Goal: Task Accomplishment & Management: Use online tool/utility

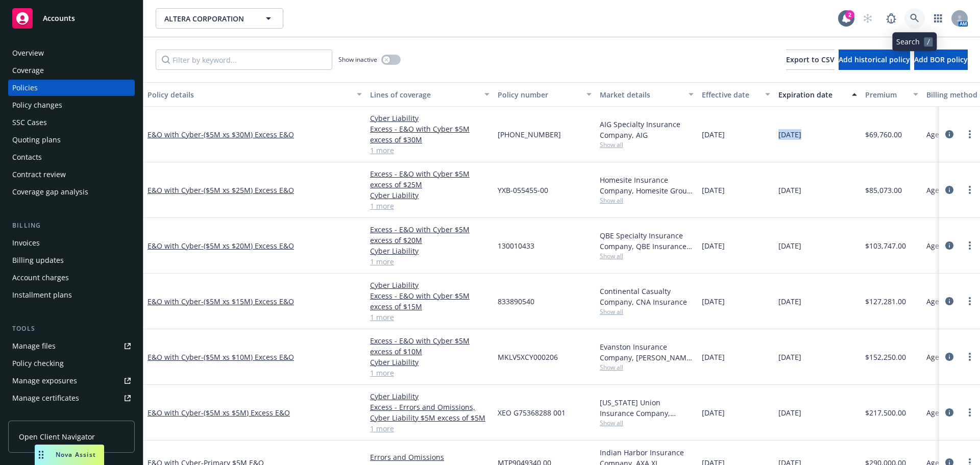
click at [911, 18] on icon at bounding box center [914, 18] width 9 height 9
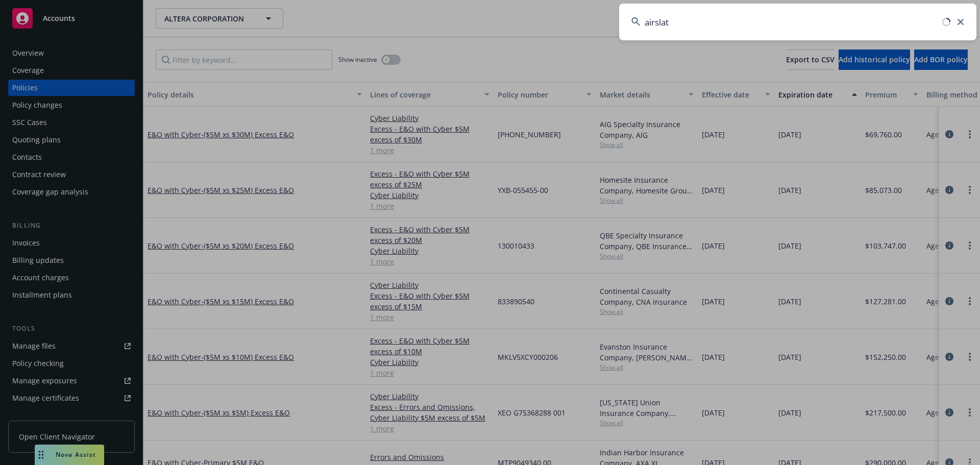
type input "airslate"
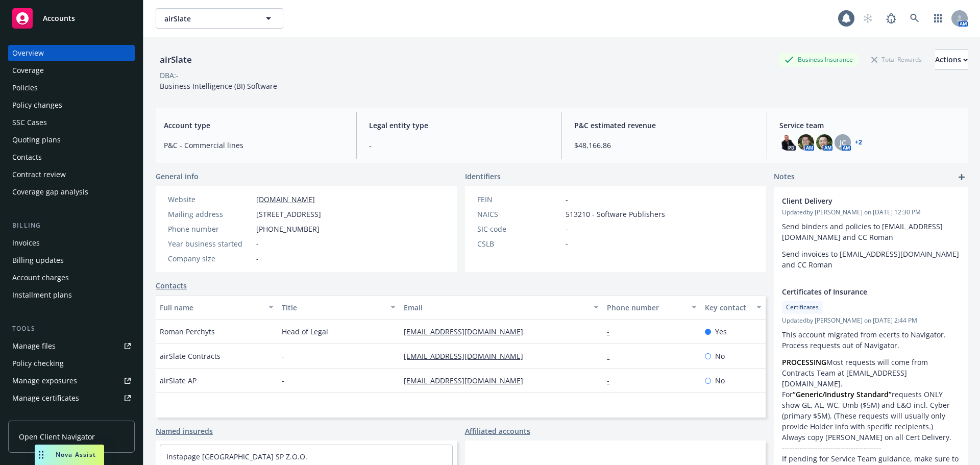
click at [94, 89] on div "Policies" at bounding box center [71, 88] width 118 height 16
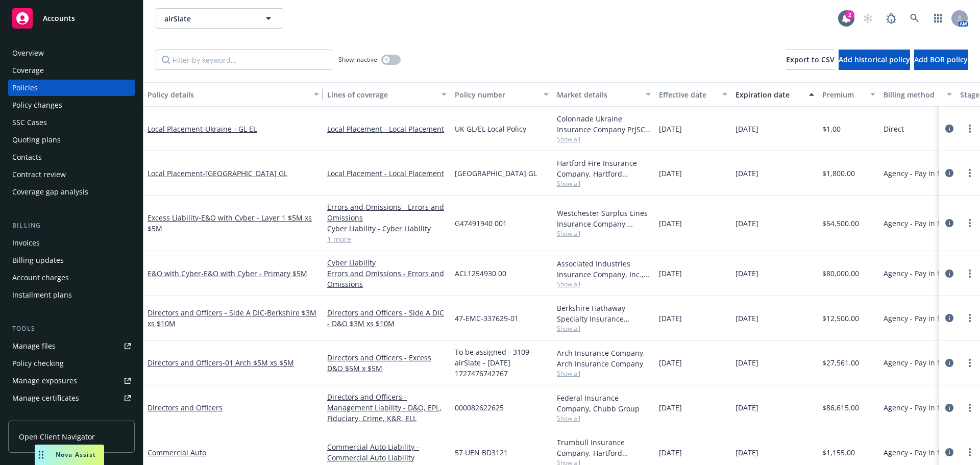
drag, startPoint x: 216, startPoint y: 92, endPoint x: 319, endPoint y: 104, distance: 103.7
click at [319, 104] on div "button" at bounding box center [317, 94] width 5 height 23
click at [325, 97] on button "Lines of coverage" at bounding box center [387, 94] width 128 height 24
click at [321, 101] on button "Policy details" at bounding box center [233, 94] width 180 height 24
click at [326, 97] on button "Lines of coverage" at bounding box center [387, 94] width 128 height 24
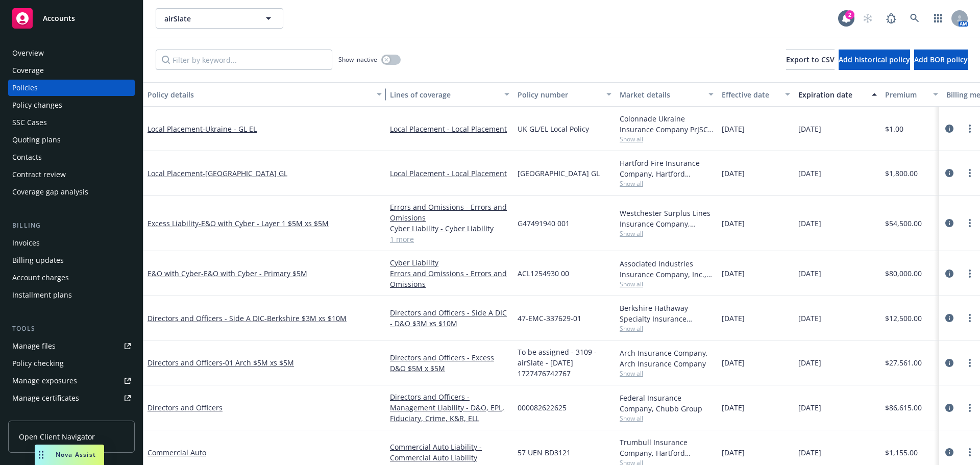
drag, startPoint x: 322, startPoint y: 95, endPoint x: 385, endPoint y: 96, distance: 62.8
click at [383, 96] on div "button" at bounding box center [380, 94] width 5 height 23
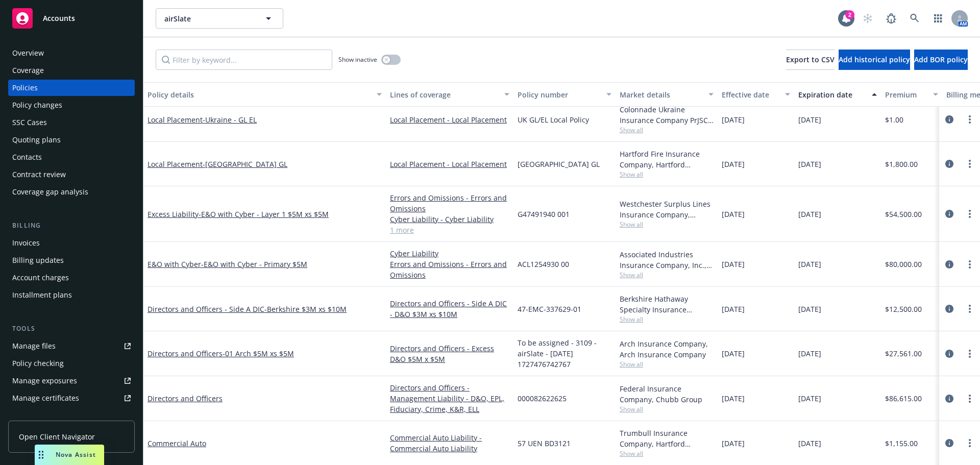
scroll to position [9, 0]
click at [878, 286] on div "[DATE]" at bounding box center [837, 264] width 87 height 45
click at [286, 260] on span "- E&O with Cyber - Primary $5M" at bounding box center [254, 265] width 106 height 10
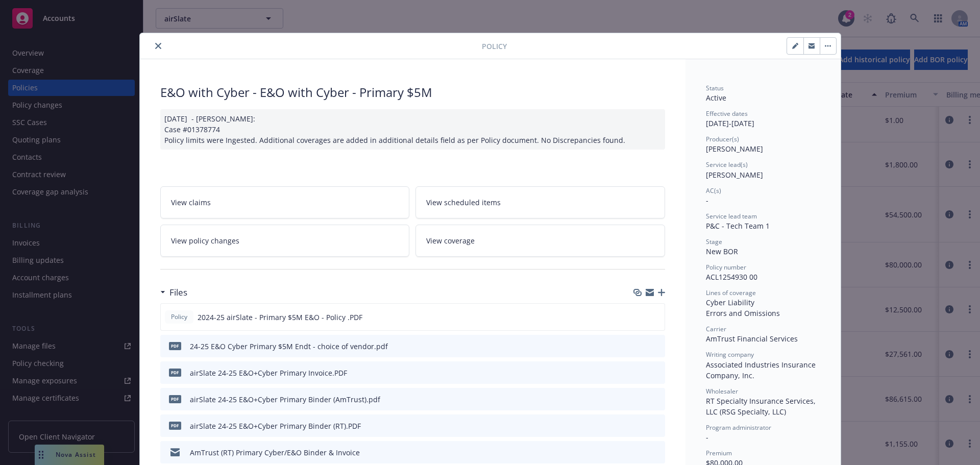
click at [126, 71] on div "Policy E&O with Cyber - E&O with Cyber - Primary $5M 12/11/2024 - Sampath Vanka…" at bounding box center [490, 232] width 980 height 465
click at [155, 51] on button "close" at bounding box center [158, 46] width 12 height 12
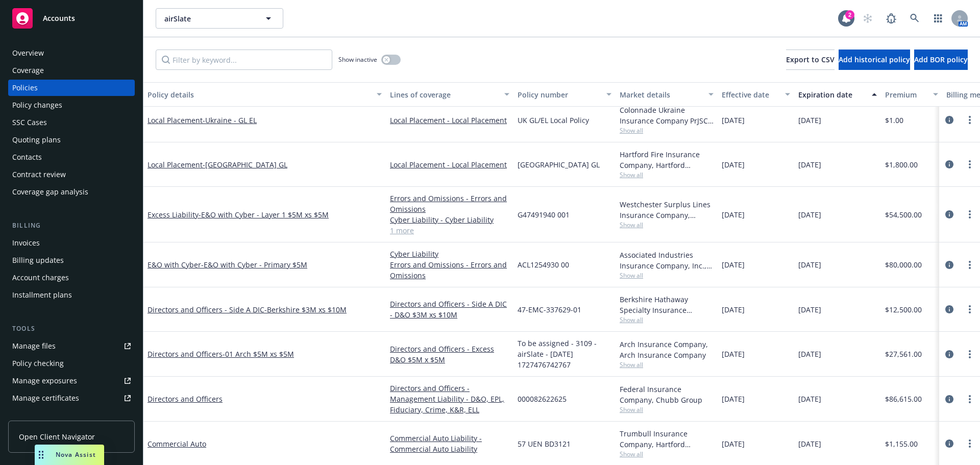
click at [86, 134] on div "Quoting plans" at bounding box center [71, 140] width 118 height 16
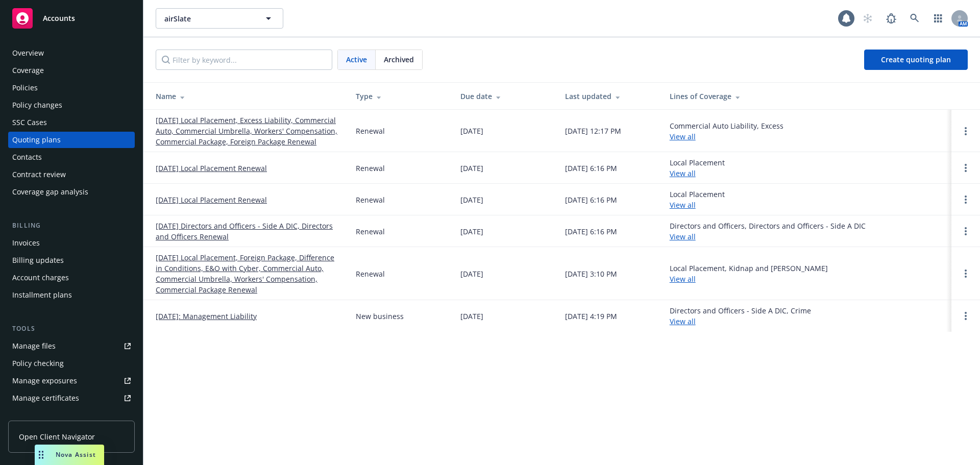
click at [238, 143] on link "[DATE] Local Placement, Excess Liability, Commercial Auto, Commercial Umbrella,…" at bounding box center [248, 131] width 184 height 32
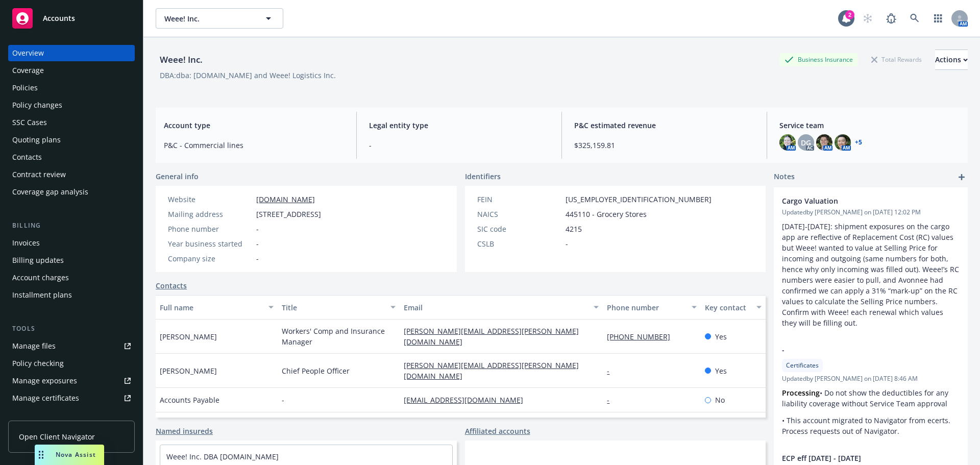
click at [26, 238] on div "Invoices" at bounding box center [26, 243] width 28 height 16
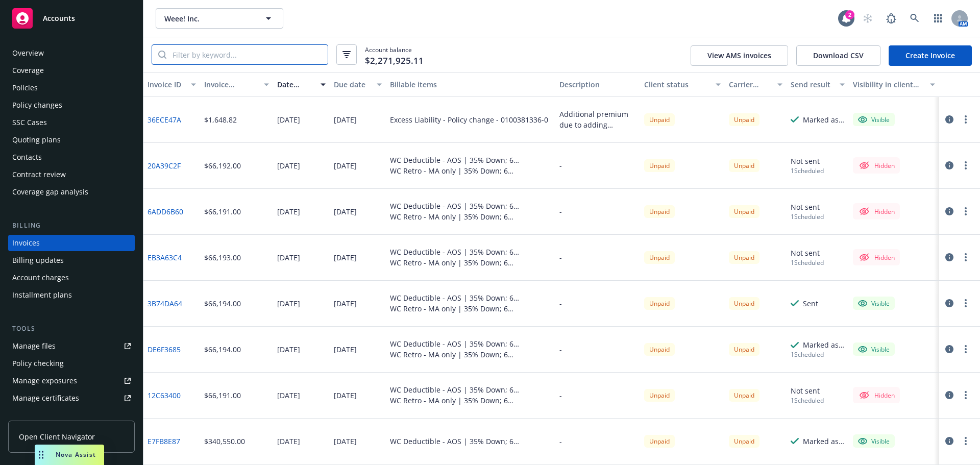
click at [276, 52] on input "search" at bounding box center [246, 54] width 161 height 19
paste input "D9B8D91D"
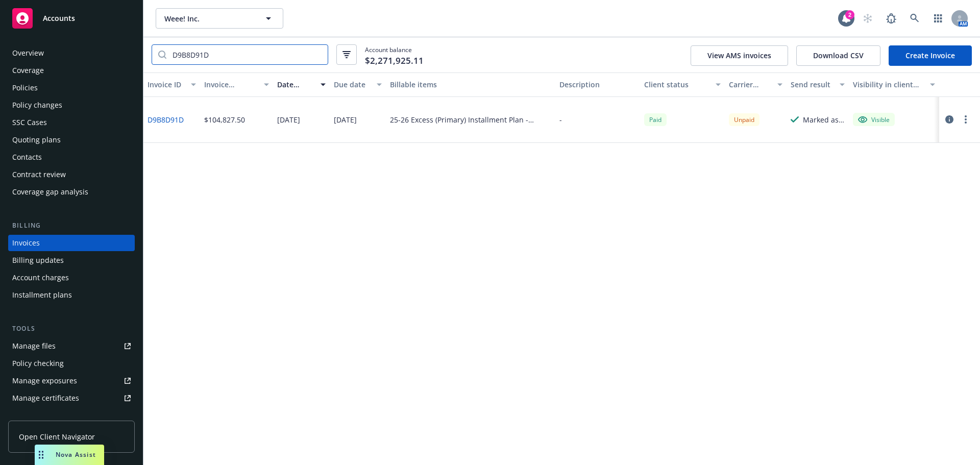
type input "D9B8D91D"
click at [179, 120] on link "D9B8D91D" at bounding box center [165, 119] width 36 height 11
click at [81, 96] on div "Overview Coverage Policies Policy changes SSC Cases Quoting plans Contacts Cont…" at bounding box center [71, 122] width 127 height 155
click at [86, 88] on div "Policies" at bounding box center [71, 88] width 118 height 16
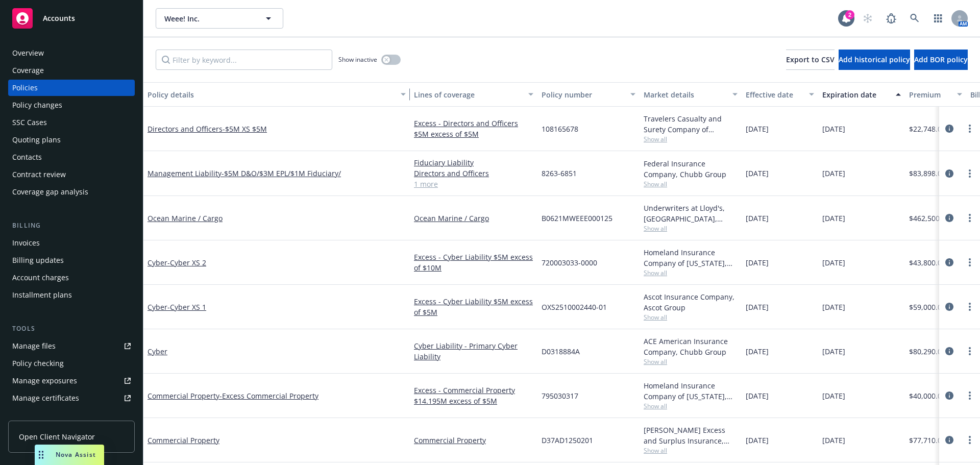
drag, startPoint x: 219, startPoint y: 98, endPoint x: 409, endPoint y: 102, distance: 189.8
click at [409, 102] on button "Policy details" at bounding box center [276, 94] width 266 height 24
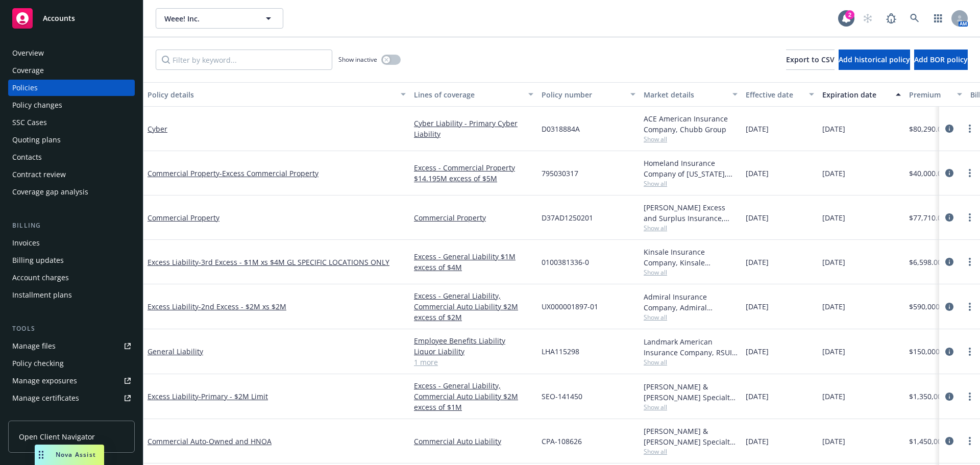
scroll to position [306, 0]
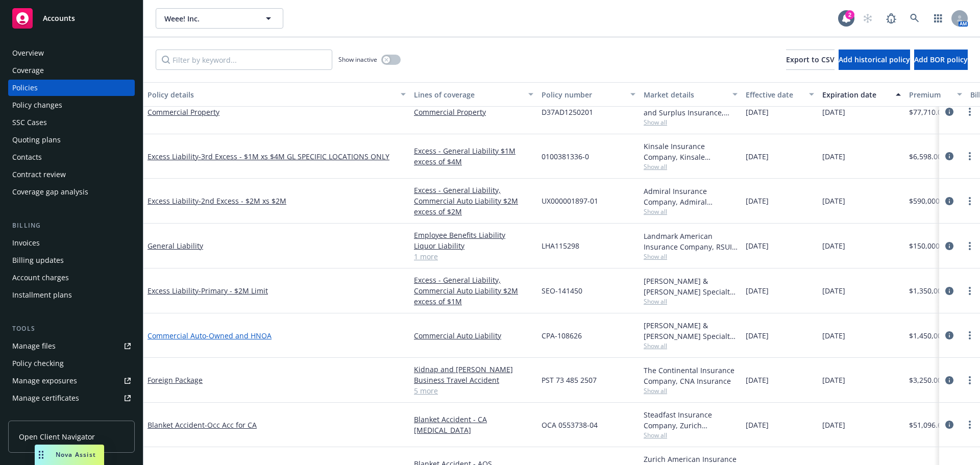
click at [265, 332] on span "- Owned and HNOA" at bounding box center [238, 336] width 65 height 10
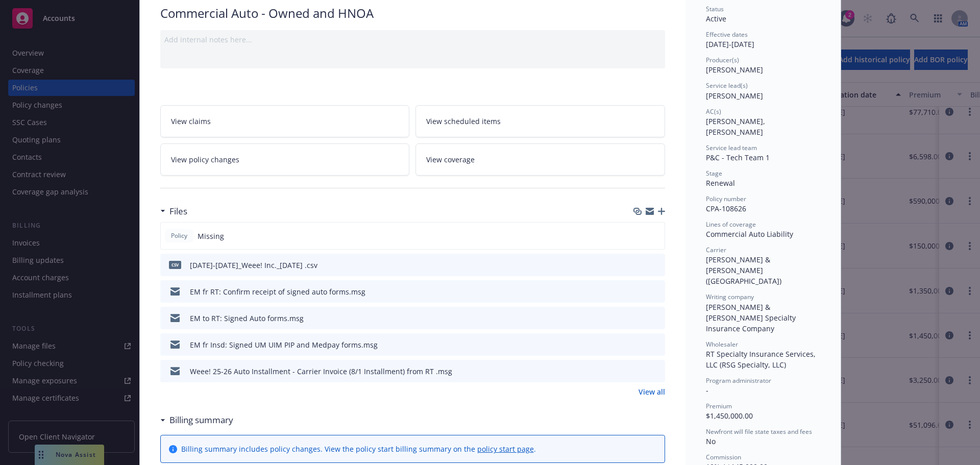
scroll to position [102, 0]
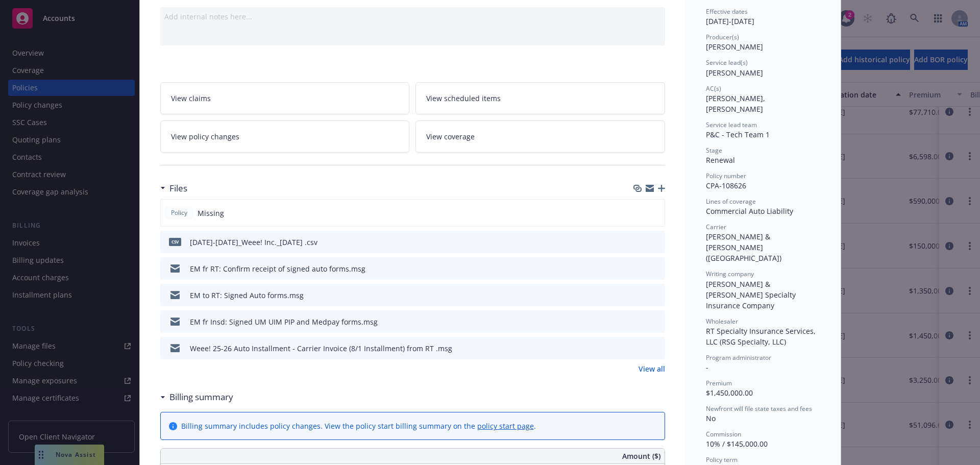
click at [642, 369] on link "View all" at bounding box center [651, 368] width 27 height 11
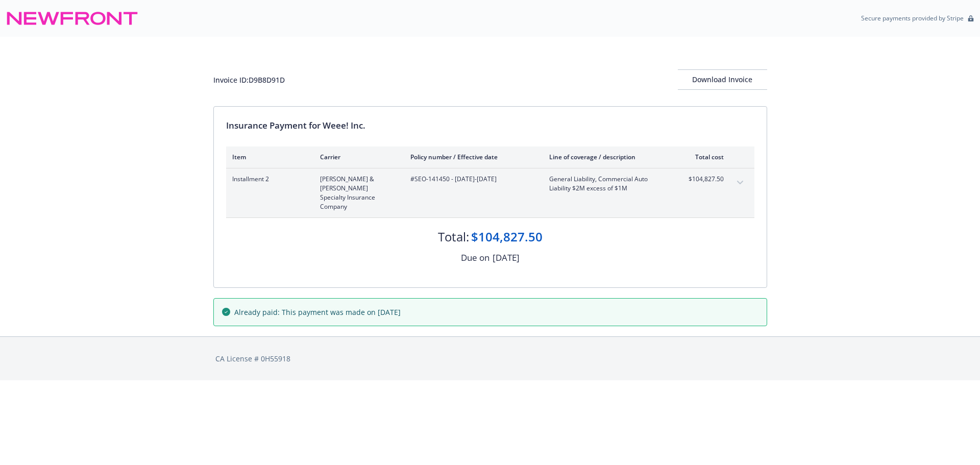
click at [733, 185] on button "expand content" at bounding box center [740, 183] width 16 height 16
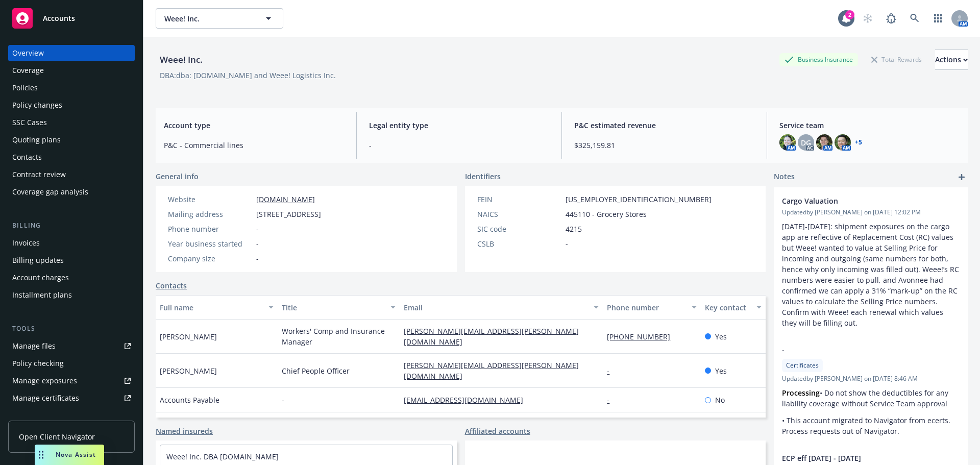
click at [113, 93] on div "Policies" at bounding box center [71, 88] width 118 height 16
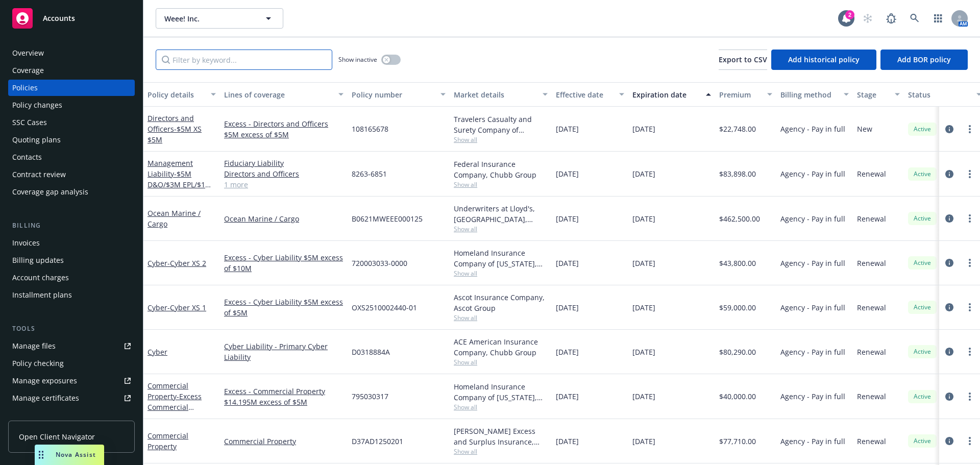
click at [221, 59] on input "Filter by keyword..." at bounding box center [244, 59] width 177 height 20
paste input "SEO-141450"
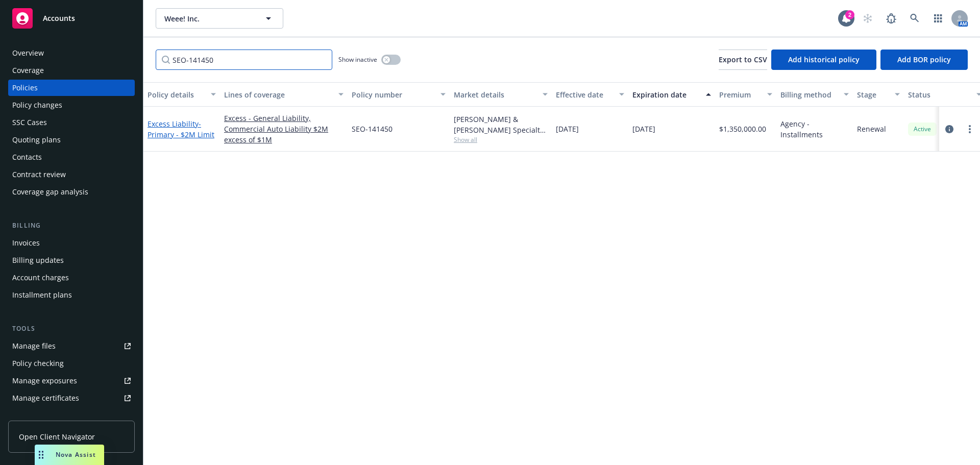
type input "SEO-141450"
click at [198, 123] on span "- Primary - $2M Limit" at bounding box center [180, 129] width 67 height 20
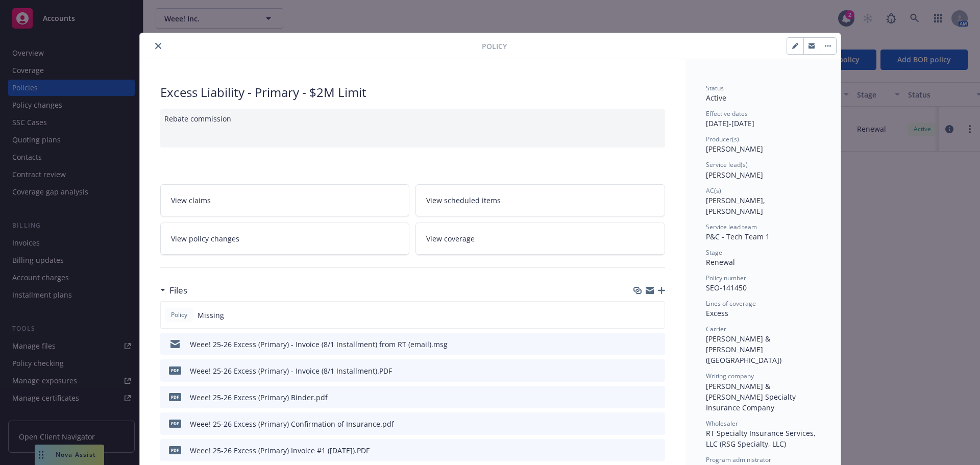
scroll to position [102, 0]
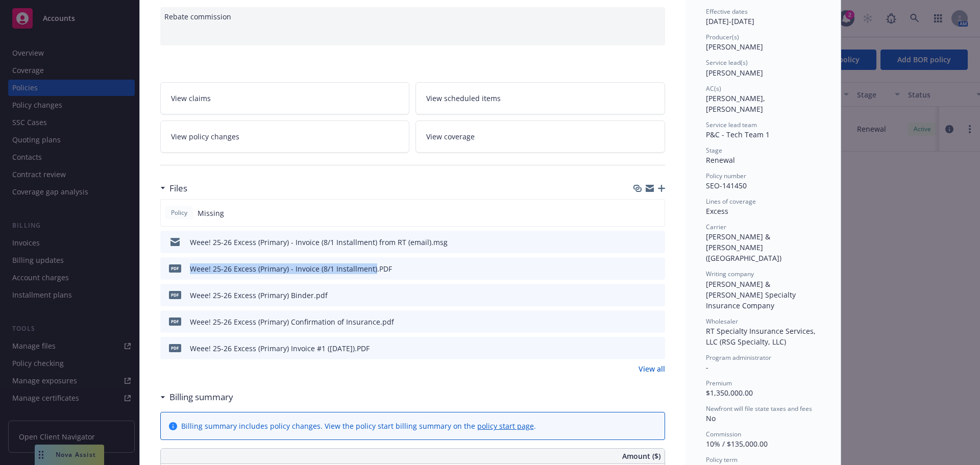
drag, startPoint x: 367, startPoint y: 269, endPoint x: 185, endPoint y: 272, distance: 182.2
click at [185, 272] on div "PDF Weee! 25-26 Excess (Primary) - Invoice (8/1 Installment).PDF" at bounding box center [278, 268] width 228 height 21
copy div "Weee! 25-26 Excess (Primary) - Invoice (8/1 Installment)"
click at [658, 187] on icon "button" at bounding box center [661, 188] width 7 height 7
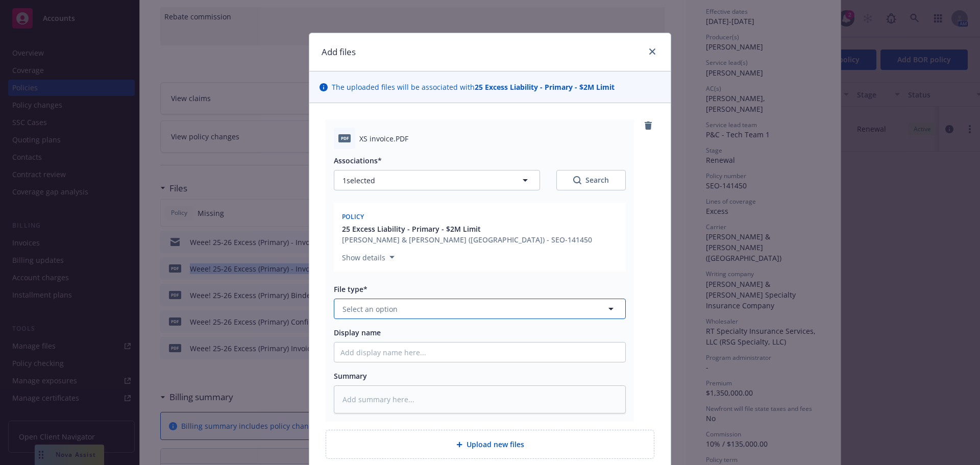
click at [432, 307] on button "Select an option" at bounding box center [480, 309] width 292 height 20
type input "invoi"
drag, startPoint x: 432, startPoint y: 307, endPoint x: 431, endPoint y: 314, distance: 7.2
drag, startPoint x: 431, startPoint y: 314, endPoint x: 419, endPoint y: 363, distance: 50.4
click at [419, 363] on div "Invoice - Third Party" at bounding box center [479, 364] width 279 height 15
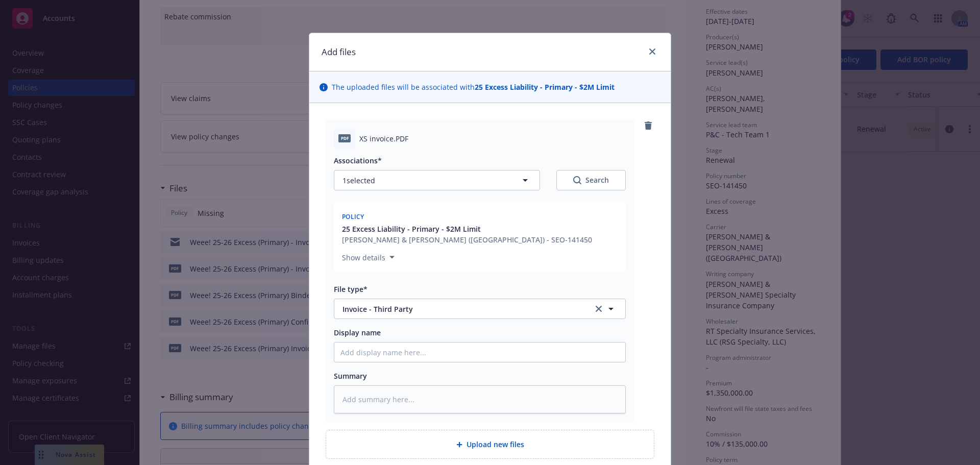
click at [419, 363] on div "Associations* 1 selected Search Policy 25 Excess Liability - Primary - $2M Limi…" at bounding box center [480, 281] width 292 height 264
click at [425, 353] on input "Display name" at bounding box center [479, 351] width 291 height 19
paste input "Weee! 25-26 Excess (Primary) - Invoice (8/1 Installment)"
type textarea "x"
type input "Weee! 25-26 Excess (Primary) - Invoice (8/1 Installment)"
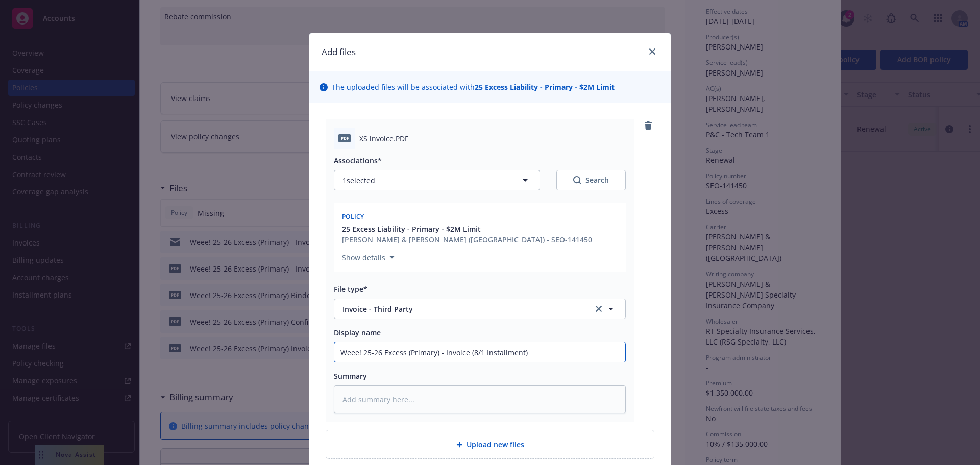
click at [471, 352] on input "Weee! 25-26 Excess (Primary) - Invoice (8/1 Installment)" at bounding box center [479, 351] width 291 height 19
type textarea "x"
type input "Weee! 25-26 Excess (Primary) - Invoice (/1 Installment)"
type textarea "x"
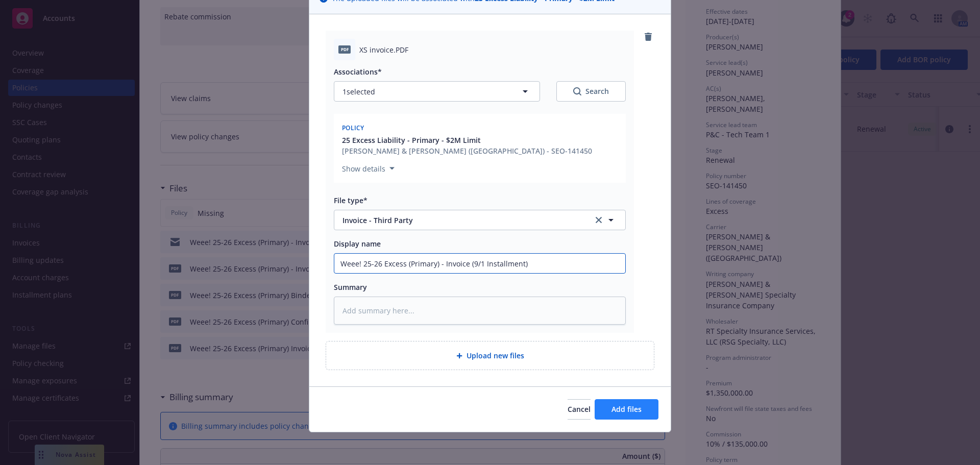
type input "Weee! 25-26 Excess (Primary) - Invoice (9/1 Installment)"
click at [616, 403] on button "Add files" at bounding box center [626, 409] width 64 height 20
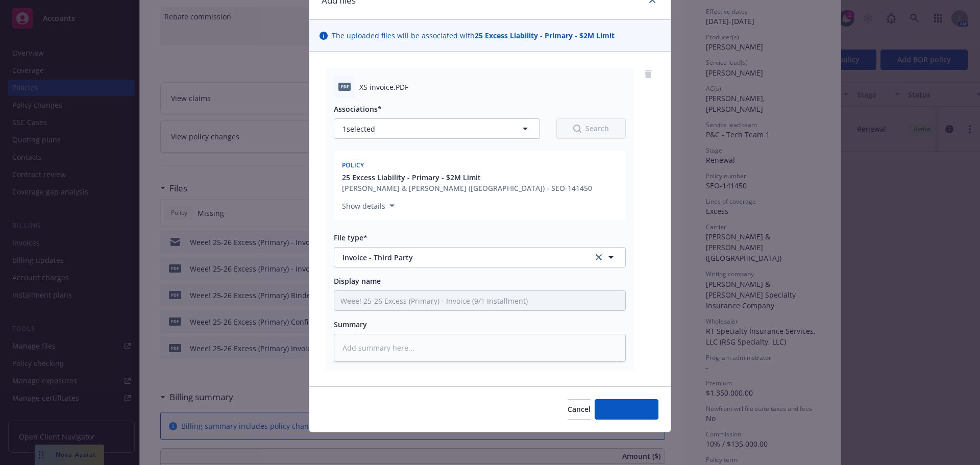
type textarea "x"
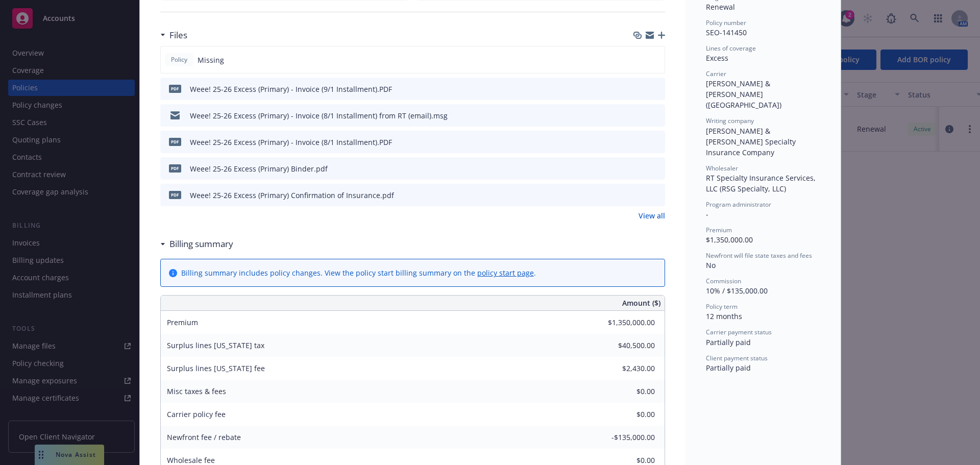
scroll to position [0, 0]
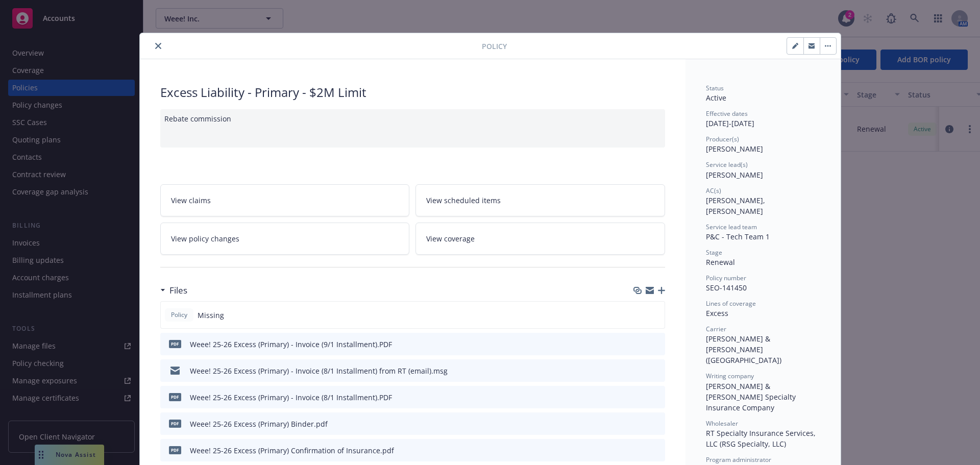
drag, startPoint x: 157, startPoint y: 46, endPoint x: 164, endPoint y: 56, distance: 12.0
click at [157, 46] on button "close" at bounding box center [158, 46] width 12 height 12
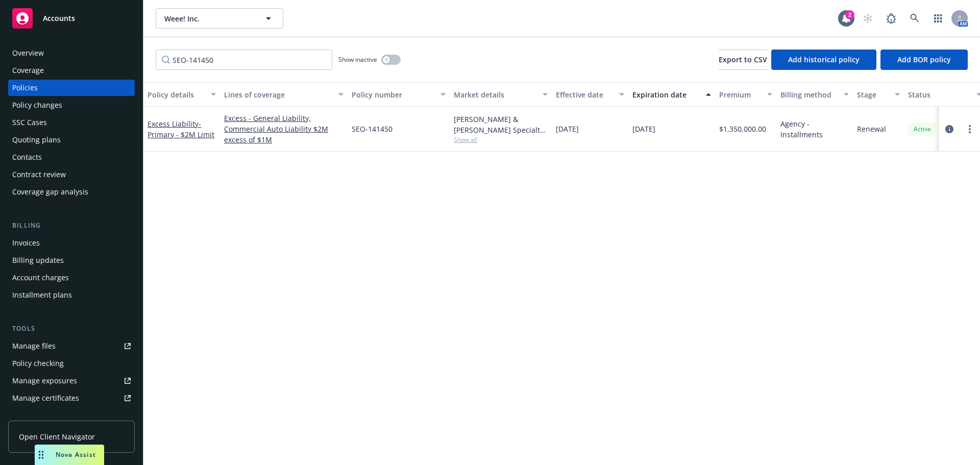
click at [188, 262] on div "Policy details Lines of coverage Policy number Market details Effective date Ex…" at bounding box center [561, 273] width 836 height 383
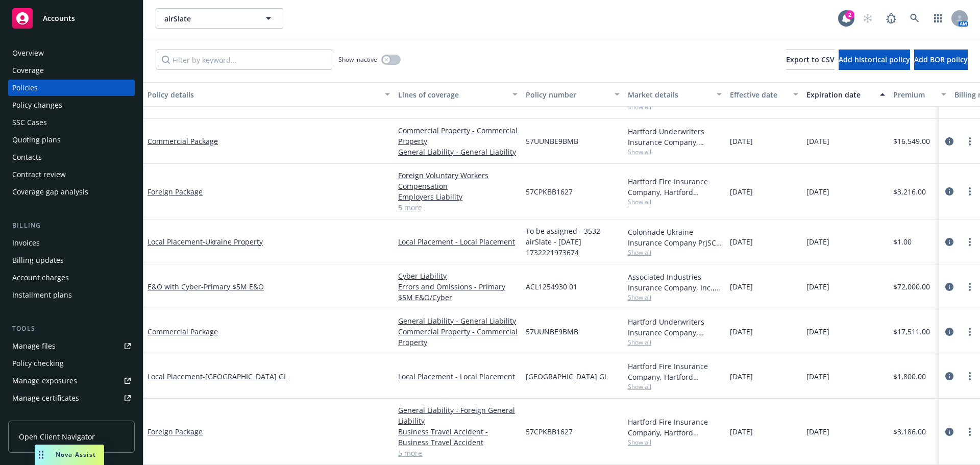
scroll to position [408, 0]
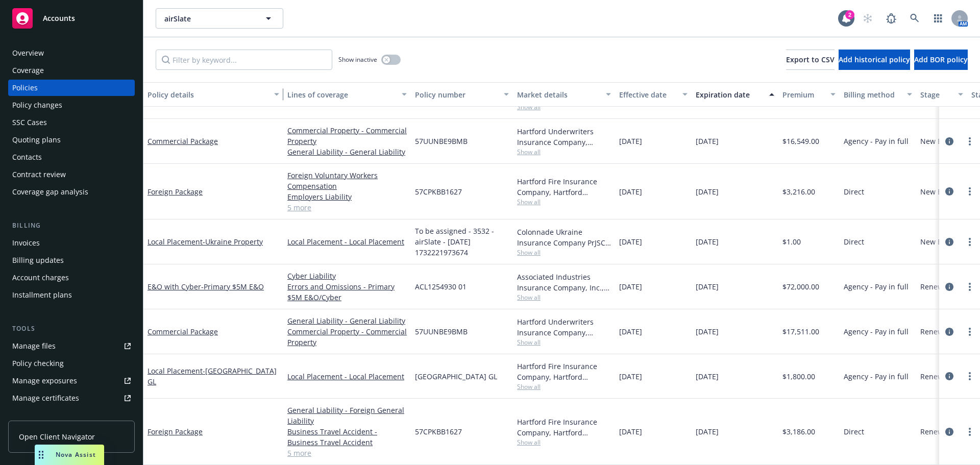
drag, startPoint x: 389, startPoint y: 94, endPoint x: 279, endPoint y: 106, distance: 111.3
click at [279, 106] on div "button" at bounding box center [278, 94] width 5 height 23
click at [70, 242] on div "Invoices" at bounding box center [71, 243] width 118 height 16
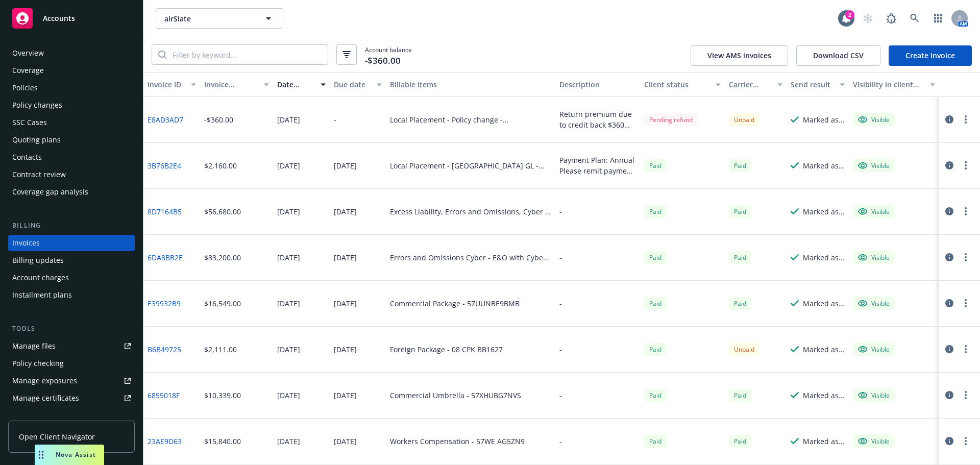
click at [948, 57] on link "Create Invoice" at bounding box center [929, 55] width 83 height 20
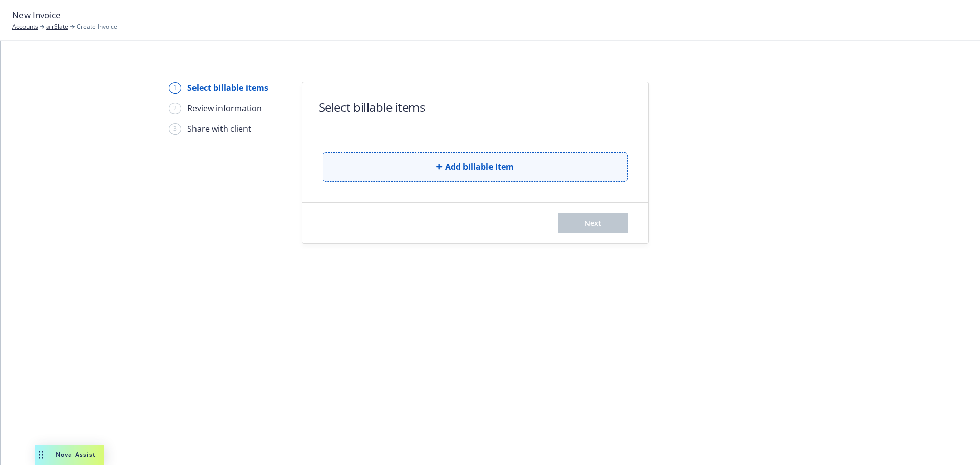
click at [408, 167] on button "Add billable item" at bounding box center [474, 167] width 305 height 30
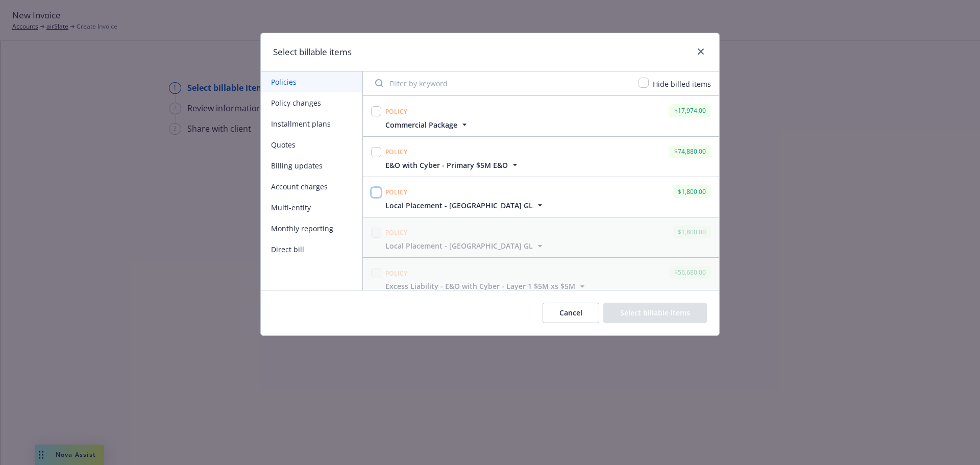
click at [376, 191] on input "checkbox" at bounding box center [376, 192] width 10 height 10
checkbox input "true"
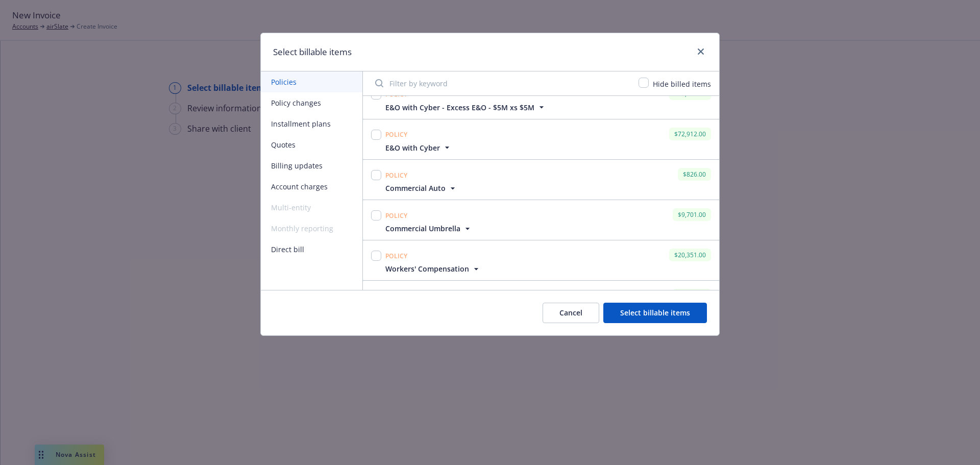
scroll to position [694, 0]
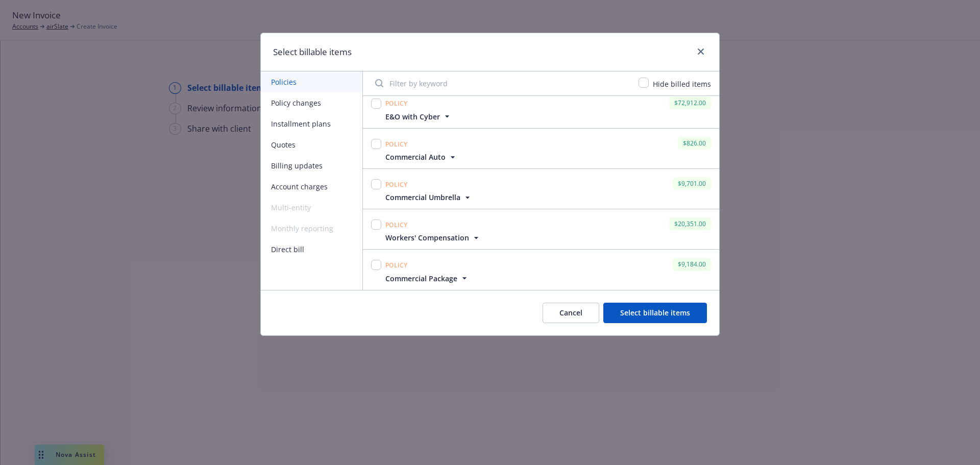
click at [462, 282] on icon "button" at bounding box center [464, 278] width 10 height 10
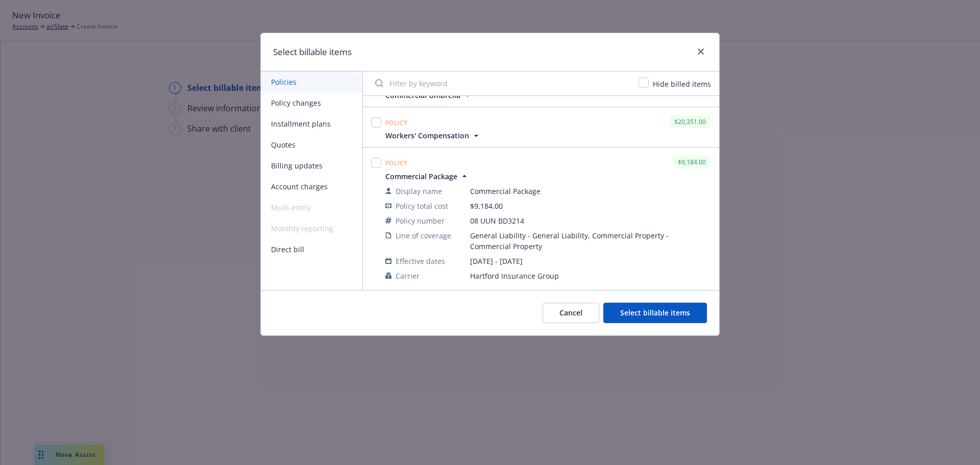
click at [467, 175] on icon "button" at bounding box center [464, 176] width 10 height 10
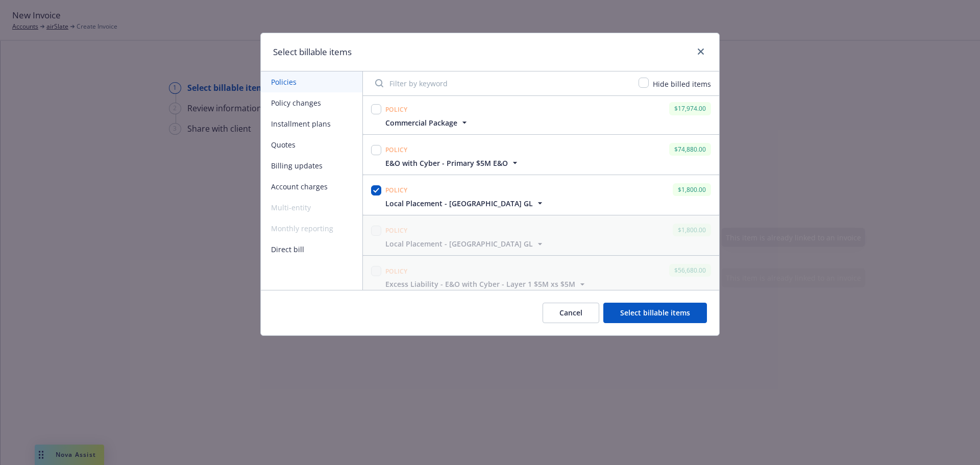
scroll to position [0, 0]
click at [672, 315] on button "Select billable items" at bounding box center [655, 313] width 104 height 20
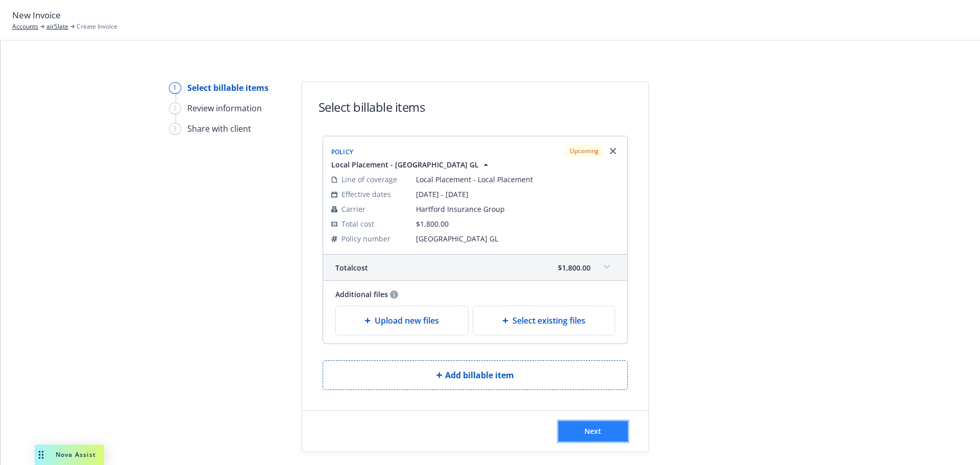
click at [595, 433] on span "Next" at bounding box center [592, 431] width 17 height 10
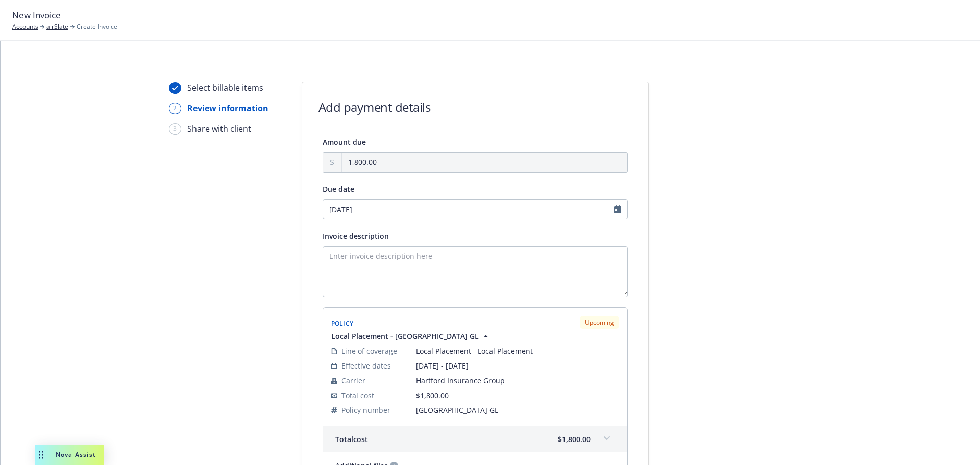
scroll to position [153, 0]
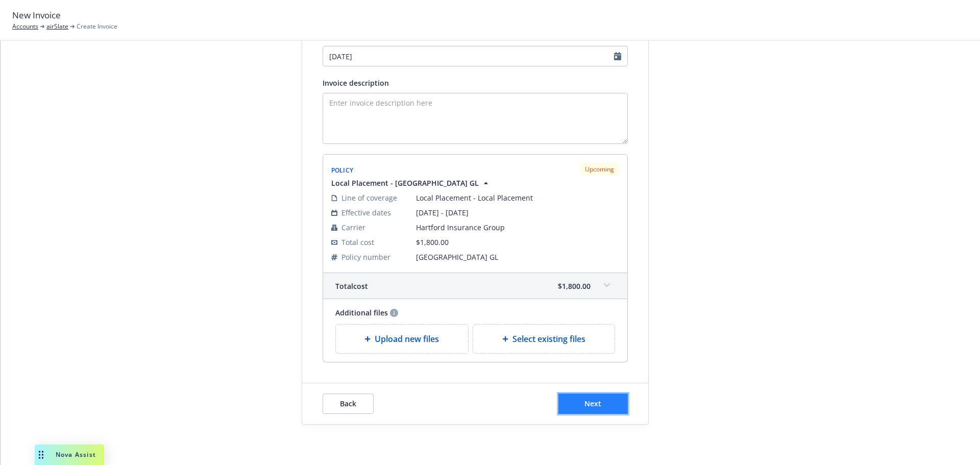
click at [612, 410] on button "Next" at bounding box center [592, 403] width 69 height 20
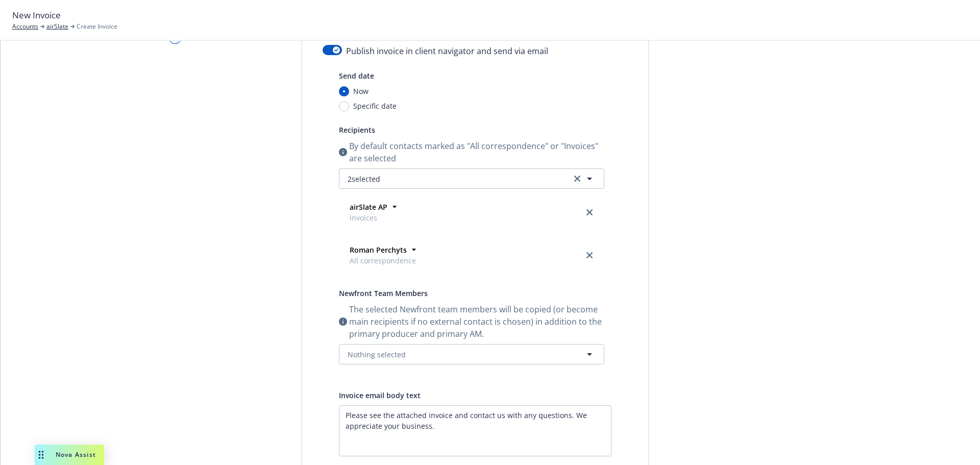
scroll to position [51, 0]
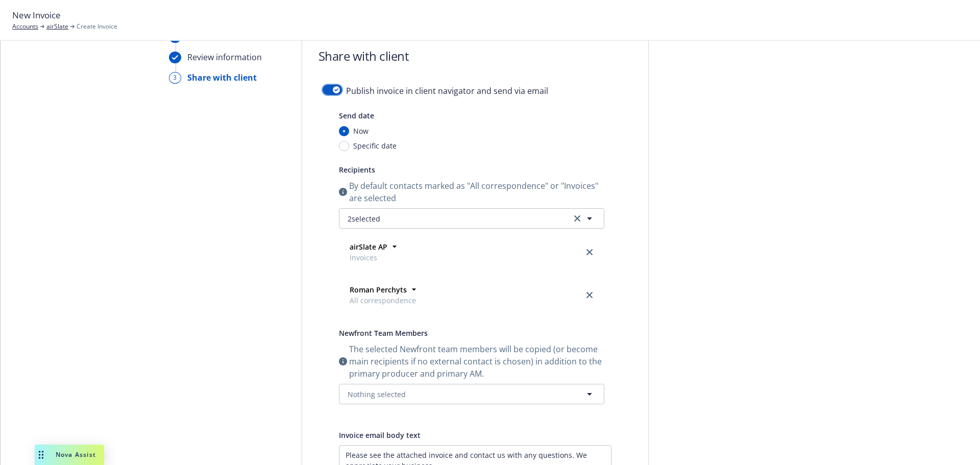
click at [326, 89] on button "button" at bounding box center [331, 90] width 19 height 10
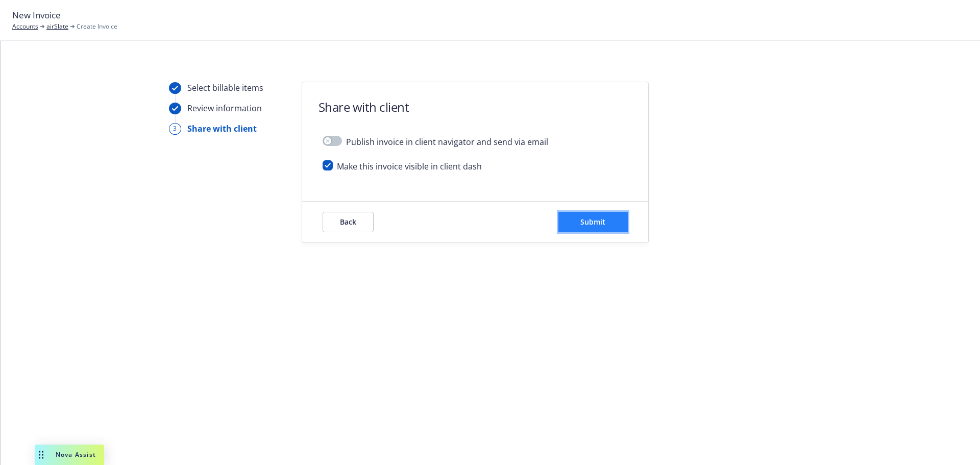
click at [575, 217] on button "Submit" at bounding box center [592, 222] width 69 height 20
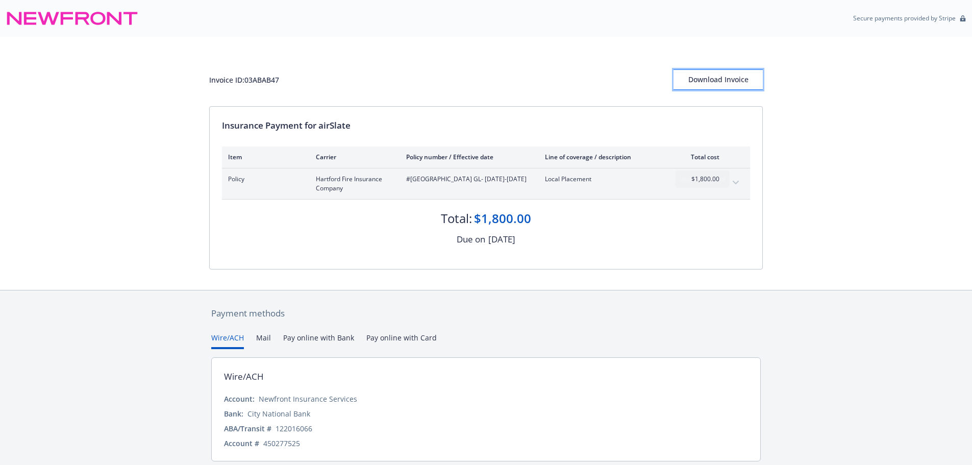
click at [717, 74] on div "Download Invoice" at bounding box center [718, 79] width 89 height 19
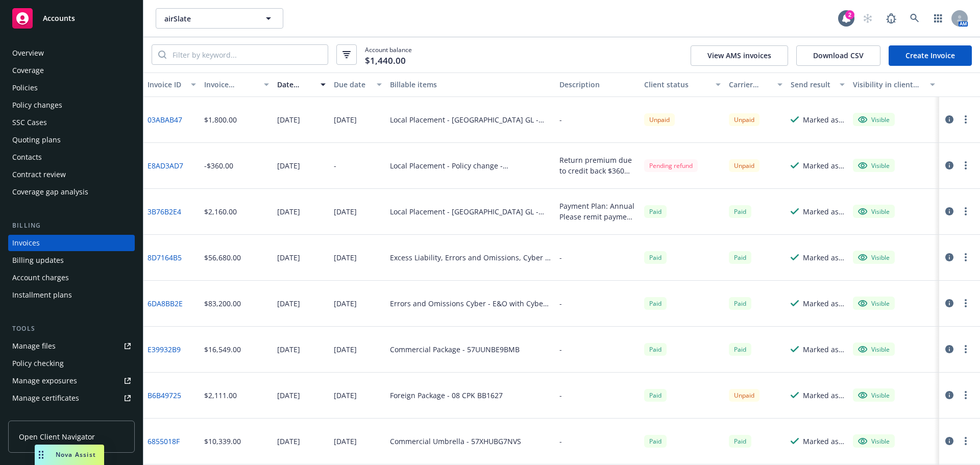
click at [17, 278] on div "Account charges" at bounding box center [40, 277] width 57 height 16
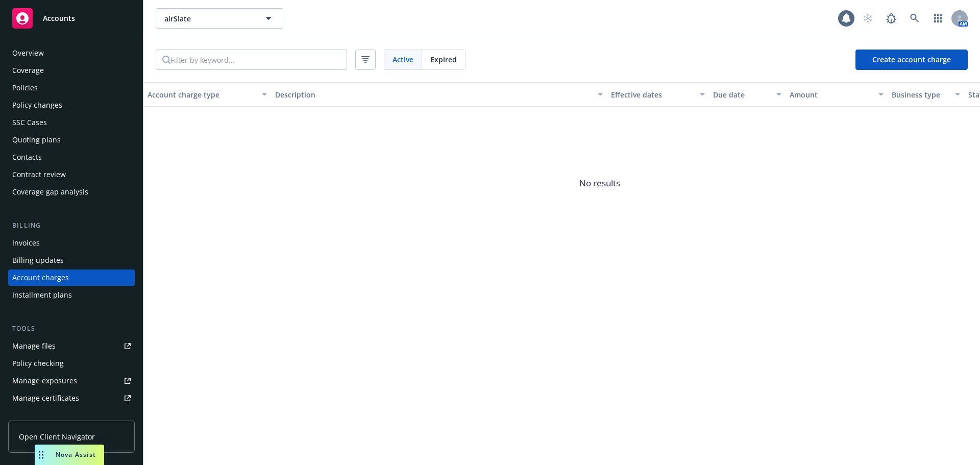
scroll to position [29, 0]
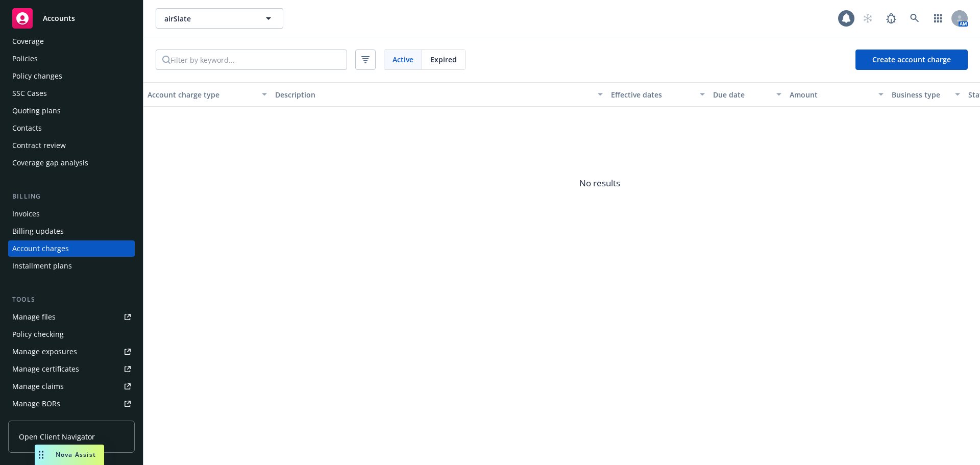
click at [64, 210] on div "Invoices" at bounding box center [71, 214] width 118 height 16
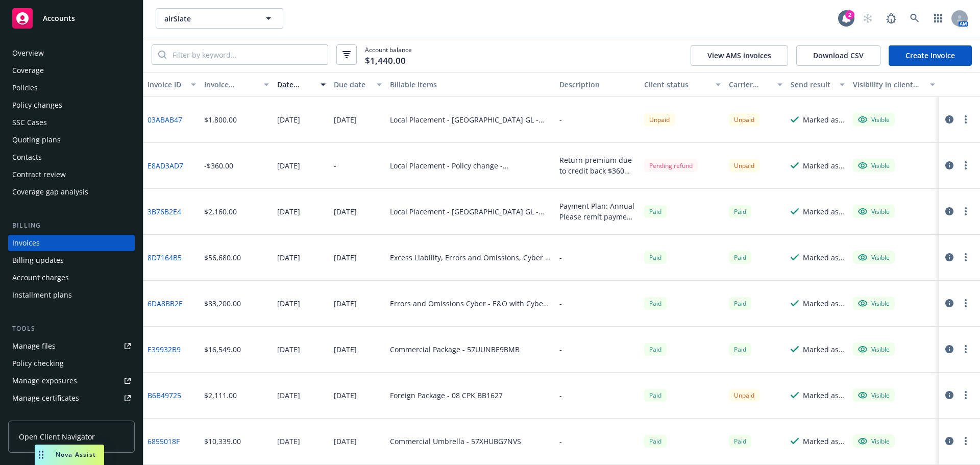
click at [118, 274] on div "Account charges" at bounding box center [71, 277] width 118 height 16
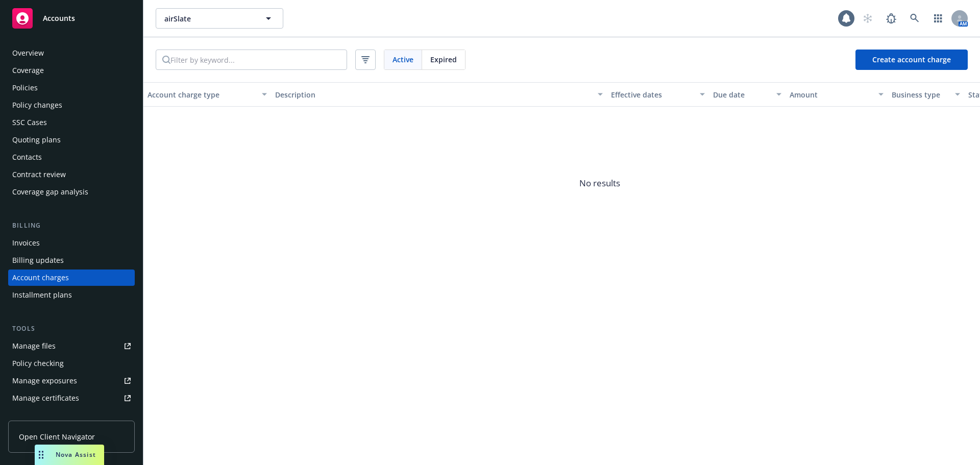
scroll to position [29, 0]
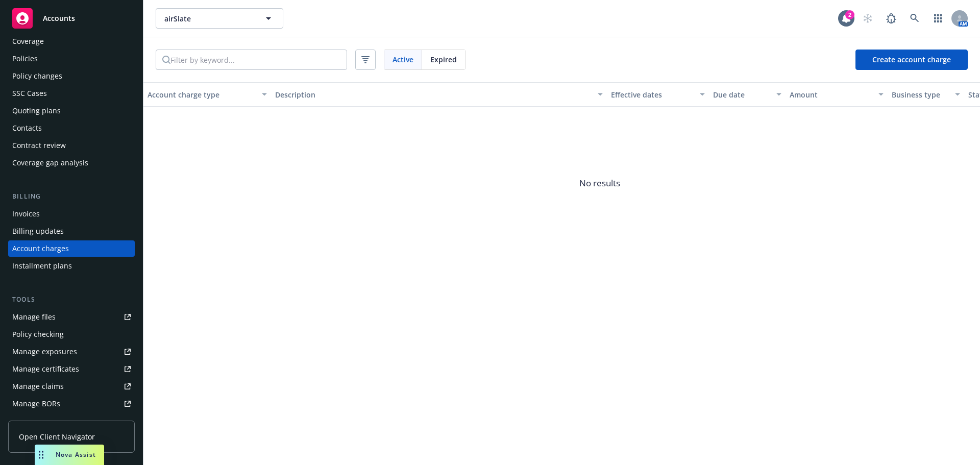
click at [435, 64] on span "Expired" at bounding box center [443, 59] width 27 height 11
click at [406, 57] on span "Active" at bounding box center [402, 59] width 21 height 11
click at [69, 49] on div "Overview Coverage Policies Policy changes SSC Cases Quoting plans Contacts Cont…" at bounding box center [71, 93] width 127 height 155
click at [62, 54] on div "Policies" at bounding box center [71, 59] width 118 height 16
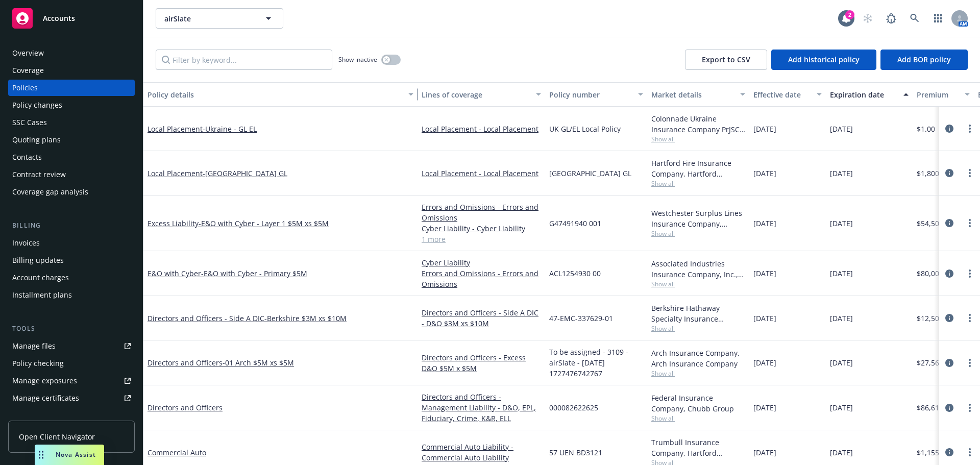
drag, startPoint x: 218, startPoint y: 99, endPoint x: 415, endPoint y: 128, distance: 199.5
click at [415, 128] on div "Policy details Lines of coverage Policy number Market details Effective date Ex…" at bounding box center [561, 273] width 836 height 383
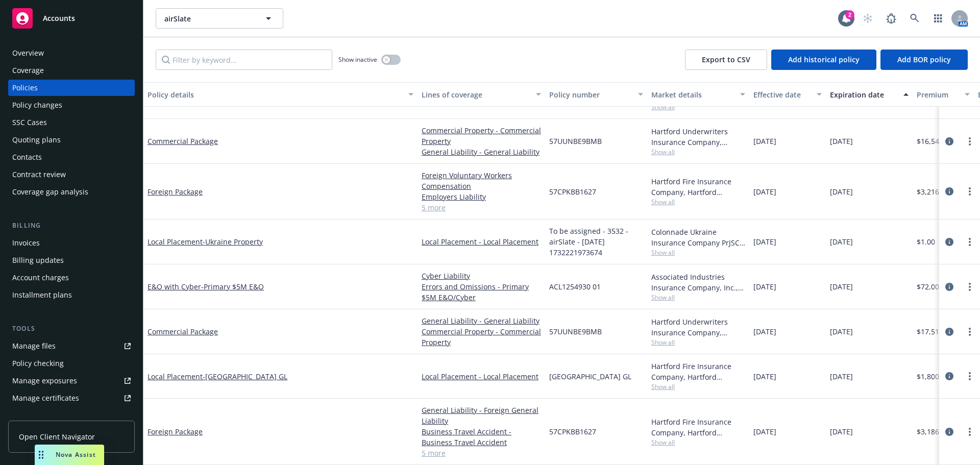
scroll to position [407, 0]
click at [165, 427] on link "Foreign Package" at bounding box center [174, 432] width 55 height 10
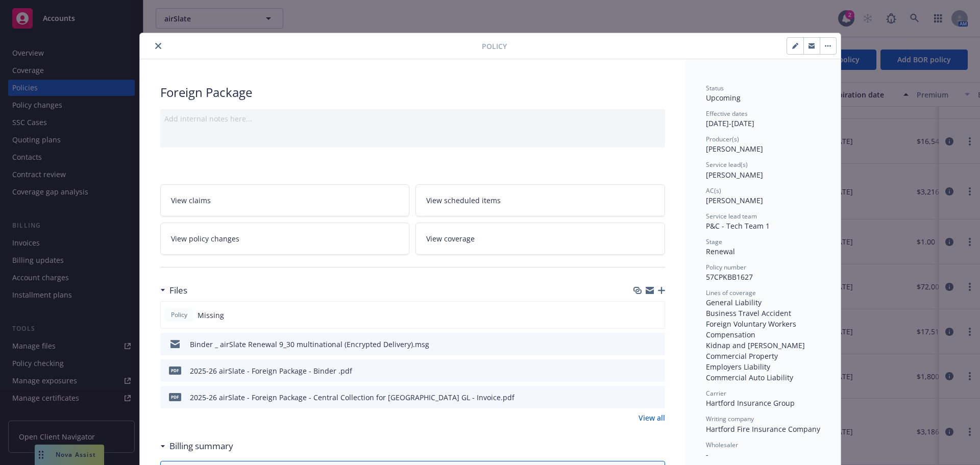
click at [634, 370] on icon "download file" at bounding box center [638, 370] width 8 height 8
click at [651, 394] on icon "preview file" at bounding box center [655, 396] width 9 height 7
click at [635, 402] on button at bounding box center [639, 397] width 8 height 11
click at [634, 400] on icon "download file" at bounding box center [638, 399] width 8 height 3
drag, startPoint x: 643, startPoint y: 290, endPoint x: 963, endPoint y: 205, distance: 331.2
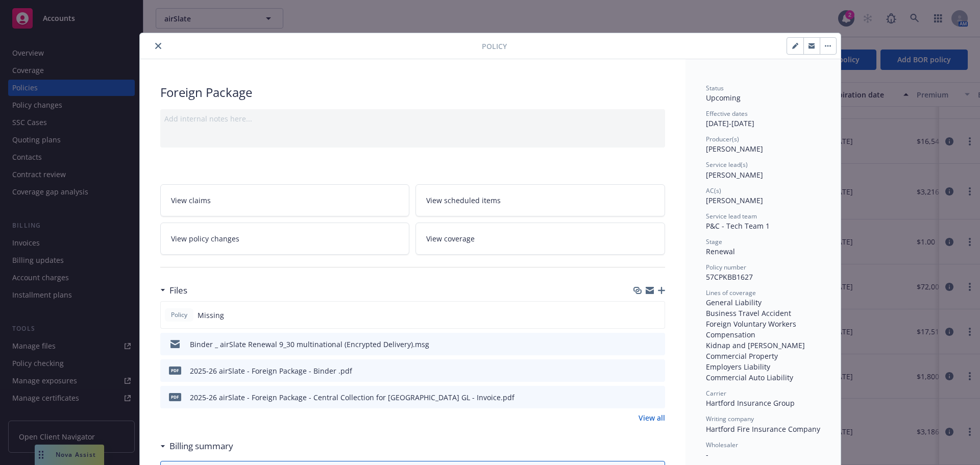
click at [645, 290] on icon "button" at bounding box center [649, 291] width 8 height 5
drag, startPoint x: 155, startPoint y: 46, endPoint x: 179, endPoint y: 48, distance: 24.5
click at [155, 46] on icon "close" at bounding box center [158, 46] width 6 height 6
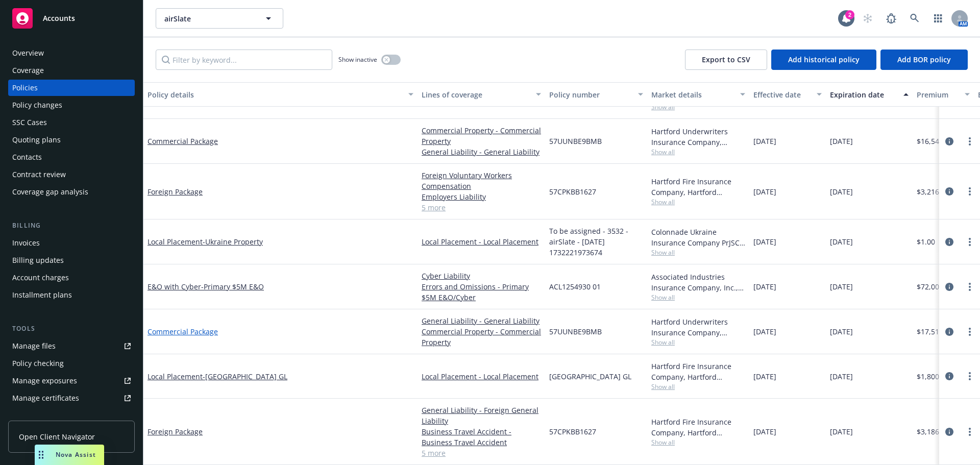
click at [194, 331] on link "Commercial Package" at bounding box center [182, 332] width 70 height 10
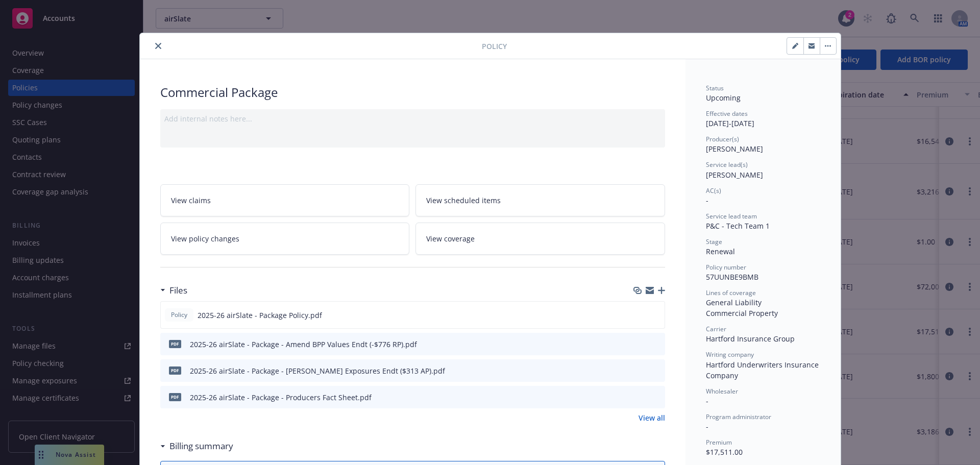
click at [276, 227] on link "View policy changes" at bounding box center [285, 238] width 250 height 32
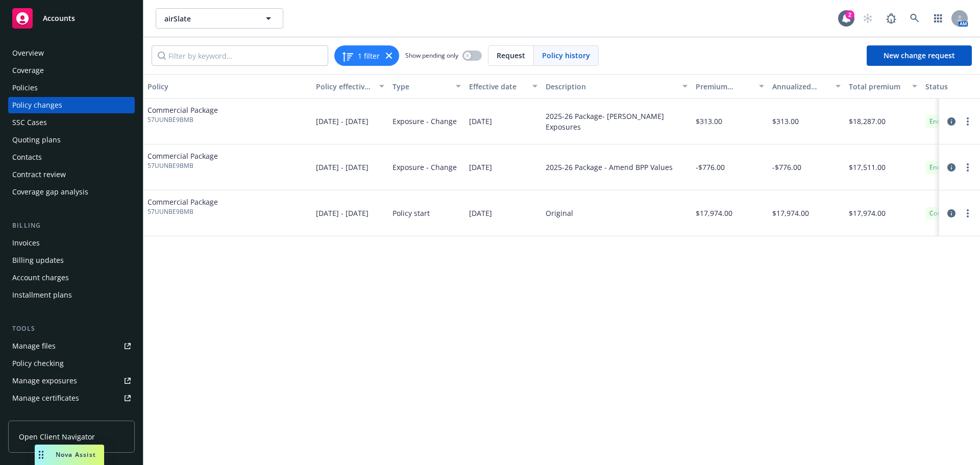
click at [79, 93] on div "Policies" at bounding box center [71, 88] width 118 height 16
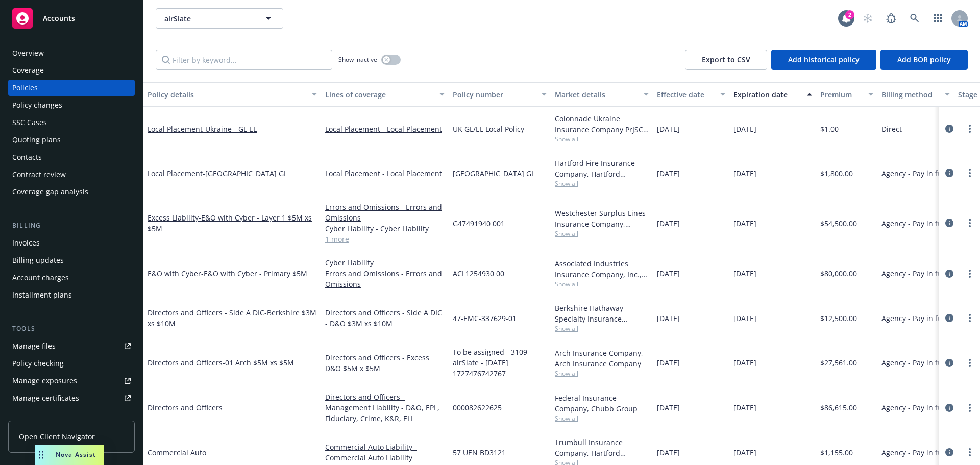
drag, startPoint x: 217, startPoint y: 101, endPoint x: 391, endPoint y: 111, distance: 174.3
click at [391, 111] on div "Policy details Lines of coverage Policy number Market details Effective date Ex…" at bounding box center [561, 273] width 836 height 383
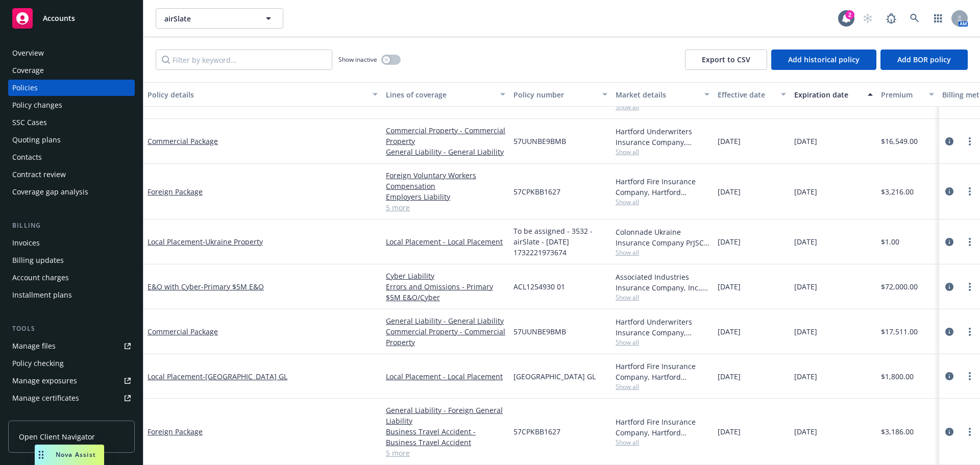
scroll to position [408, 0]
click at [264, 65] on input "Filter by keyword..." at bounding box center [244, 59] width 177 height 20
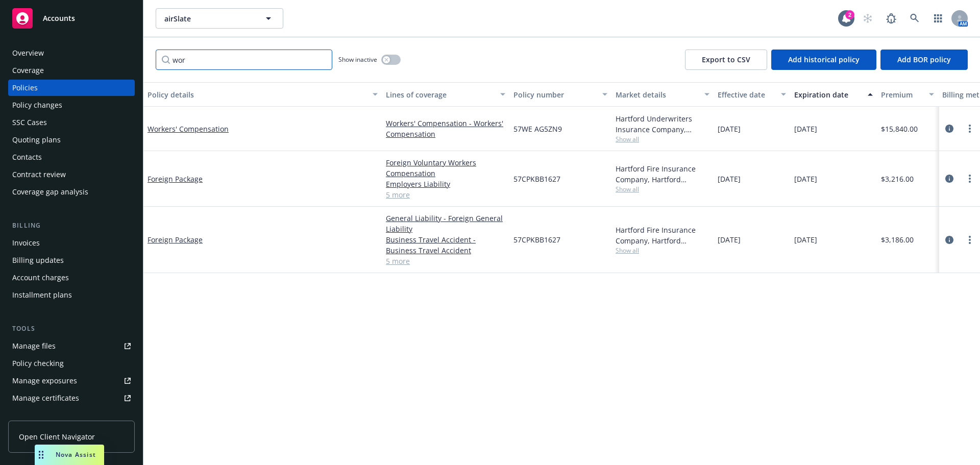
scroll to position [0, 0]
type input "workers"
click at [322, 61] on input "workers" at bounding box center [244, 59] width 177 height 20
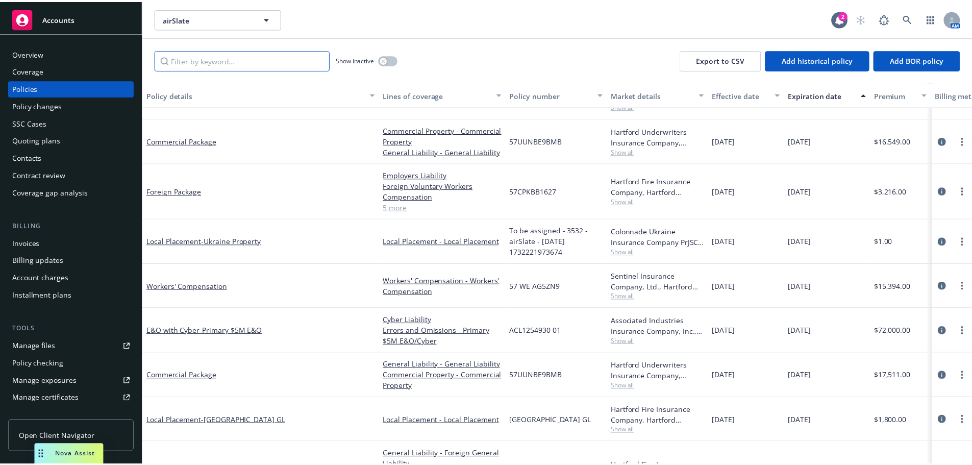
scroll to position [363, 0]
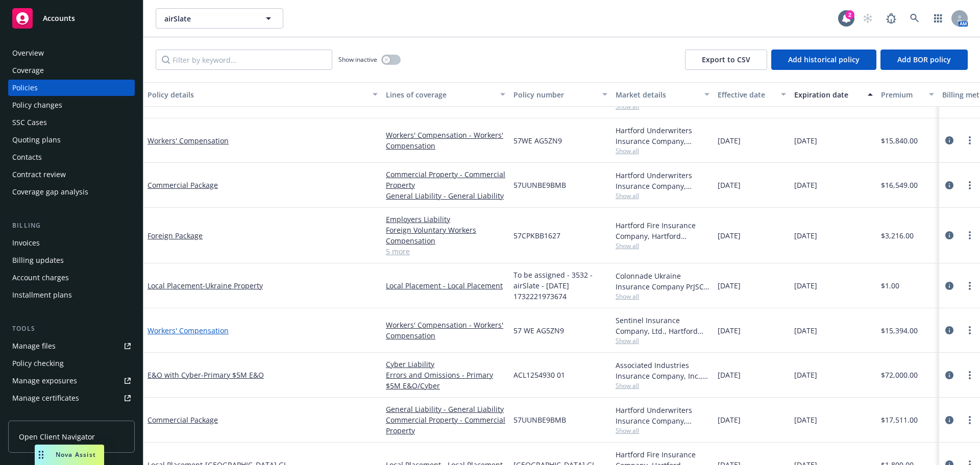
click at [219, 332] on link "Workers' Compensation" at bounding box center [187, 331] width 81 height 10
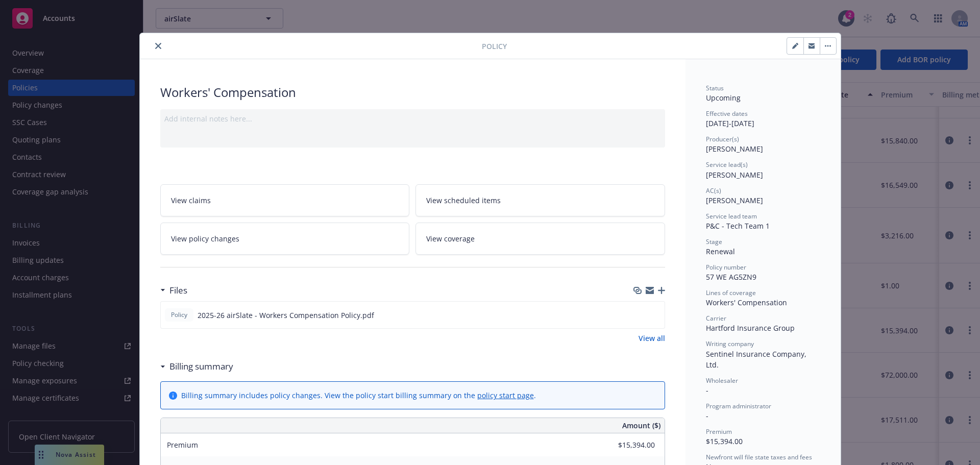
click at [289, 231] on link "View policy changes" at bounding box center [285, 238] width 250 height 32
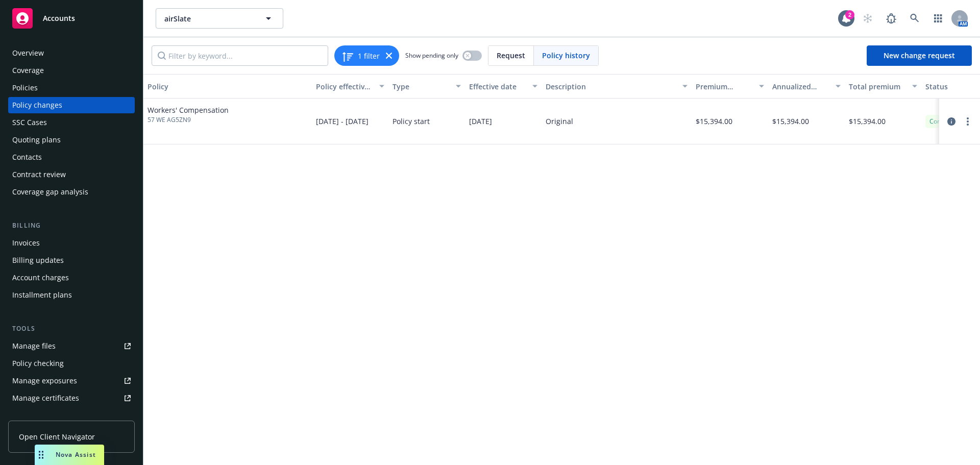
click at [873, 68] on div "1 filter Show pending only Request Policy history New change request" at bounding box center [561, 55] width 836 height 37
click at [888, 56] on span "New change request" at bounding box center [918, 56] width 71 height 10
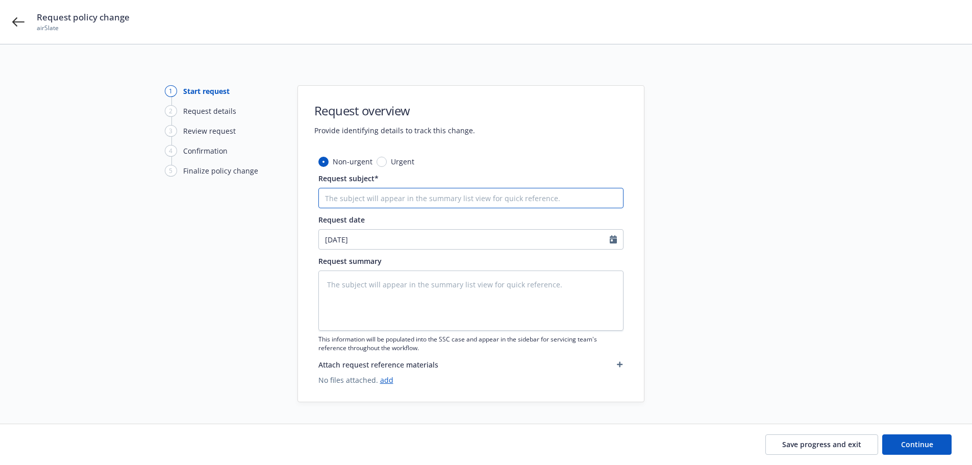
click at [436, 201] on input "Request subject*" at bounding box center [470, 198] width 305 height 20
paste input "Amend Multiple State Payroll"
type textarea "x"
type input "Amend Multiple State Payroll"
click at [914, 456] on div "Save progress and exit Continue" at bounding box center [486, 444] width 972 height 41
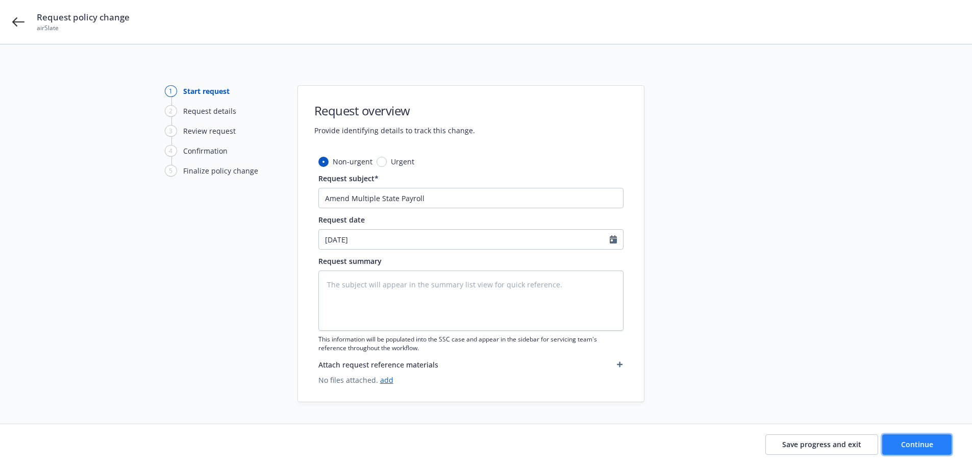
click at [918, 450] on button "Continue" at bounding box center [916, 444] width 69 height 20
type textarea "x"
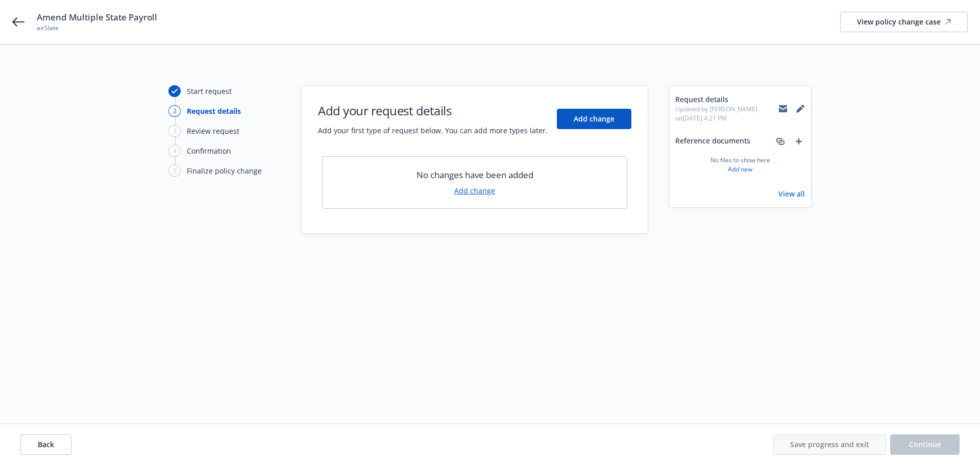
click at [475, 192] on link "Add change" at bounding box center [474, 190] width 41 height 11
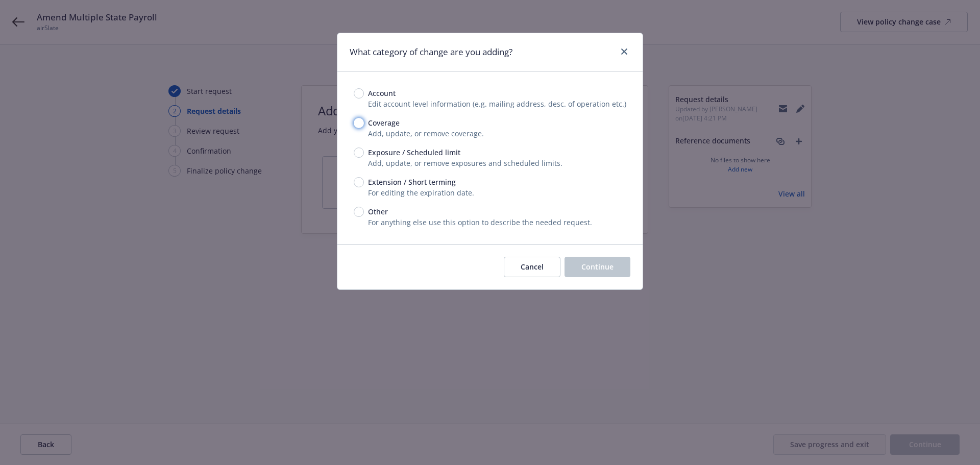
click at [363, 123] on input "Coverage" at bounding box center [359, 123] width 10 height 10
radio input "true"
click at [583, 255] on div "Cancel Continue" at bounding box center [489, 266] width 305 height 45
click at [583, 260] on button "Continue" at bounding box center [597, 267] width 66 height 20
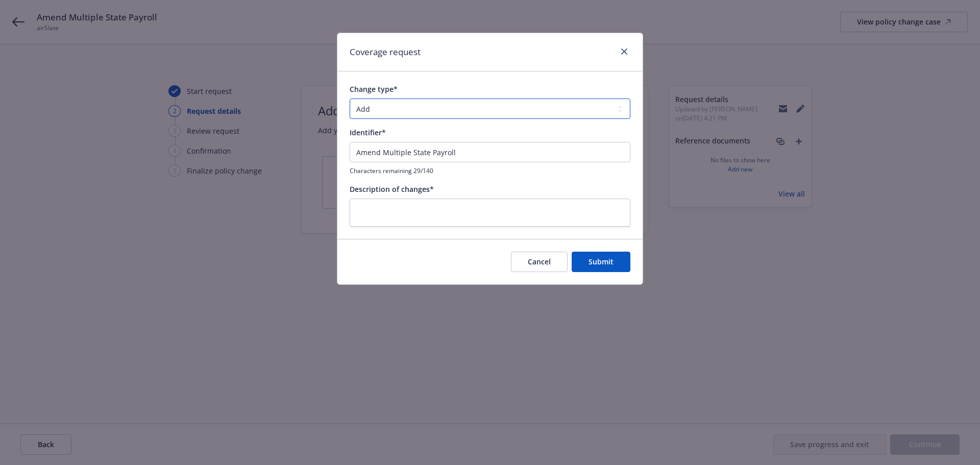
click at [424, 106] on select "Add Audit Change Remove" at bounding box center [490, 108] width 281 height 20
select select "CHANGE"
click at [350, 98] on select "Add Audit Change Remove" at bounding box center [490, 108] width 281 height 20
click at [442, 158] on input "Amend Multiple State Payroll" at bounding box center [490, 152] width 281 height 20
click at [444, 207] on textarea at bounding box center [490, 212] width 281 height 28
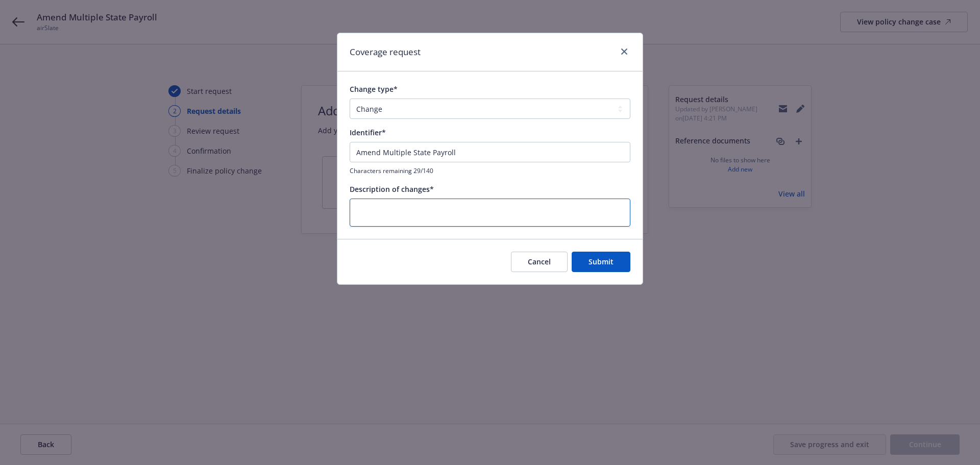
paste textarea "Amend Multiple State Payroll"
type textarea "x"
type textarea "Amend Multiple State Payroll"
click at [604, 256] on button "Submit" at bounding box center [600, 262] width 59 height 20
type textarea "x"
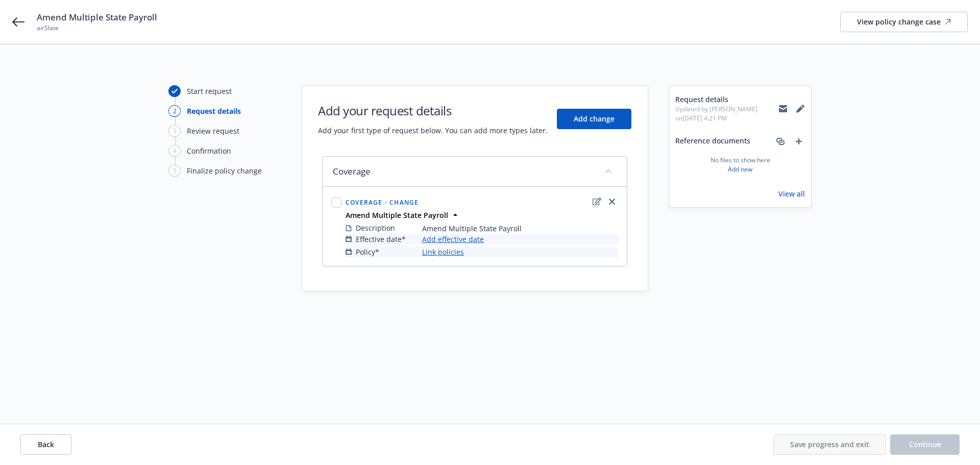
click at [443, 236] on link "Add effective date" at bounding box center [453, 239] width 62 height 11
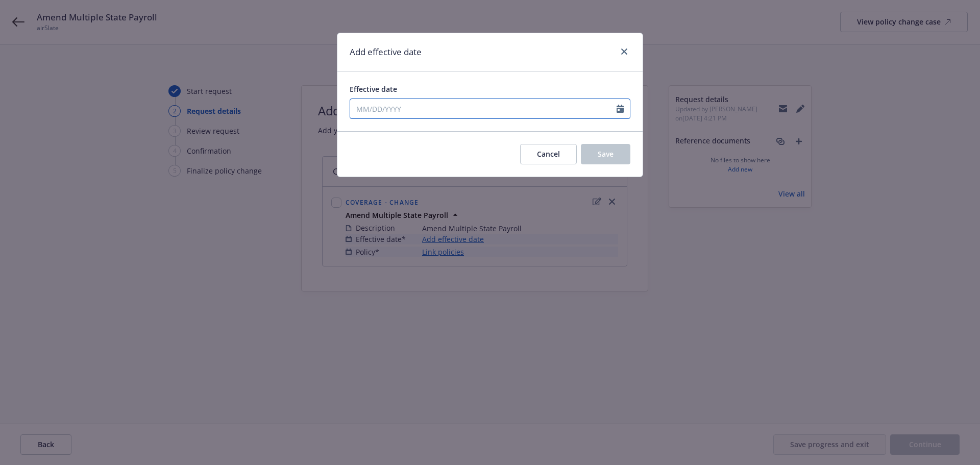
drag, startPoint x: 484, startPoint y: 110, endPoint x: 557, endPoint y: 125, distance: 74.5
click at [484, 110] on input "Effective date" at bounding box center [483, 108] width 266 height 19
paste input "09/30/25"
type input "09/30/25"
select select "9"
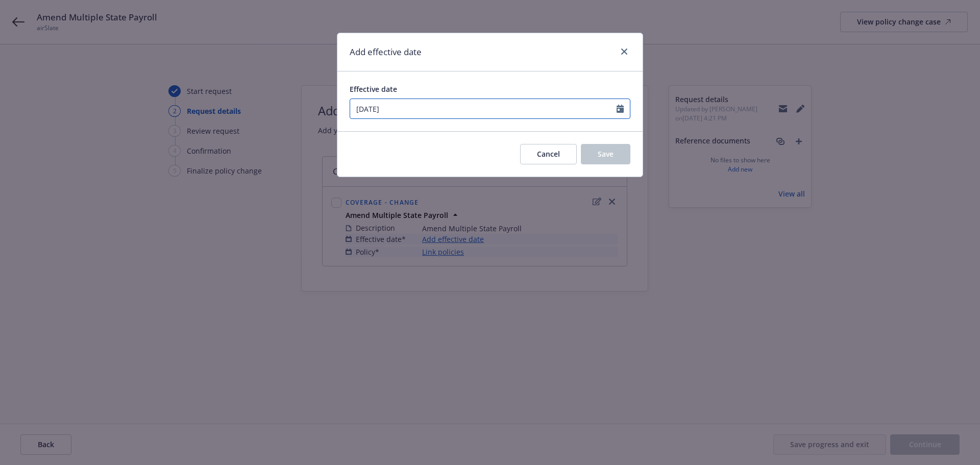
type input "09/30/25"
click at [573, 88] on div "Effective date" at bounding box center [490, 89] width 281 height 11
click at [482, 93] on div "Effective date" at bounding box center [490, 89] width 281 height 11
click at [468, 114] on input "Effective date" at bounding box center [483, 108] width 266 height 19
select select "9"
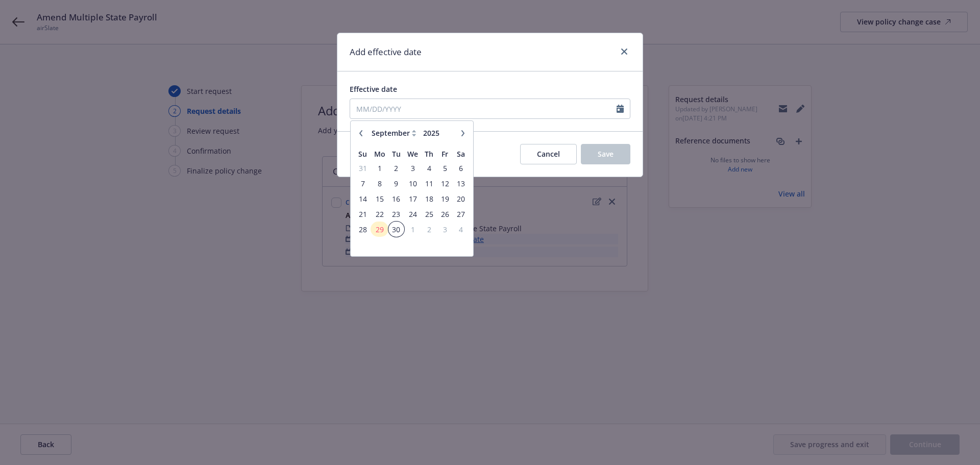
click at [396, 231] on span "30" at bounding box center [396, 229] width 14 height 13
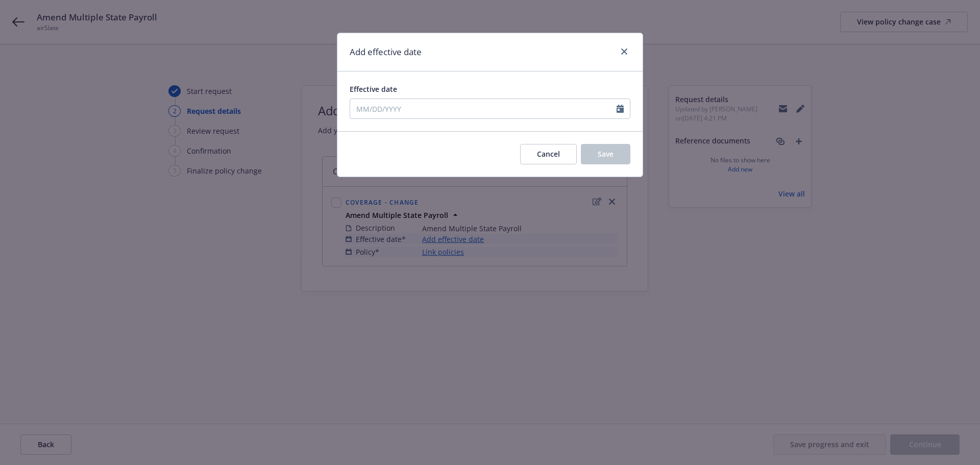
type input "09/30/2025"
click at [600, 158] on span "Save" at bounding box center [606, 154] width 16 height 10
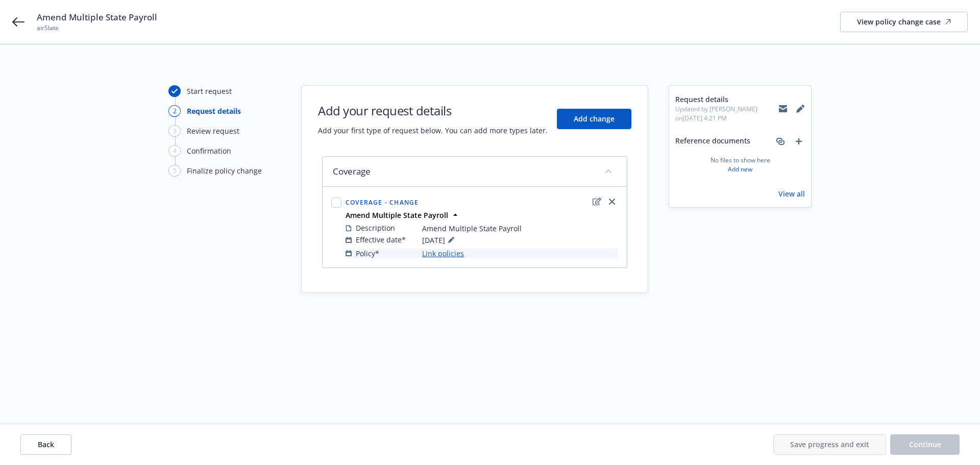
click at [449, 254] on link "Link policies" at bounding box center [443, 253] width 42 height 11
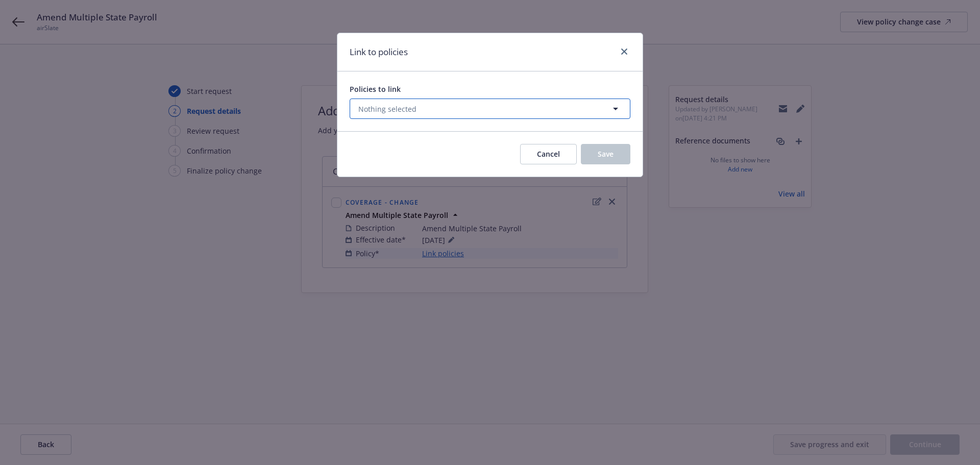
click at [422, 113] on button "Nothing selected" at bounding box center [490, 108] width 281 height 20
select select "ACTIVE"
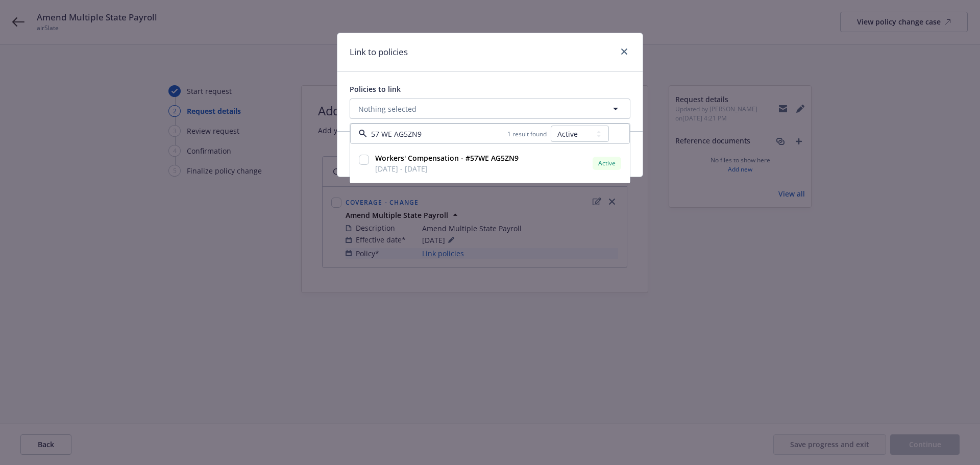
type input "57 WE AG5ZN9"
click at [585, 125] on div "All Active Upcoming Expired Cancelled" at bounding box center [580, 133] width 58 height 20
click at [582, 132] on select "All Active Upcoming Expired Cancelled" at bounding box center [580, 134] width 58 height 16
select select "UPCOMING"
click at [551, 126] on select "All Active Upcoming Expired Cancelled" at bounding box center [580, 134] width 58 height 16
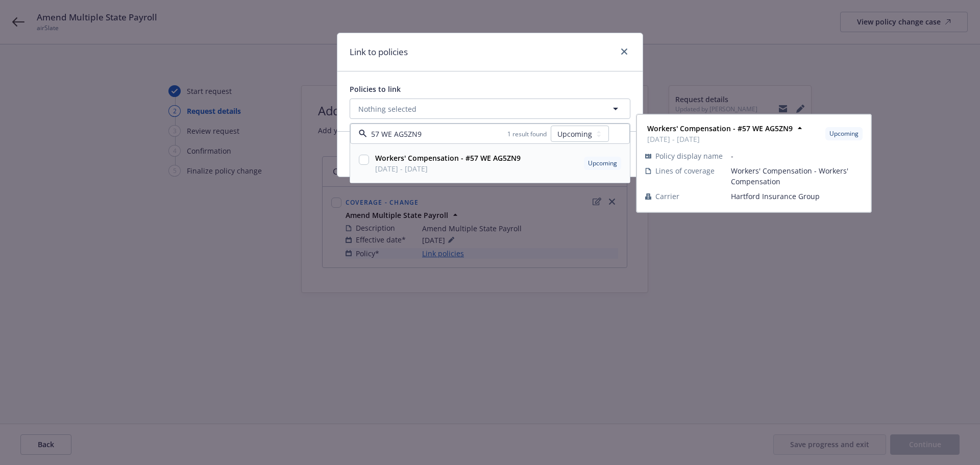
click at [365, 159] on input "checkbox" at bounding box center [364, 160] width 10 height 10
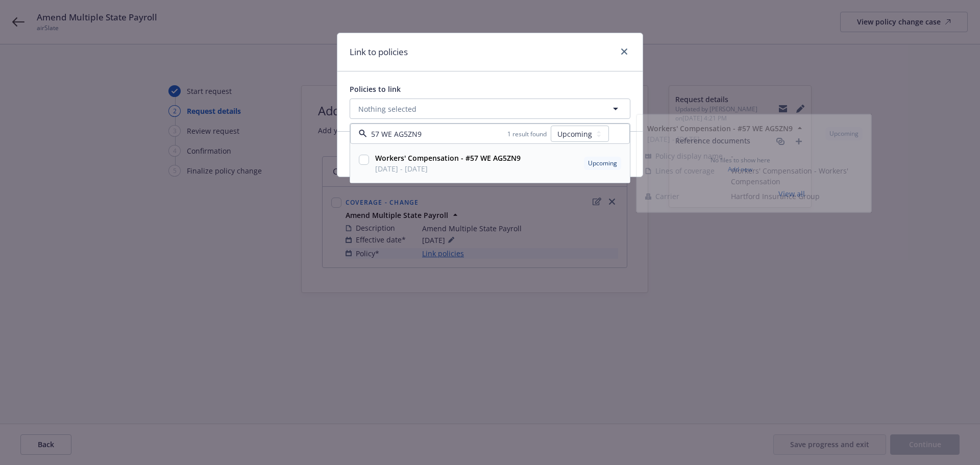
checkbox input "true"
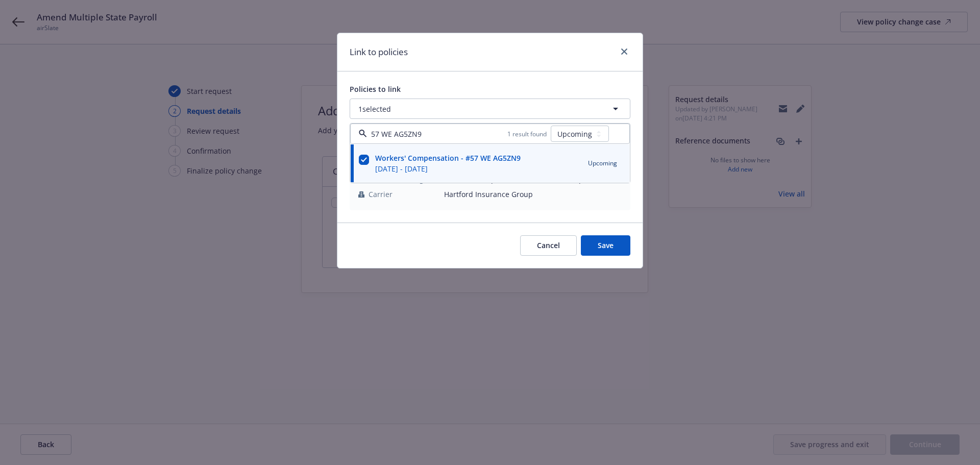
click at [499, 57] on div "Link to policies" at bounding box center [489, 52] width 305 height 38
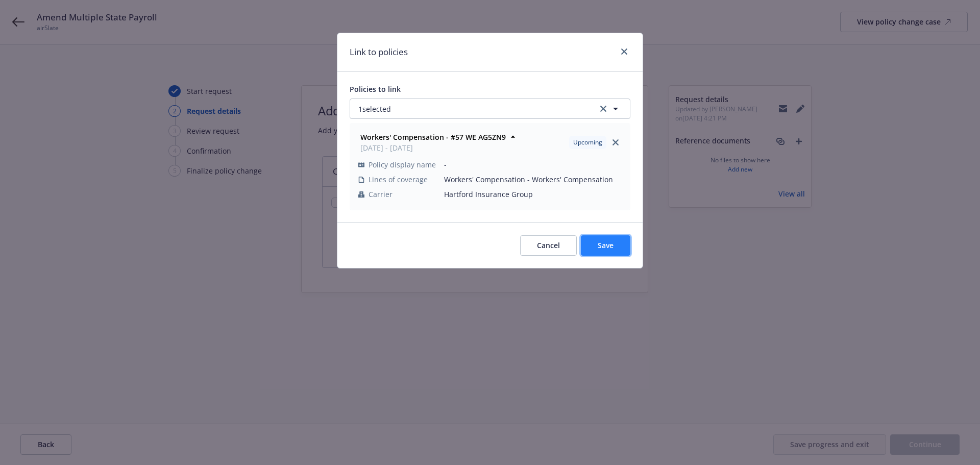
click at [612, 243] on span "Save" at bounding box center [606, 245] width 16 height 10
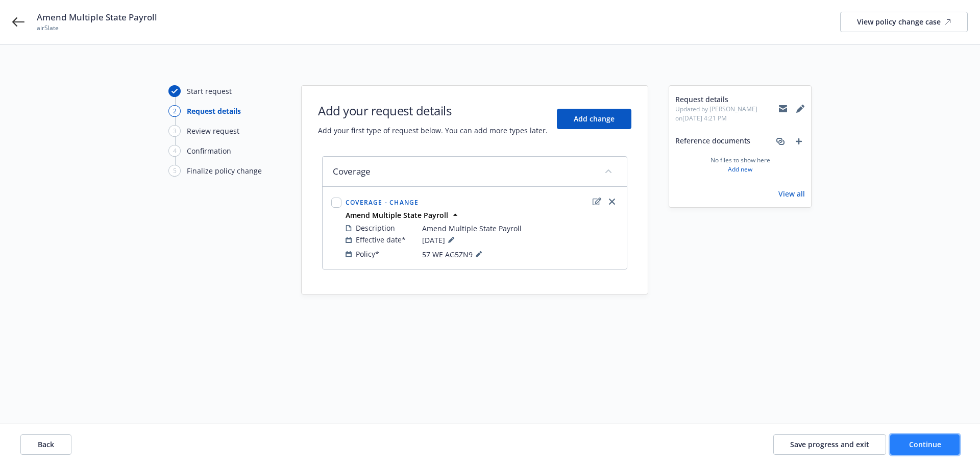
click at [911, 448] on span "Continue" at bounding box center [925, 444] width 32 height 10
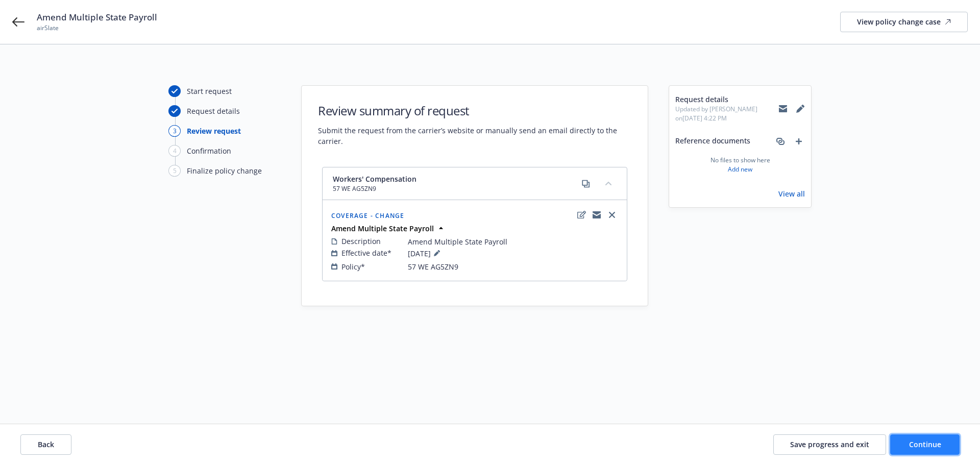
click at [932, 442] on span "Continue" at bounding box center [925, 444] width 32 height 10
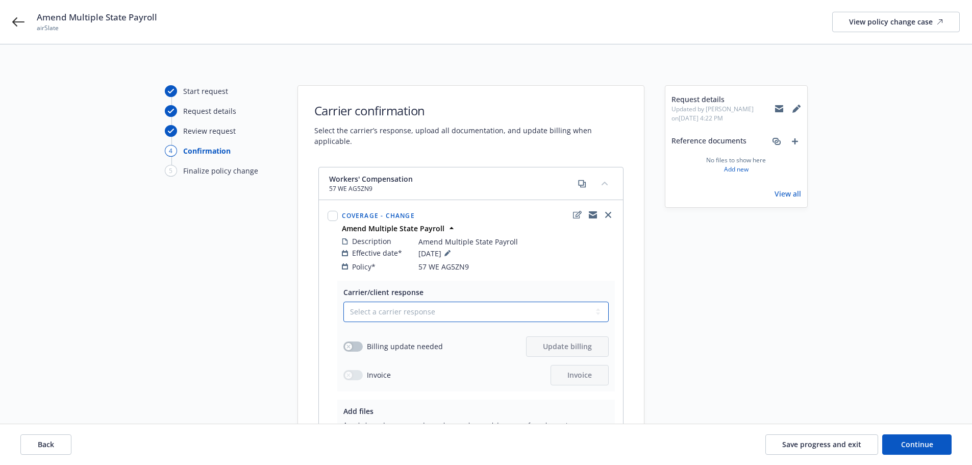
click at [413, 302] on select "Select a carrier response Accepted Accepted with revision No endorsement needed…" at bounding box center [475, 312] width 265 height 20
select select "ACCEPTED"
click at [343, 302] on select "Select a carrier response Accepted Accepted with revision No endorsement needed…" at bounding box center [475, 312] width 265 height 20
click at [355, 341] on button "button" at bounding box center [352, 346] width 19 height 10
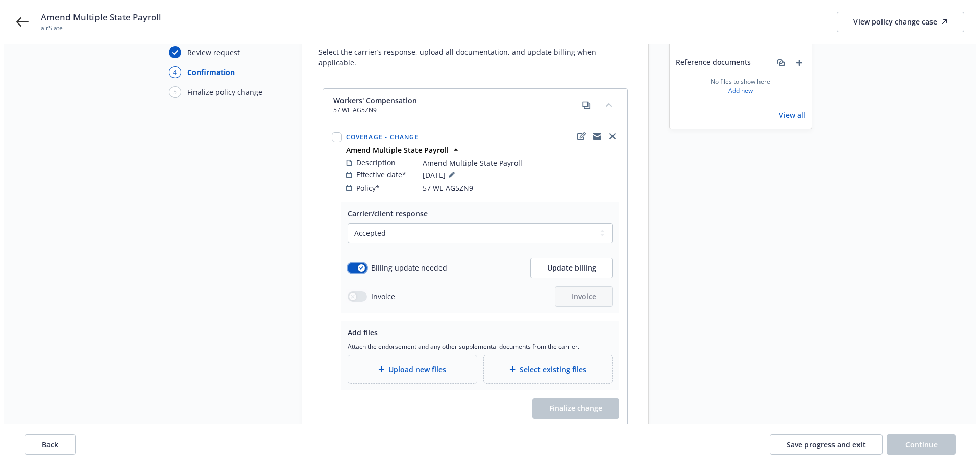
scroll to position [102, 0]
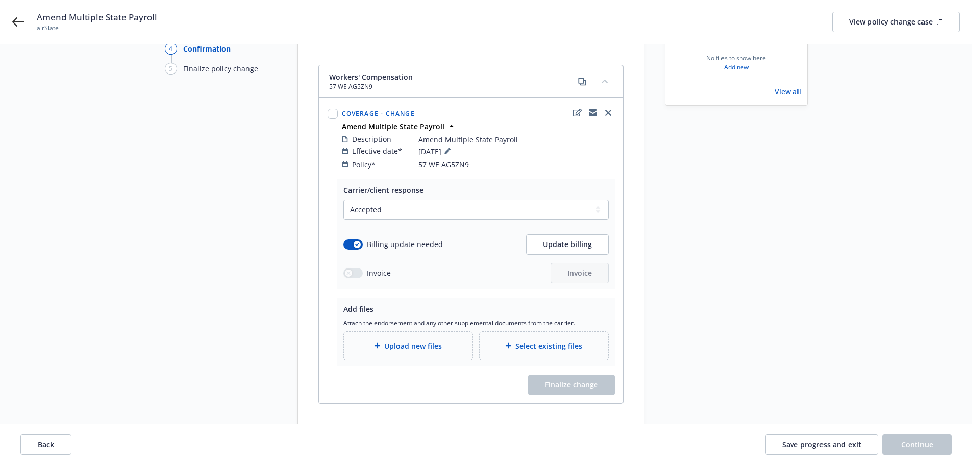
click at [559, 244] on div "Select a carrier response Accepted Accepted with revision No endorsement needed…" at bounding box center [475, 242] width 265 height 84
click at [563, 239] on span "Update billing" at bounding box center [567, 244] width 49 height 10
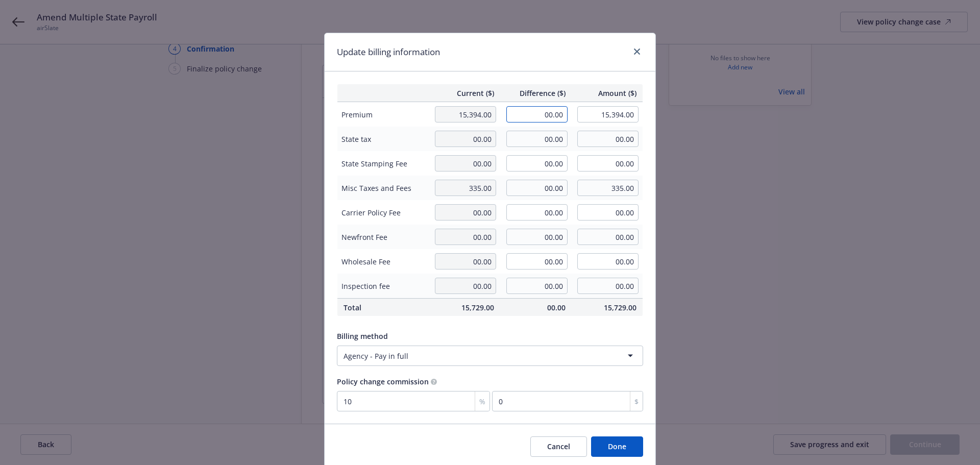
click at [534, 120] on input "00.00" at bounding box center [536, 114] width 61 height 16
paste input "2,748,"
type input "2,748.00"
type input "18,142.00"
type input "274.8"
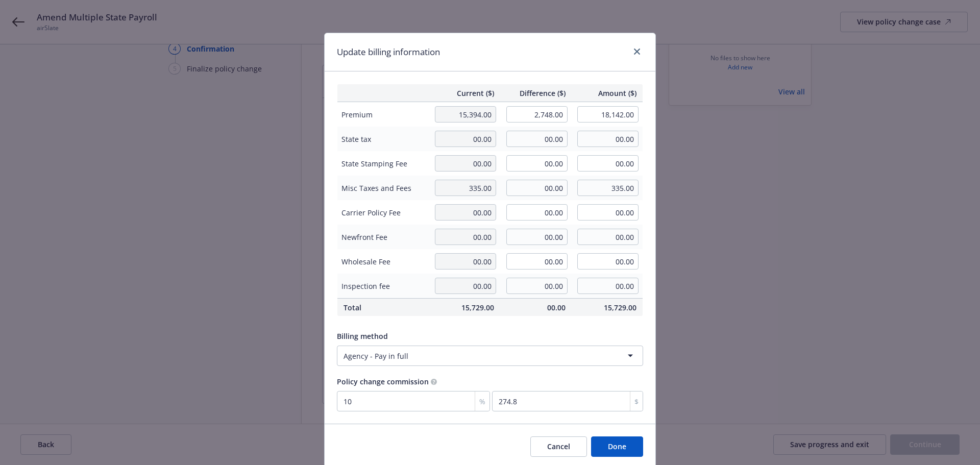
click at [545, 63] on div "Update billing information" at bounding box center [490, 52] width 331 height 38
click at [609, 442] on button "Done" at bounding box center [617, 446] width 52 height 20
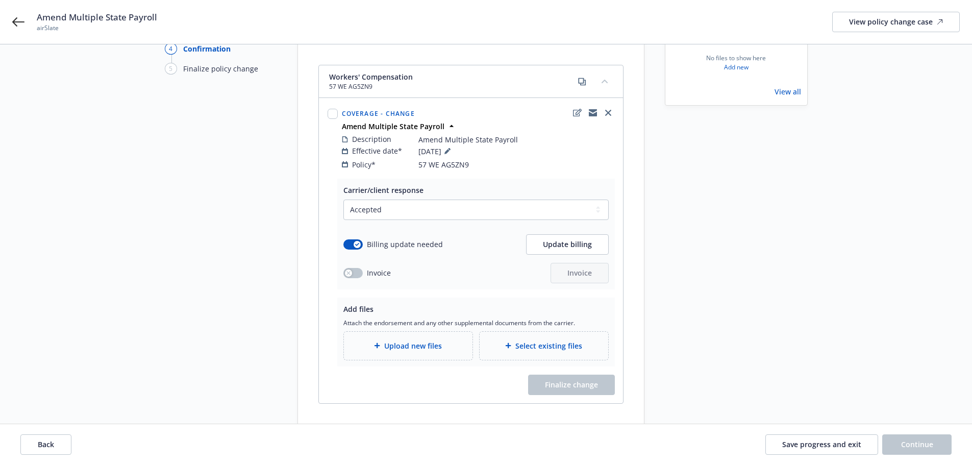
click at [442, 347] on div "Upload new files" at bounding box center [408, 346] width 129 height 28
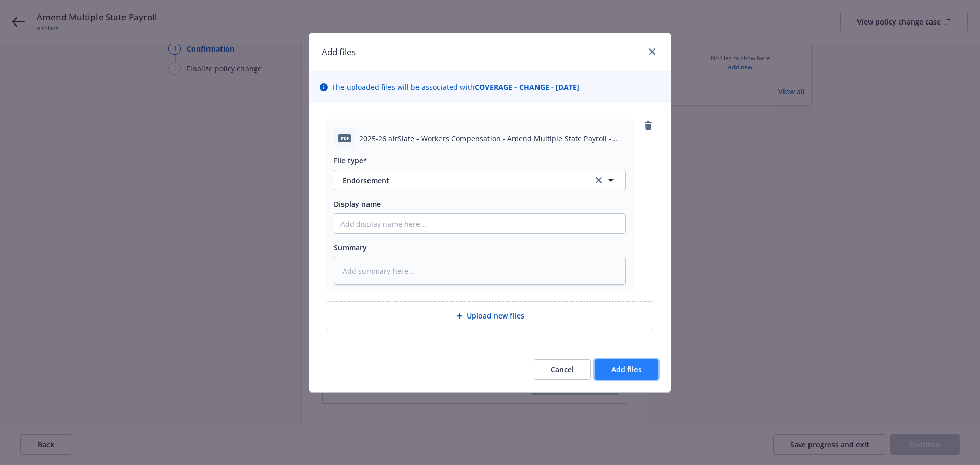
click at [626, 361] on button "Add files" at bounding box center [626, 369] width 64 height 20
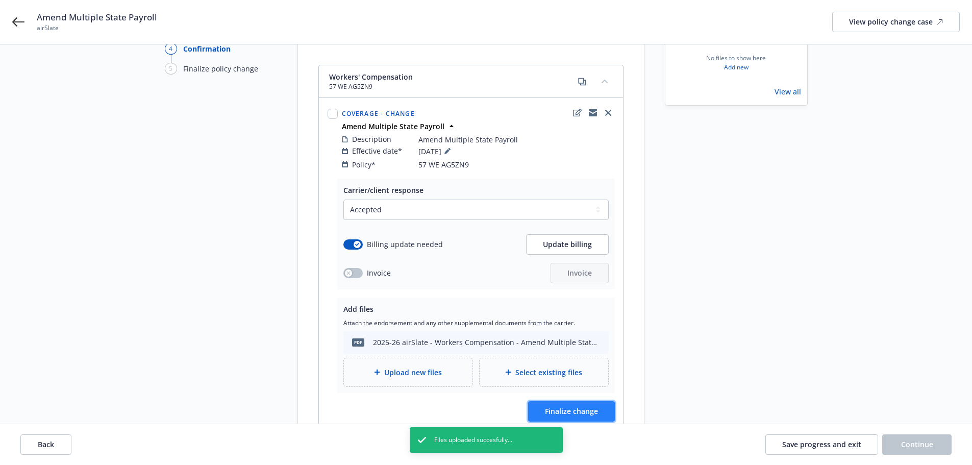
click at [595, 406] on span "Finalize change" at bounding box center [571, 411] width 53 height 10
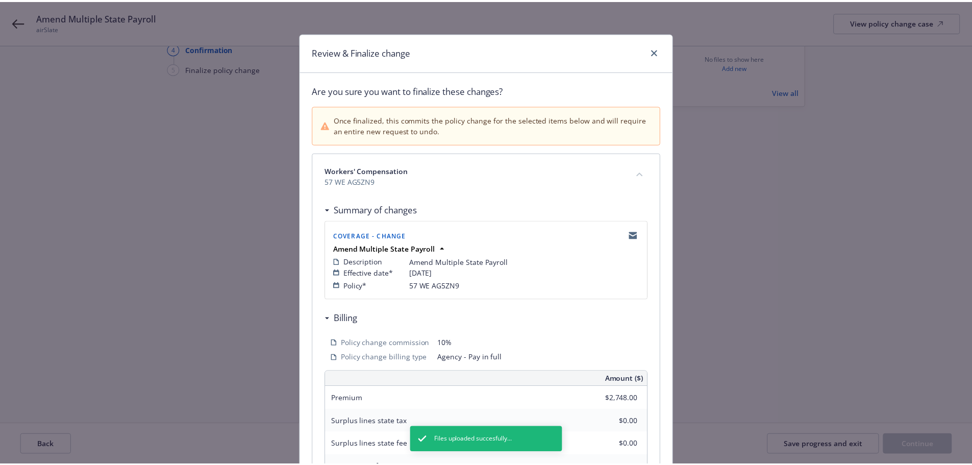
scroll to position [225, 0]
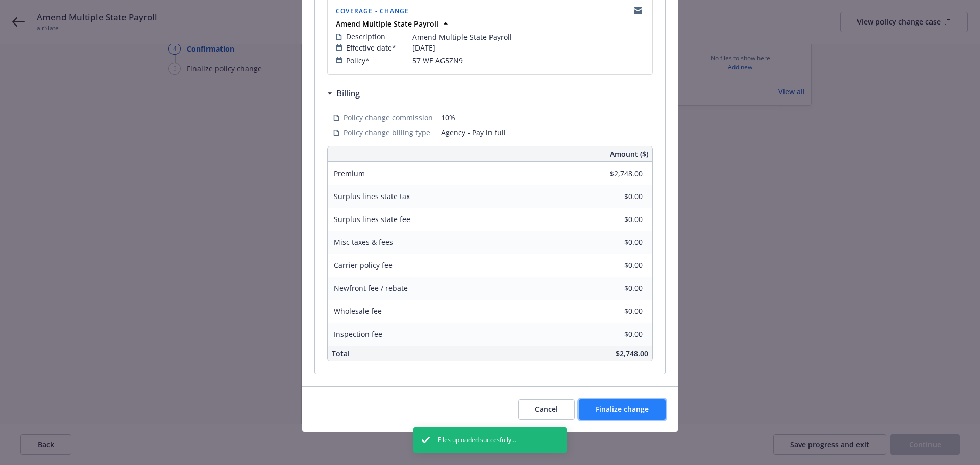
click at [637, 406] on span "Finalize change" at bounding box center [621, 409] width 53 height 10
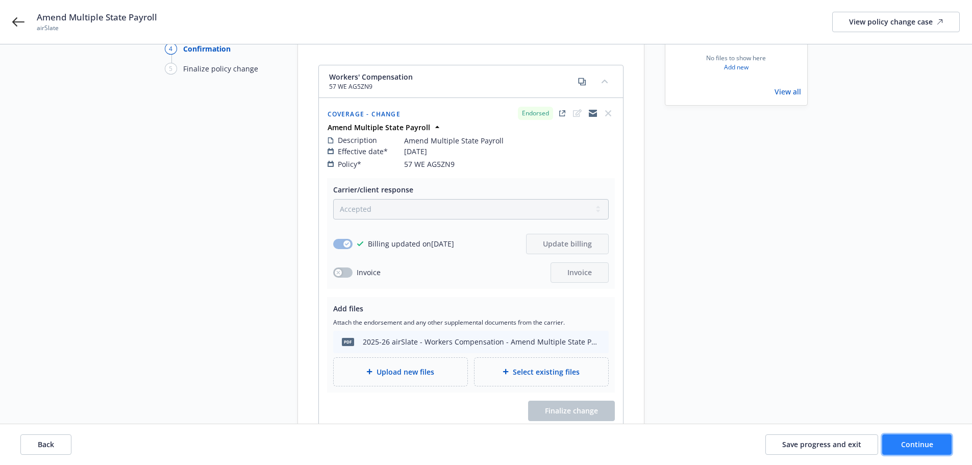
click at [938, 437] on button "Continue" at bounding box center [916, 444] width 69 height 20
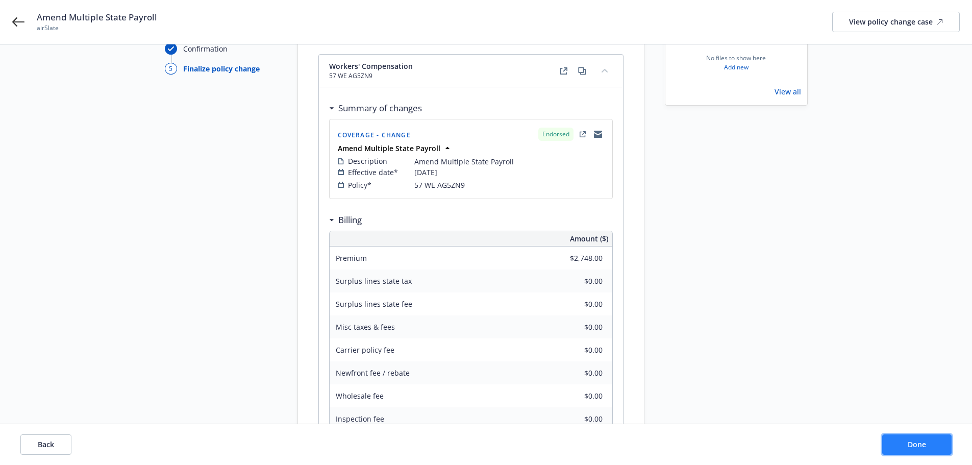
click at [938, 437] on button "Done" at bounding box center [916, 444] width 69 height 20
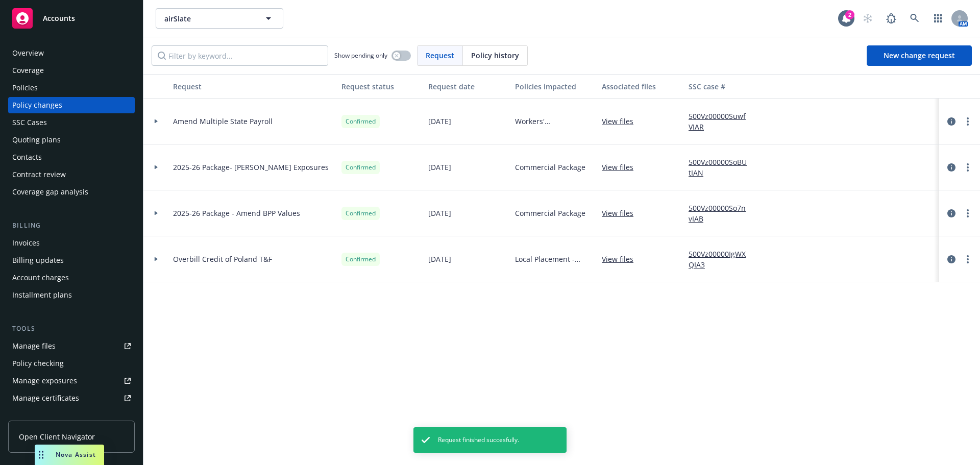
click at [45, 95] on div "Policies" at bounding box center [71, 88] width 118 height 16
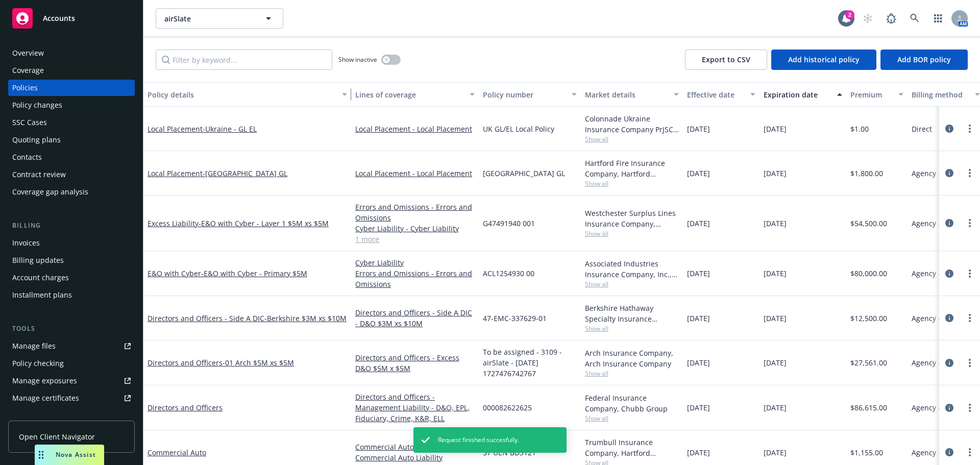
drag, startPoint x: 216, startPoint y: 96, endPoint x: 347, endPoint y: 118, distance: 133.0
click at [347, 118] on div "Policy details Lines of coverage Policy number Market details Effective date Ex…" at bounding box center [561, 273] width 836 height 383
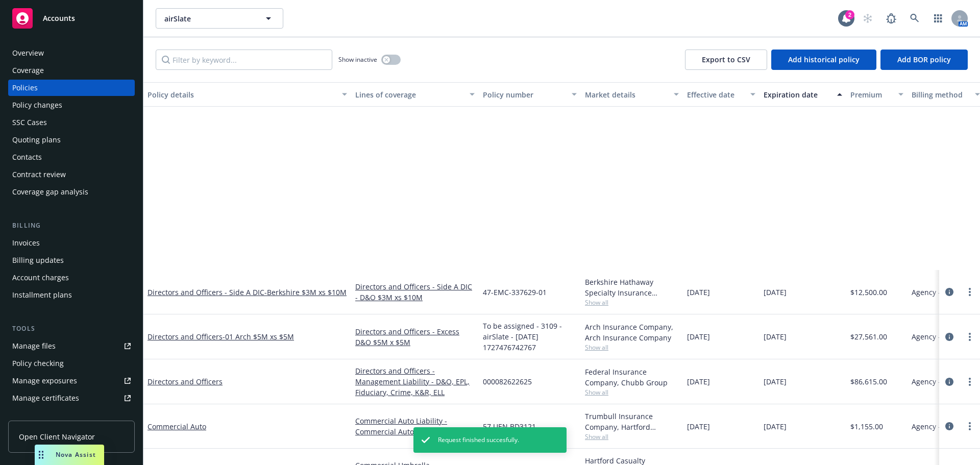
scroll to position [306, 0]
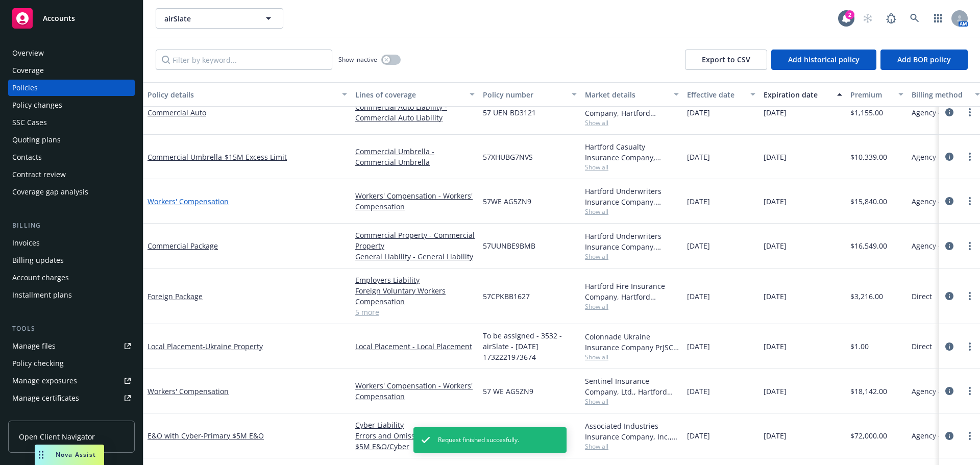
click at [202, 206] on link "Workers' Compensation" at bounding box center [187, 201] width 81 height 10
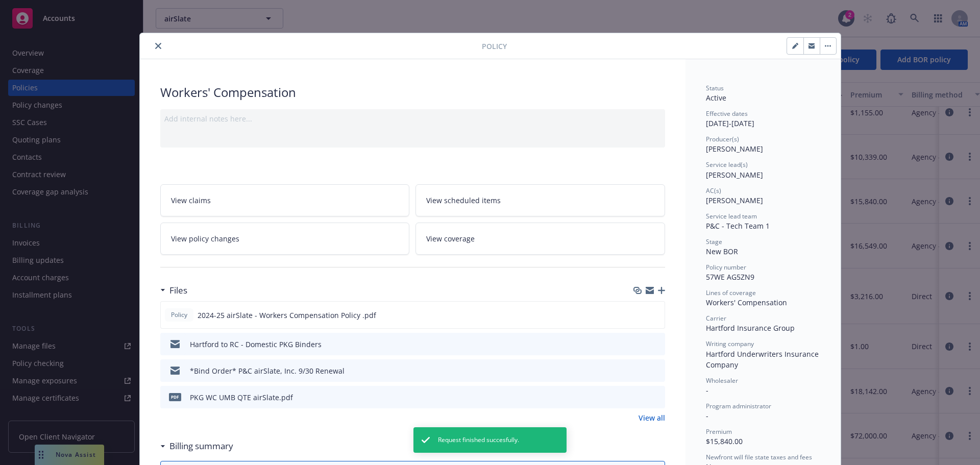
click at [251, 234] on link "View policy changes" at bounding box center [285, 238] width 250 height 32
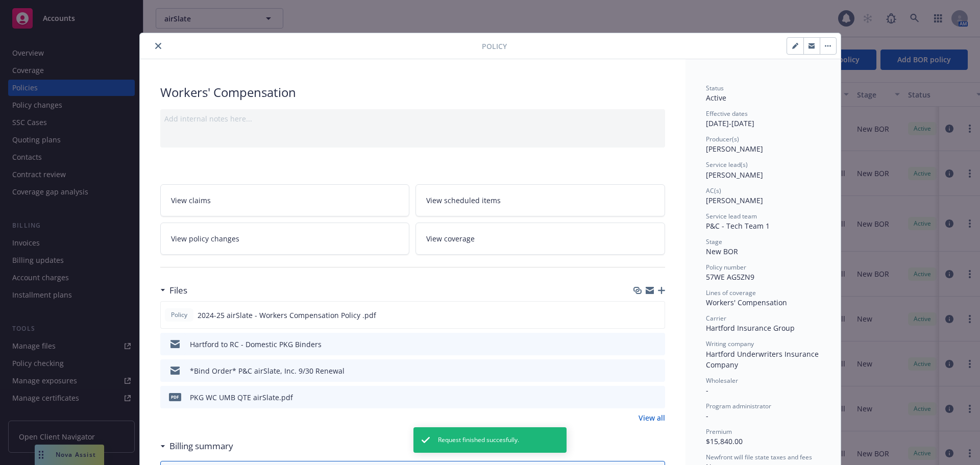
scroll to position [31, 0]
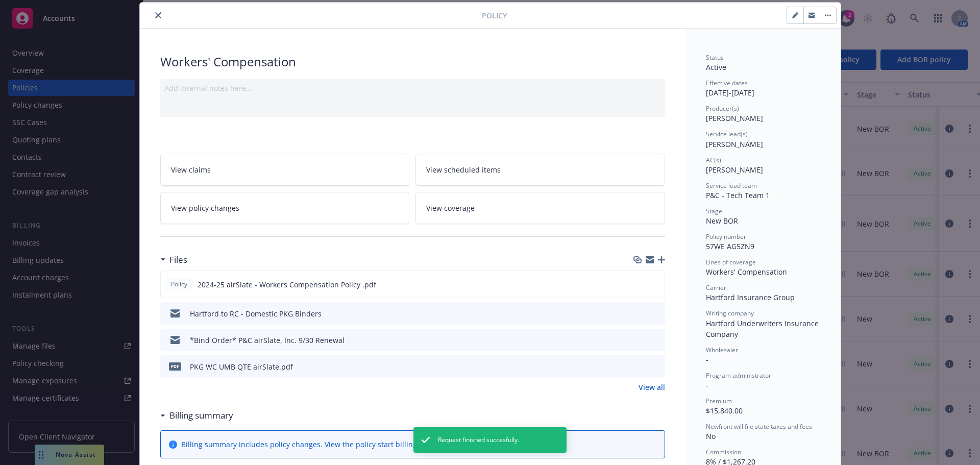
click at [158, 21] on div at bounding box center [313, 15] width 338 height 12
click at [158, 19] on button "close" at bounding box center [158, 15] width 12 height 12
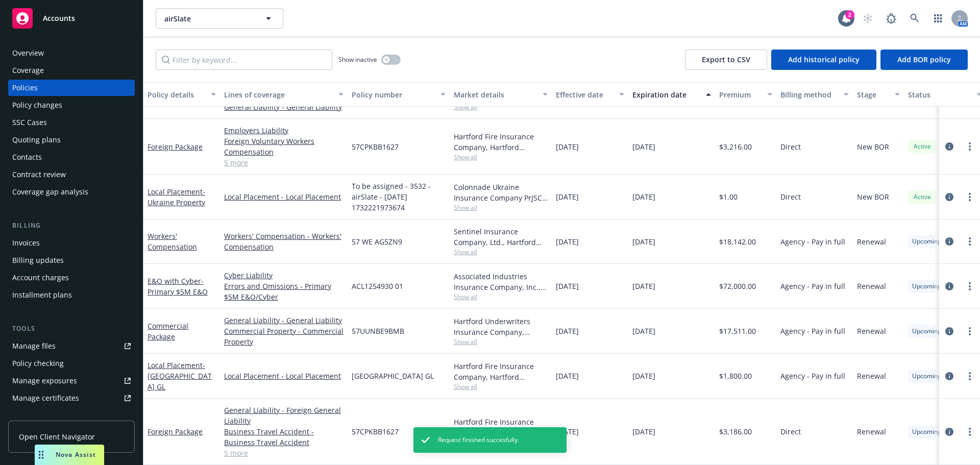
scroll to position [447, 0]
click at [184, 241] on link "Workers' Compensation" at bounding box center [171, 241] width 49 height 20
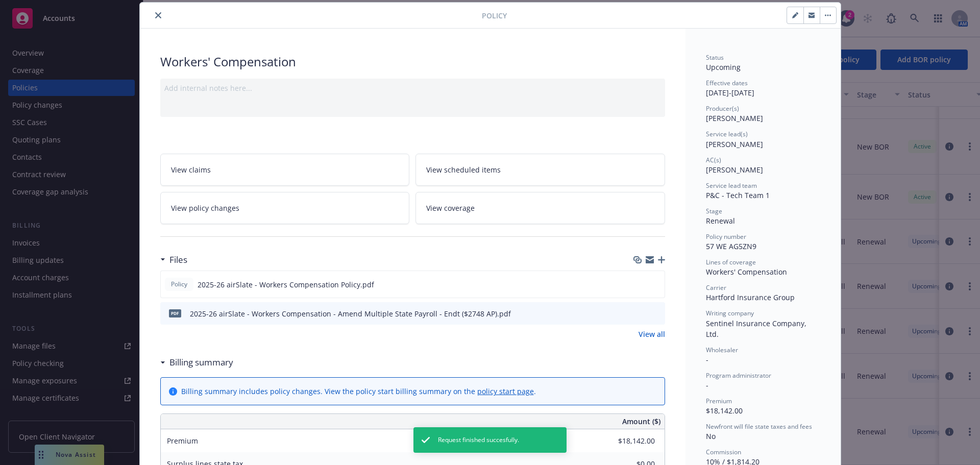
scroll to position [82, 0]
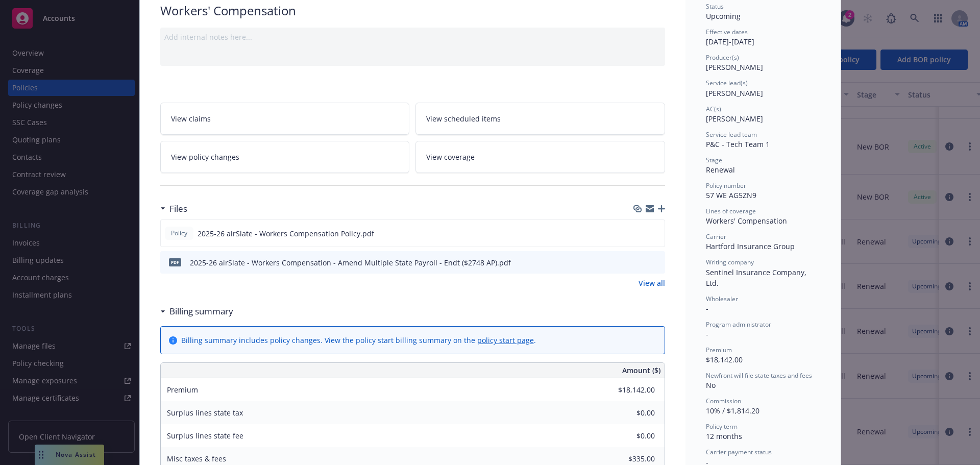
click at [316, 157] on link "View policy changes" at bounding box center [285, 157] width 250 height 32
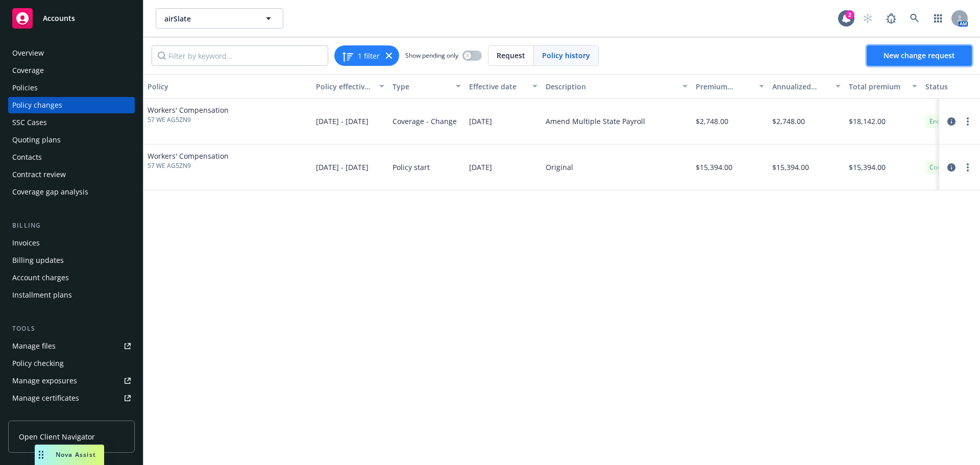
click at [933, 58] on span "New change request" at bounding box center [918, 56] width 71 height 10
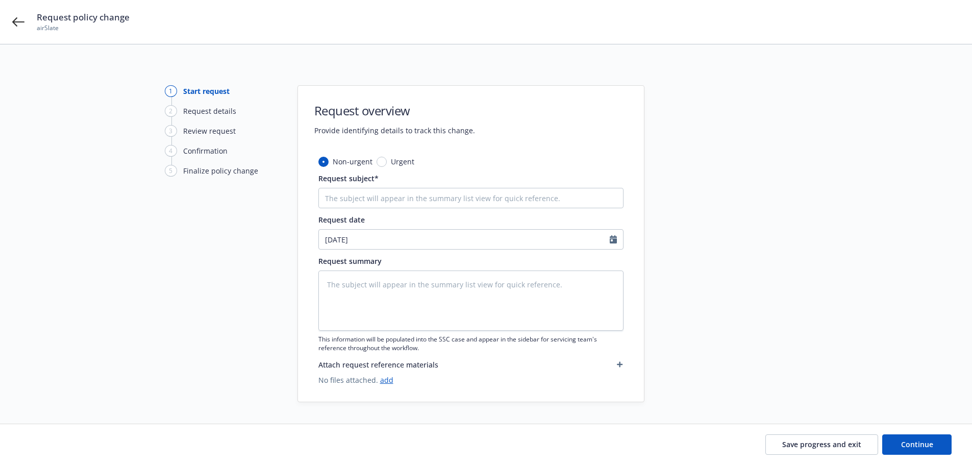
drag, startPoint x: 347, startPoint y: 186, endPoint x: 346, endPoint y: 194, distance: 8.3
click at [347, 186] on div "Request subject*" at bounding box center [470, 190] width 305 height 35
click at [345, 197] on input "Request subject*" at bounding box center [470, 198] width 305 height 20
paste input "Amend Multiple Schedule Rating Factor"
type textarea "x"
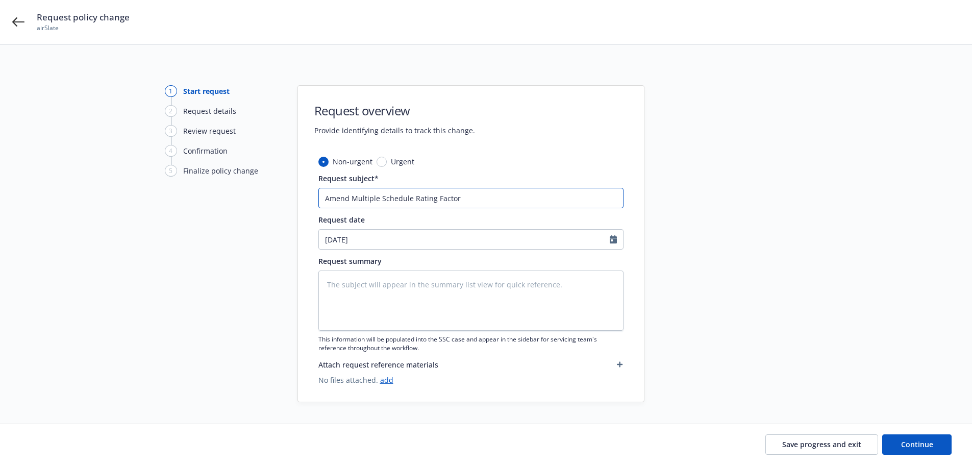
type input "Amend Multiple Schedule Rating Factor"
click at [878, 432] on div "Save progress and exit Continue" at bounding box center [486, 444] width 972 height 41
click at [925, 448] on span "Continue" at bounding box center [917, 444] width 32 height 10
type textarea "x"
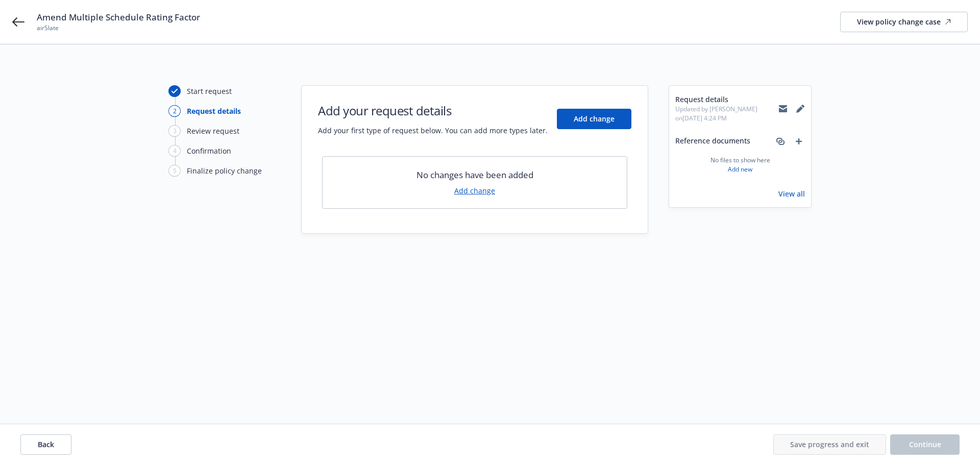
click at [490, 195] on div "No changes have been added Add change" at bounding box center [474, 182] width 305 height 53
click at [487, 195] on link "Add change" at bounding box center [474, 190] width 41 height 11
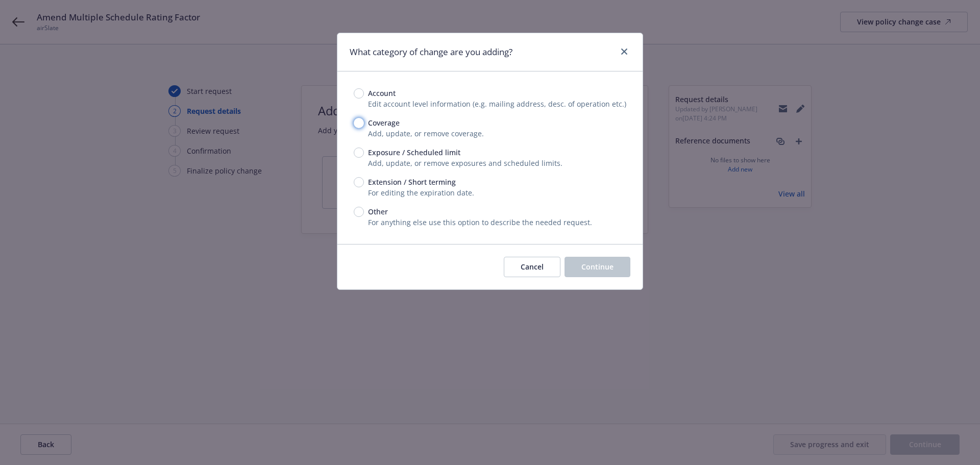
click at [359, 122] on input "Coverage" at bounding box center [359, 123] width 10 height 10
radio input "true"
click at [567, 271] on button "Continue" at bounding box center [597, 267] width 66 height 20
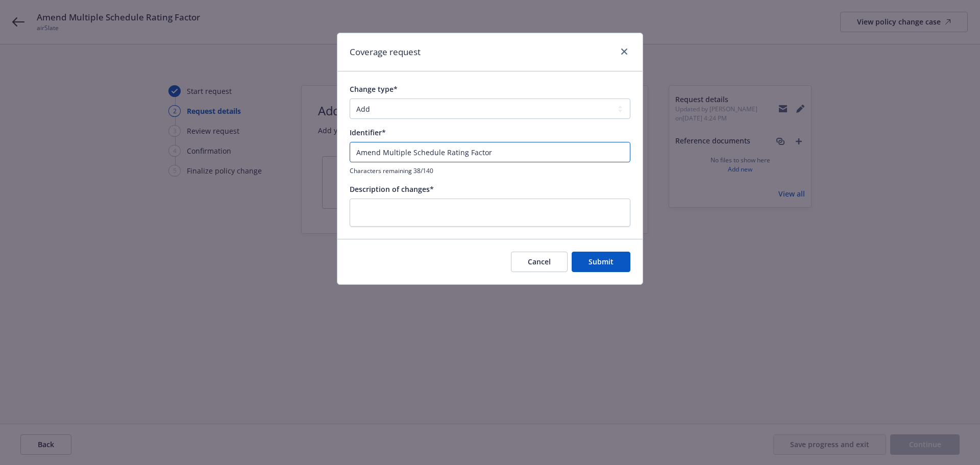
click at [453, 147] on input "Amend Multiple Schedule Rating Factor" at bounding box center [490, 152] width 281 height 20
type input "Amend Multiple Schedule Rating Factor"
click at [450, 222] on textarea at bounding box center [490, 212] width 281 height 28
paste textarea "Amend Multiple Schedule Rating Factor"
type textarea "x"
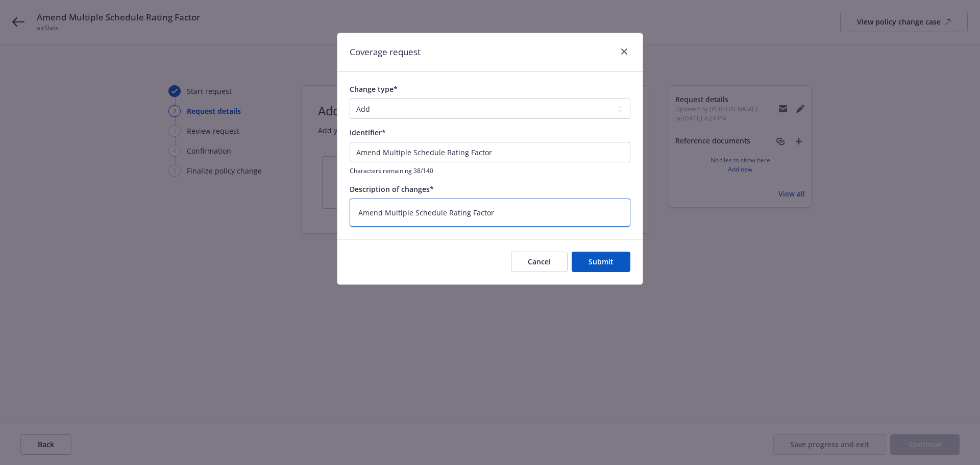
type textarea "Amend Multiple Schedule Rating Factor"
click at [476, 102] on select "Add Audit Change Remove" at bounding box center [490, 108] width 281 height 20
select select "CHANGE"
click at [350, 98] on select "Add Audit Change Remove" at bounding box center [490, 108] width 281 height 20
click at [606, 272] on div "Cancel Submit" at bounding box center [489, 261] width 305 height 45
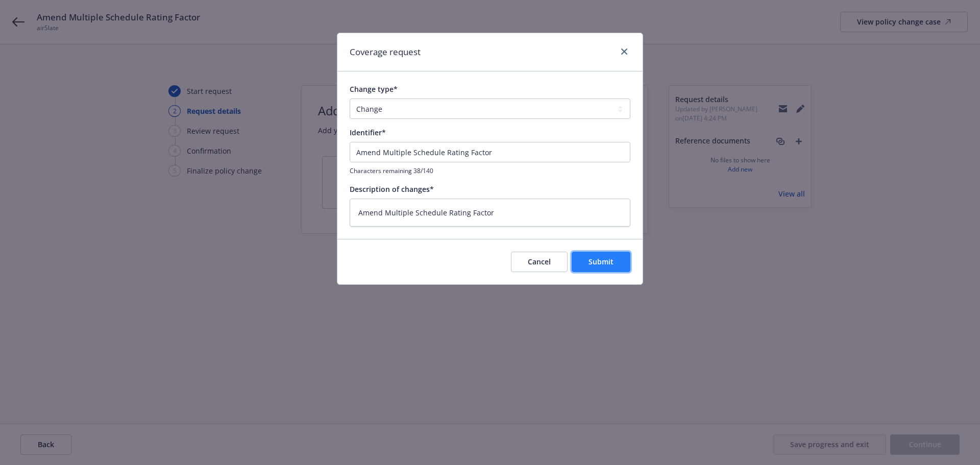
click at [608, 268] on button "Submit" at bounding box center [600, 262] width 59 height 20
type textarea "x"
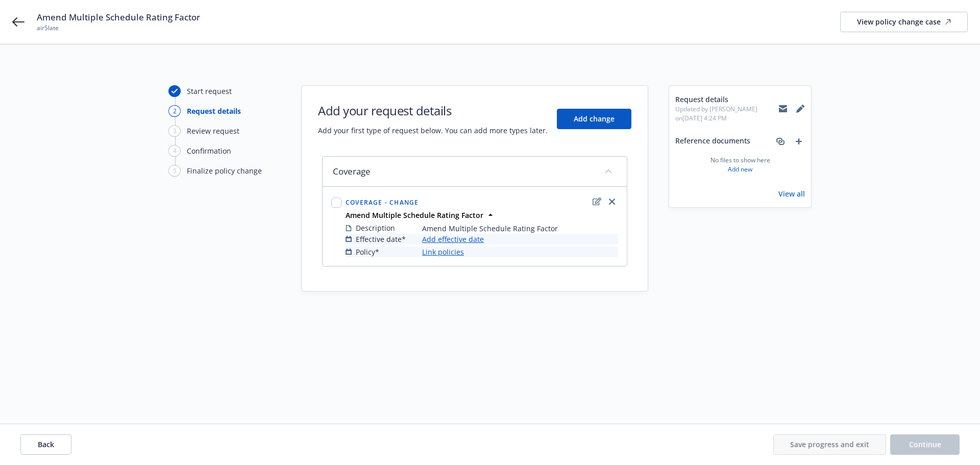
click at [478, 238] on link "Add effective date" at bounding box center [453, 239] width 62 height 11
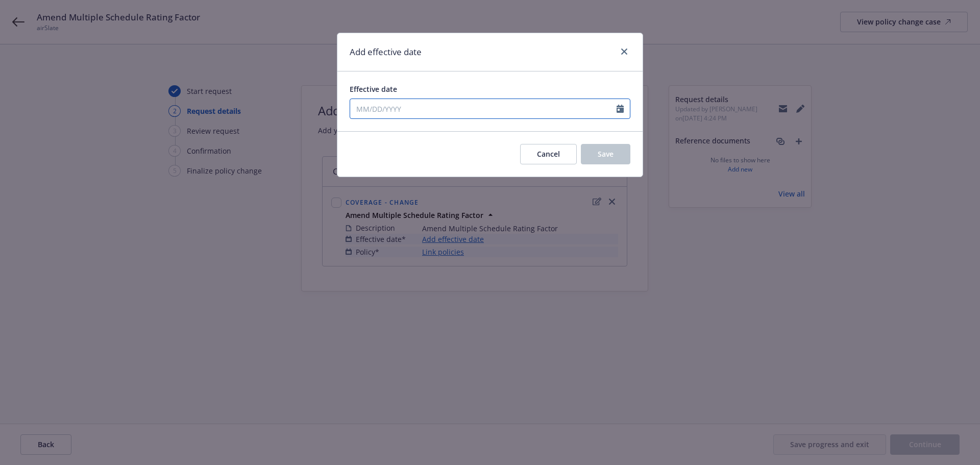
select select "9"
click at [377, 108] on input "Effective date" at bounding box center [483, 108] width 266 height 19
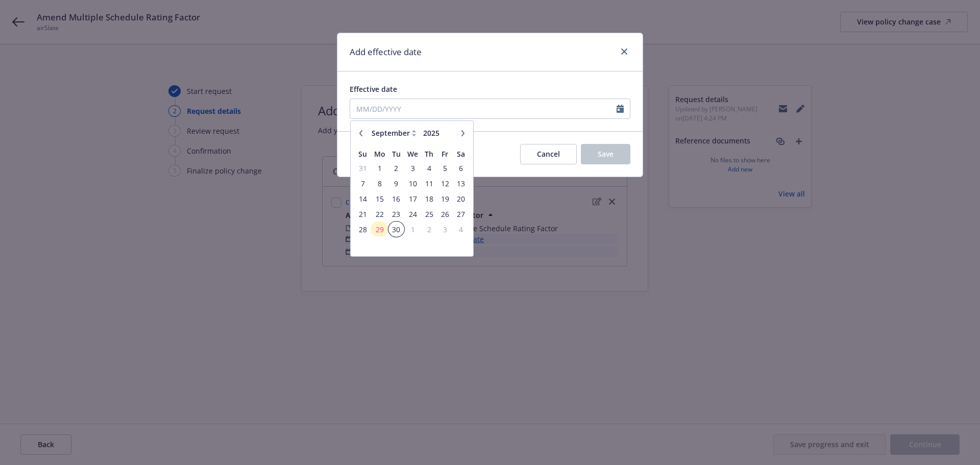
click at [392, 225] on span "30" at bounding box center [396, 229] width 14 height 13
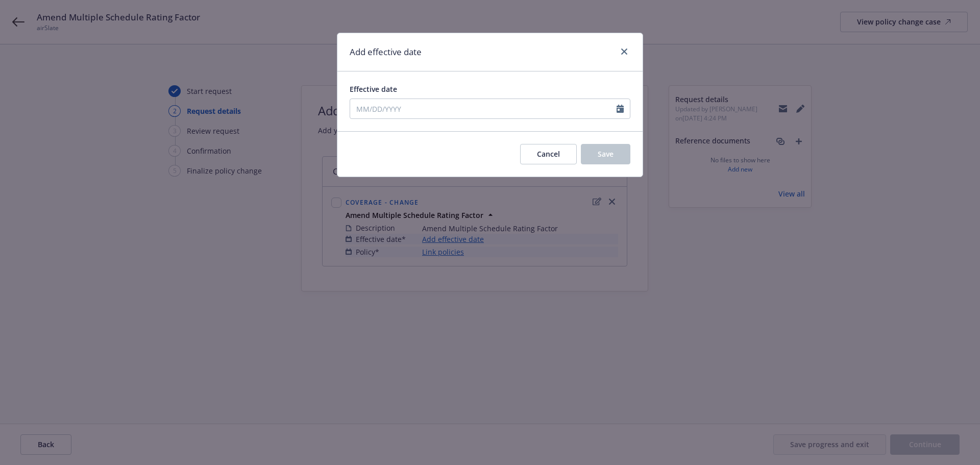
type input "09/30/2025"
click at [618, 157] on button "Save" at bounding box center [605, 154] width 49 height 20
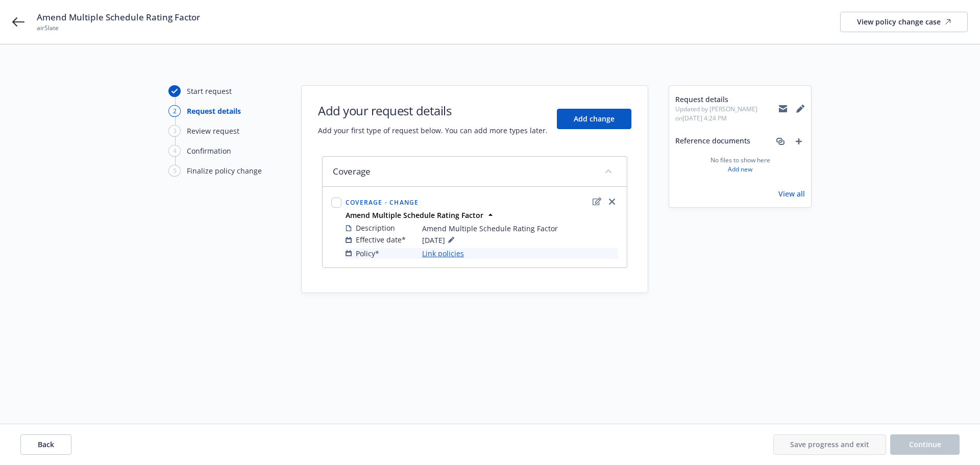
click at [453, 250] on link "Link policies" at bounding box center [443, 253] width 42 height 11
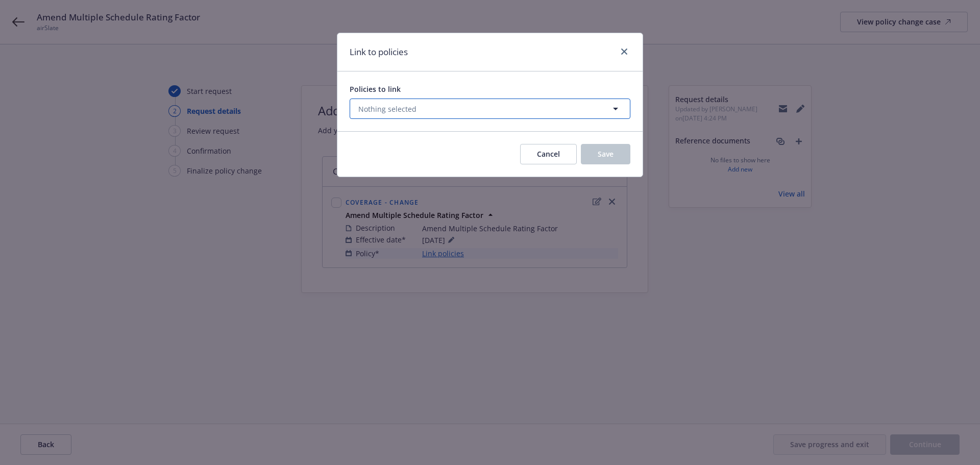
click at [466, 110] on button "Nothing selected" at bounding box center [490, 108] width 281 height 20
select select "ACTIVE"
type input "57 WE AG5ZN9"
click at [560, 134] on select "All Active Upcoming Expired Cancelled" at bounding box center [580, 134] width 58 height 16
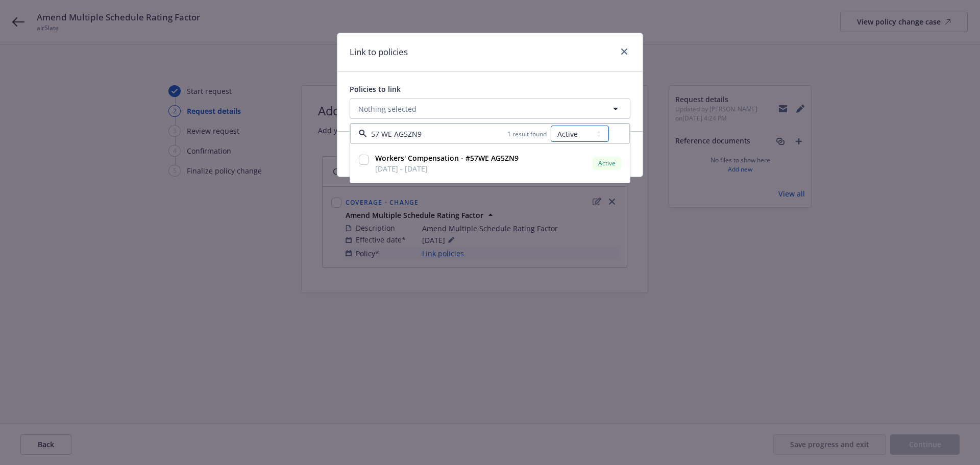
select select "UPCOMING"
click at [551, 126] on select "All Active Upcoming Expired Cancelled" at bounding box center [580, 134] width 58 height 16
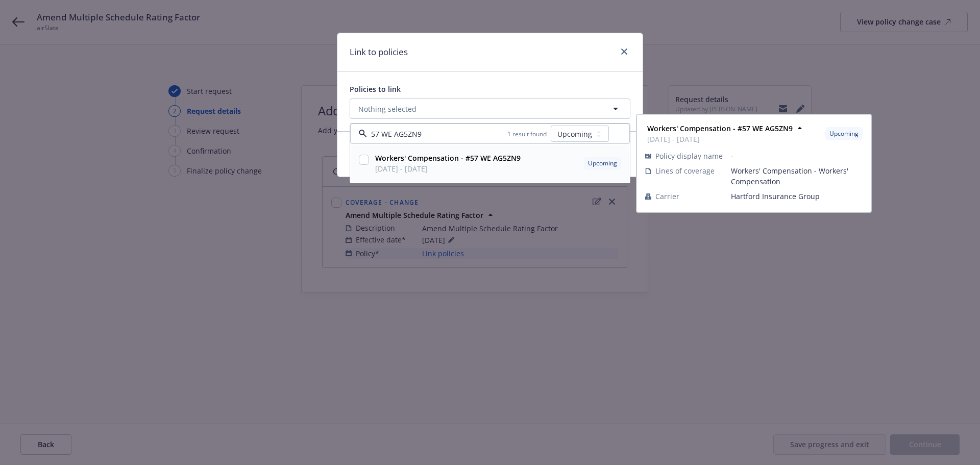
click at [358, 160] on div at bounding box center [364, 164] width 14 height 26
checkbox input "true"
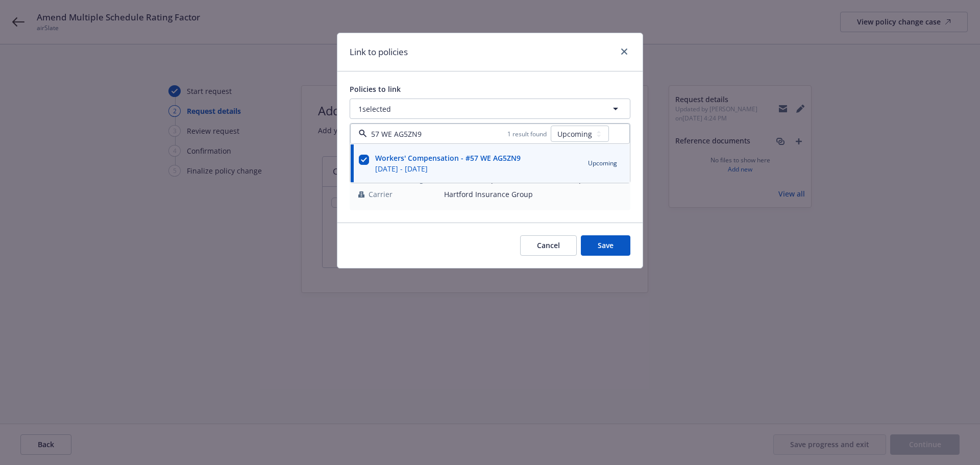
click at [430, 88] on div "Policies to link" at bounding box center [490, 89] width 281 height 11
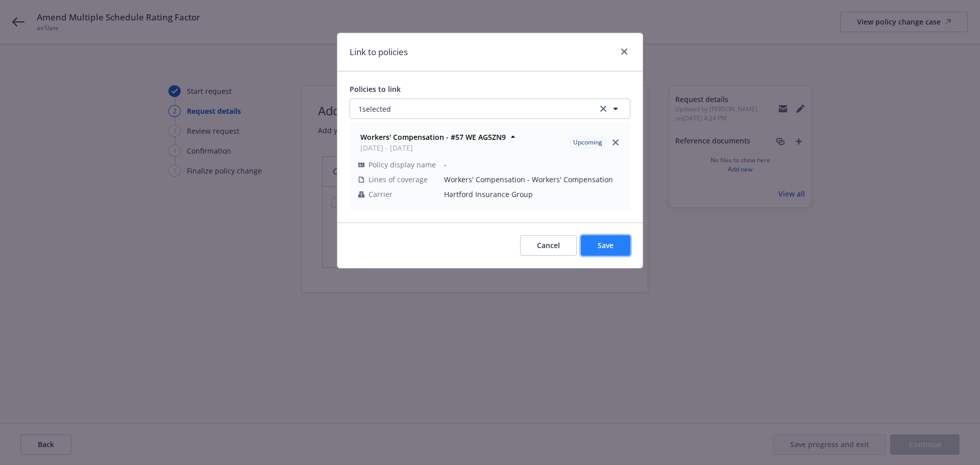
click at [601, 241] on span "Save" at bounding box center [606, 245] width 16 height 10
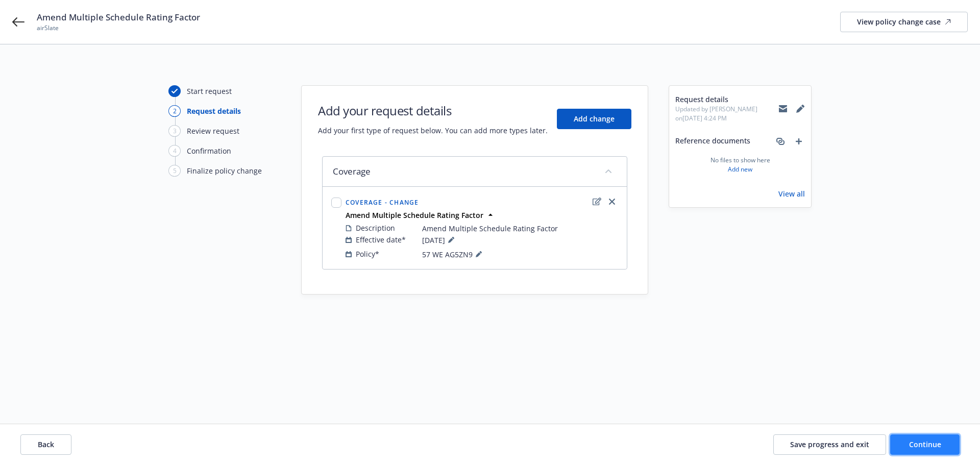
click at [916, 444] on span "Continue" at bounding box center [925, 444] width 32 height 10
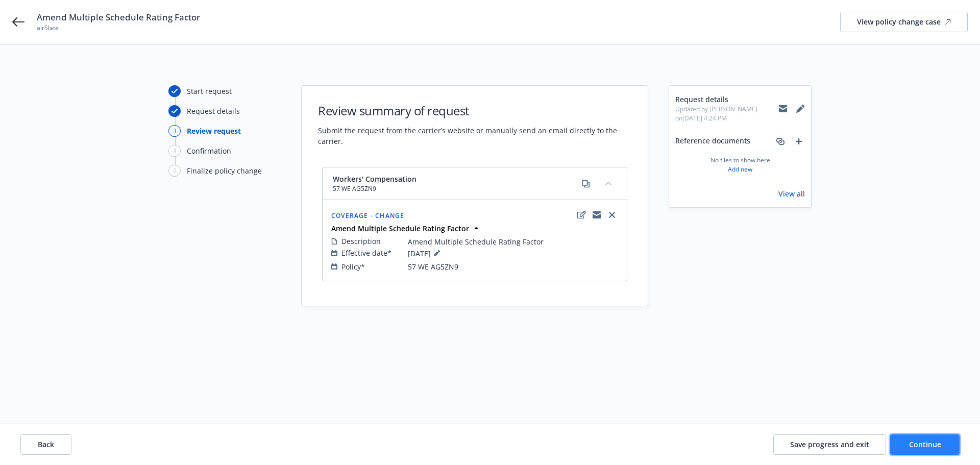
click at [950, 446] on button "Continue" at bounding box center [924, 444] width 69 height 20
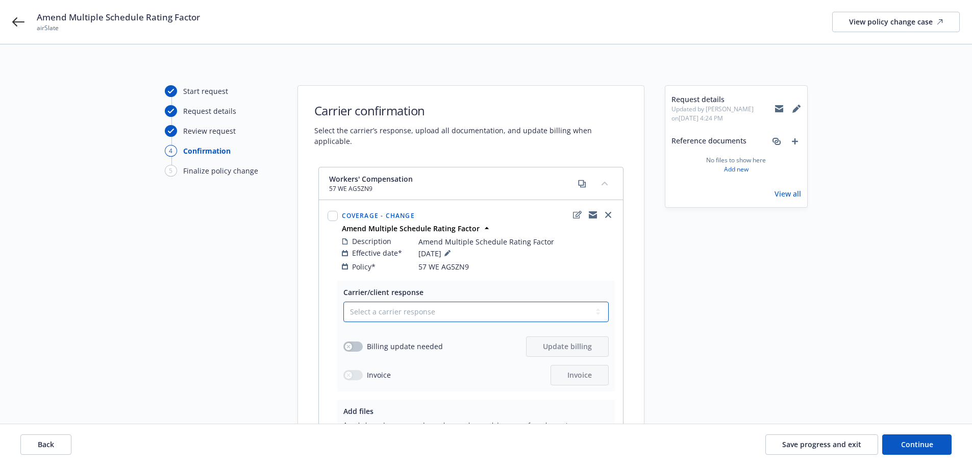
click at [443, 306] on select "Select a carrier response Accepted Accepted with revision No endorsement needed…" at bounding box center [475, 312] width 265 height 20
select select "ACCEPTED"
click at [343, 302] on select "Select a carrier response Accepted Accepted with revision No endorsement needed…" at bounding box center [475, 312] width 265 height 20
click at [346, 343] on div "button" at bounding box center [348, 346] width 7 height 7
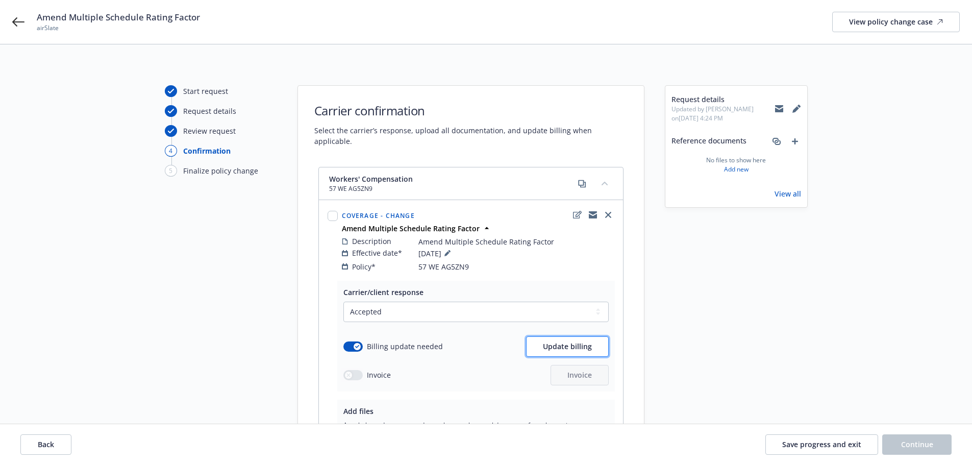
click at [545, 341] on span "Update billing" at bounding box center [567, 346] width 49 height 10
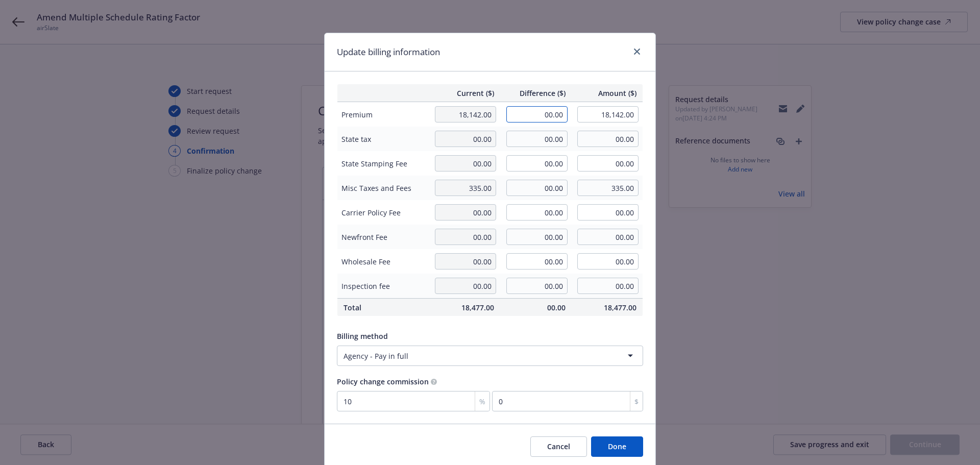
click at [545, 111] on input "00.00" at bounding box center [536, 114] width 61 height 16
paste input "57 WE AG5ZN9"
type input "-1,531.00"
type input "16,611.00"
type input "-153.1"
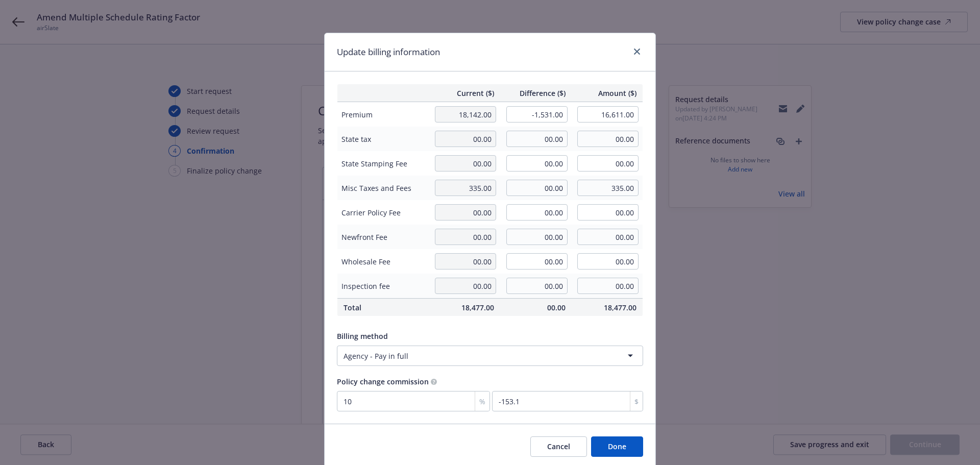
click at [586, 47] on div "Update billing information" at bounding box center [490, 52] width 331 height 38
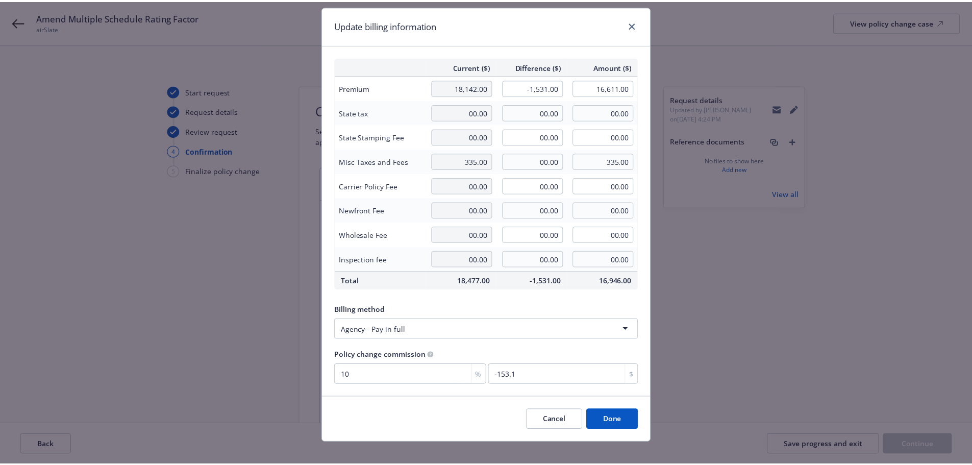
scroll to position [37, 0]
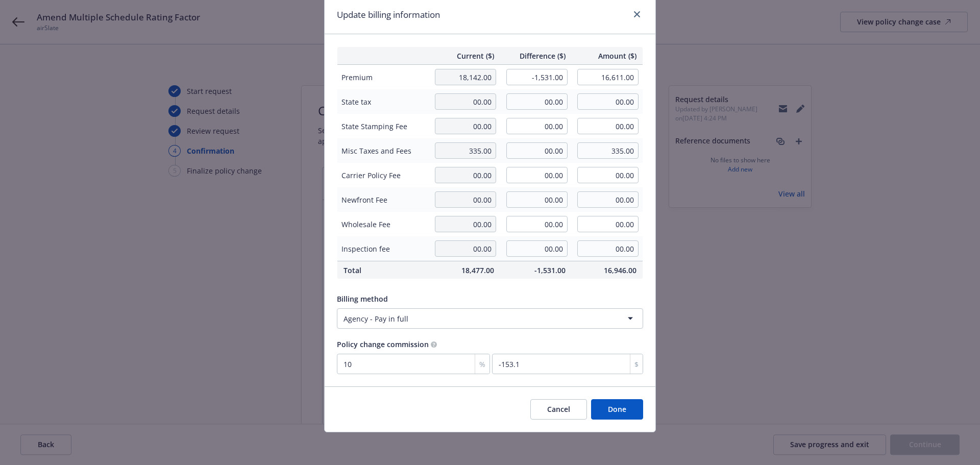
click at [605, 410] on button "Done" at bounding box center [617, 409] width 52 height 20
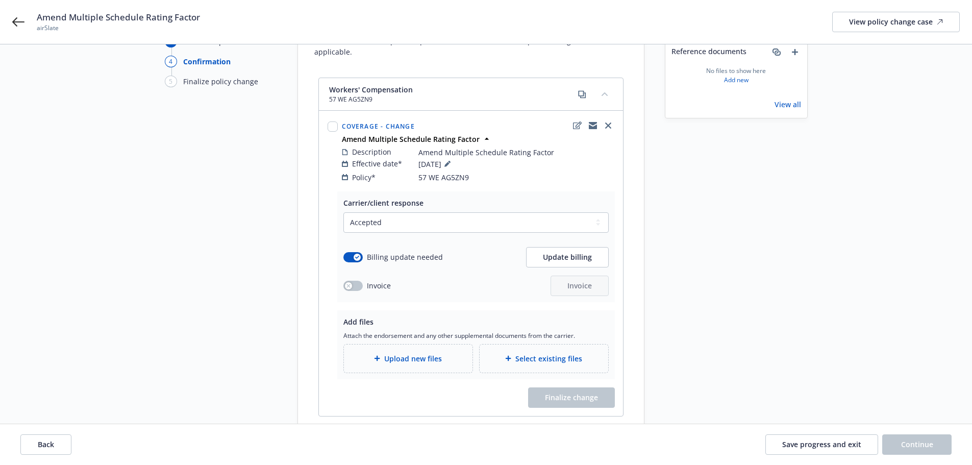
scroll to position [137, 0]
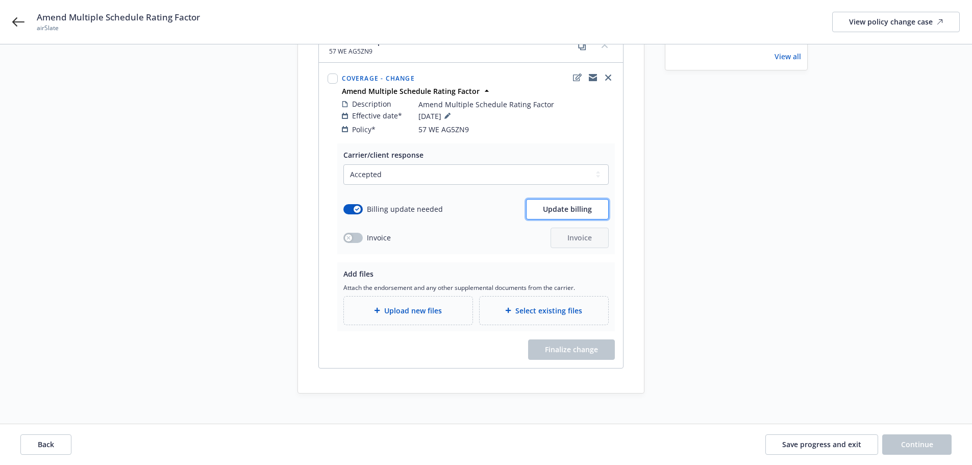
click at [568, 204] on span "Update billing" at bounding box center [567, 209] width 49 height 10
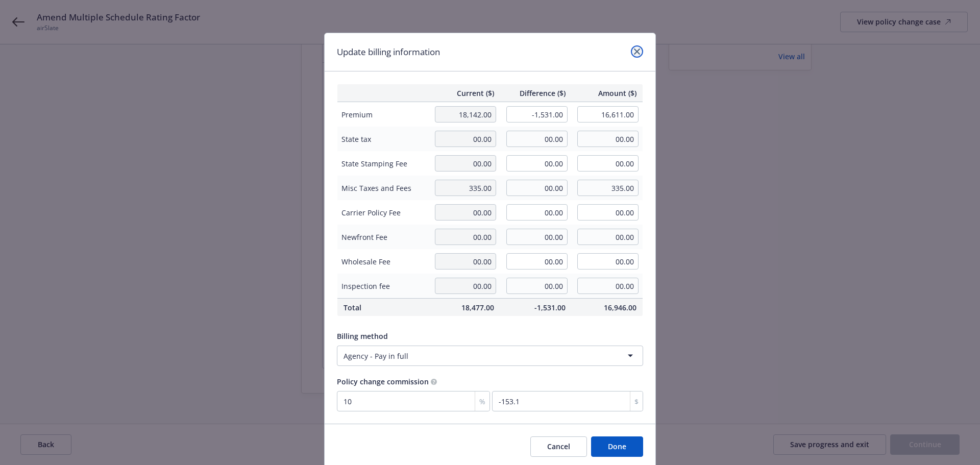
click at [635, 51] on icon "close" at bounding box center [637, 51] width 6 height 6
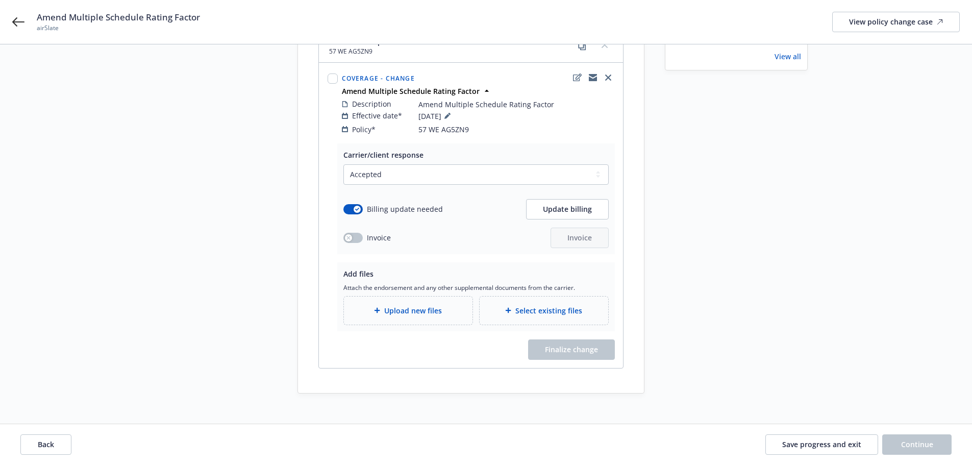
click at [450, 308] on div "Upload new files" at bounding box center [408, 310] width 129 height 28
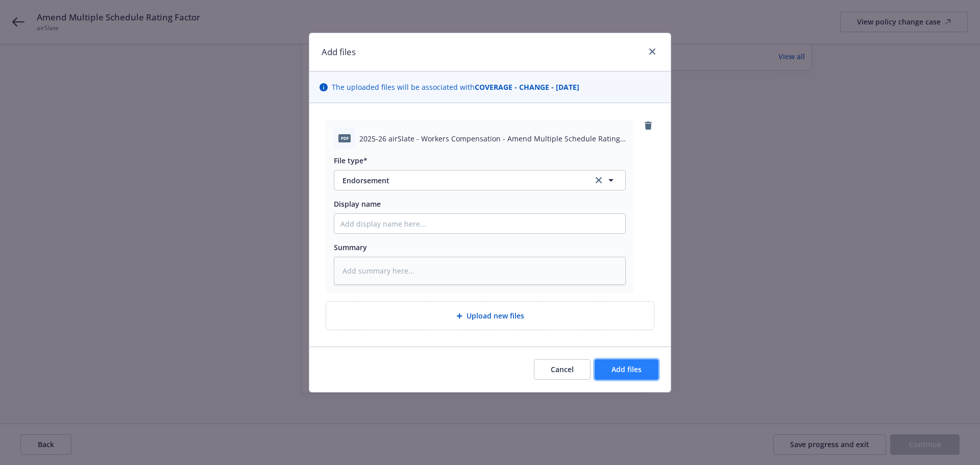
click at [616, 365] on span "Add files" at bounding box center [626, 369] width 30 height 10
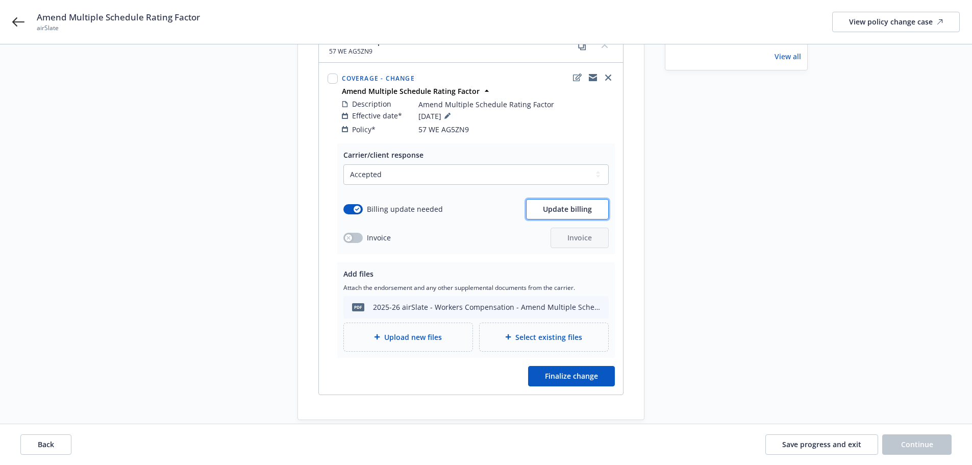
click at [552, 204] on span "Update billing" at bounding box center [567, 209] width 49 height 10
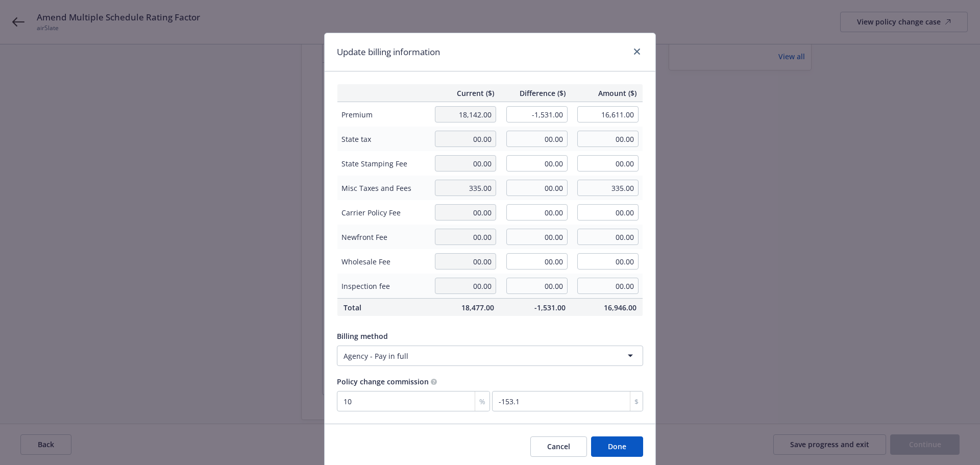
click at [612, 441] on button "Done" at bounding box center [617, 446] width 52 height 20
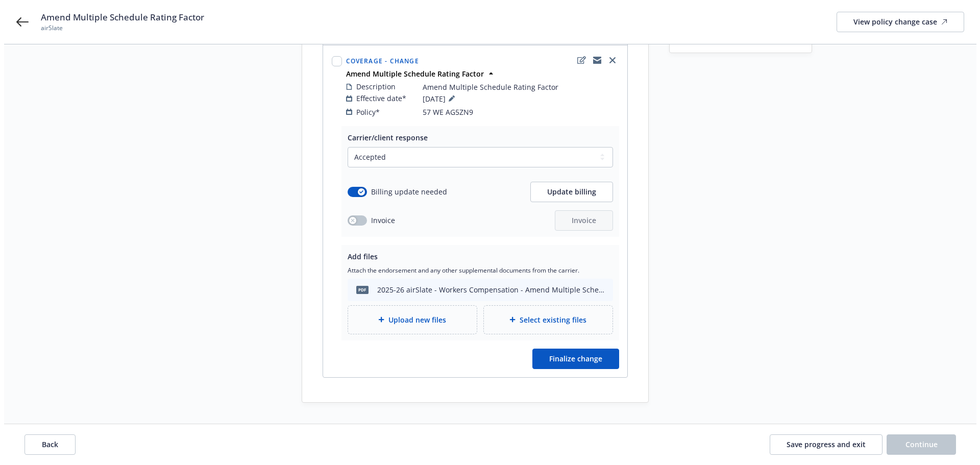
scroll to position [164, 0]
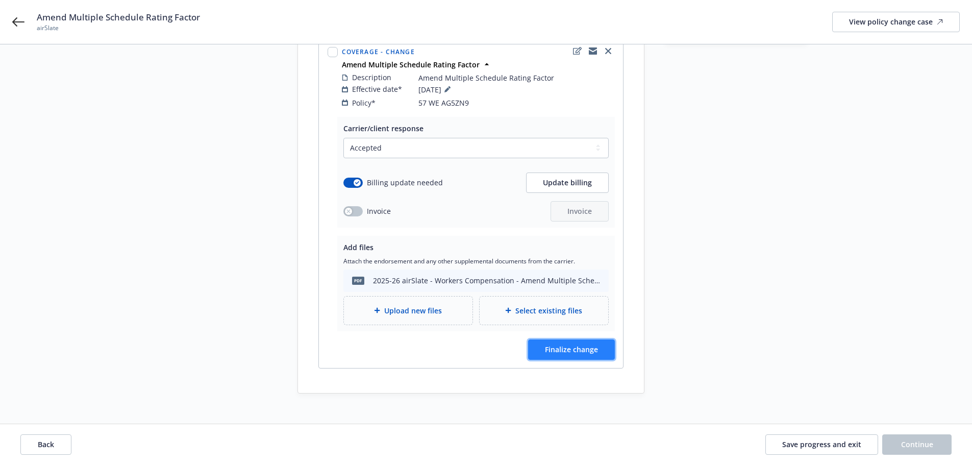
click at [599, 344] on button "Finalize change" at bounding box center [571, 349] width 87 height 20
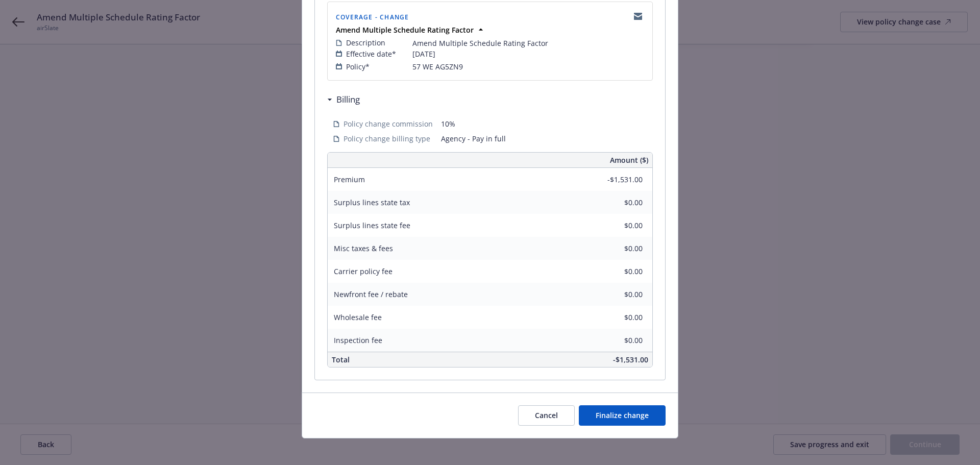
scroll to position [225, 0]
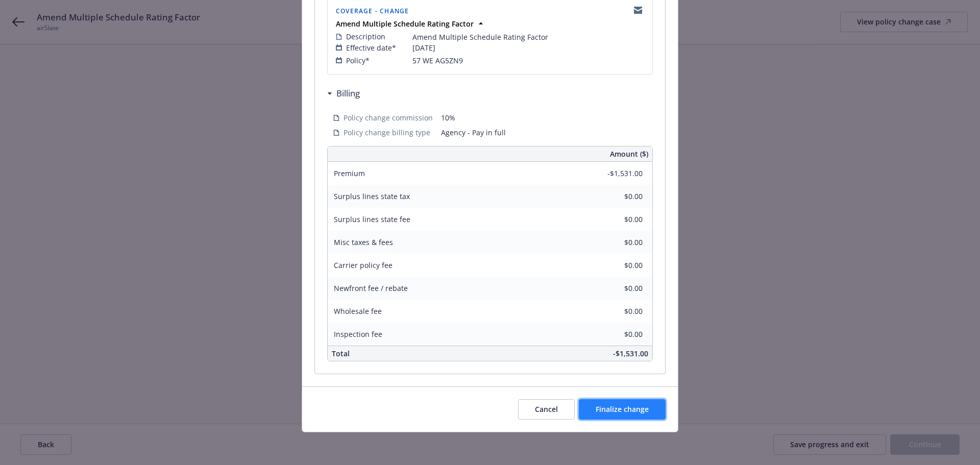
click at [646, 403] on button "Finalize change" at bounding box center [622, 409] width 87 height 20
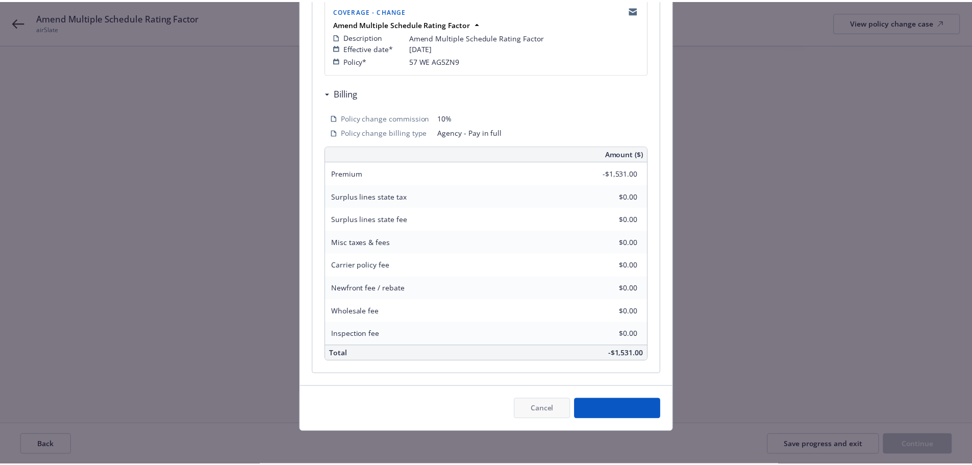
scroll to position [163, 0]
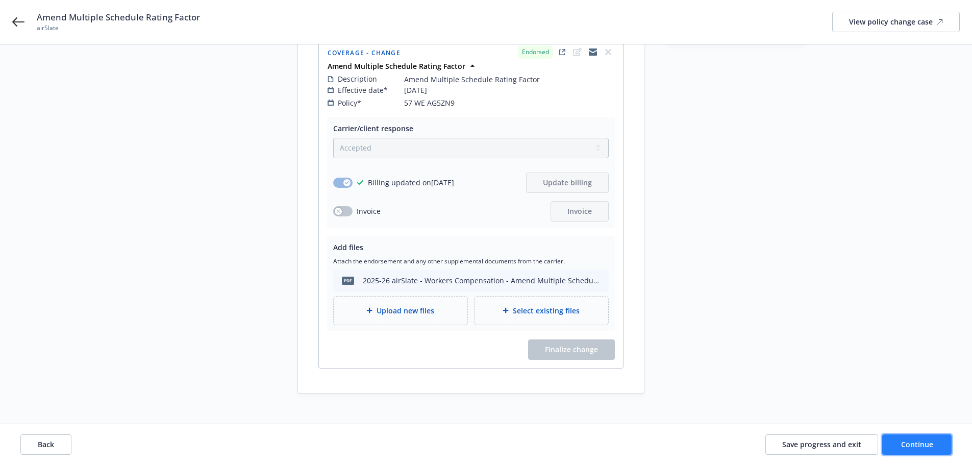
click at [921, 442] on span "Continue" at bounding box center [917, 444] width 32 height 10
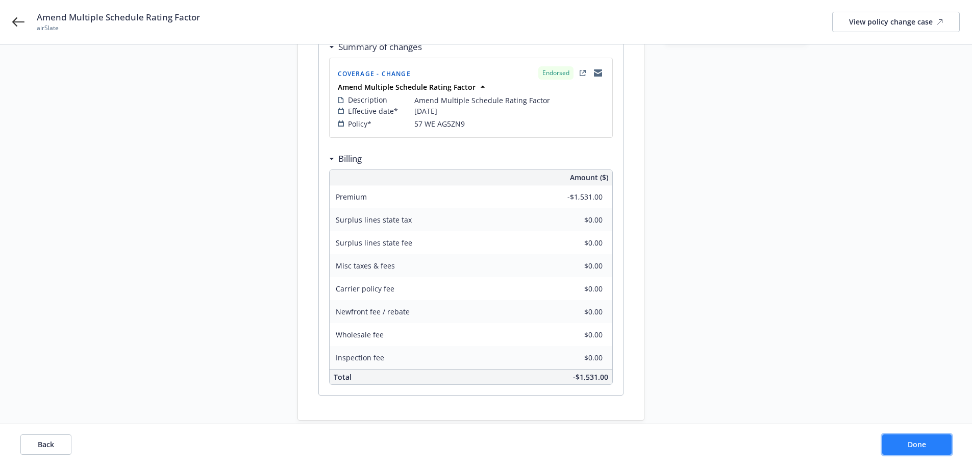
click at [914, 443] on span "Done" at bounding box center [917, 444] width 18 height 10
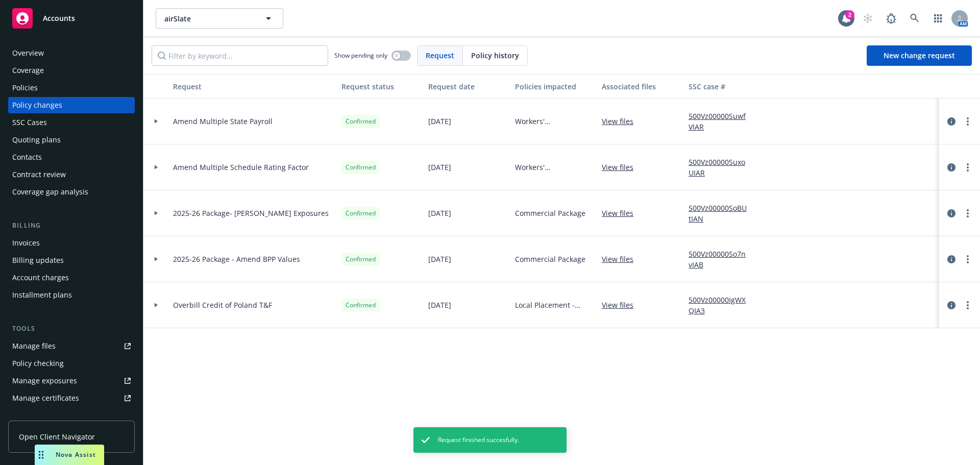
click at [55, 248] on div "Invoices" at bounding box center [71, 243] width 118 height 16
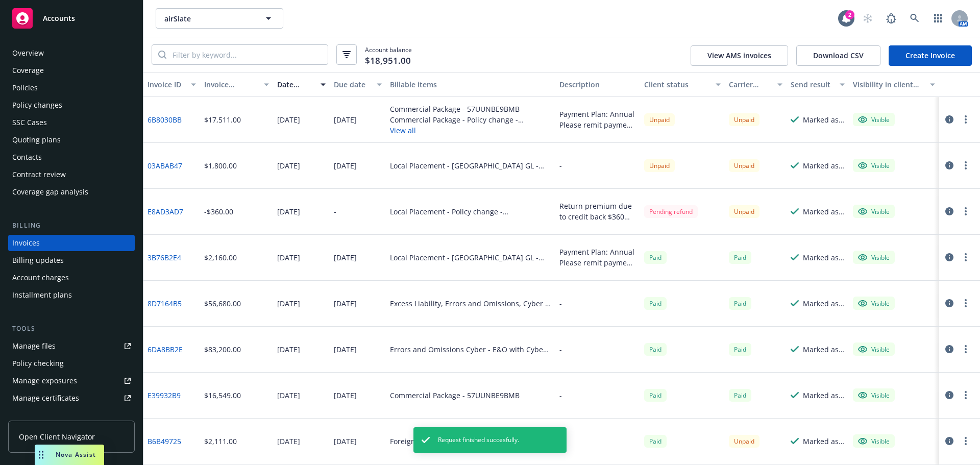
click at [413, 133] on button "View all" at bounding box center [470, 130] width 161 height 11
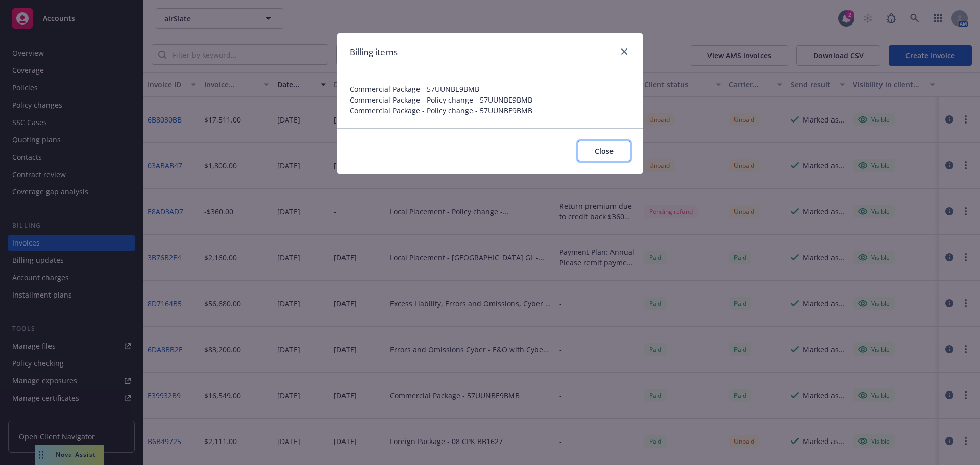
click at [608, 150] on span "Close" at bounding box center [603, 151] width 19 height 10
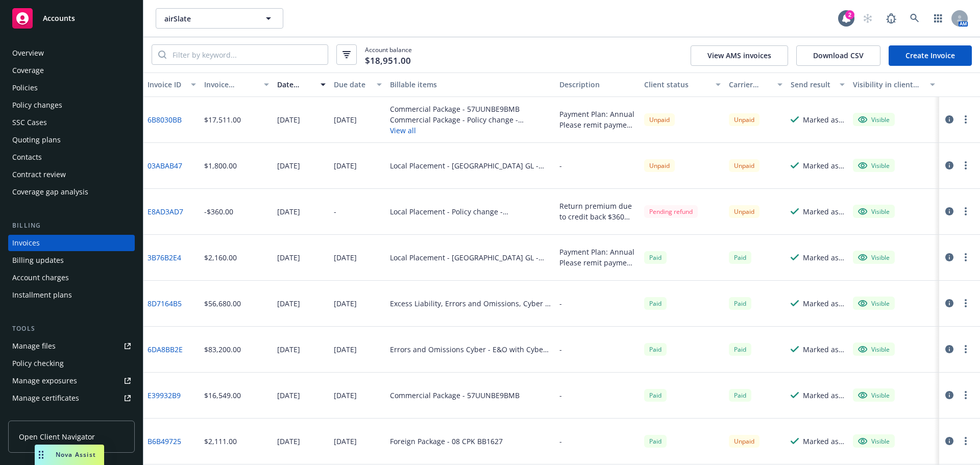
click at [93, 92] on div "Policies" at bounding box center [71, 88] width 118 height 16
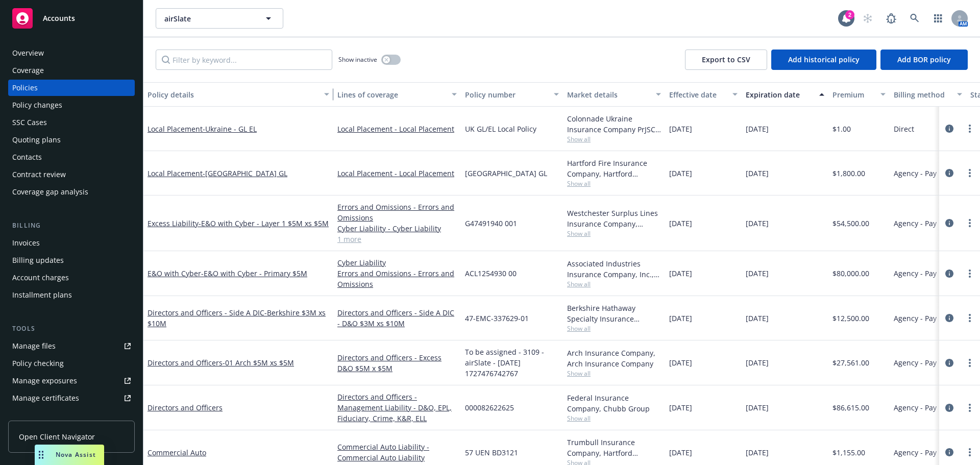
drag, startPoint x: 217, startPoint y: 91, endPoint x: 331, endPoint y: 102, distance: 113.8
click at [331, 102] on button "Policy details" at bounding box center [238, 94] width 190 height 24
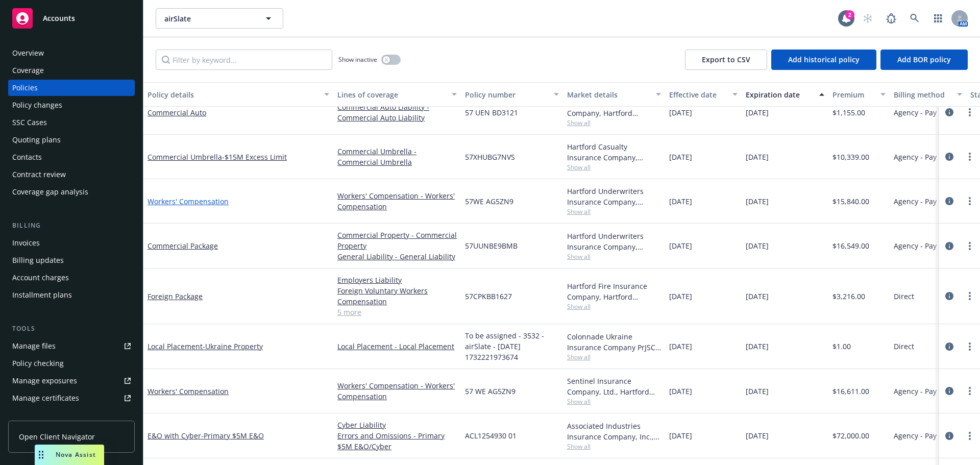
click at [183, 204] on link "Workers' Compensation" at bounding box center [187, 201] width 81 height 10
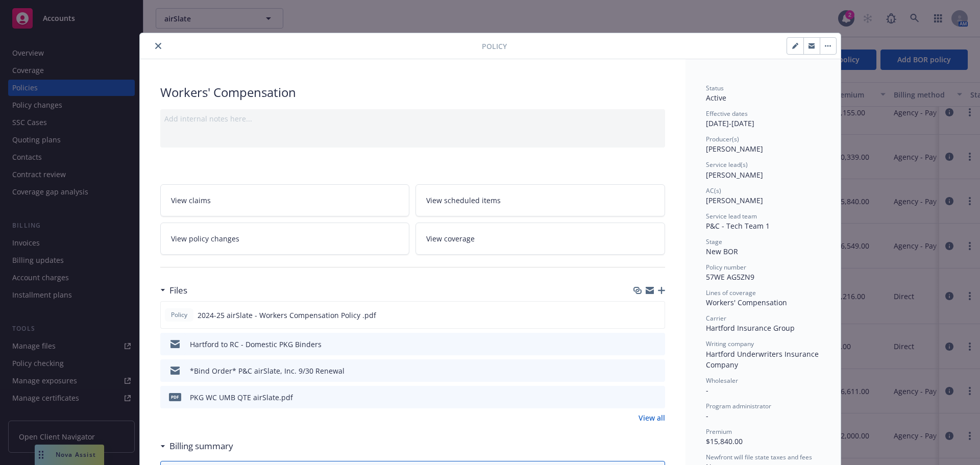
scroll to position [31, 0]
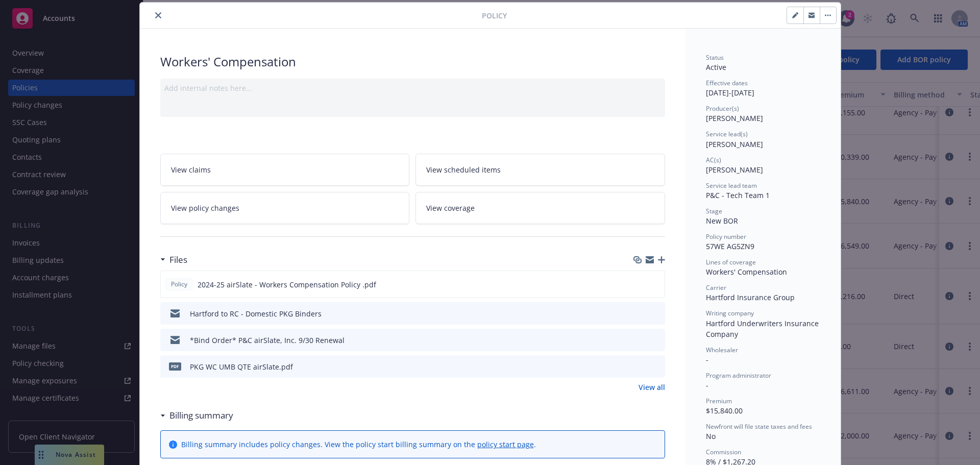
click at [183, 204] on span "View policy changes" at bounding box center [205, 208] width 68 height 11
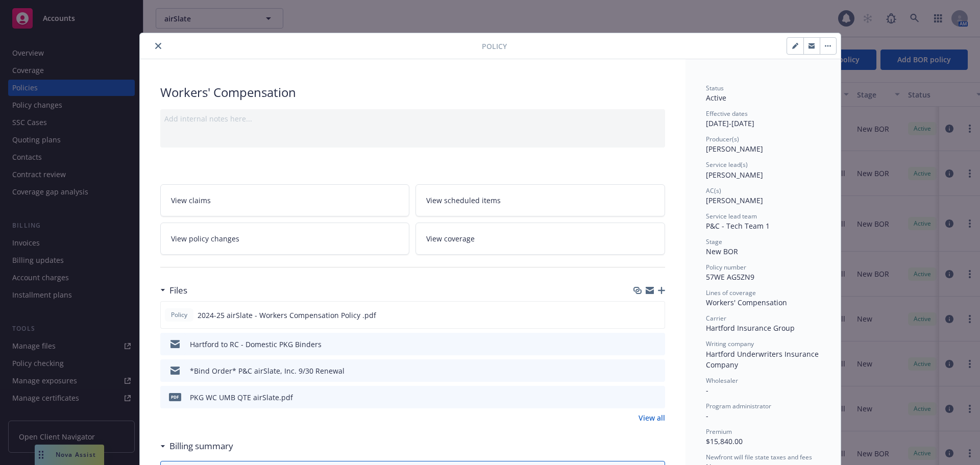
scroll to position [31, 0]
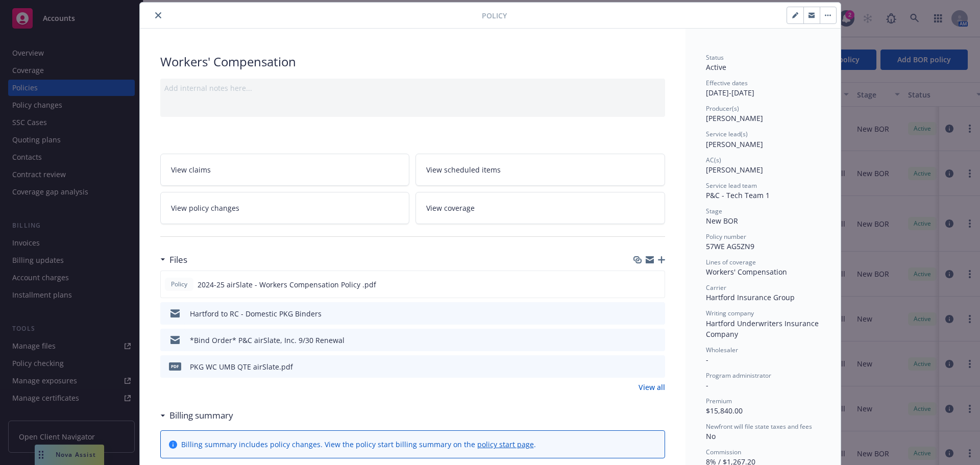
click at [156, 15] on icon "close" at bounding box center [158, 15] width 6 height 6
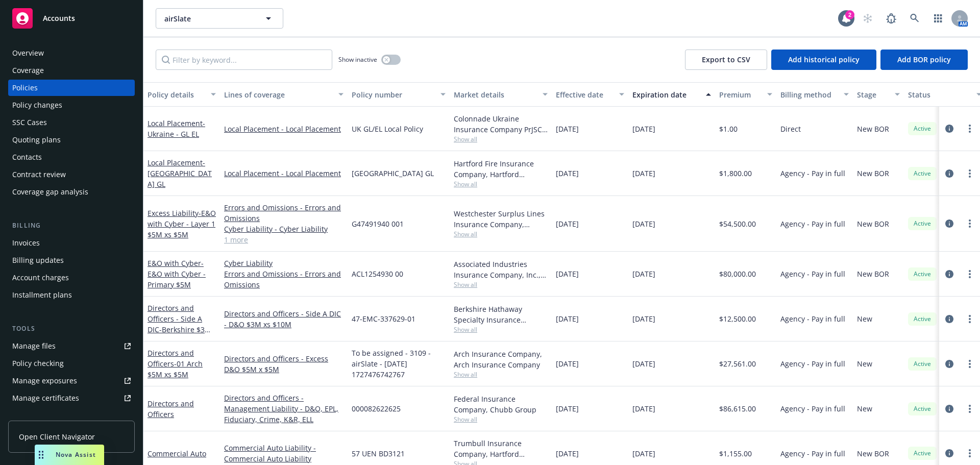
scroll to position [51, 0]
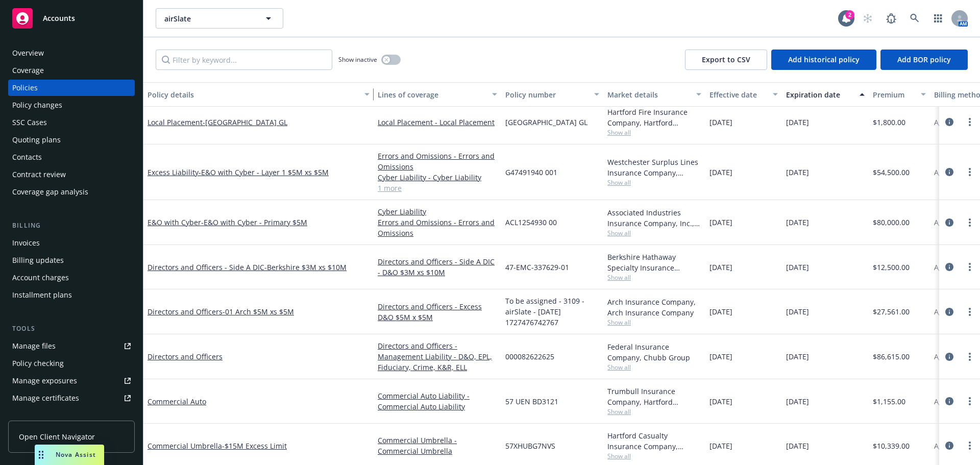
drag, startPoint x: 215, startPoint y: 98, endPoint x: 368, endPoint y: 100, distance: 153.6
click at [368, 100] on div "button" at bounding box center [368, 94] width 5 height 23
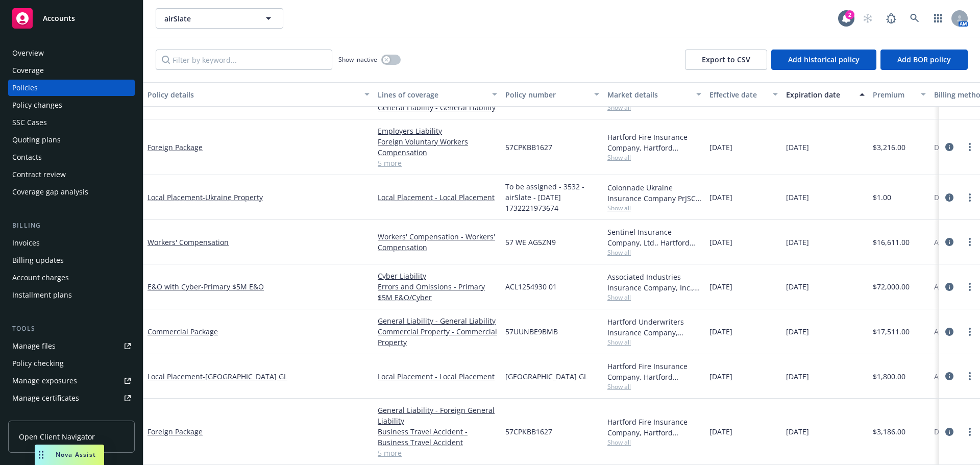
scroll to position [448, 0]
click at [175, 237] on link "Workers' Compensation" at bounding box center [187, 242] width 81 height 10
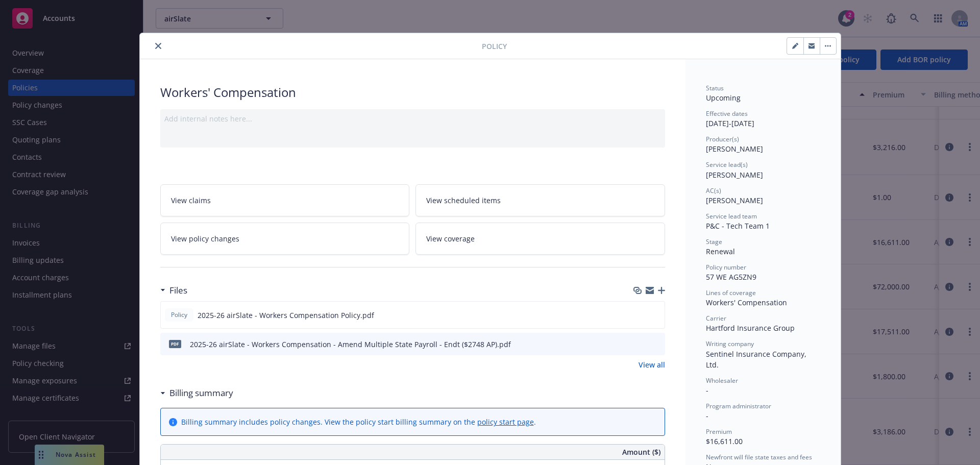
scroll to position [31, 0]
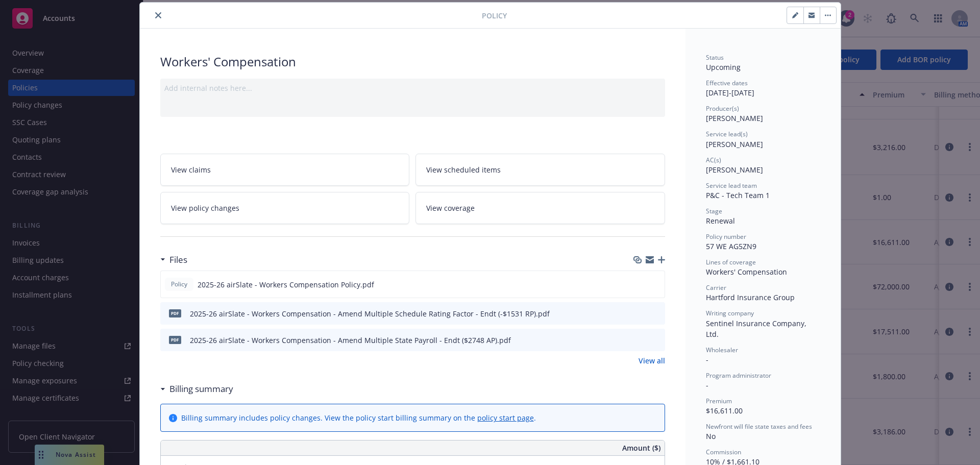
click at [658, 262] on icon "button" at bounding box center [661, 259] width 7 height 7
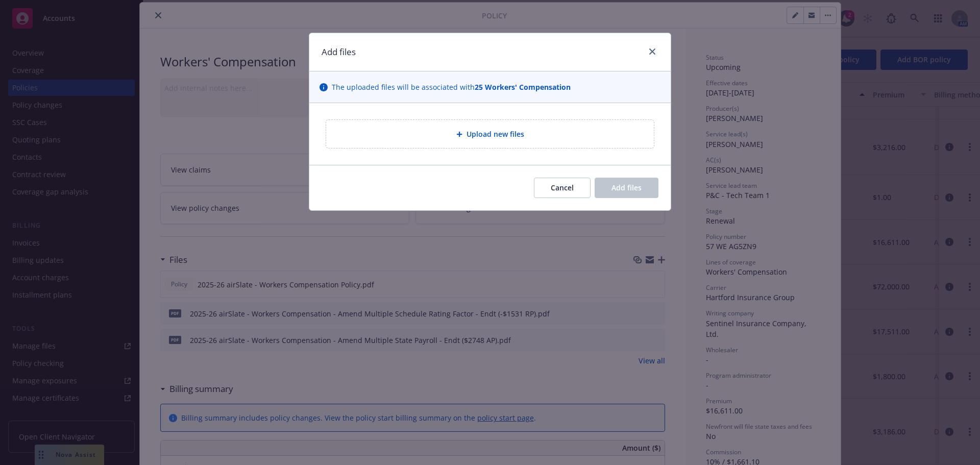
type textarea "x"
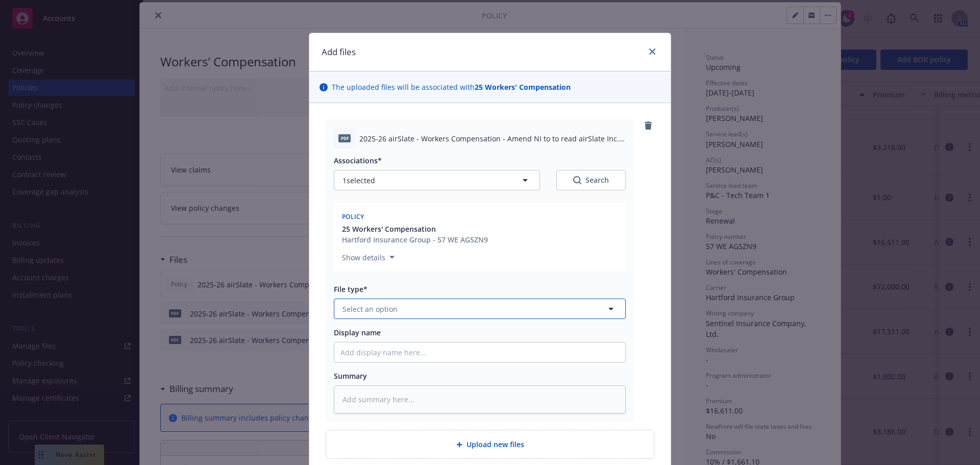
click at [487, 312] on button "Select an option" at bounding box center [480, 309] width 292 height 20
type input "end"
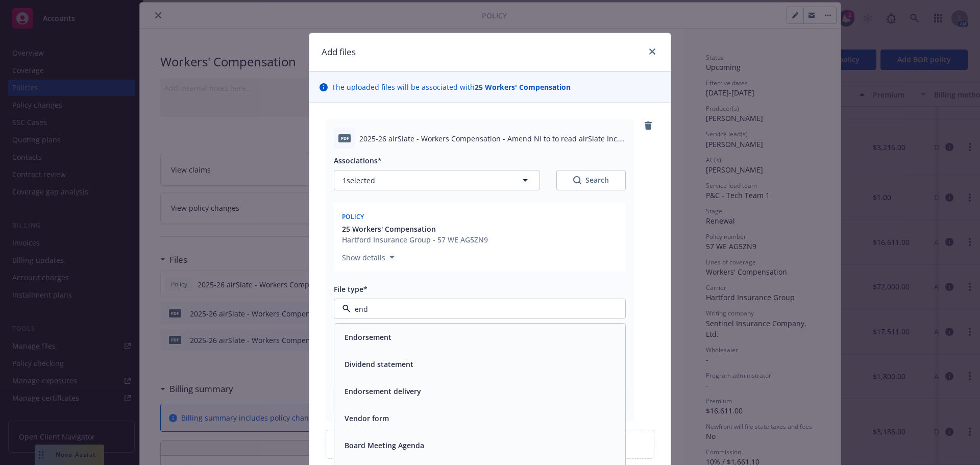
click at [455, 340] on div "Endorsement" at bounding box center [479, 337] width 279 height 15
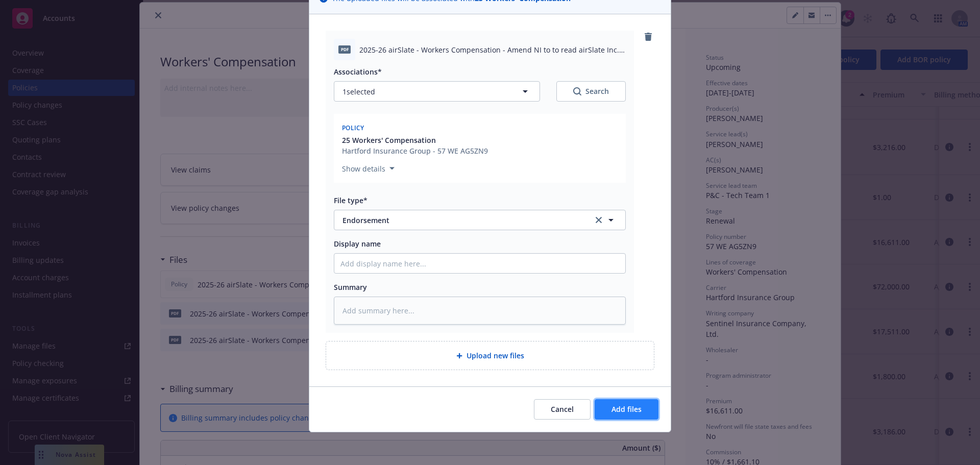
click at [615, 410] on span "Add files" at bounding box center [626, 409] width 30 height 10
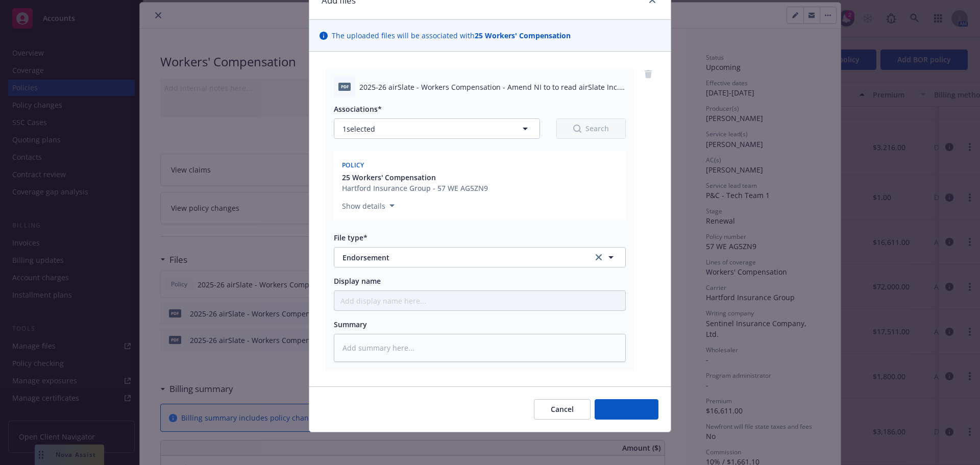
type textarea "x"
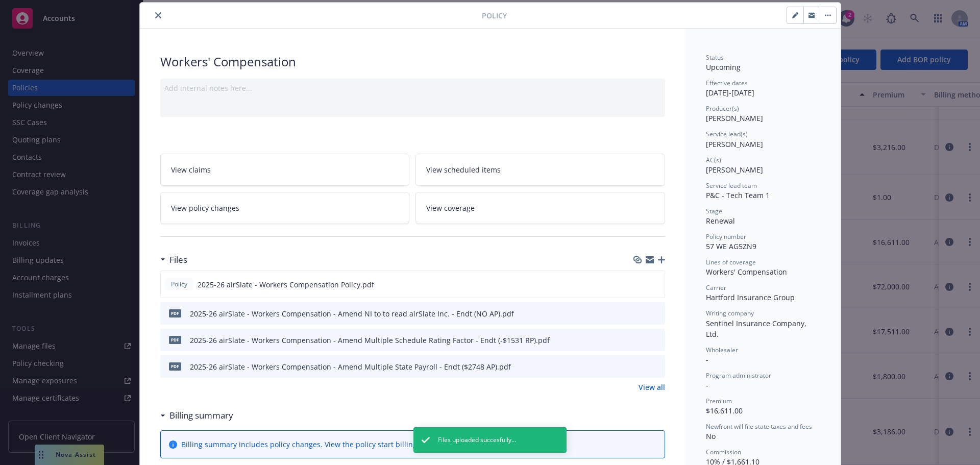
click at [291, 207] on link "View policy changes" at bounding box center [285, 208] width 250 height 32
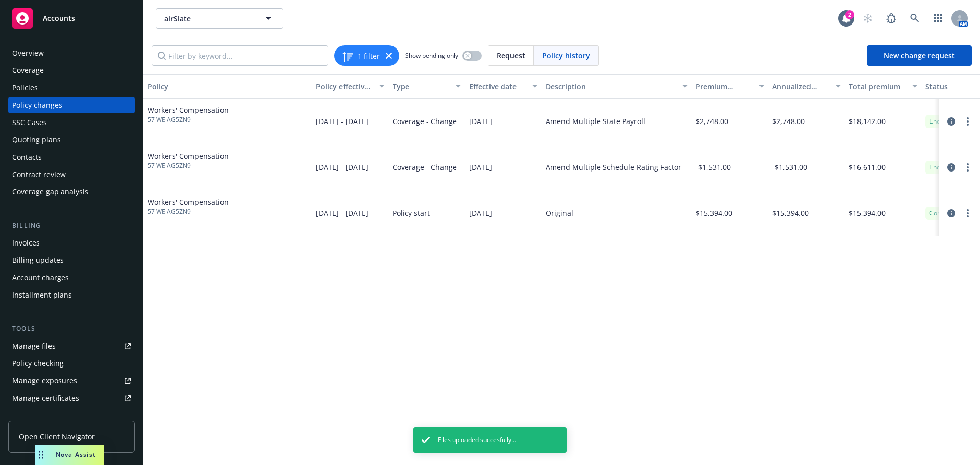
click at [95, 241] on div "Invoices" at bounding box center [71, 243] width 118 height 16
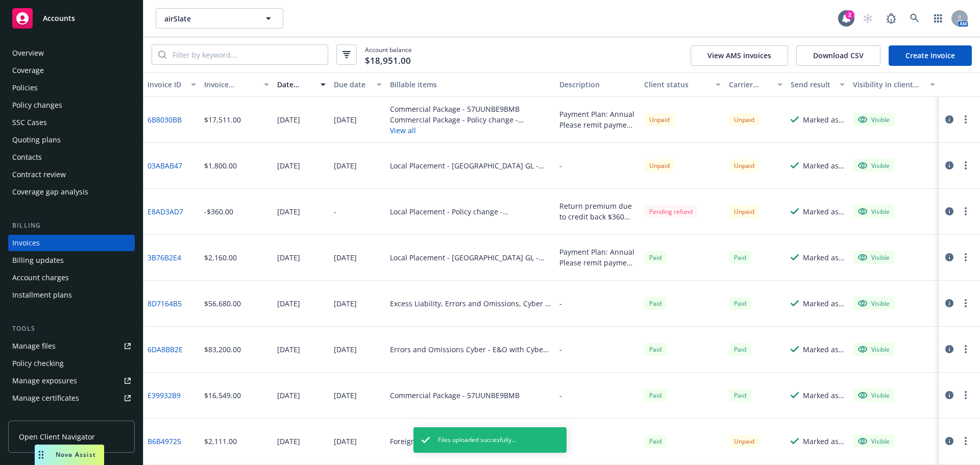
click at [891, 55] on link "Create Invoice" at bounding box center [929, 55] width 83 height 20
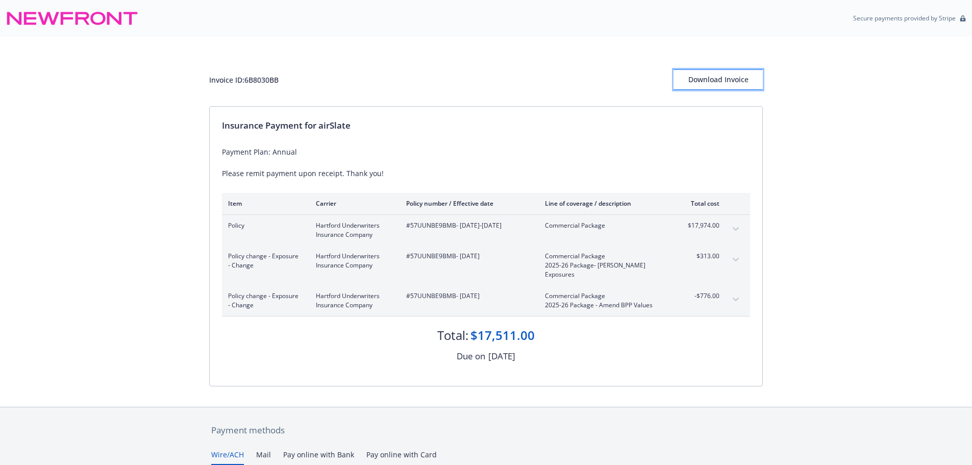
click at [729, 79] on div "Download Invoice" at bounding box center [718, 79] width 89 height 19
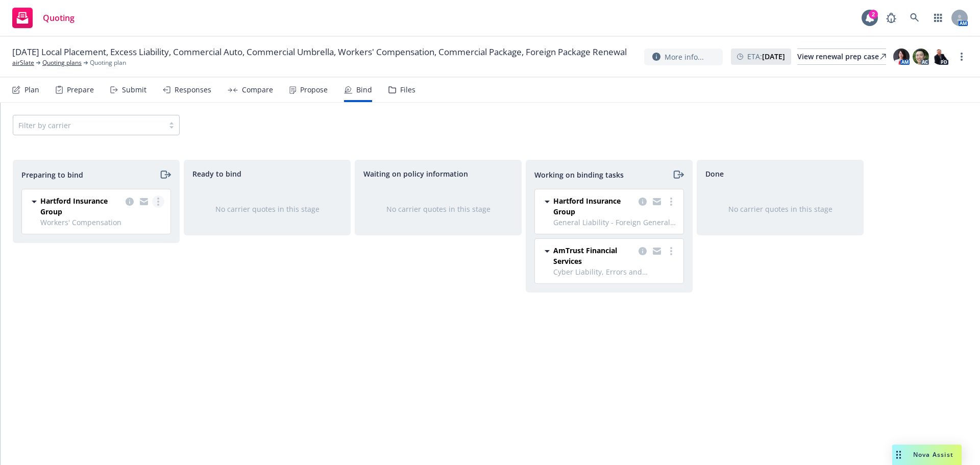
click at [159, 200] on icon "more" at bounding box center [158, 201] width 2 height 8
click at [148, 242] on link "Log bind order" at bounding box center [114, 243] width 100 height 20
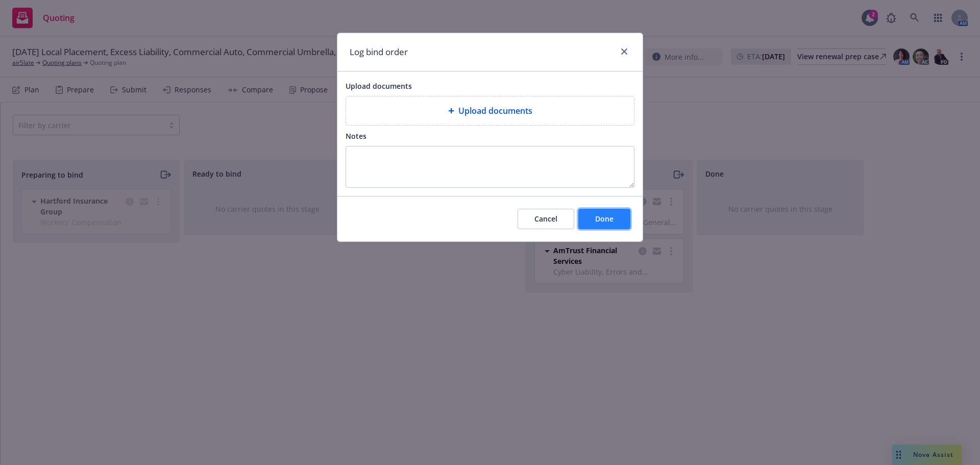
click at [604, 215] on span "Done" at bounding box center [604, 219] width 18 height 10
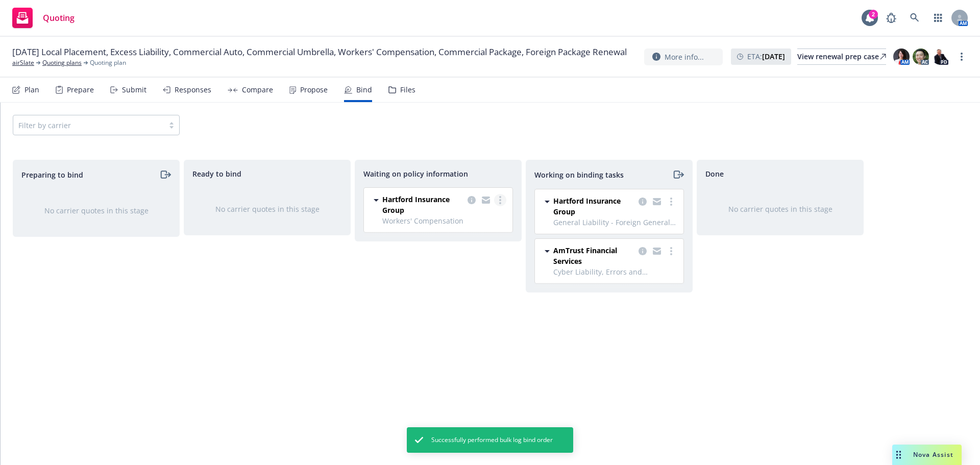
click at [498, 195] on link "more" at bounding box center [500, 200] width 12 height 12
click at [485, 216] on span "Create policies" at bounding box center [450, 221] width 75 height 10
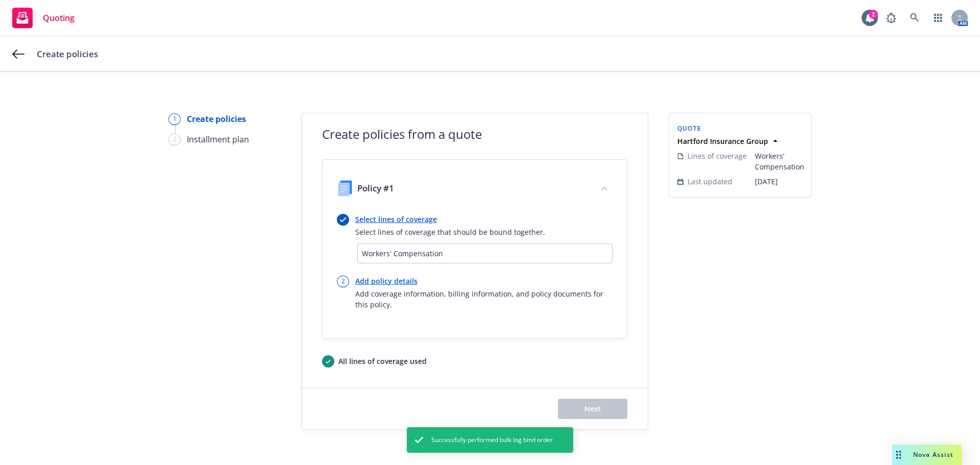
click at [389, 282] on link "Add policy details" at bounding box center [483, 281] width 257 height 11
select select "12"
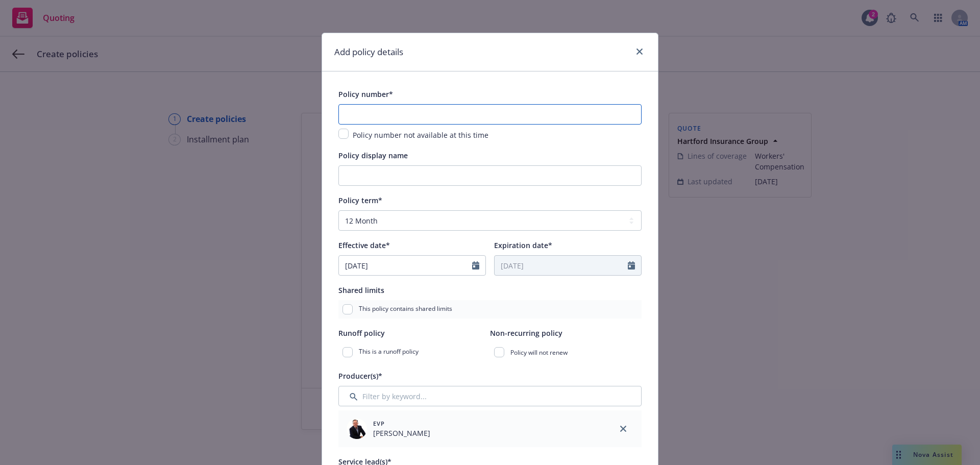
click at [455, 117] on input "text" at bounding box center [489, 114] width 303 height 20
paste input "57 WE AG5ZN9"
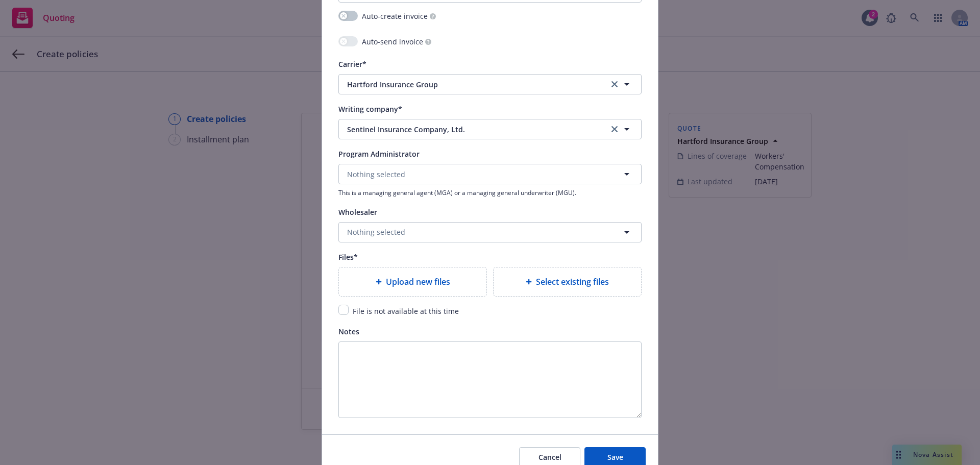
scroll to position [1021, 0]
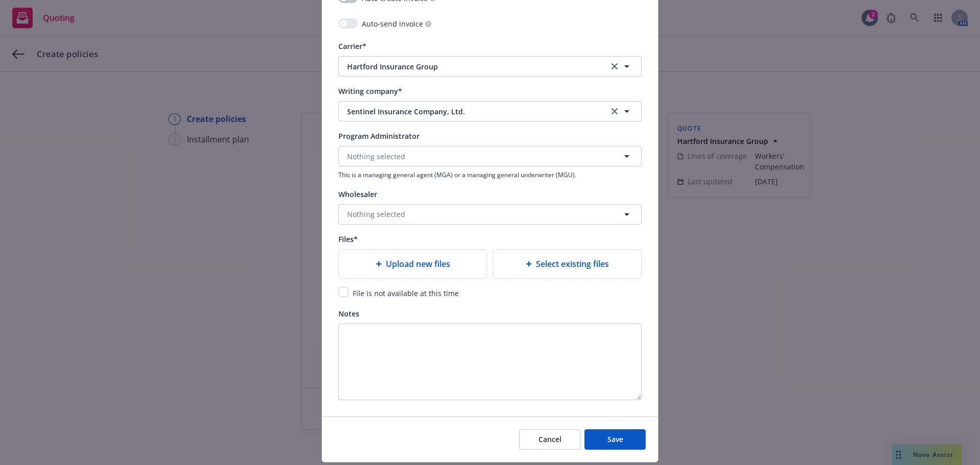
type input "57 WE AG5ZN9"
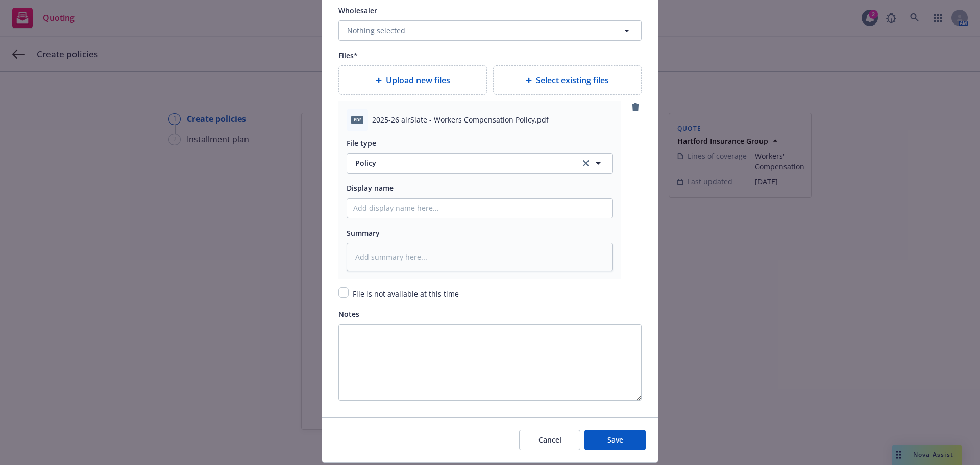
scroll to position [1235, 0]
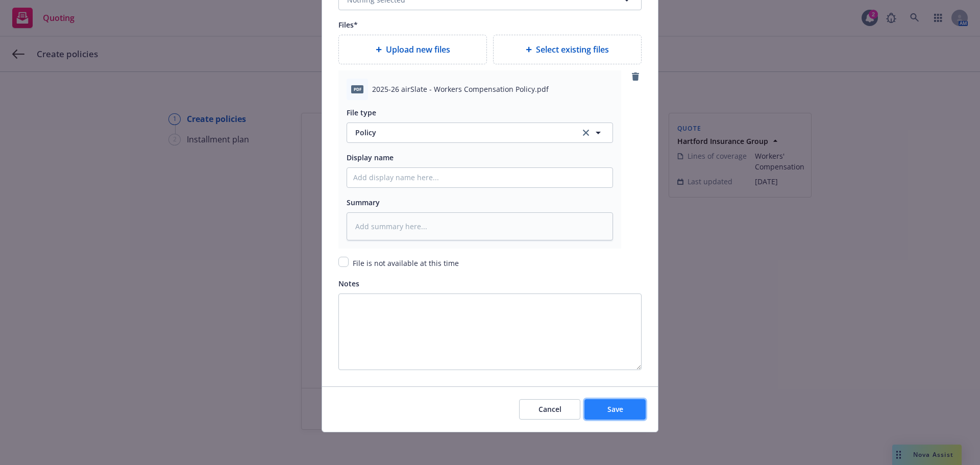
click at [609, 418] on button "Save" at bounding box center [614, 409] width 61 height 20
type textarea "x"
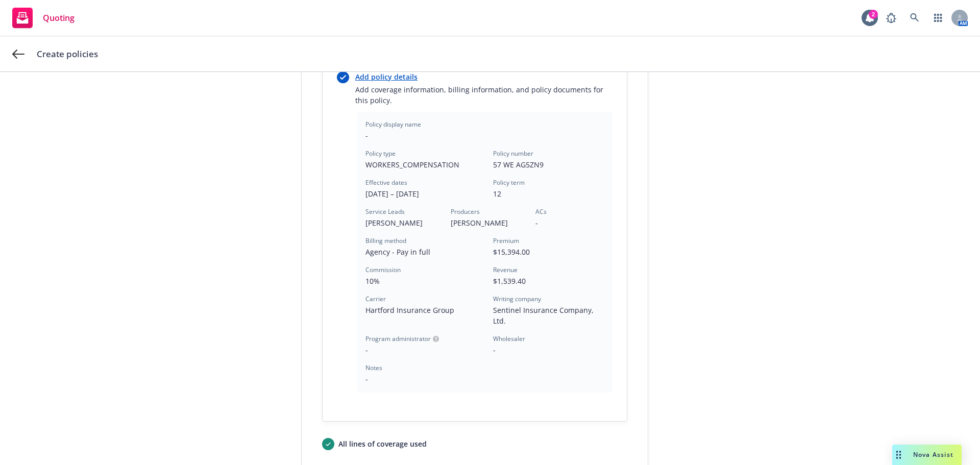
scroll to position [292, 0]
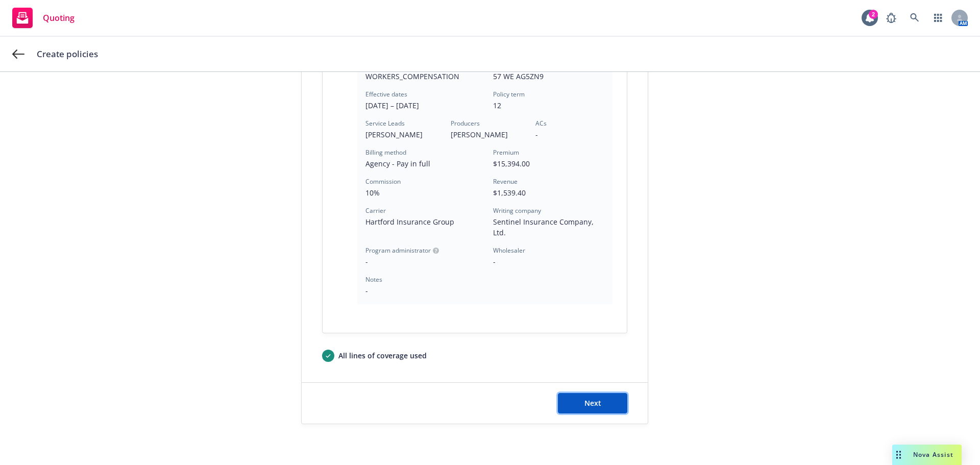
click at [607, 411] on button "Next" at bounding box center [592, 403] width 69 height 20
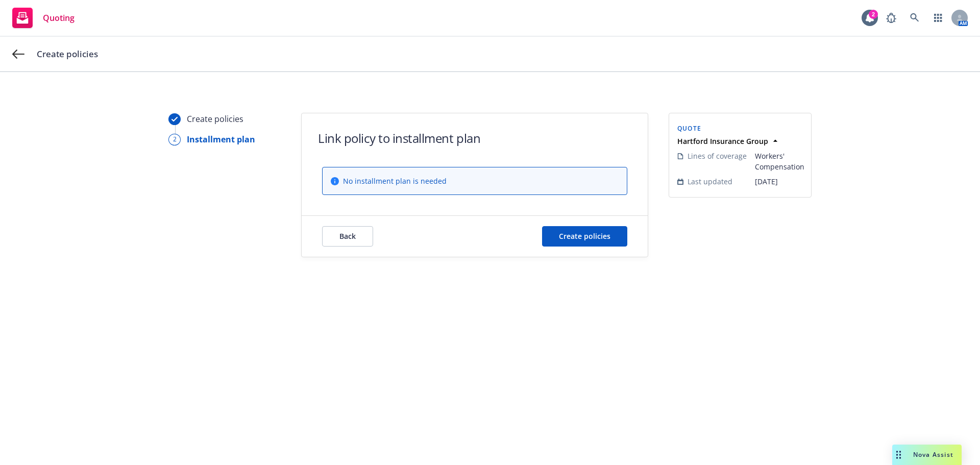
scroll to position [0, 0]
click at [578, 240] on span "Create policies" at bounding box center [585, 236] width 52 height 10
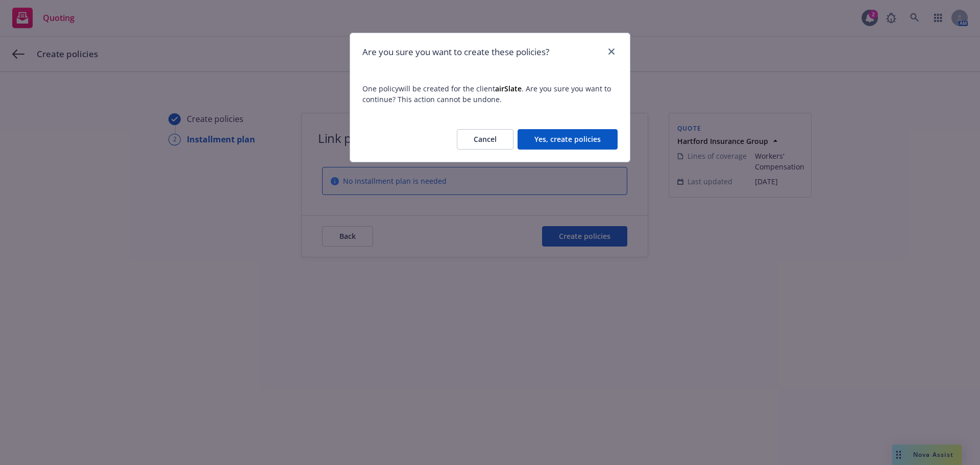
click at [554, 132] on button "Yes, create policies" at bounding box center [567, 139] width 100 height 20
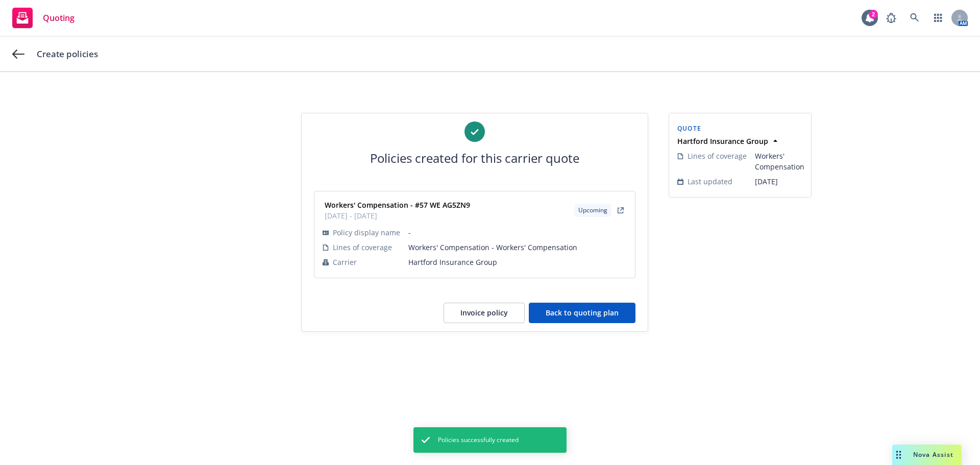
click at [570, 304] on button "Back to quoting plan" at bounding box center [582, 313] width 107 height 20
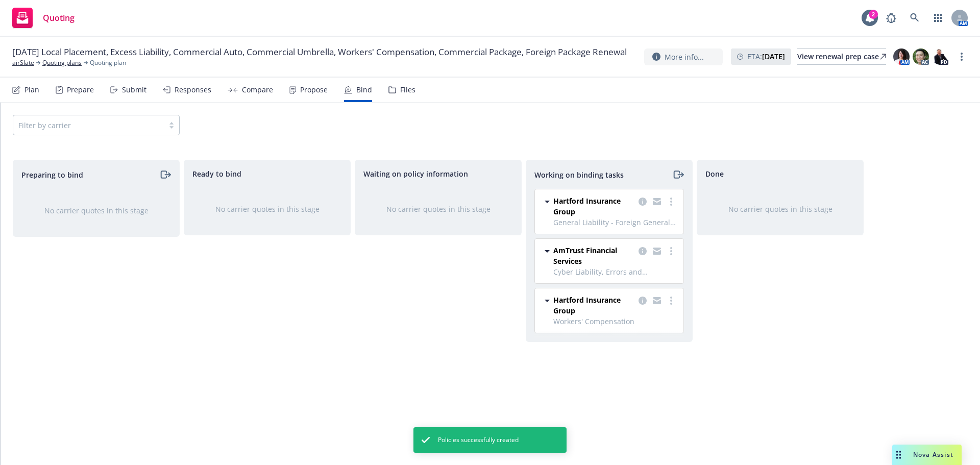
click at [81, 92] on div "Prepare" at bounding box center [80, 90] width 27 height 8
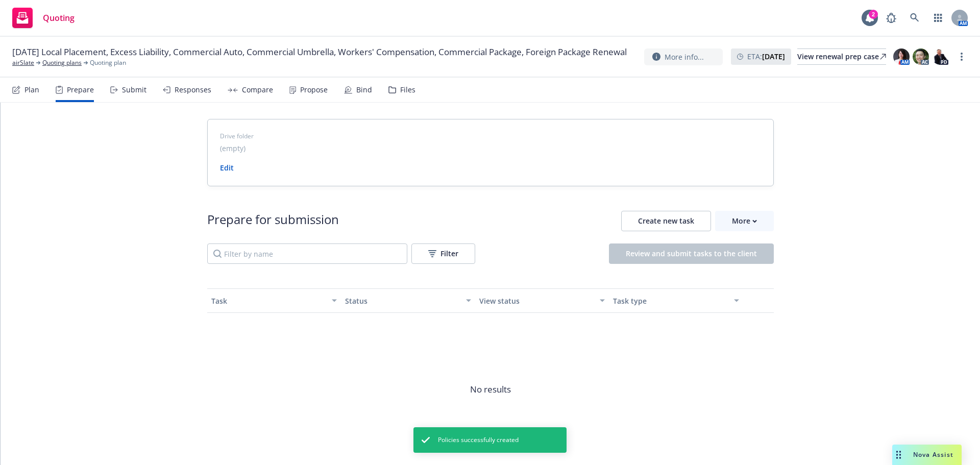
click at [125, 91] on div "Submit" at bounding box center [134, 90] width 24 height 8
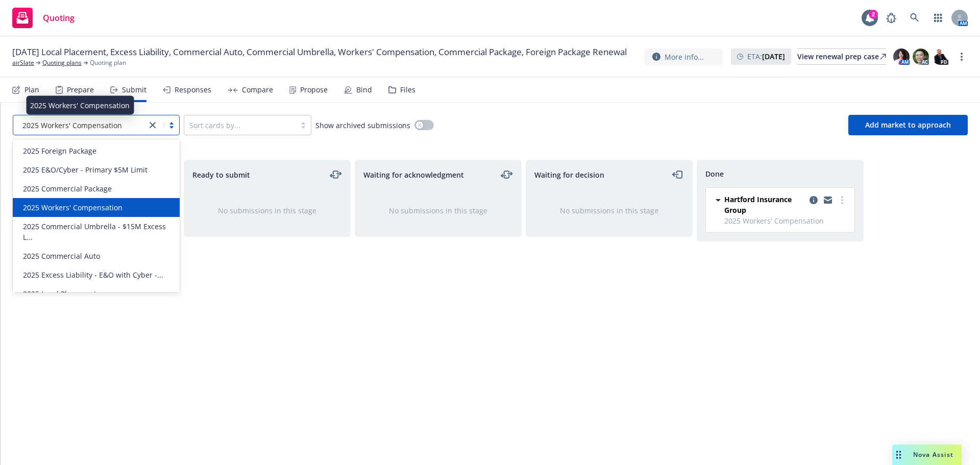
click at [73, 130] on span "2025 Workers' Compensation" at bounding box center [72, 125] width 100 height 11
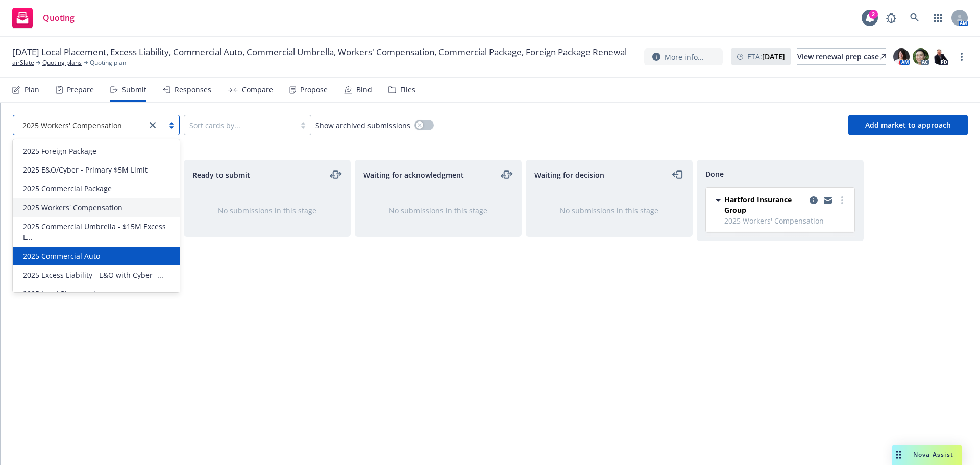
click at [88, 255] on span "2025 Commercial Auto" at bounding box center [61, 256] width 77 height 11
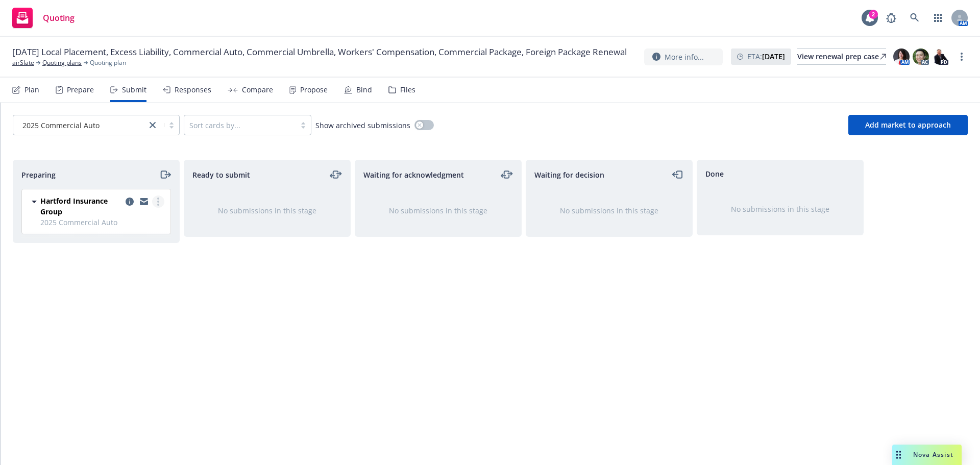
click at [161, 202] on link "more" at bounding box center [158, 201] width 12 height 12
click at [132, 204] on icon "copy logging email" at bounding box center [130, 201] width 8 height 8
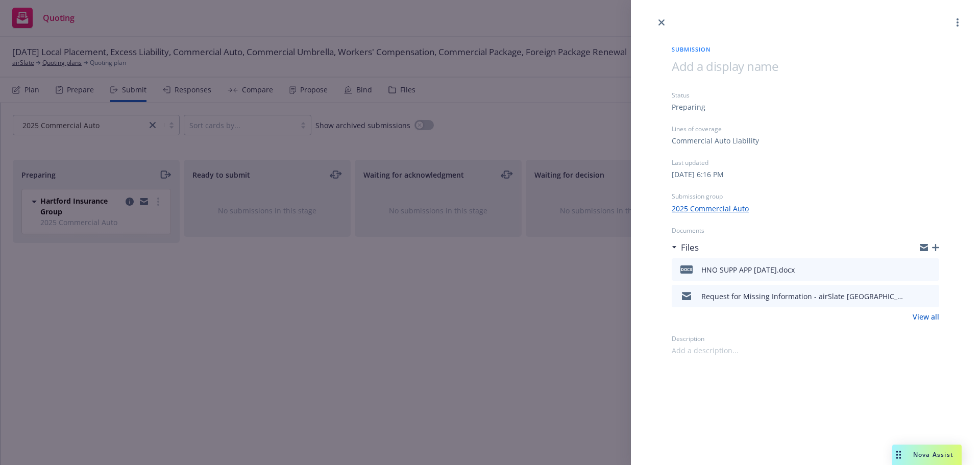
click at [929, 294] on icon "preview file" at bounding box center [929, 295] width 9 height 7
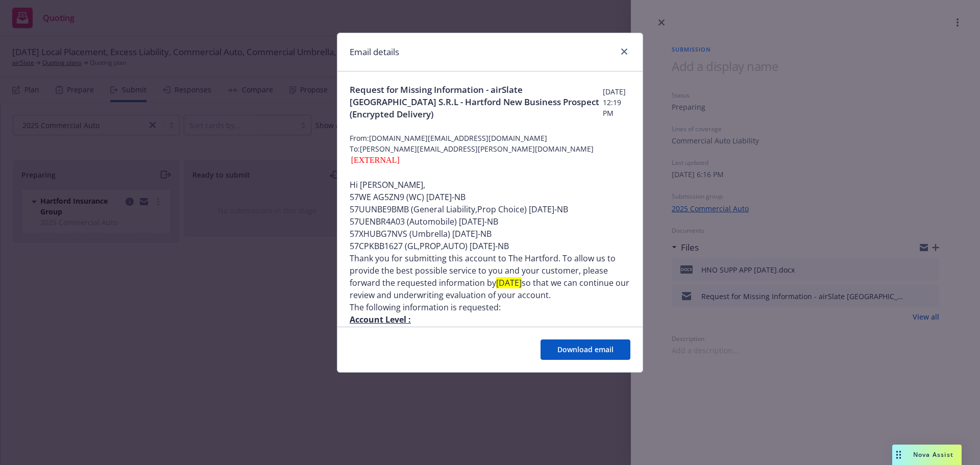
click at [625, 58] on div at bounding box center [622, 51] width 16 height 13
drag, startPoint x: 625, startPoint y: 58, endPoint x: 625, endPoint y: 50, distance: 7.7
click at [625, 50] on div at bounding box center [622, 51] width 16 height 13
click at [625, 50] on icon "close" at bounding box center [624, 51] width 6 height 6
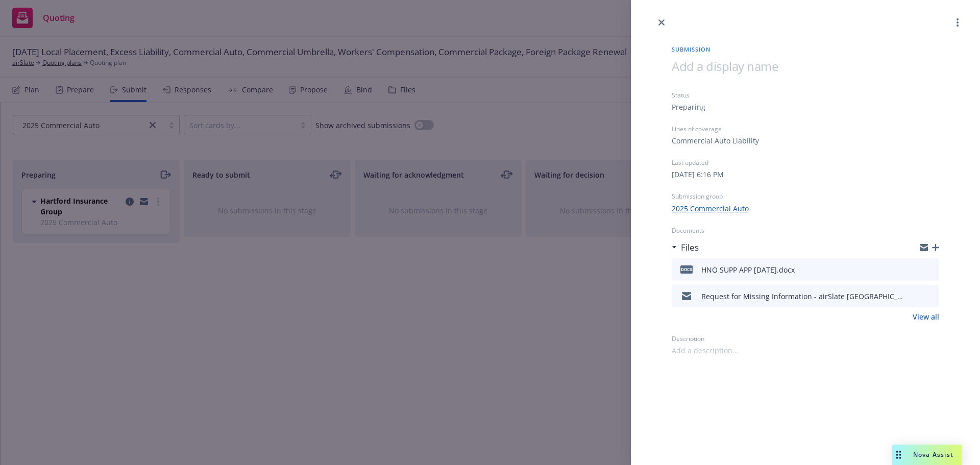
click at [333, 263] on div "Submission Status Preparing Lines of coverage Commercial Auto Liability Last up…" at bounding box center [490, 232] width 980 height 465
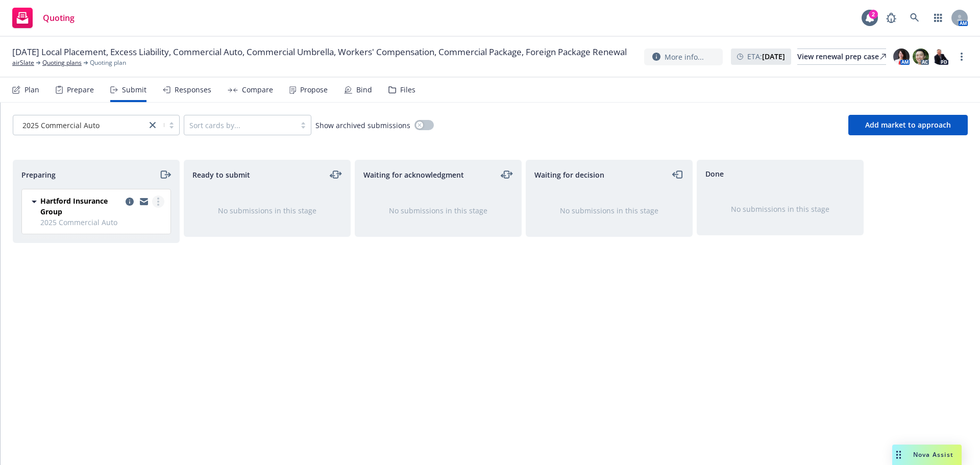
click at [157, 201] on icon "more" at bounding box center [158, 201] width 2 height 8
click at [138, 289] on link "Add accepted decision" at bounding box center [113, 284] width 102 height 20
select select "12"
click at [29, 67] on link "airSlate" at bounding box center [23, 62] width 22 height 9
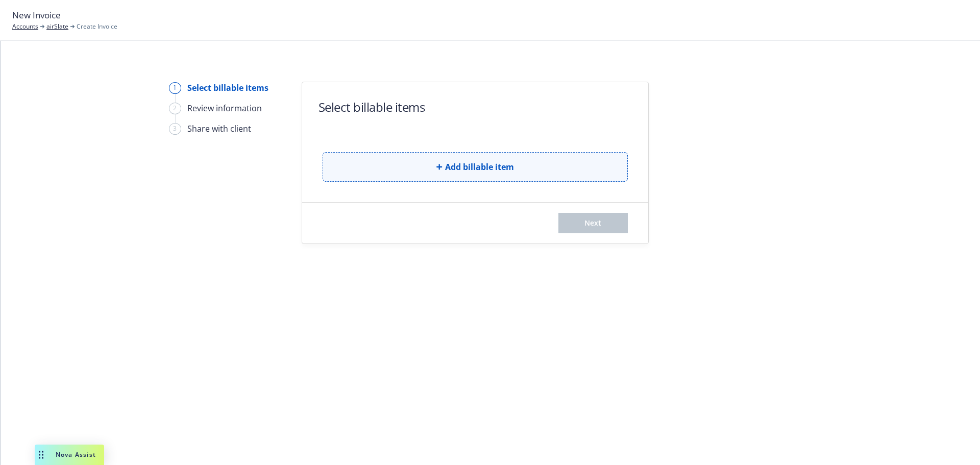
click at [545, 155] on button "Add billable item" at bounding box center [474, 167] width 305 height 30
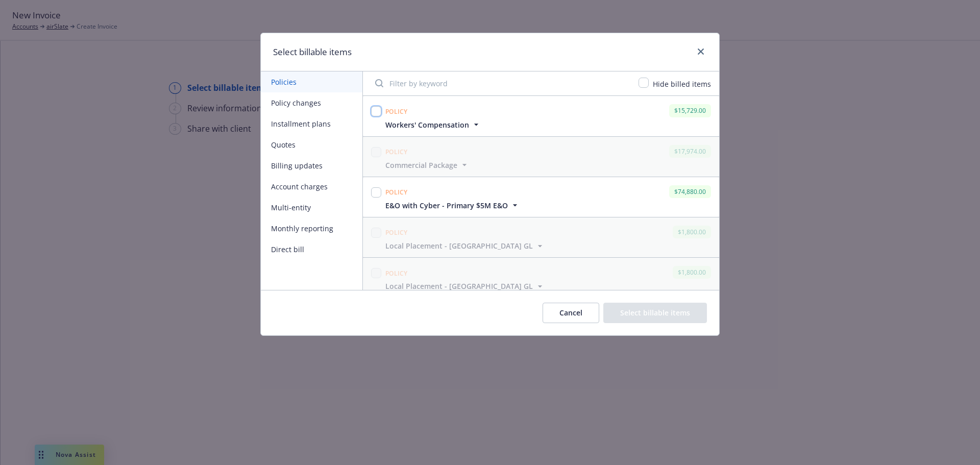
click at [375, 111] on input "checkbox" at bounding box center [376, 111] width 10 height 10
checkbox input "true"
click at [476, 126] on icon "button" at bounding box center [476, 124] width 10 height 10
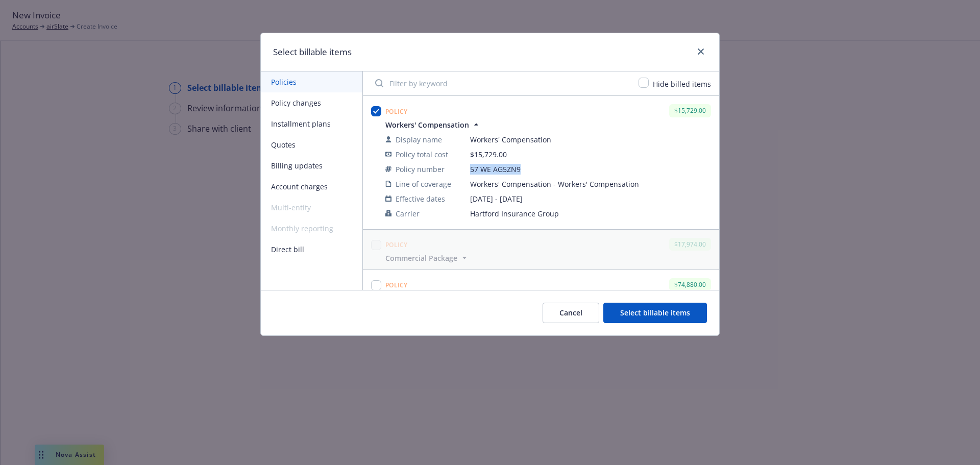
drag, startPoint x: 520, startPoint y: 165, endPoint x: 472, endPoint y: 169, distance: 48.1
click at [472, 169] on span "57 WE AG5ZN9" at bounding box center [590, 169] width 241 height 11
copy span "57 WE AG5ZN9"
click at [325, 108] on button "Policy changes" at bounding box center [312, 102] width 102 height 21
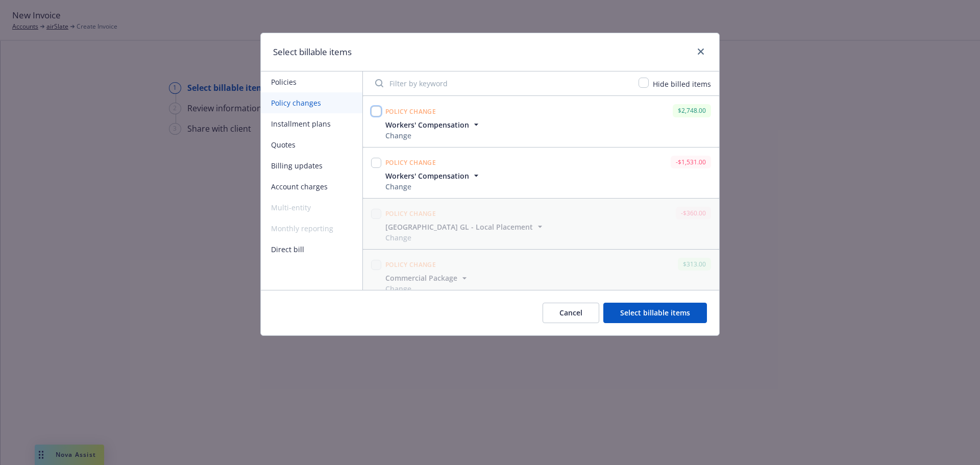
click at [375, 112] on input "checkbox" at bounding box center [376, 111] width 10 height 10
checkbox input "true"
click at [380, 167] on input "checkbox" at bounding box center [376, 163] width 10 height 10
checkbox input "true"
click at [637, 311] on button "Select billable items" at bounding box center [655, 313] width 104 height 20
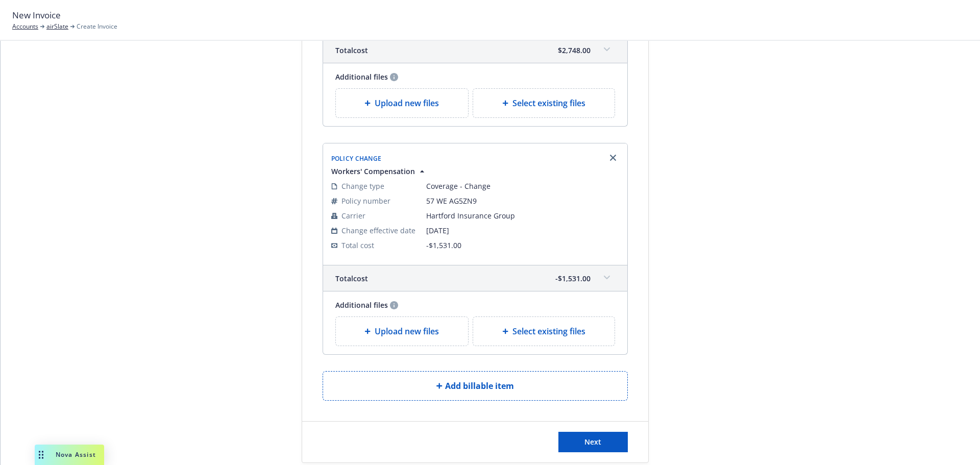
scroll to position [484, 0]
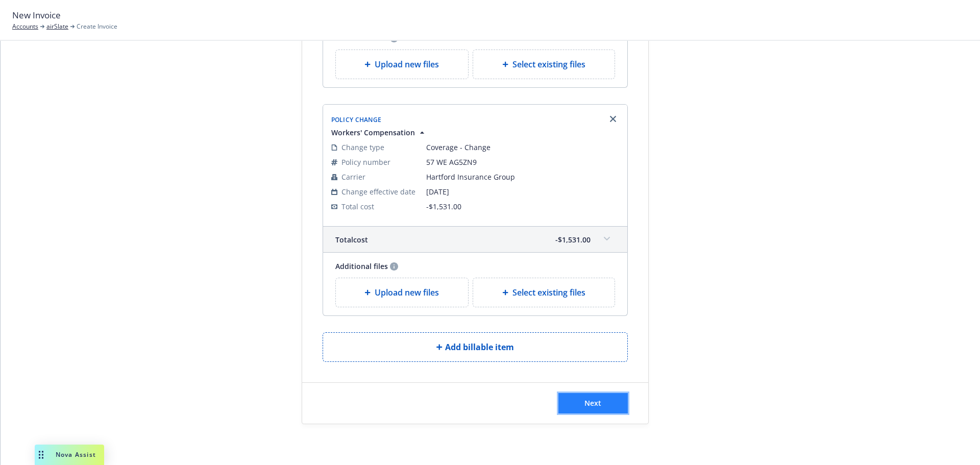
click at [601, 402] on button "Next" at bounding box center [592, 403] width 69 height 20
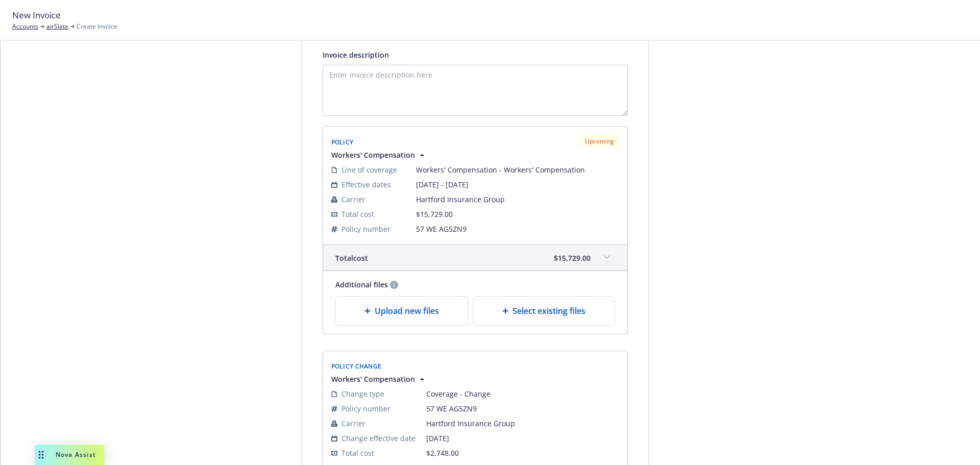
scroll to position [178, 0]
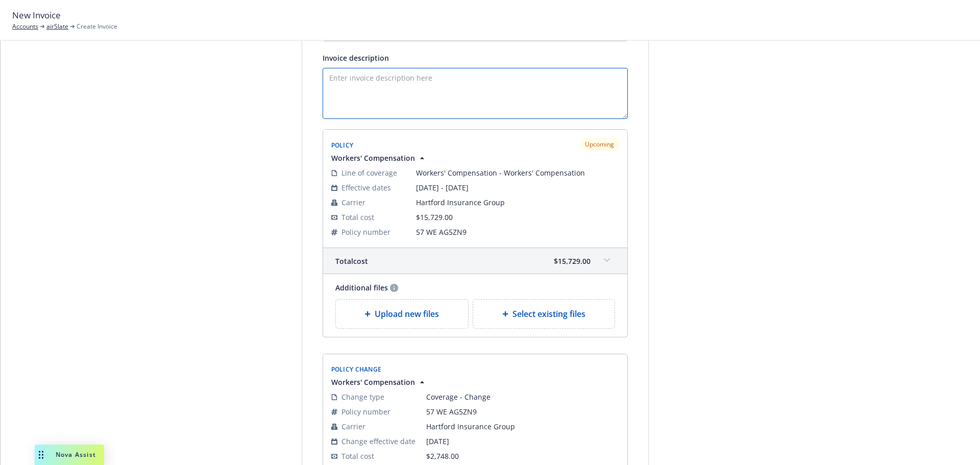
click at [474, 102] on textarea "Invoice description" at bounding box center [474, 93] width 305 height 51
paste textarea "Payment Plan: Annual Please remit payment upon receipt. Thank you!"
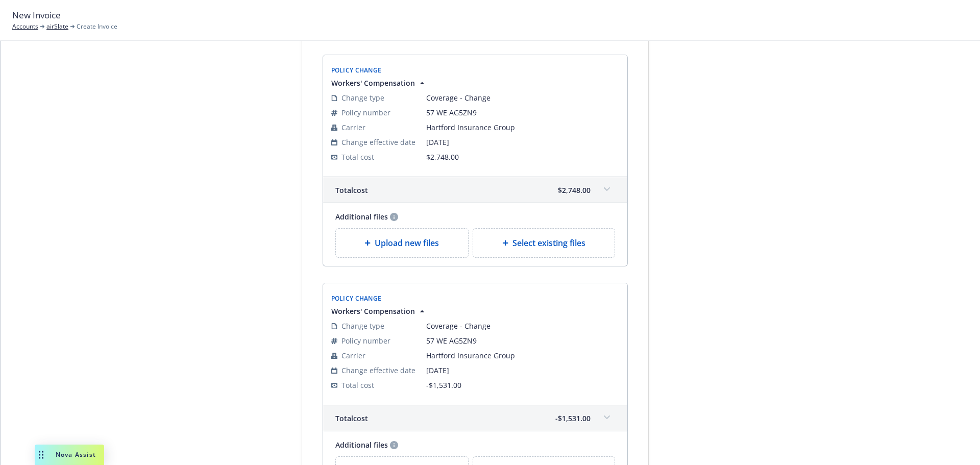
scroll to position [610, 0]
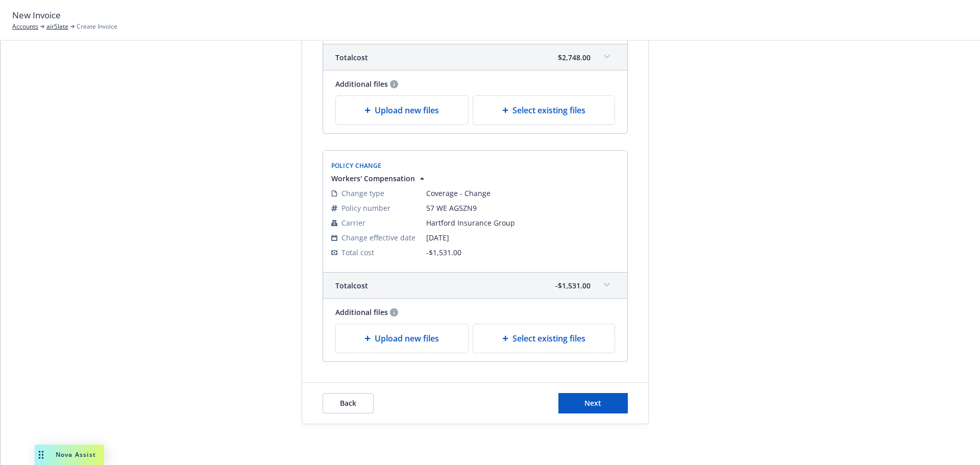
type textarea "Payment Plan: Annual Please remit payment upon receipt. Thank you!"
click at [581, 392] on div "Back Next" at bounding box center [475, 403] width 346 height 41
click at [573, 402] on button "Next" at bounding box center [592, 403] width 69 height 20
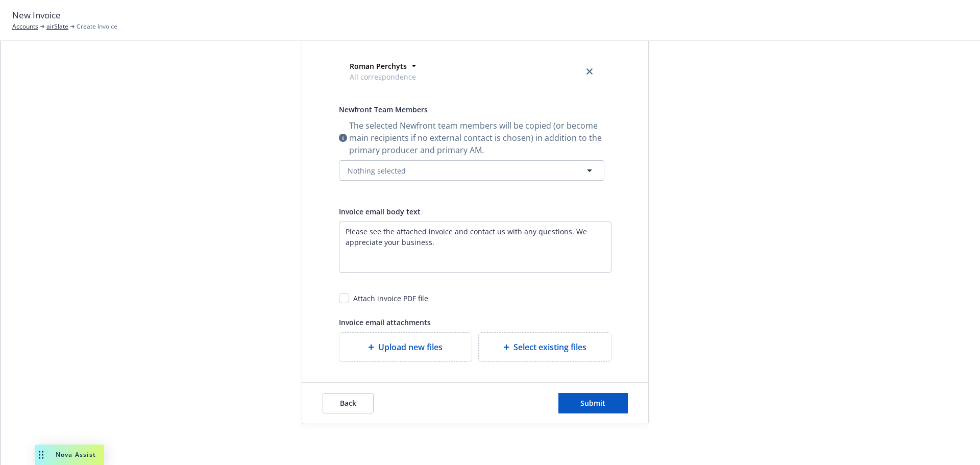
scroll to position [0, 0]
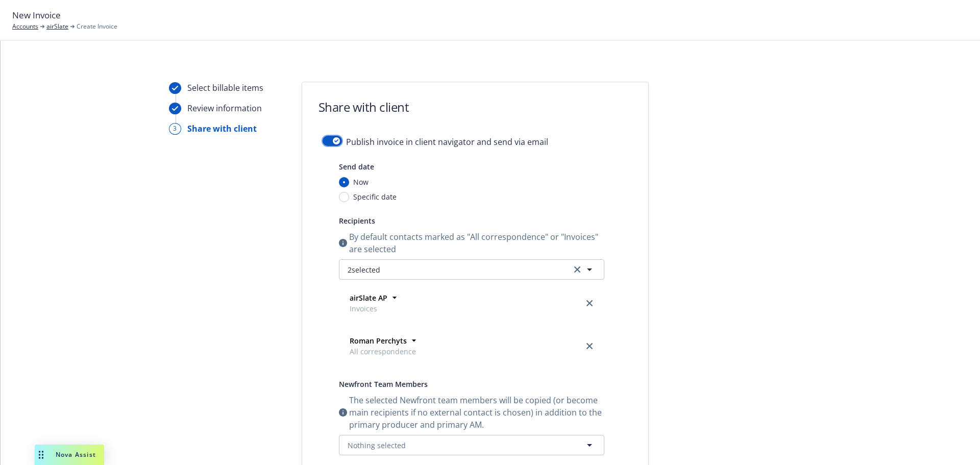
click at [334, 141] on icon "button" at bounding box center [336, 140] width 4 height 3
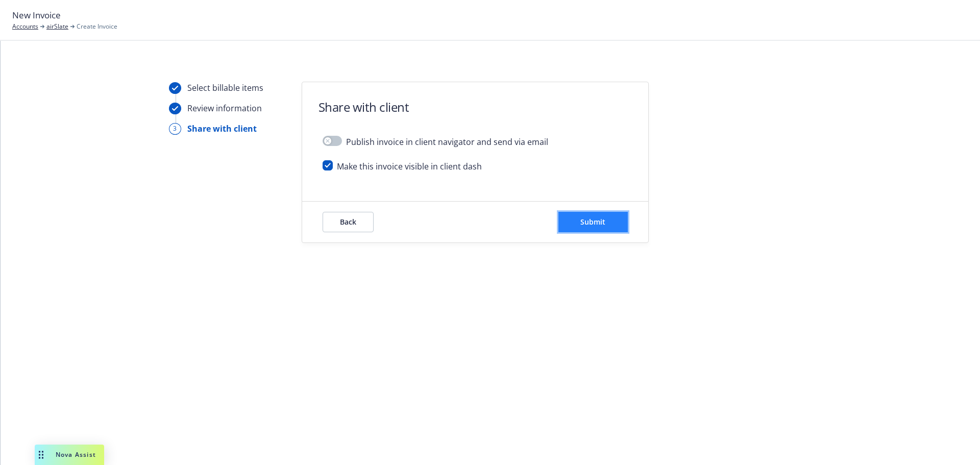
click at [587, 218] on span "Submit" at bounding box center [592, 222] width 25 height 10
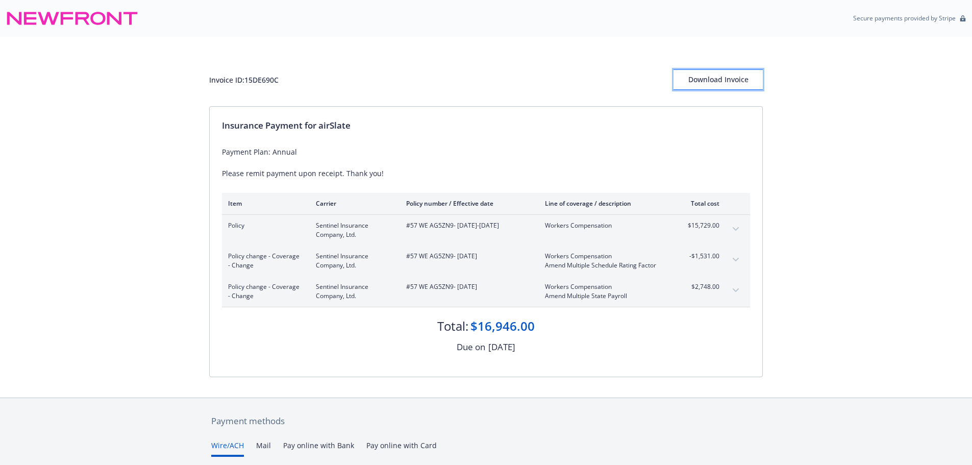
click at [754, 83] on button "Download Invoice" at bounding box center [718, 79] width 89 height 20
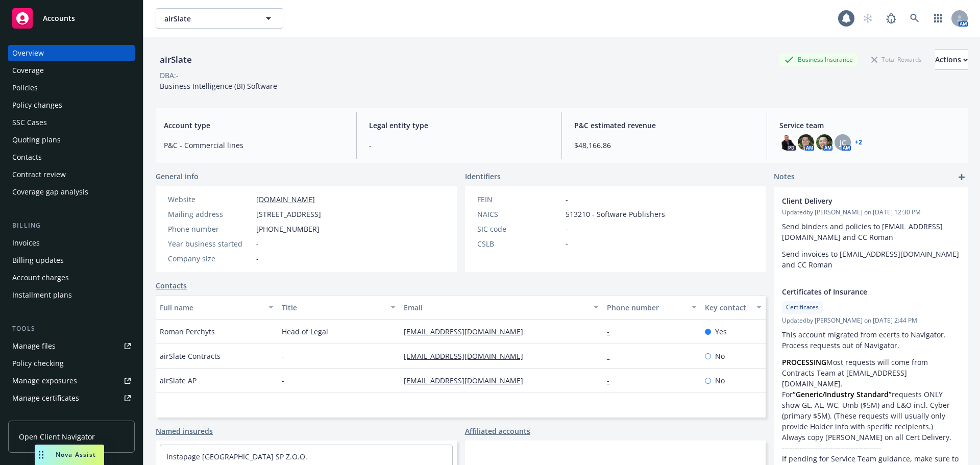
click at [51, 89] on div "Policies" at bounding box center [71, 88] width 118 height 16
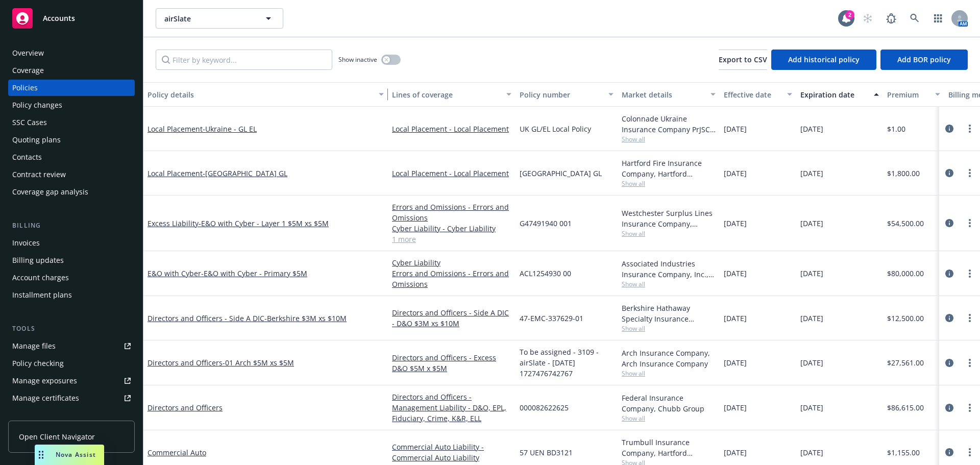
drag, startPoint x: 219, startPoint y: 94, endPoint x: 387, endPoint y: 108, distance: 168.5
click at [387, 108] on div "Policy details Lines of coverage Policy number Market details Effective date Ex…" at bounding box center [561, 273] width 836 height 383
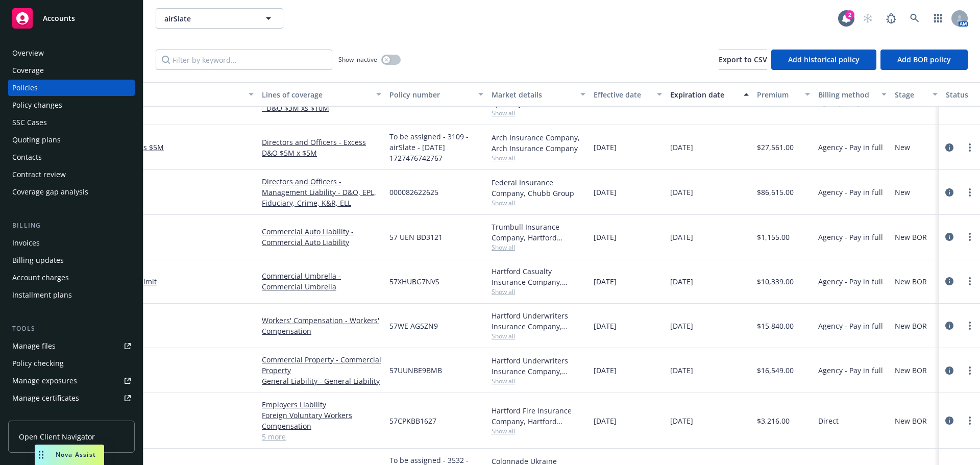
scroll to position [193, 158]
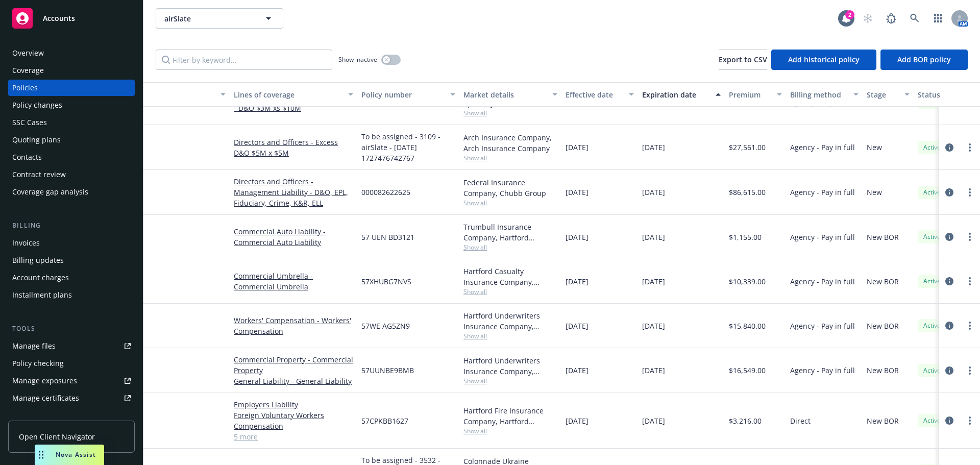
click at [782, 251] on div "$1,155.00" at bounding box center [755, 237] width 61 height 44
click at [968, 237] on circle "more" at bounding box center [969, 237] width 2 height 2
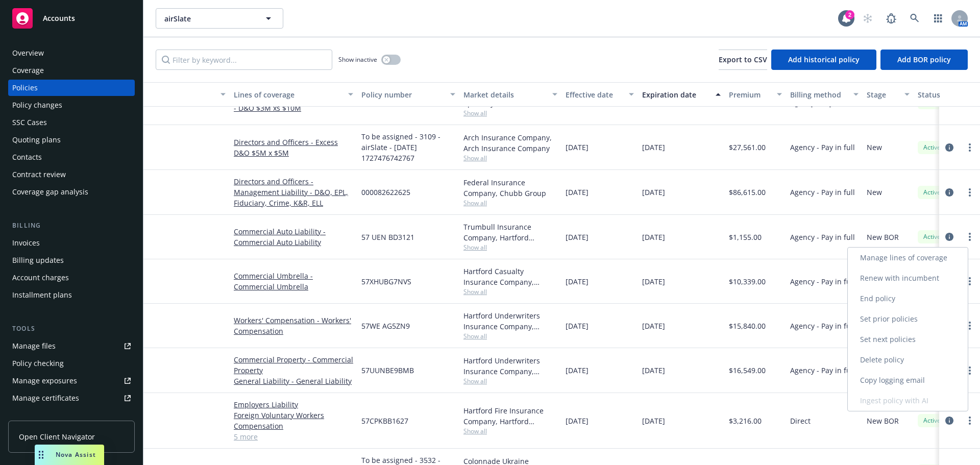
click at [948, 277] on link "Renew with incumbent" at bounding box center [908, 278] width 120 height 20
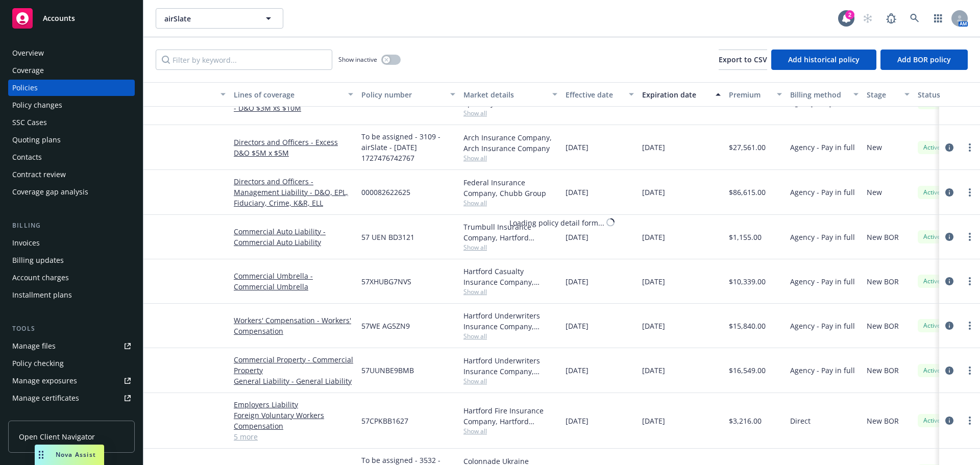
select select "12"
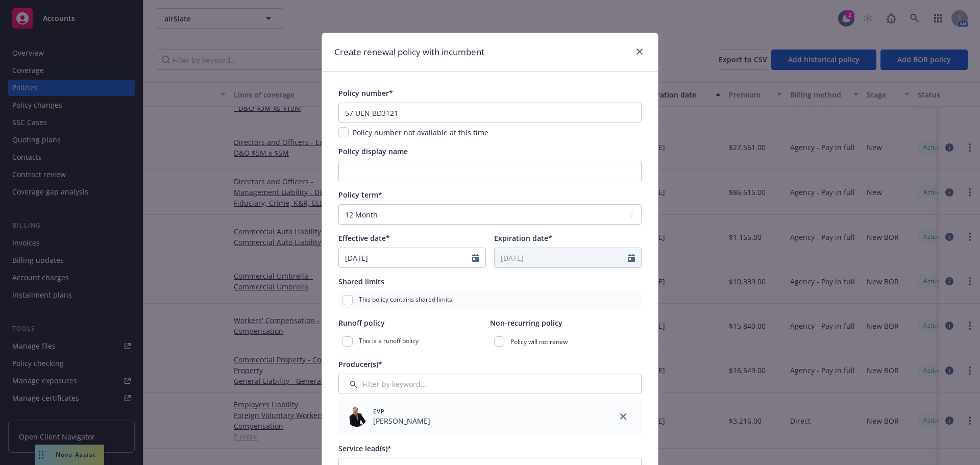
scroll to position [357, 0]
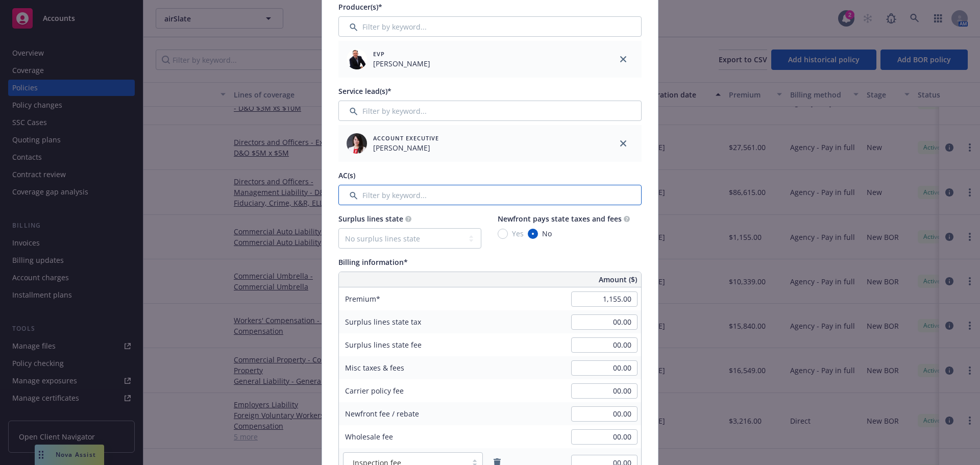
click at [465, 197] on input "Filter by keyword..." at bounding box center [489, 195] width 303 height 20
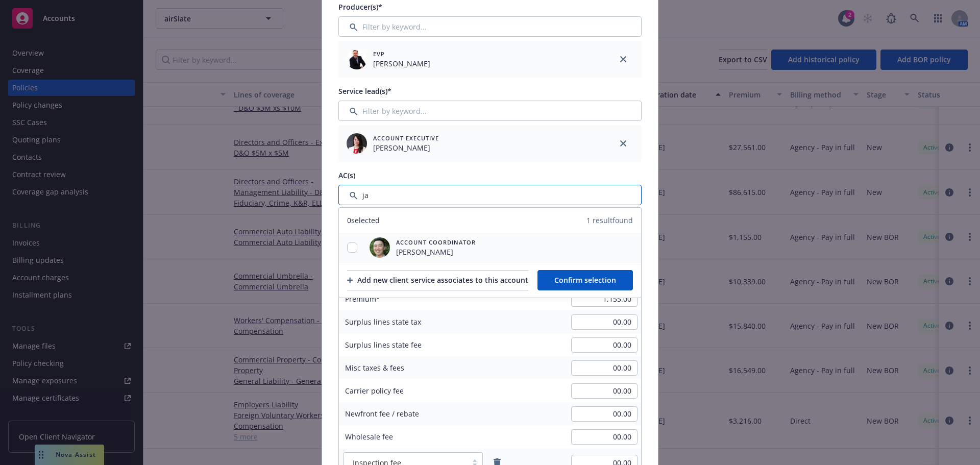
type input "ja"
click at [349, 247] on input "checkbox" at bounding box center [352, 247] width 10 height 10
checkbox input "true"
click at [616, 283] on span "Confirm selection" at bounding box center [585, 280] width 62 height 10
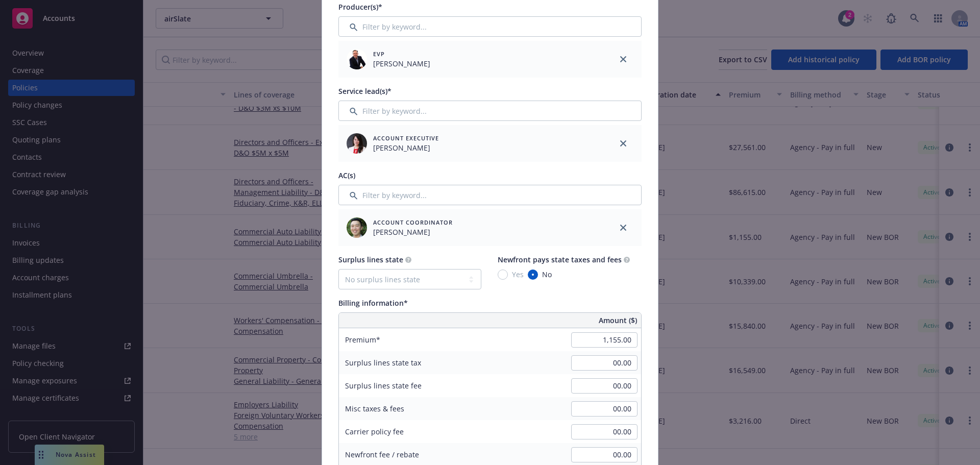
scroll to position [612, 0]
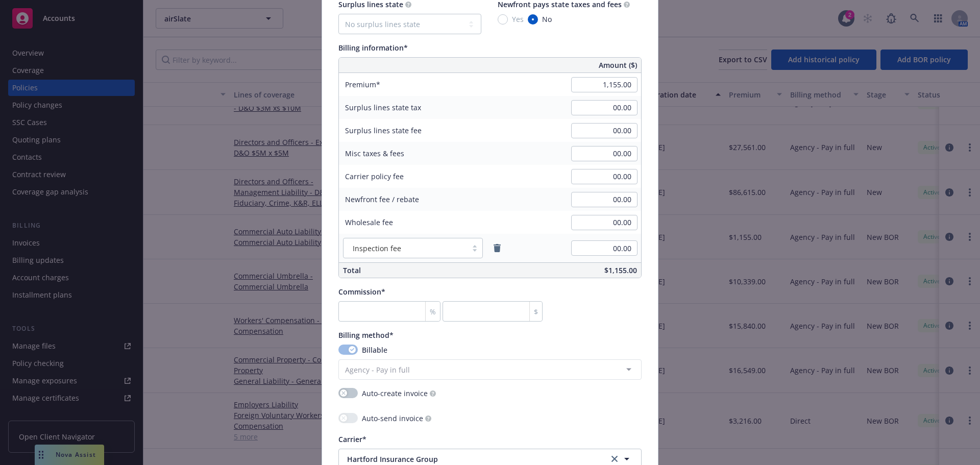
click at [425, 317] on div "%" at bounding box center [432, 311] width 15 height 19
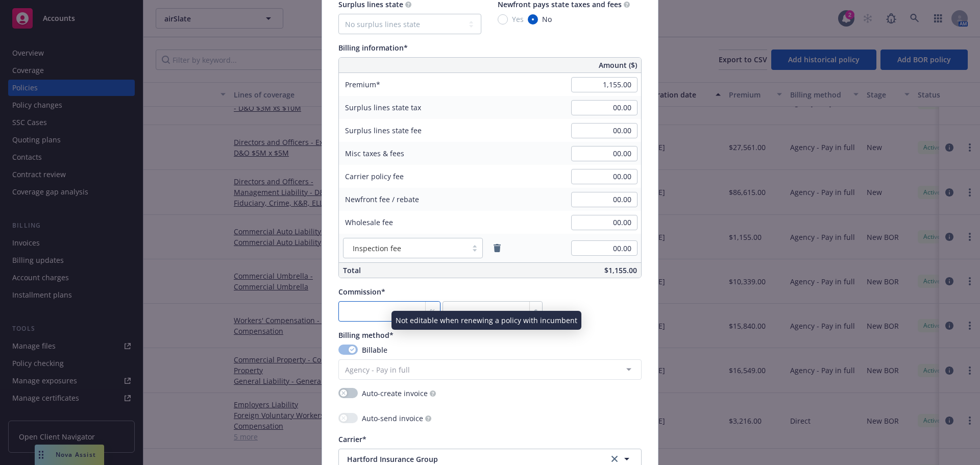
click at [401, 314] on input "number" at bounding box center [389, 311] width 102 height 20
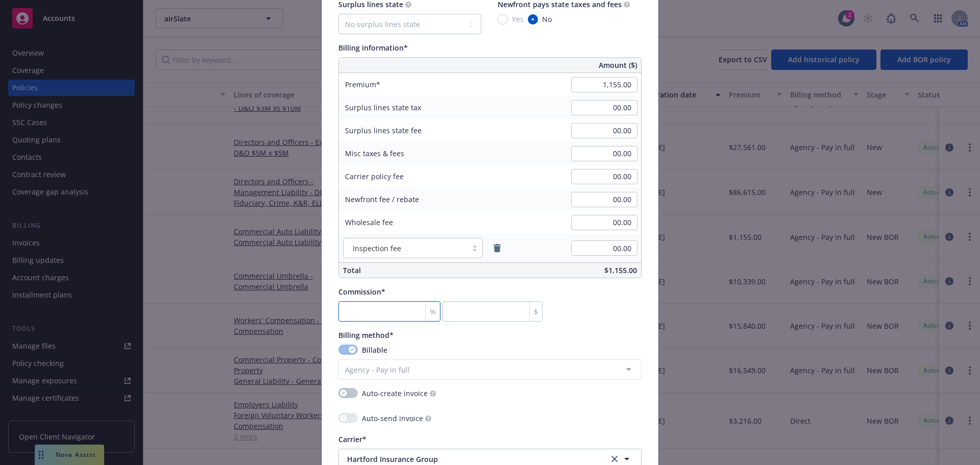
type input "1"
type input "11.55"
type input "15"
type input "173.25"
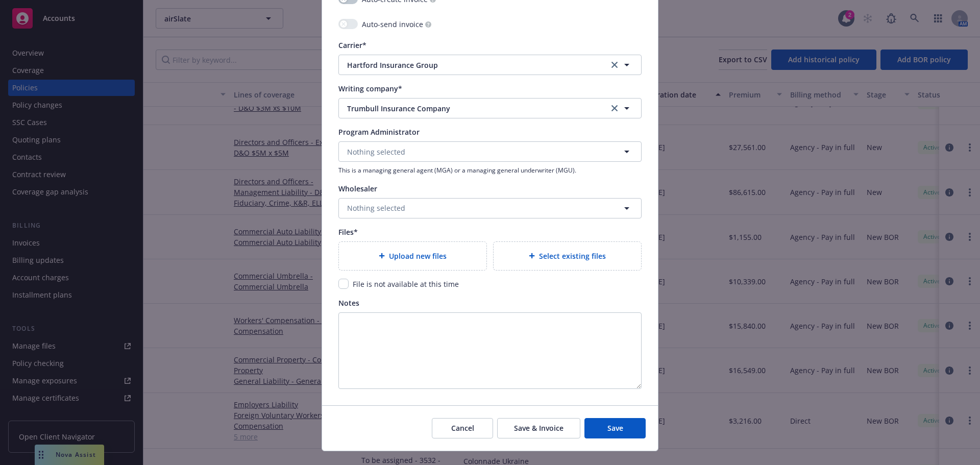
scroll to position [1021, 0]
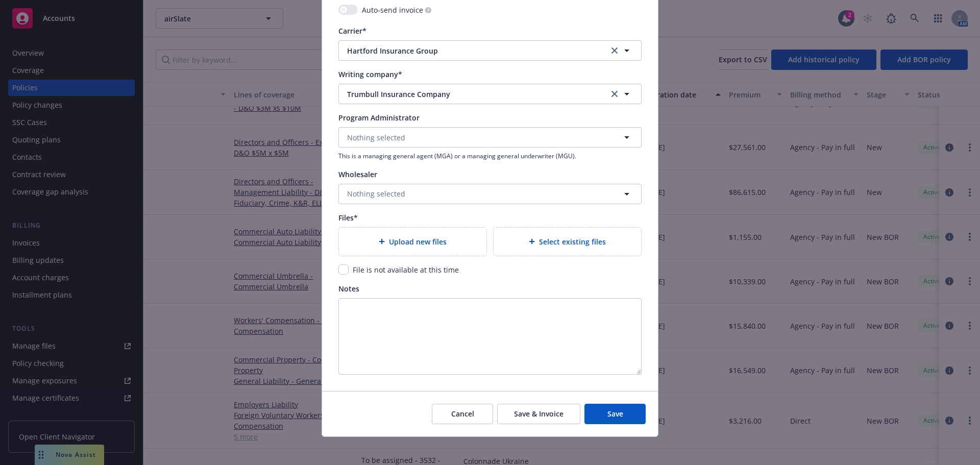
type input "15"
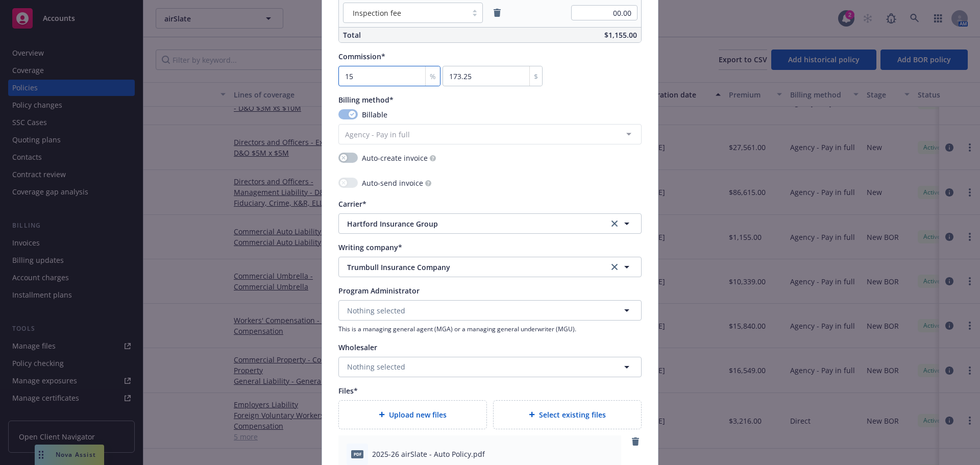
scroll to position [1205, 0]
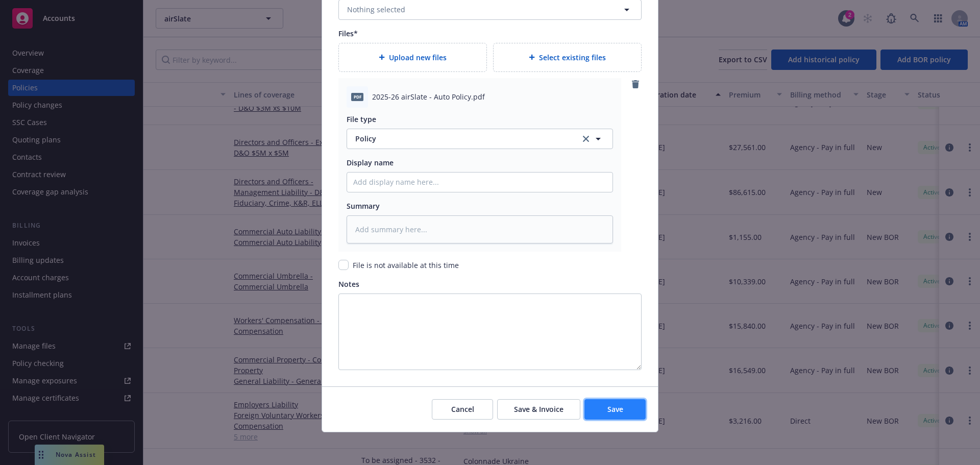
click at [606, 401] on button "Save" at bounding box center [614, 409] width 61 height 20
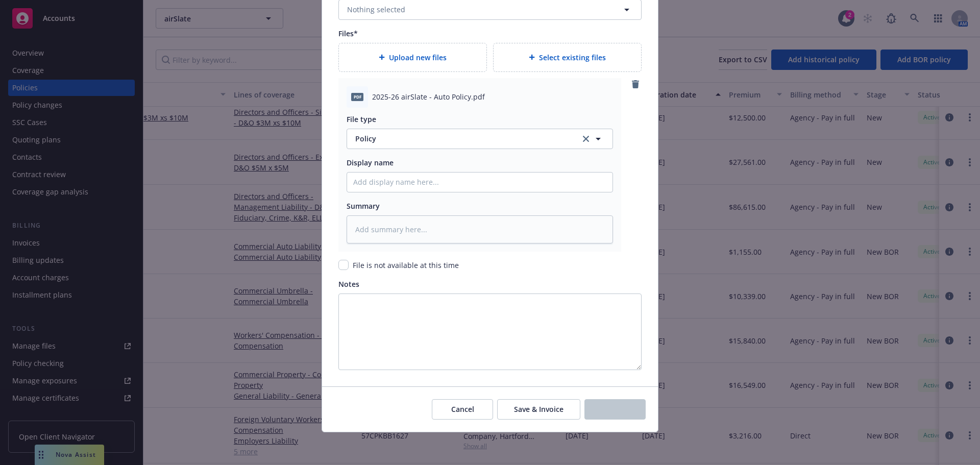
scroll to position [148, 158]
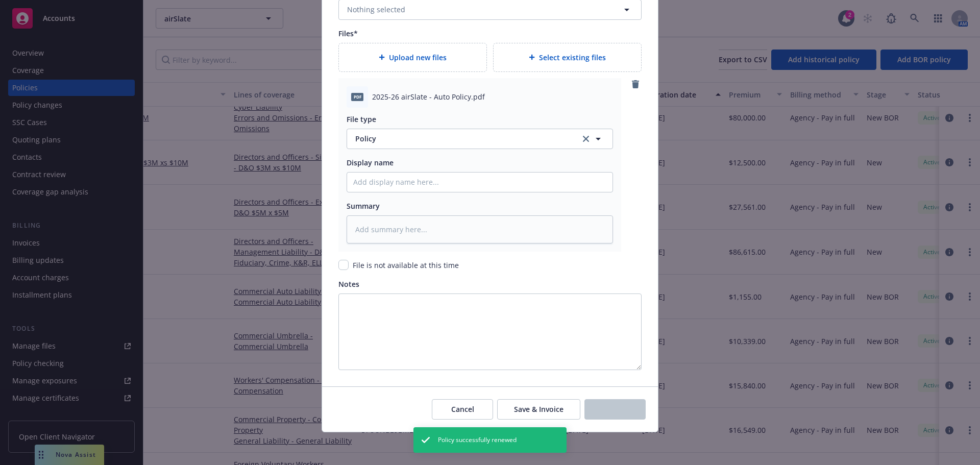
type textarea "x"
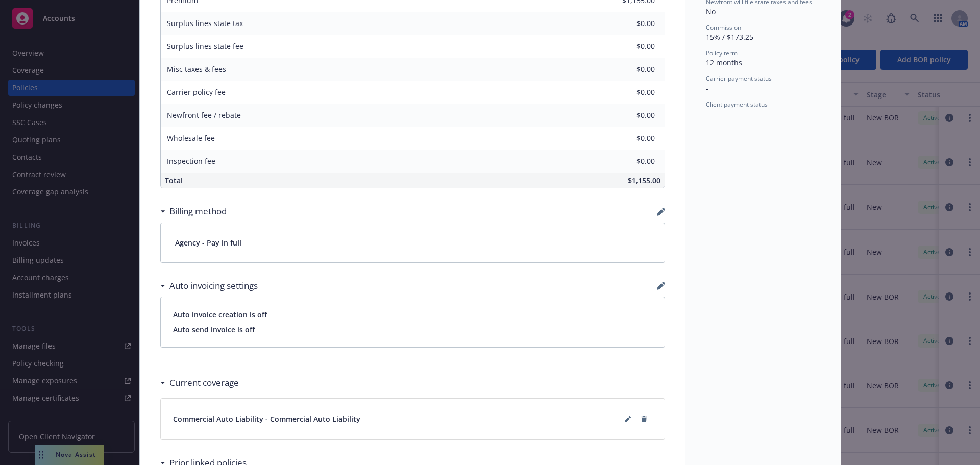
scroll to position [459, 0]
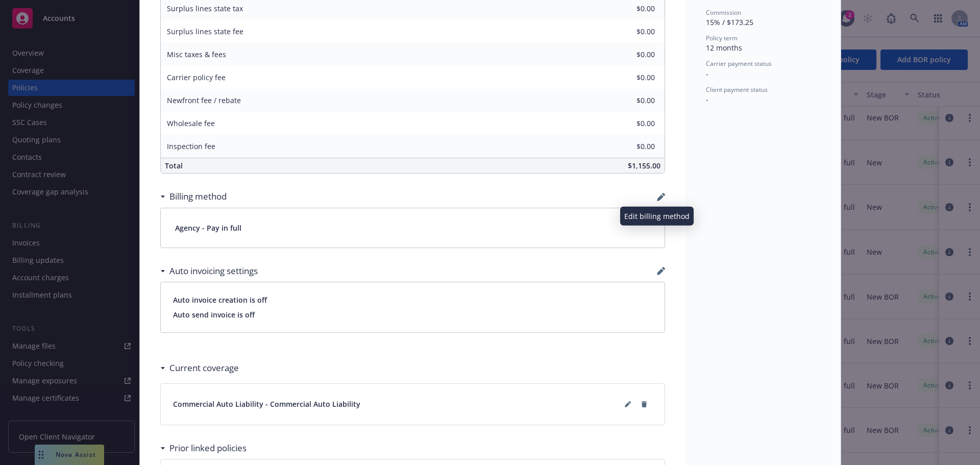
click at [657, 194] on icon "button" at bounding box center [661, 197] width 8 height 8
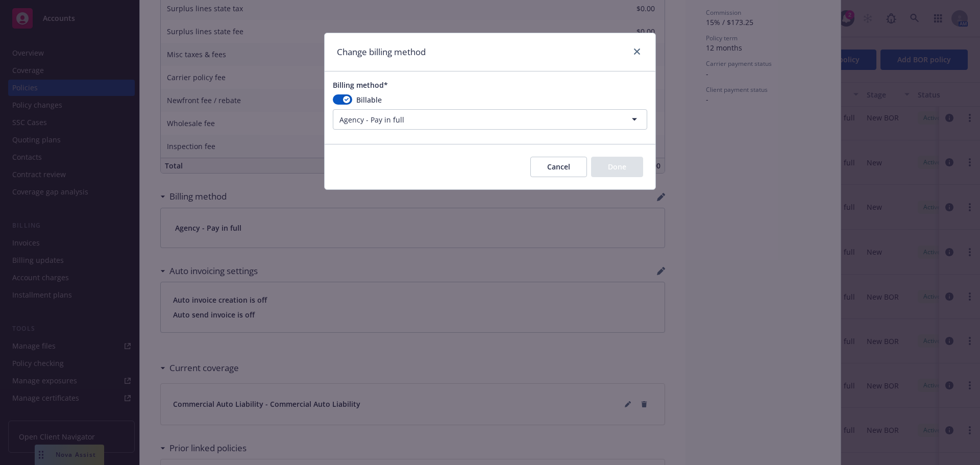
click at [441, 117] on html "Accounts Overview Coverage Policies Policy changes SSC Cases Quoting plans Cont…" at bounding box center [490, 232] width 980 height 465
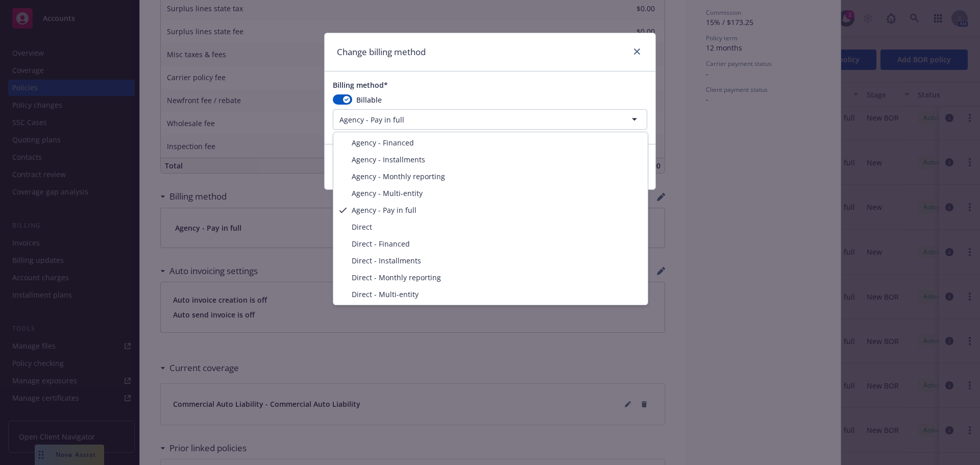
select select "AGENCY_INSTALLMENTS"
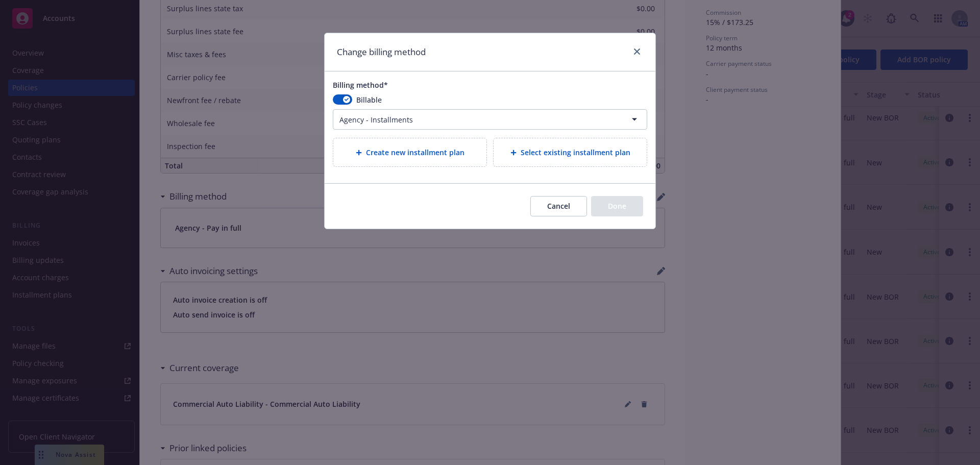
click at [412, 159] on div "Create new installment plan" at bounding box center [409, 152] width 153 height 28
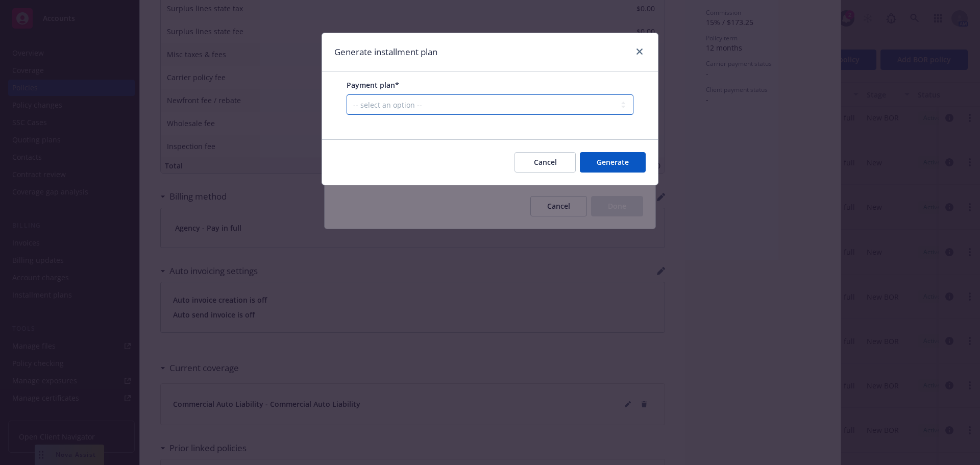
click at [446, 103] on select "-- select an option -- Only down payment 0% down payment + 12 monthly installme…" at bounding box center [489, 104] width 287 height 20
select select "25% down payment + 3 quarterly installments"
click at [346, 115] on select "-- select an option -- Only down payment 0% down payment + 12 monthly installme…" at bounding box center [489, 104] width 287 height 20
select select "QUARTERLY"
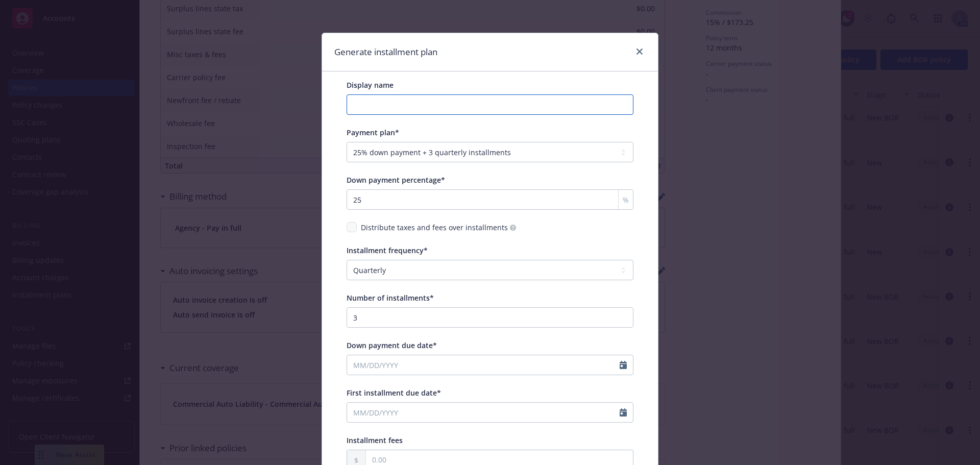
click at [436, 115] on input "Display name" at bounding box center [489, 104] width 287 height 20
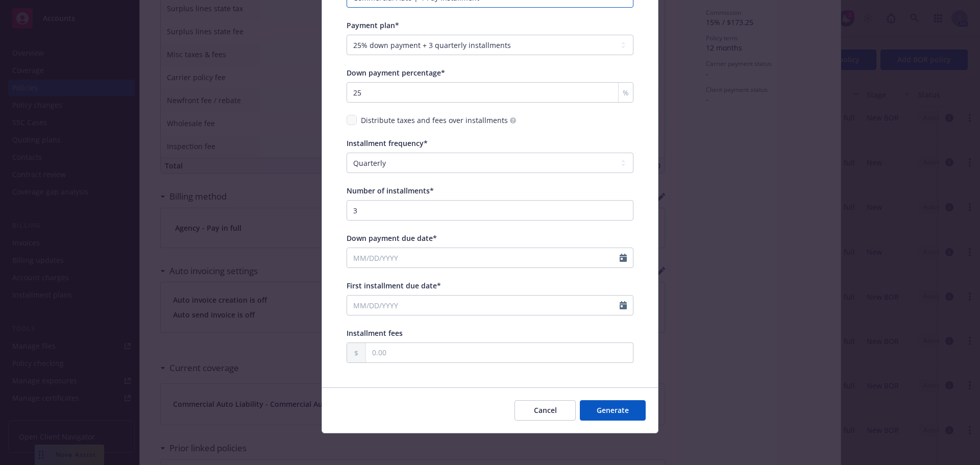
scroll to position [108, 0]
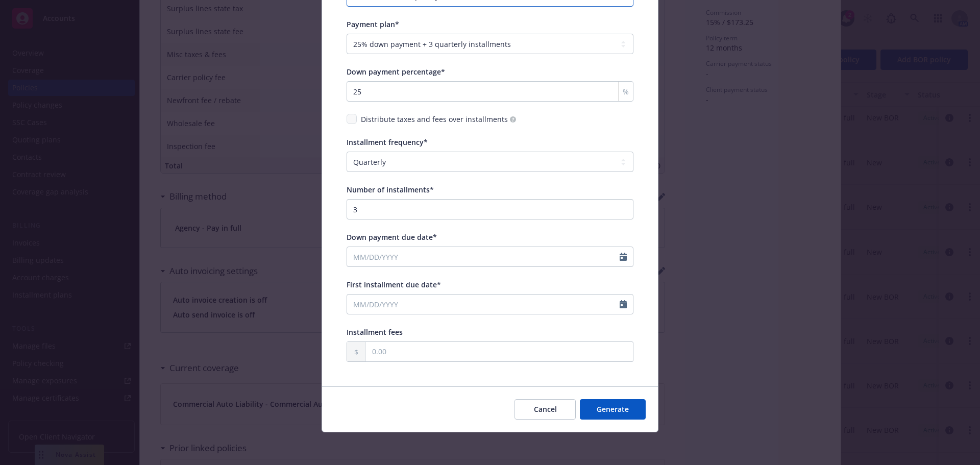
type input "Commercial Auto | 4-Pay Installment"
click at [408, 255] on input "Down payment due date*" at bounding box center [483, 256] width 272 height 19
paste input "09/30/2025"
type input "09/30/2025"
select select "9"
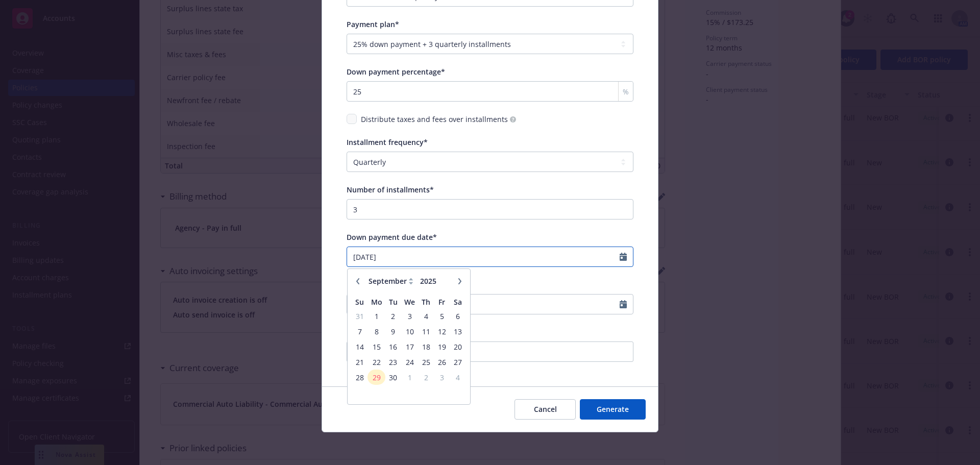
type input "09/30/2025"
click at [553, 302] on input "First installment due date*" at bounding box center [483, 303] width 272 height 19
select select "9"
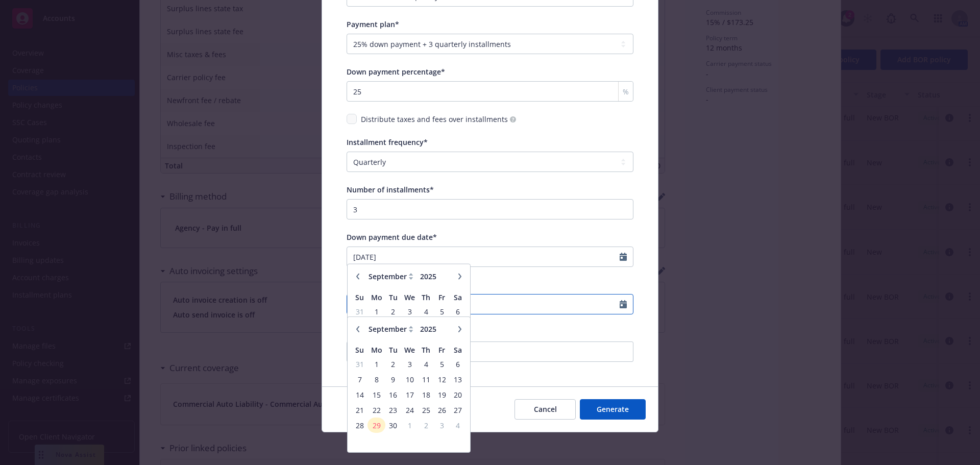
paste input "12/31/2025"
type input "12/31/2025"
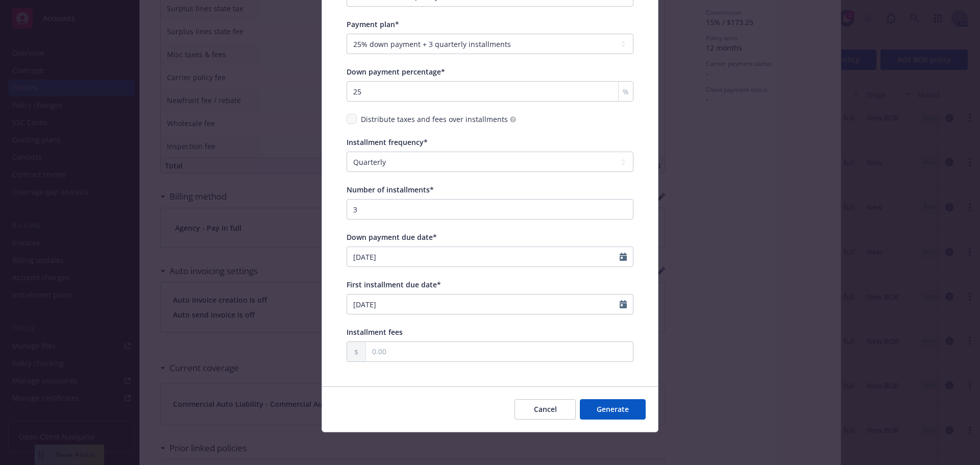
click at [635, 407] on button "Generate" at bounding box center [613, 409] width 66 height 20
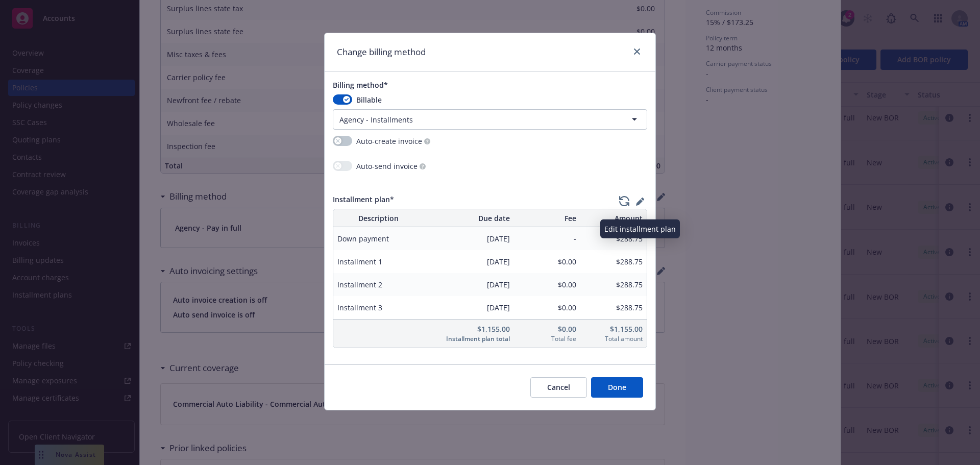
click at [642, 197] on icon "button" at bounding box center [640, 201] width 8 height 8
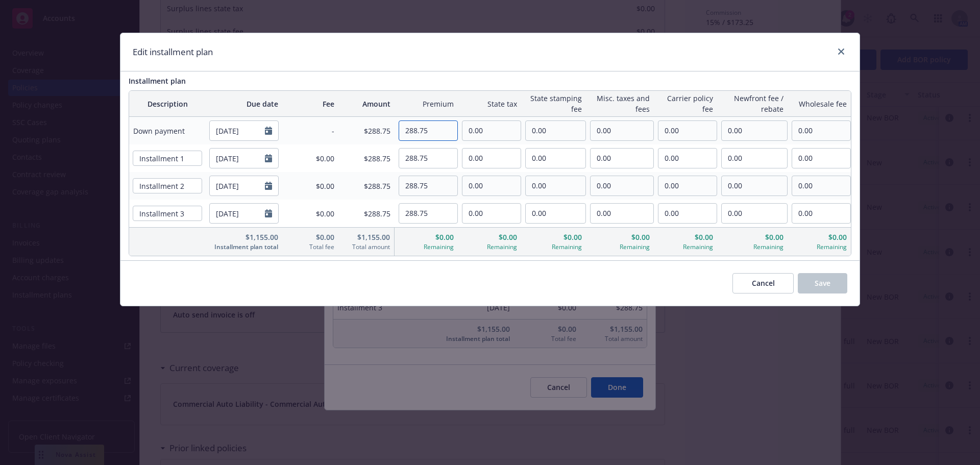
drag, startPoint x: 436, startPoint y: 123, endPoint x: 267, endPoint y: 144, distance: 169.6
click at [251, 144] on tr "Down payment 09/30/2025 - $288.75 288.75 0.00 0.00 0.00 0.00 0.00 0.00" at bounding box center [490, 131] width 722 height 28
paste input "405.00"
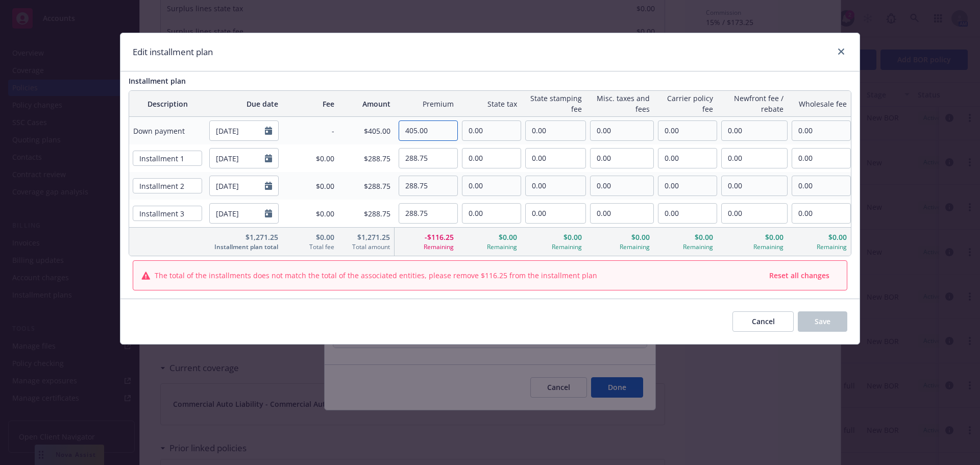
type input "405.00"
drag, startPoint x: 436, startPoint y: 158, endPoint x: 341, endPoint y: 166, distance: 95.8
click at [334, 166] on tr "Installment 1 12/31/2025 $0.00 $288.75 288.75 0.00 0.00 0.00 0.00 0.00 0.00" at bounding box center [490, 158] width 722 height 28
paste input "50.00"
type input "250.00"
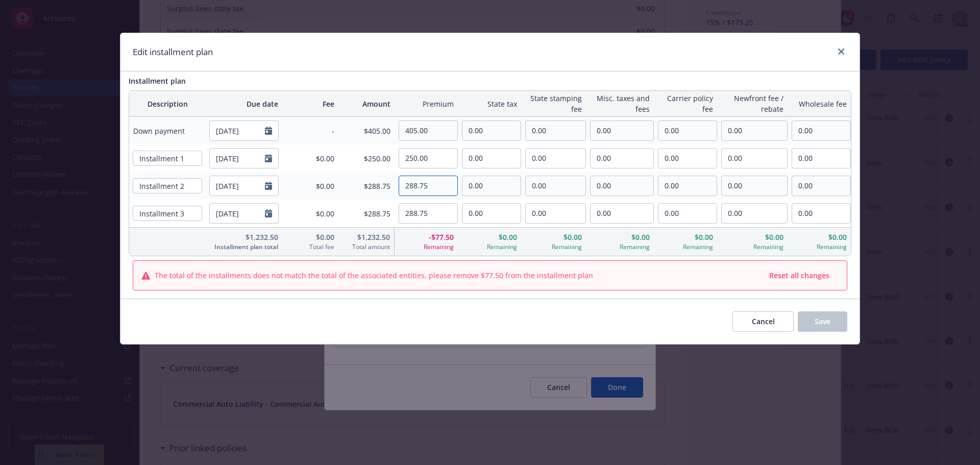
drag, startPoint x: 434, startPoint y: 178, endPoint x: 362, endPoint y: 192, distance: 73.3
click at [362, 192] on tr "Installment 2 03/31/2026 $0.00 $288.75 288.75 0.00 0.00 0.00 0.00 0.00 0.00" at bounding box center [490, 186] width 722 height 28
paste input "50.00"
type input "250.00"
drag, startPoint x: 437, startPoint y: 211, endPoint x: 378, endPoint y: 213, distance: 59.2
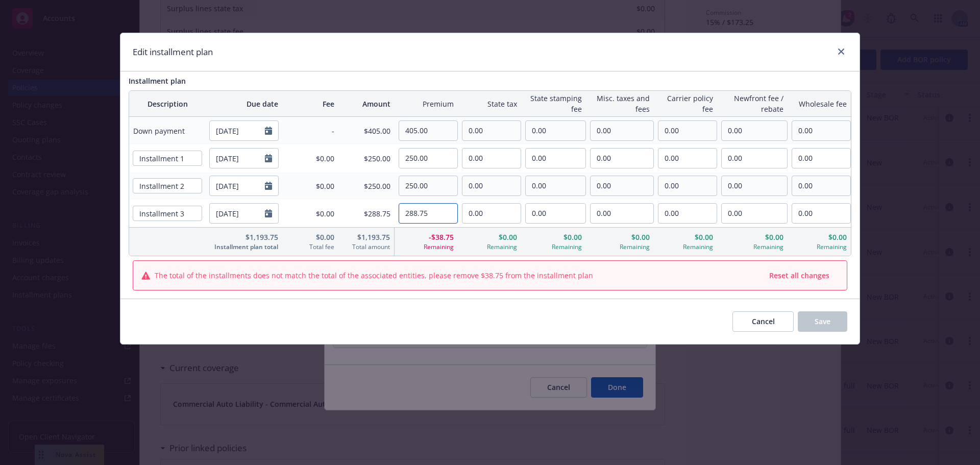
click at [379, 213] on tr "Installment 3 06/30/2026 $0.00 $288.75 288.75 0.00 0.00 0.00 0.00 0.00 0.00" at bounding box center [490, 214] width 722 height 28
paste input "50.00"
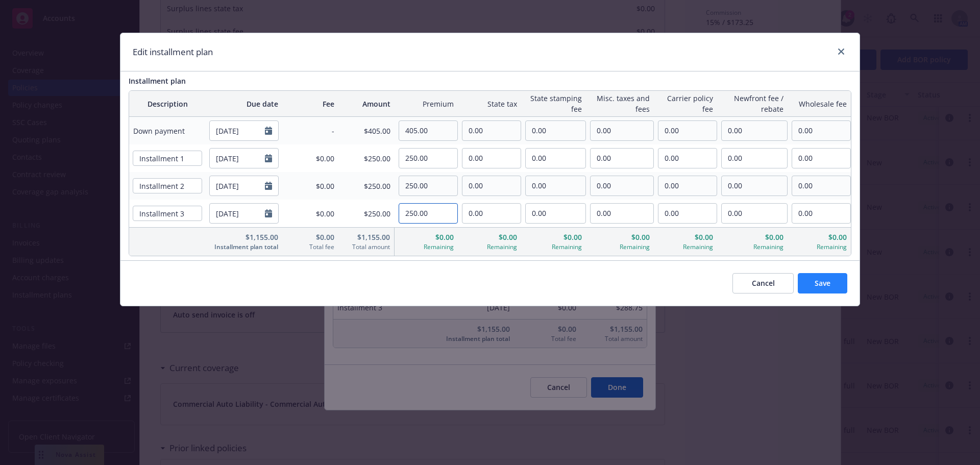
type input "250.00"
click at [833, 279] on button "Save" at bounding box center [822, 283] width 49 height 20
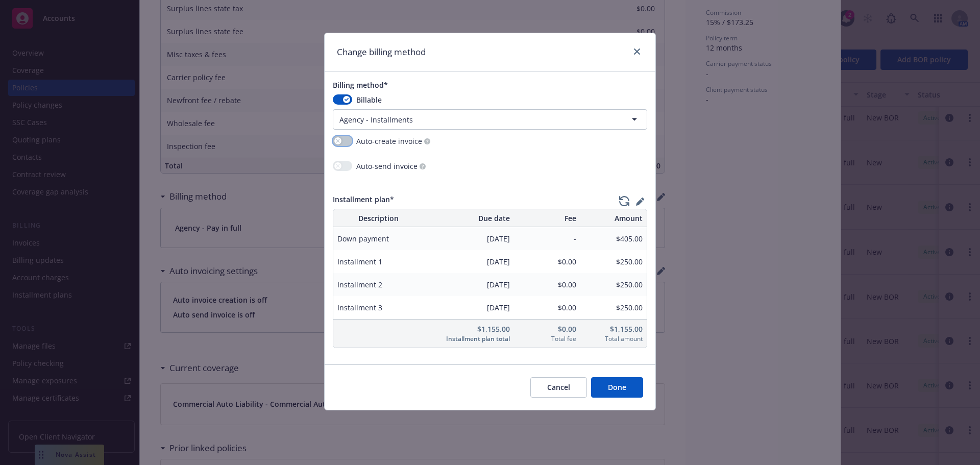
click at [340, 140] on div "button" at bounding box center [337, 140] width 7 height 7
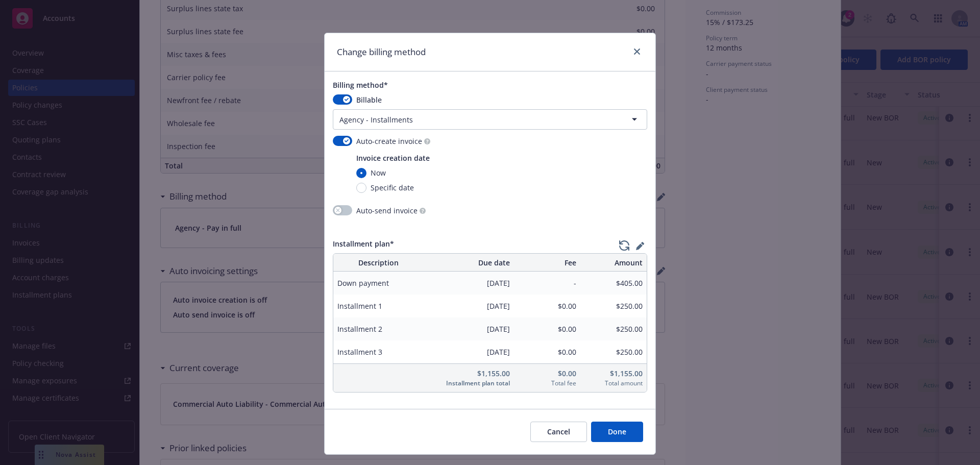
click at [619, 434] on button "Done" at bounding box center [617, 431] width 52 height 20
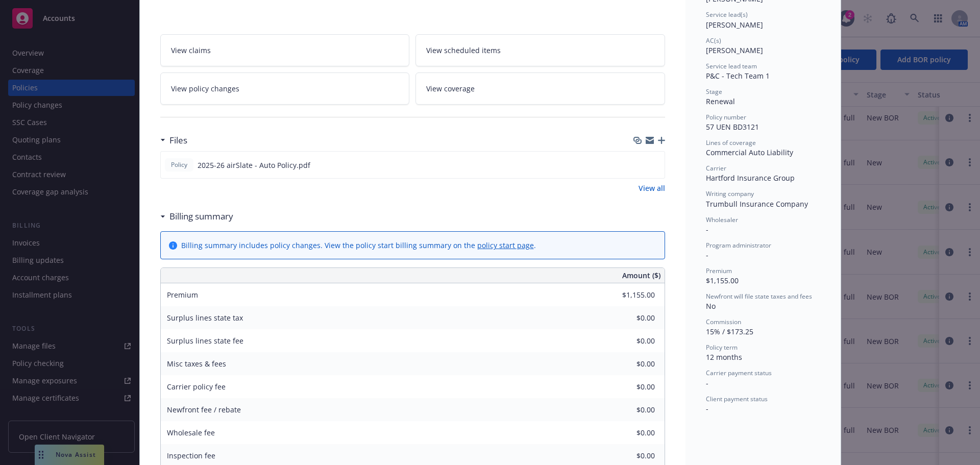
scroll to position [0, 0]
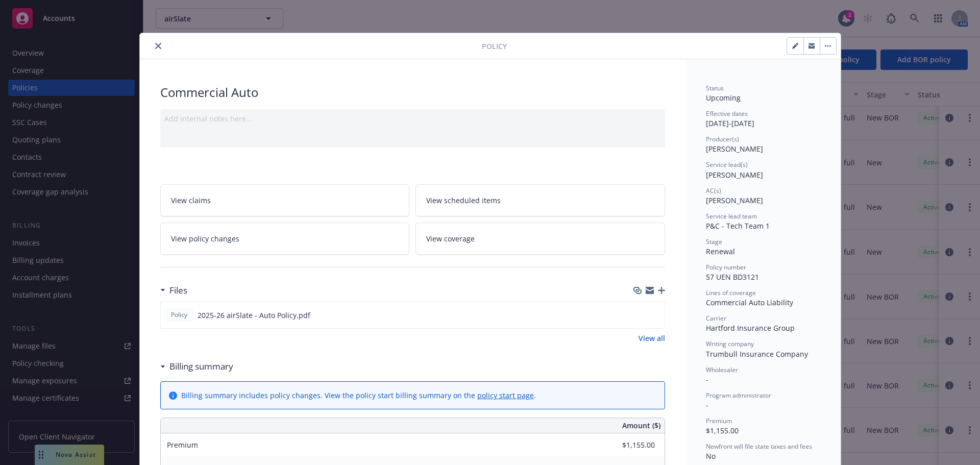
click at [152, 49] on button "close" at bounding box center [158, 46] width 12 height 12
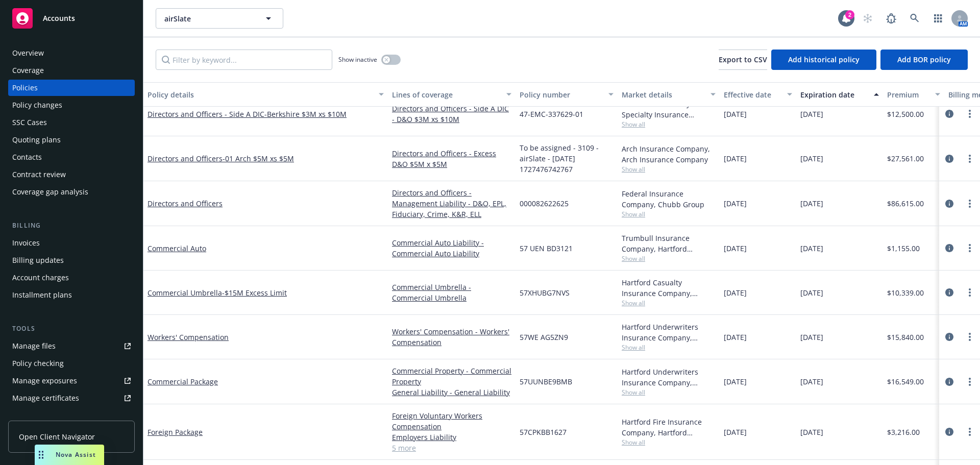
scroll to position [182, 153]
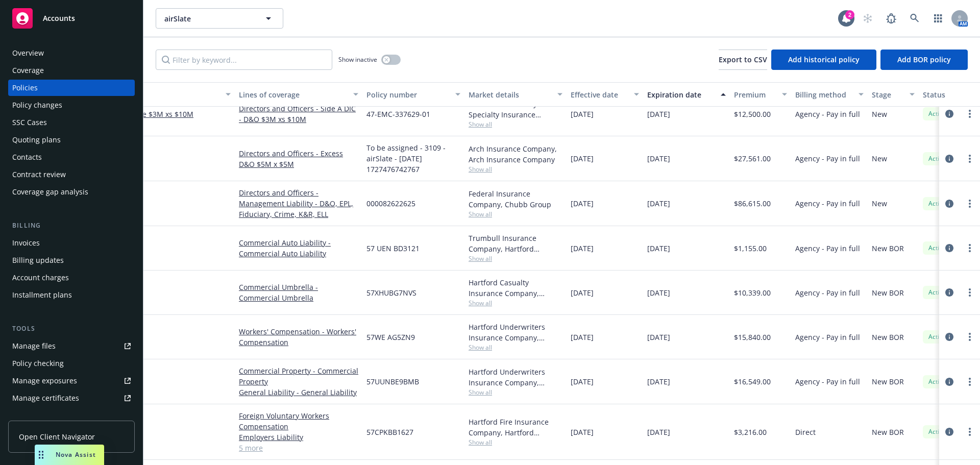
click at [784, 293] on div "$10,339.00" at bounding box center [760, 292] width 61 height 44
click at [968, 289] on div at bounding box center [959, 292] width 41 height 44
click at [968, 292] on circle "more" at bounding box center [969, 292] width 2 height 2
drag, startPoint x: 960, startPoint y: 158, endPoint x: 976, endPoint y: 158, distance: 16.3
click at [960, 158] on link "Renew with incumbent" at bounding box center [915, 156] width 120 height 20
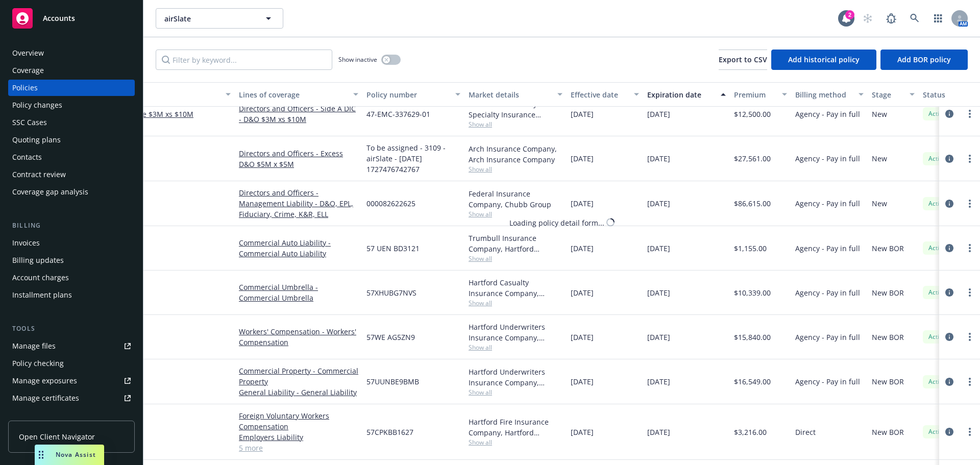
select select "12"
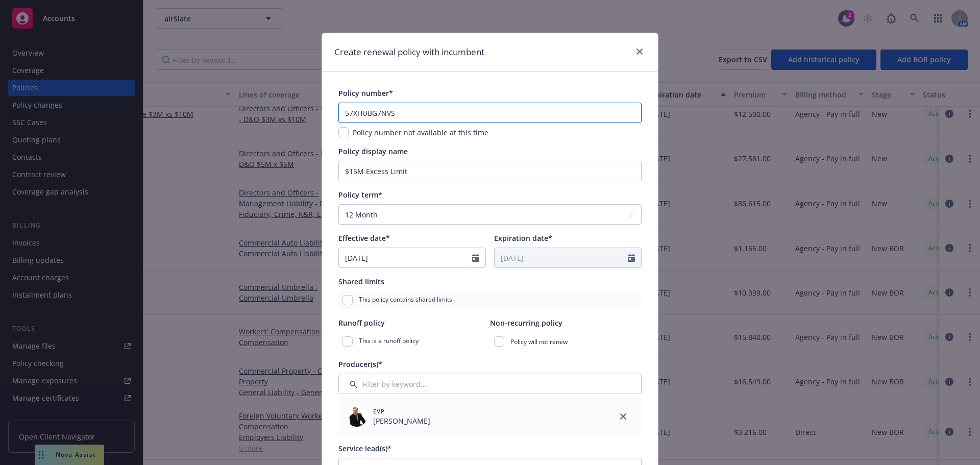
drag, startPoint x: 415, startPoint y: 106, endPoint x: 192, endPoint y: 143, distance: 226.5
click at [204, 139] on div "Create renewal policy with incumbent Policy number* 57XHUBG7NVS Policy number n…" at bounding box center [490, 232] width 980 height 465
paste input "XHU"
type input "57 XHU BG7NVS"
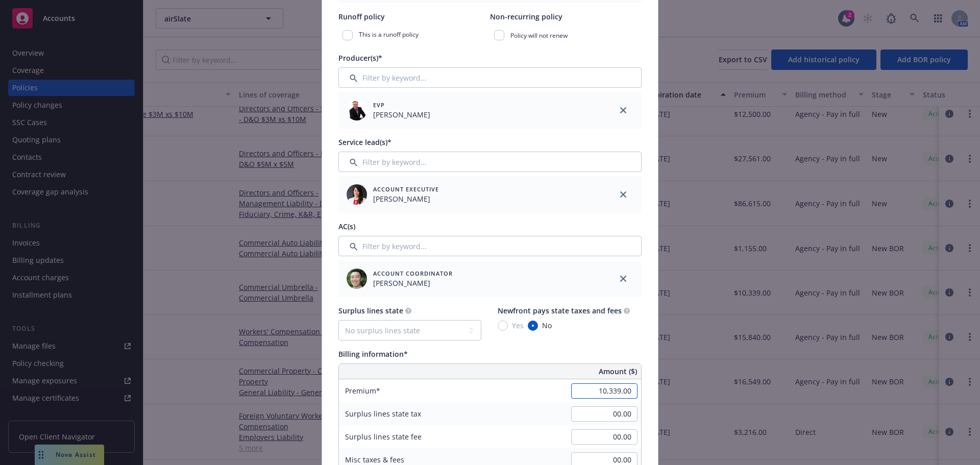
click at [587, 383] on input "10,339.00" at bounding box center [604, 390] width 66 height 15
paste input "4"
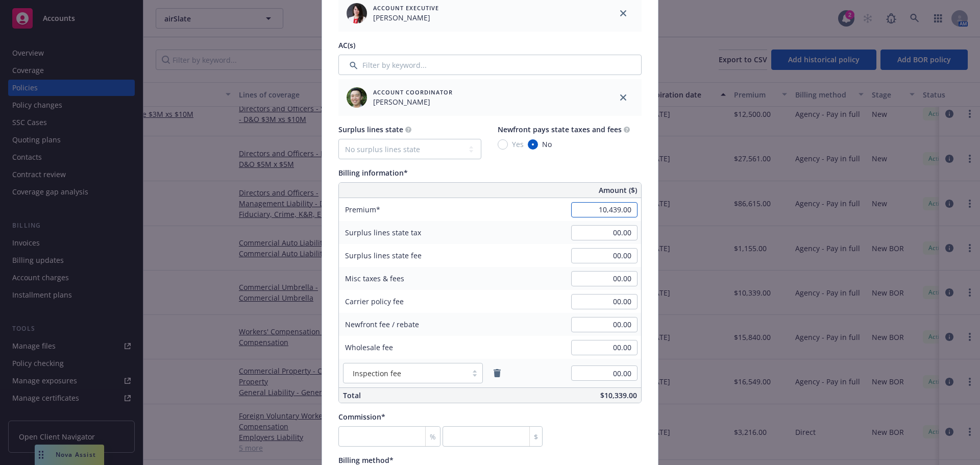
scroll to position [561, 0]
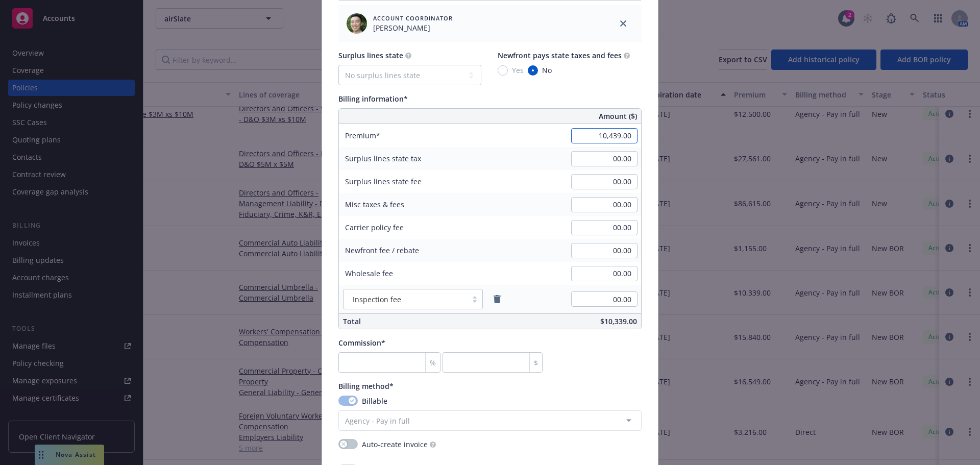
type input "10,439.00"
click at [390, 363] on input "number" at bounding box center [389, 362] width 102 height 20
type input "1"
type input "104.39"
type input "15"
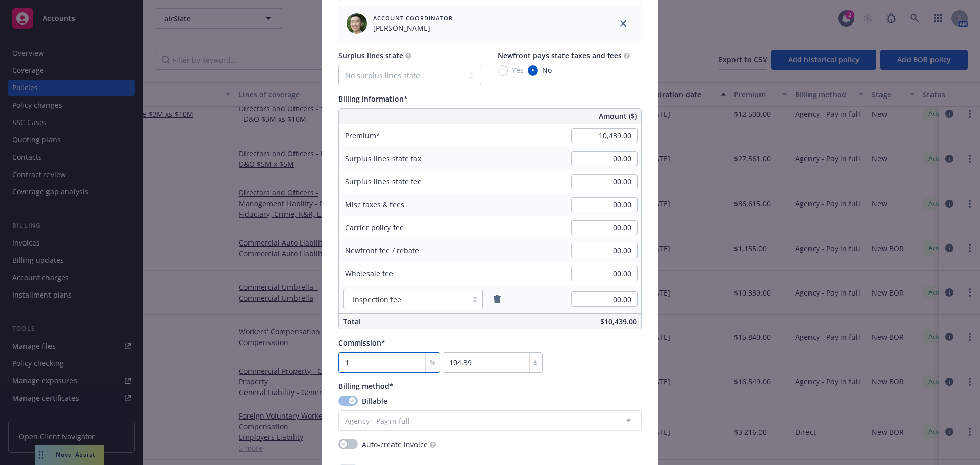
type input "1565.85"
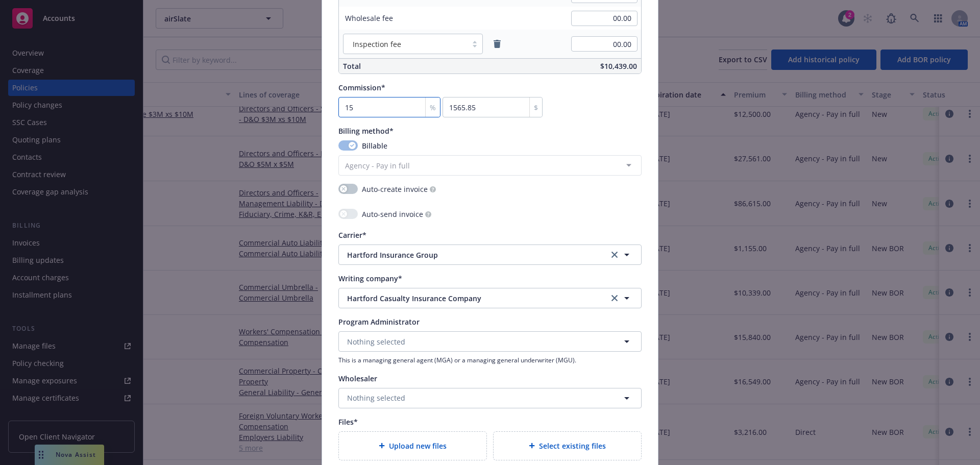
scroll to position [1021, 0]
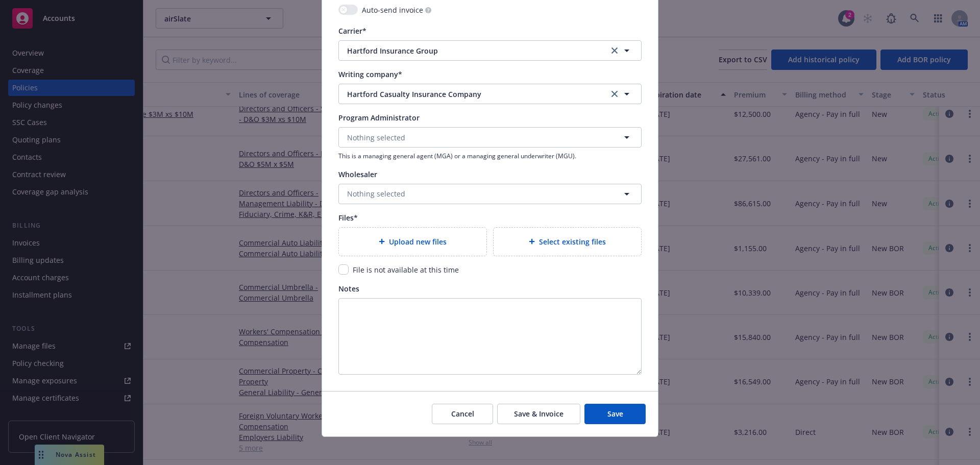
type input "15"
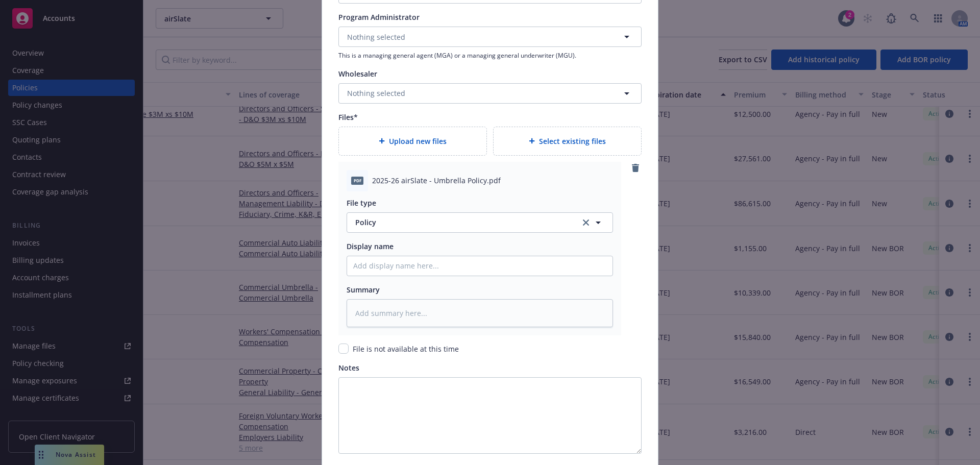
scroll to position [1205, 0]
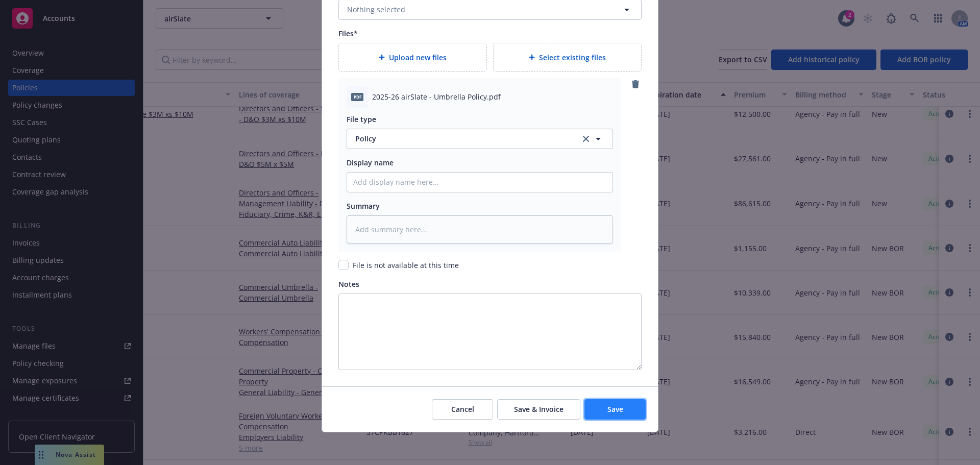
click at [608, 400] on button "Save" at bounding box center [614, 409] width 61 height 20
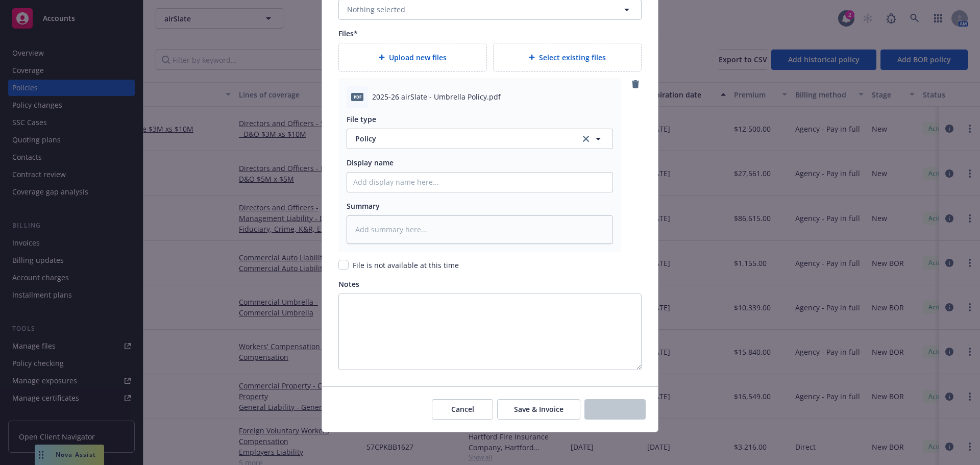
scroll to position [137, 153]
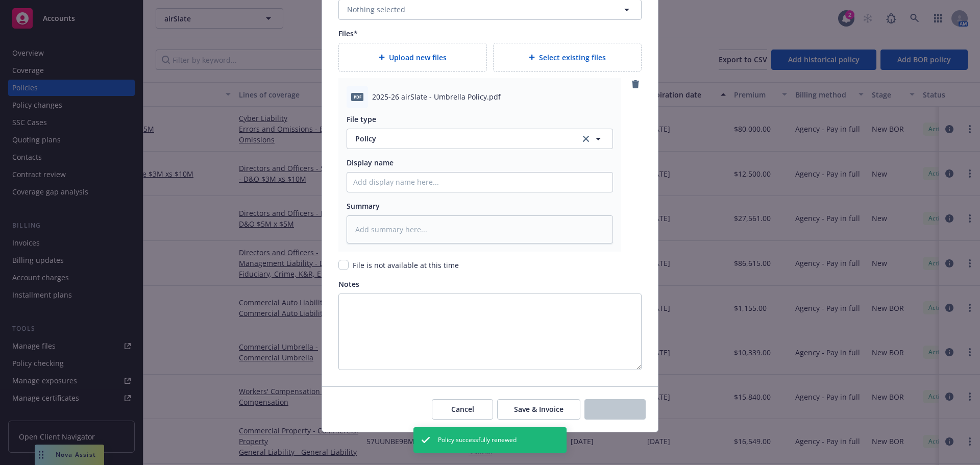
type textarea "x"
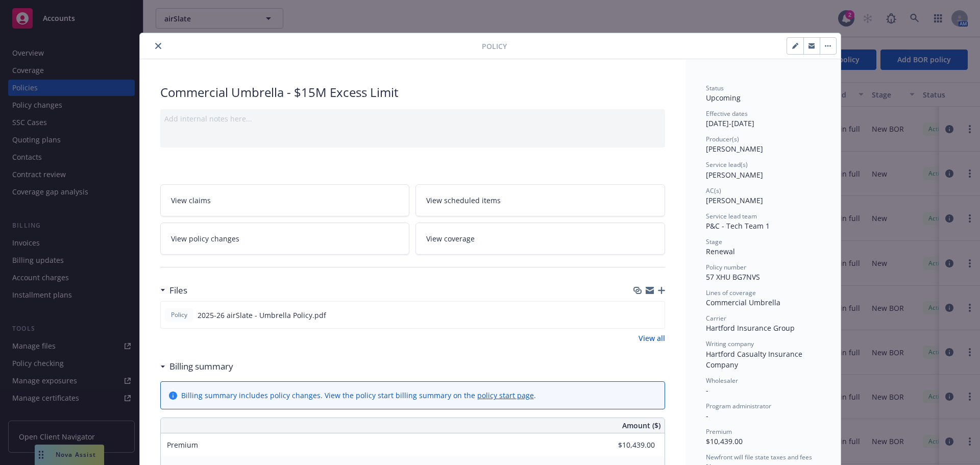
click at [815, 243] on div "Stage" at bounding box center [763, 241] width 114 height 9
click at [155, 47] on icon "close" at bounding box center [158, 46] width 6 height 6
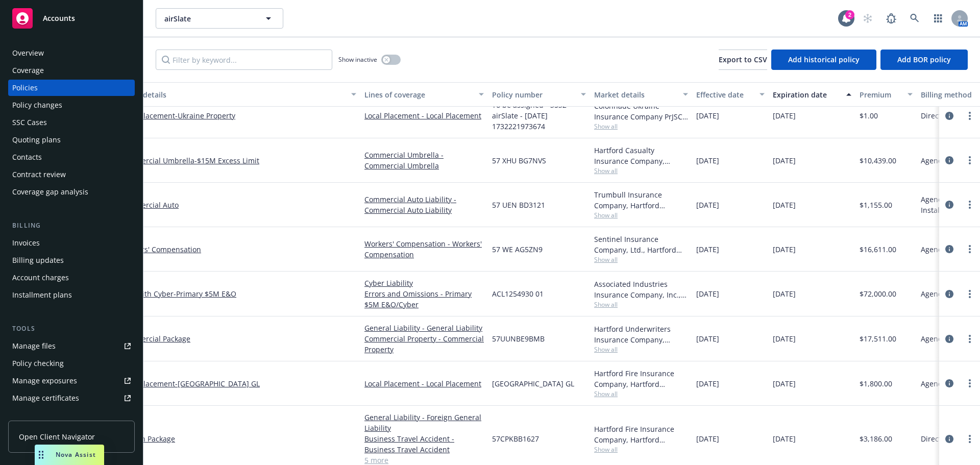
scroll to position [518, 0]
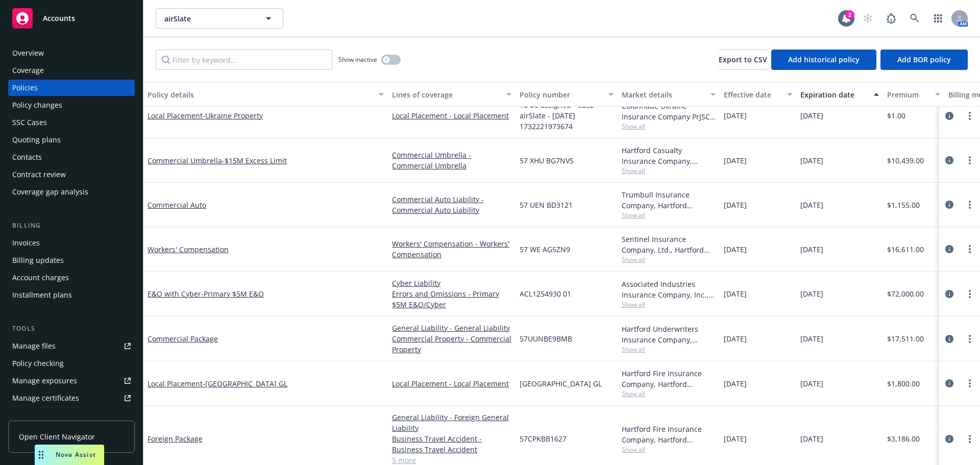
click at [63, 243] on div "Invoices" at bounding box center [71, 243] width 118 height 16
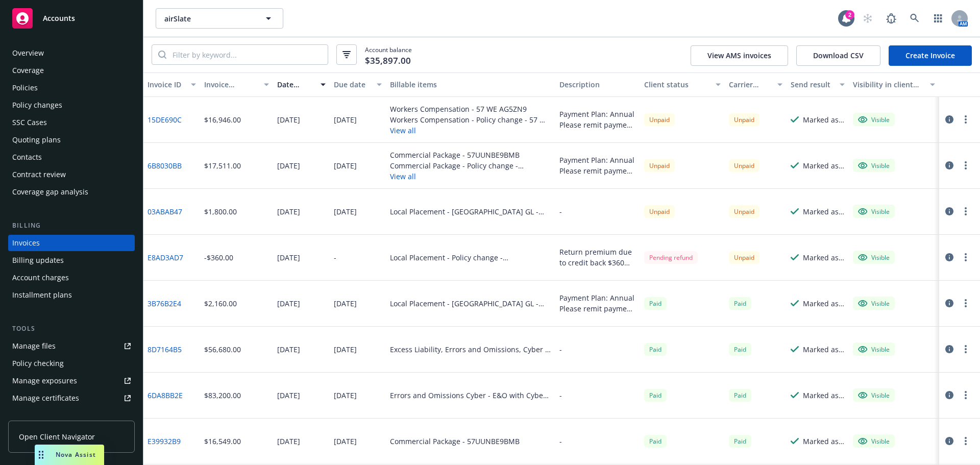
click at [910, 60] on link "Create Invoice" at bounding box center [929, 55] width 83 height 20
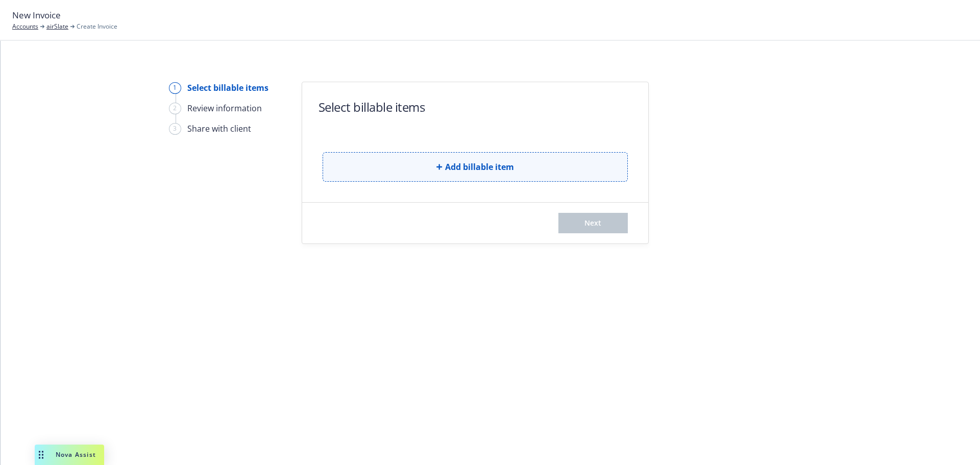
click at [526, 163] on button "Add billable item" at bounding box center [474, 167] width 305 height 30
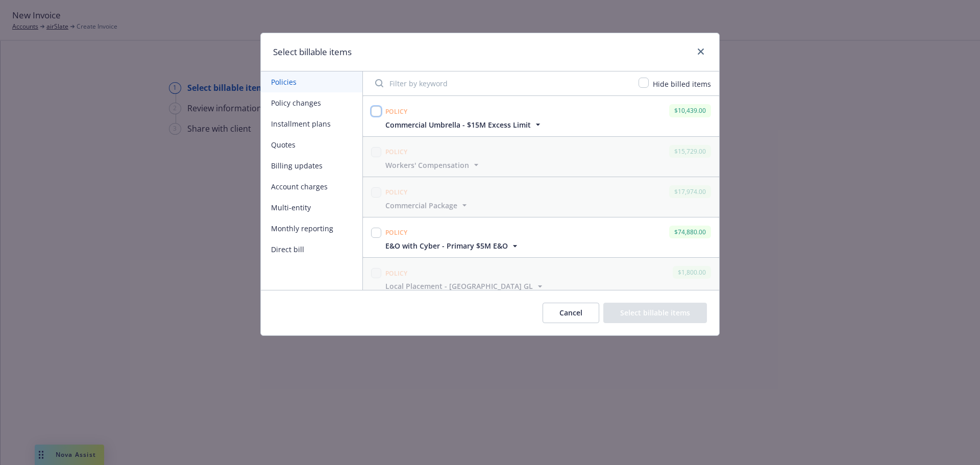
click at [375, 108] on input "checkbox" at bounding box center [376, 111] width 10 height 10
checkbox input "true"
click at [477, 135] on div "Policy $10,439.00 Commercial Umbrella - $15M Excess Limit Display name Commerci…" at bounding box center [541, 116] width 356 height 40
click at [483, 128] on span "Commercial Umbrella - $15M Excess Limit" at bounding box center [457, 124] width 145 height 11
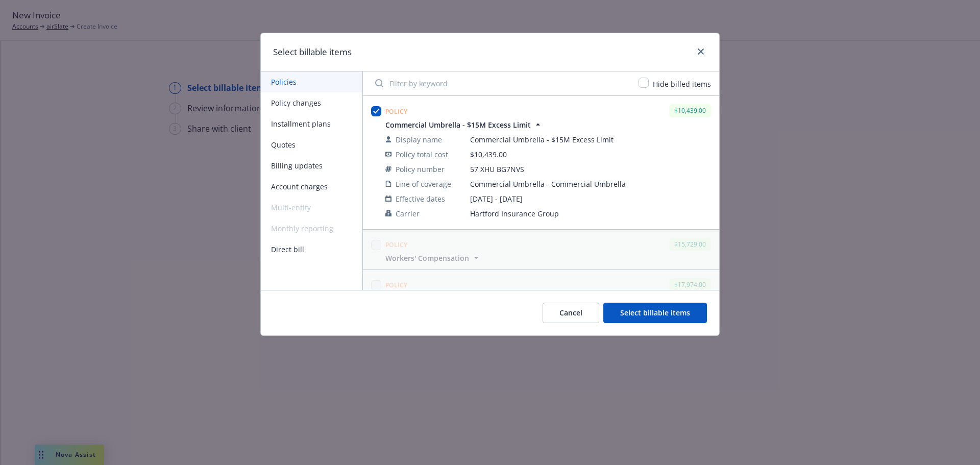
click at [483, 128] on span "Commercial Umbrella - $15M Excess Limit" at bounding box center [457, 124] width 145 height 11
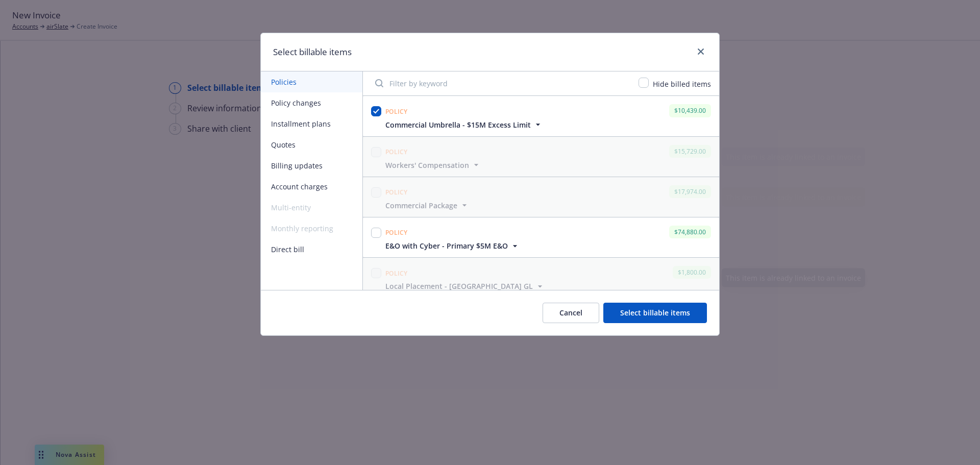
click at [656, 315] on button "Select billable items" at bounding box center [655, 313] width 104 height 20
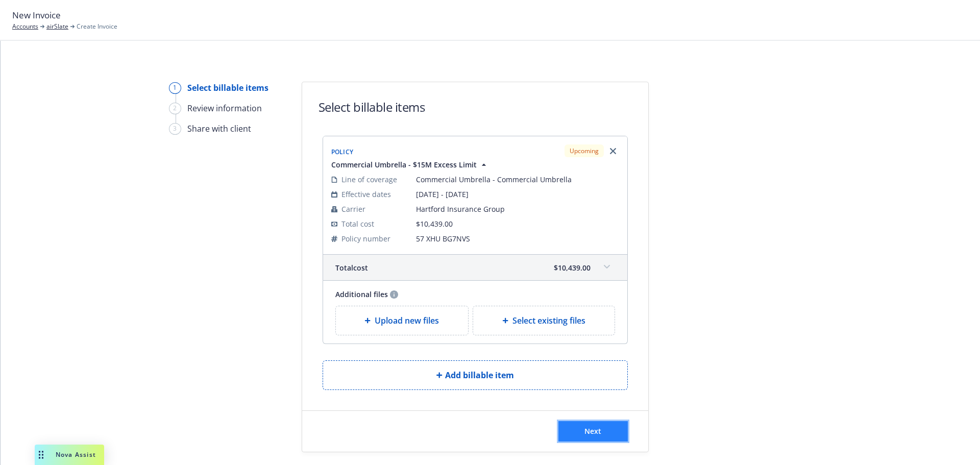
click at [599, 439] on button "Next" at bounding box center [592, 431] width 69 height 20
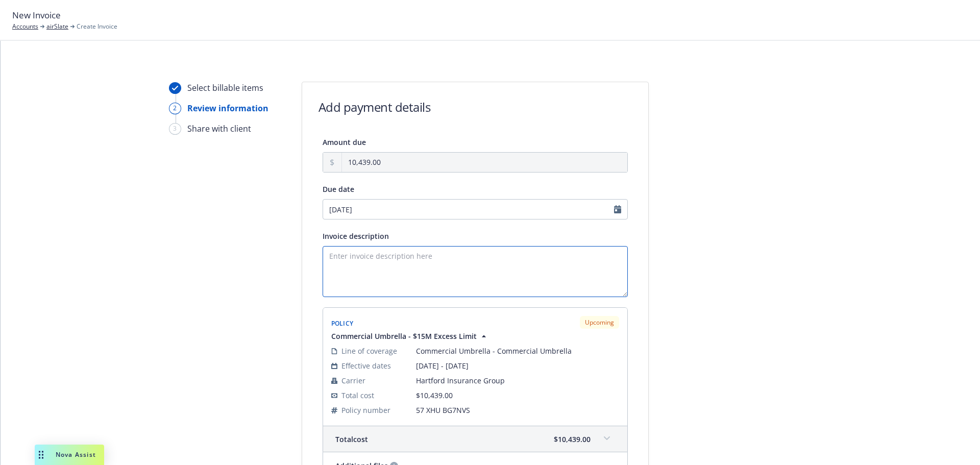
click at [381, 263] on textarea "Invoice description" at bounding box center [474, 271] width 305 height 51
paste textarea "Payment Plan: Annual Please remit payment upon receipt. Thank you!"
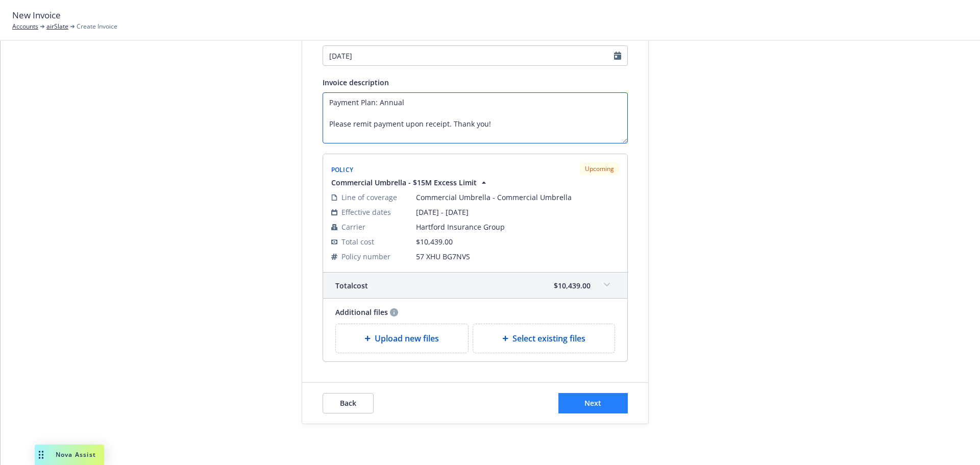
type textarea "Payment Plan: Annual Please remit payment upon receipt. Thank you!"
click at [615, 404] on button "Next" at bounding box center [592, 403] width 69 height 20
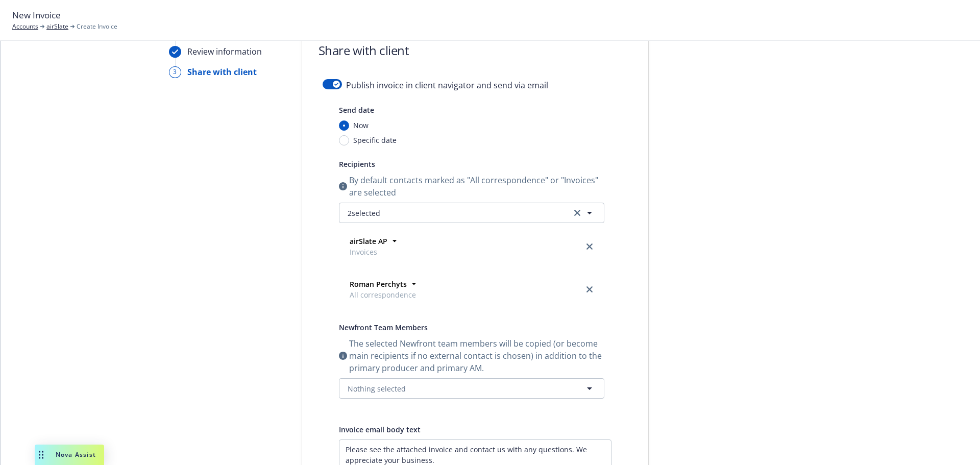
scroll to position [0, 0]
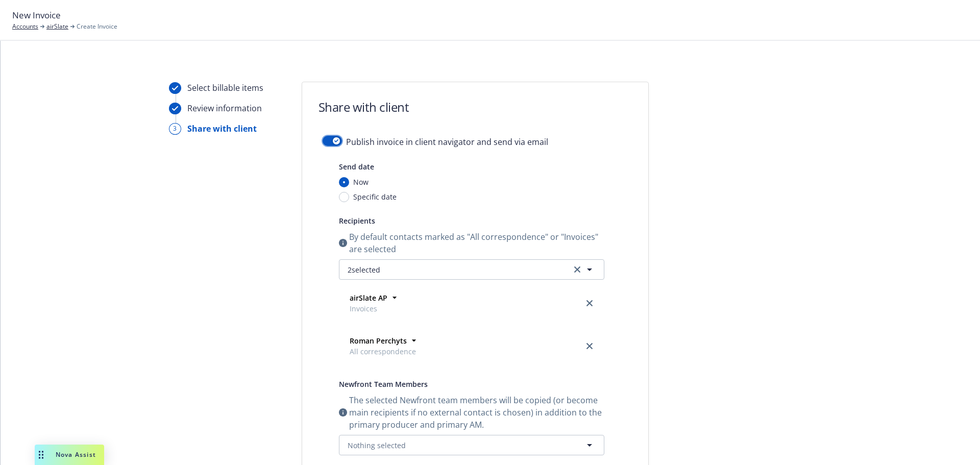
click at [329, 137] on button "button" at bounding box center [331, 141] width 19 height 10
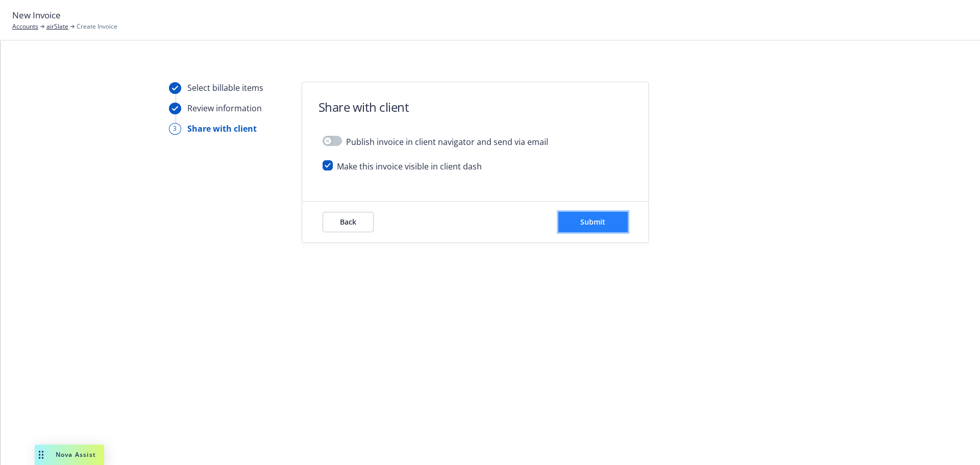
click at [577, 218] on button "Submit" at bounding box center [592, 222] width 69 height 20
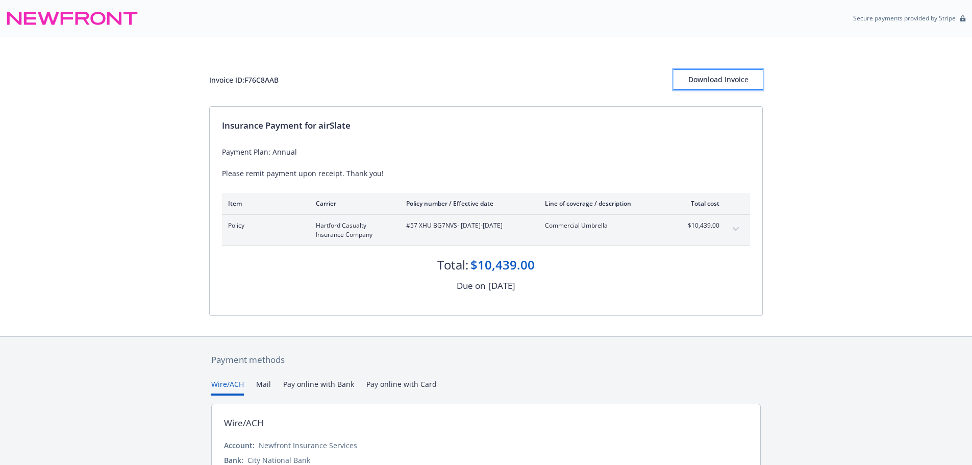
click at [729, 74] on div "Download Invoice" at bounding box center [718, 79] width 89 height 19
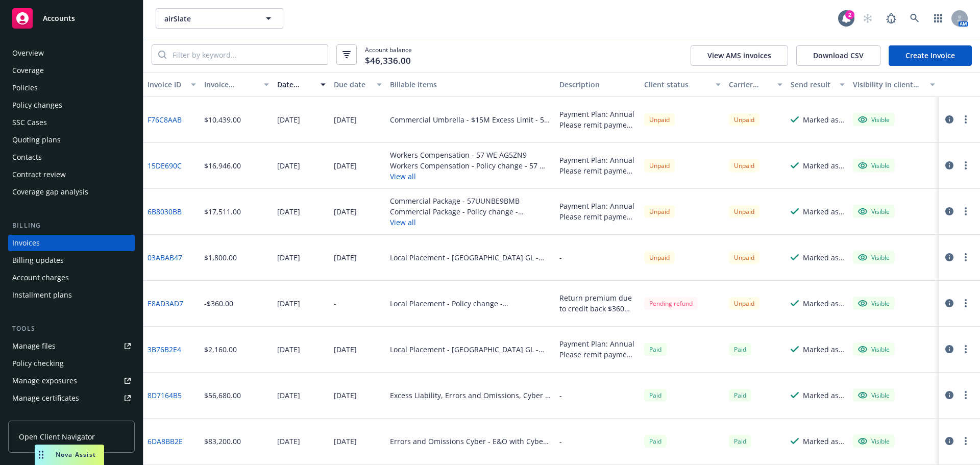
click at [917, 62] on link "Create Invoice" at bounding box center [929, 55] width 83 height 20
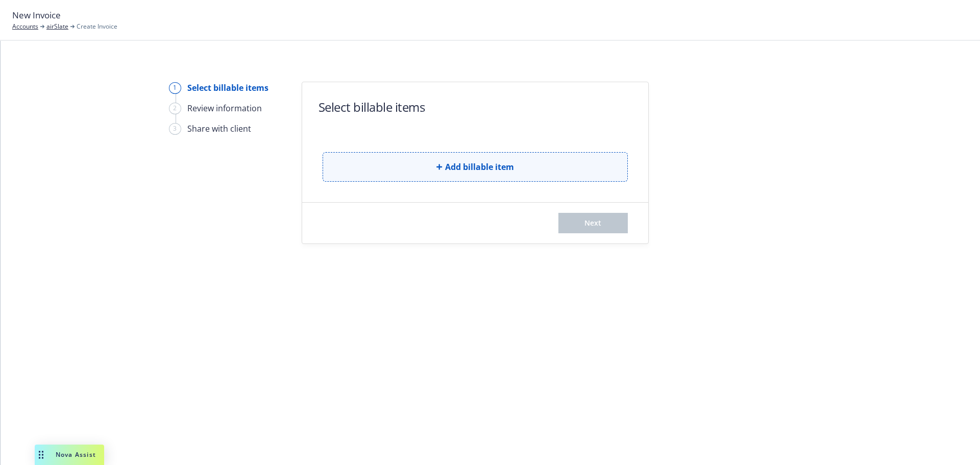
click at [402, 167] on button "Add billable item" at bounding box center [474, 167] width 305 height 30
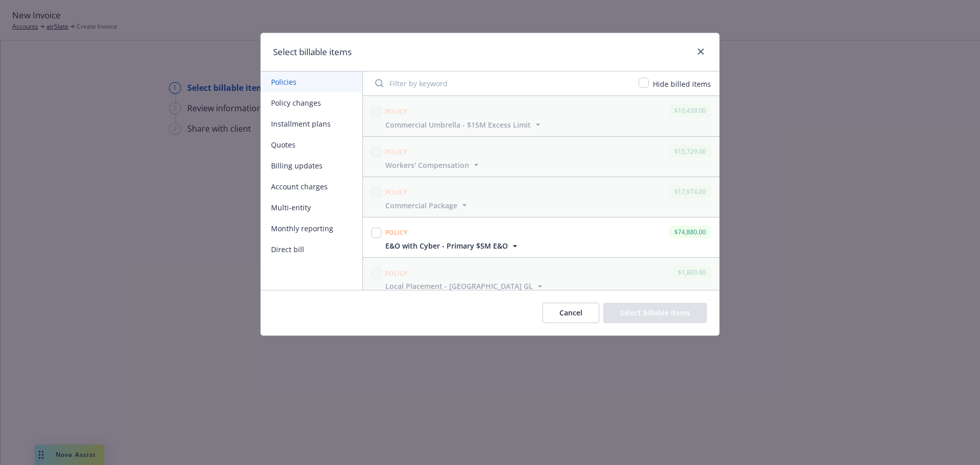
click at [319, 120] on button "Installment plans" at bounding box center [312, 123] width 102 height 21
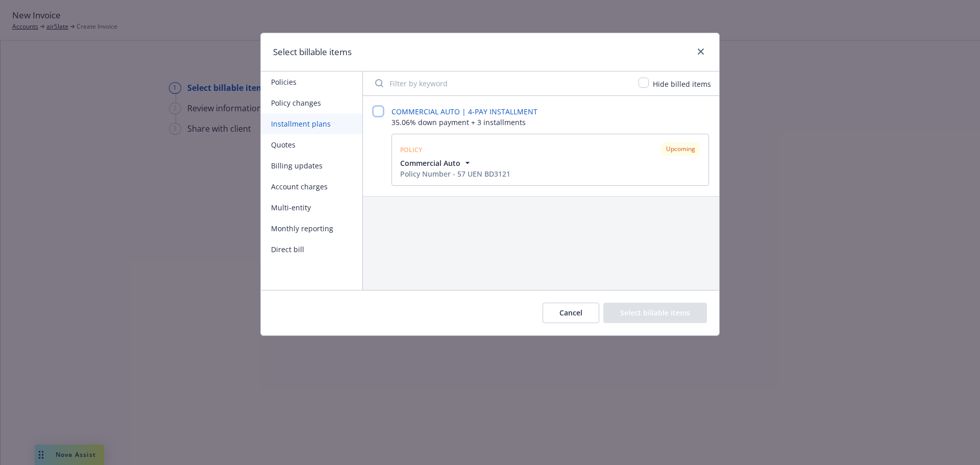
click at [375, 114] on input "checkbox" at bounding box center [378, 111] width 10 height 10
checkbox input "false"
click at [693, 52] on div at bounding box center [698, 51] width 16 height 13
click at [698, 53] on icon "close" at bounding box center [701, 51] width 6 height 6
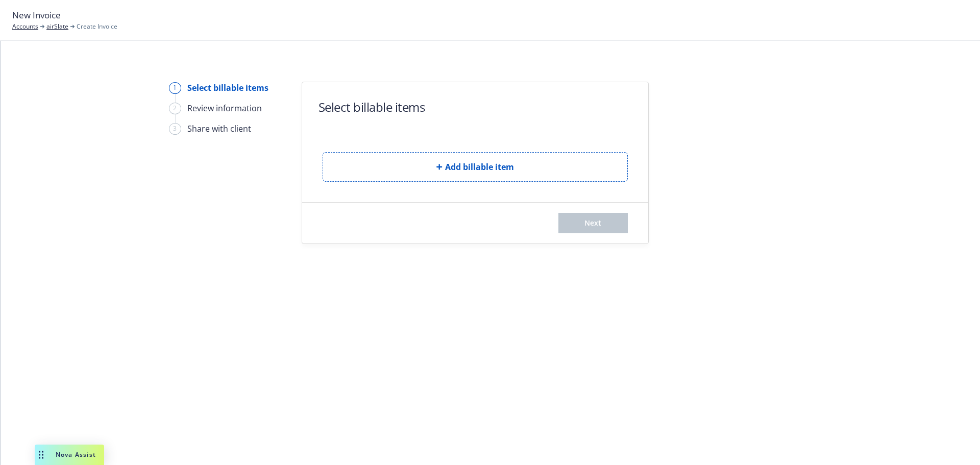
click at [492, 151] on div "Add billable item" at bounding box center [474, 159] width 305 height 46
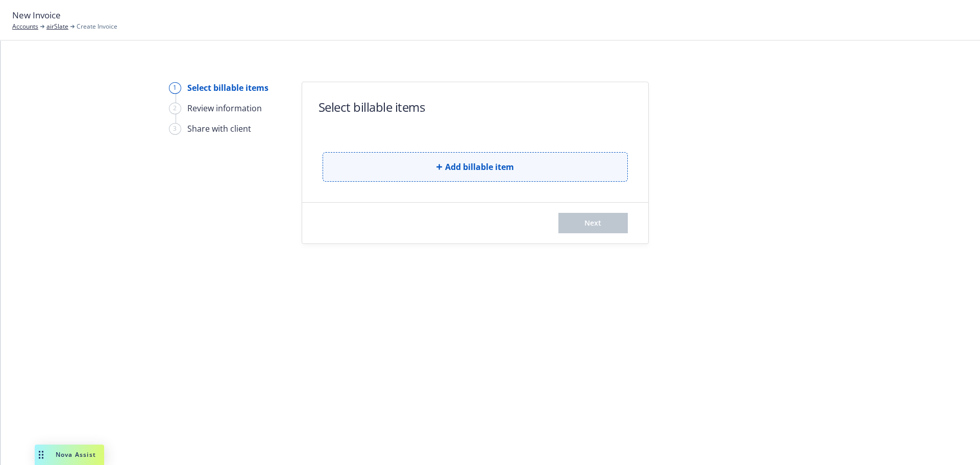
click at [484, 165] on span "Add billable item" at bounding box center [479, 167] width 69 height 12
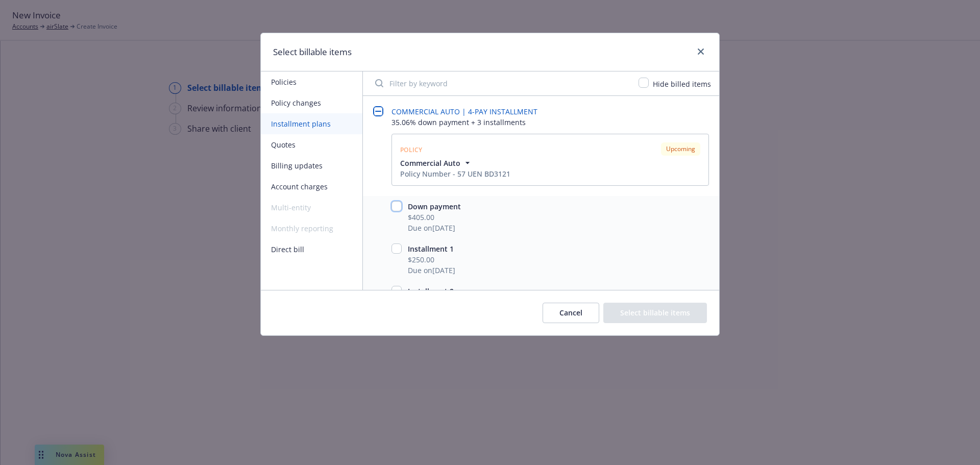
click at [396, 207] on input "checkbox" at bounding box center [396, 206] width 10 height 10
checkbox input "true"
click at [643, 311] on button "Select billable items" at bounding box center [655, 313] width 104 height 20
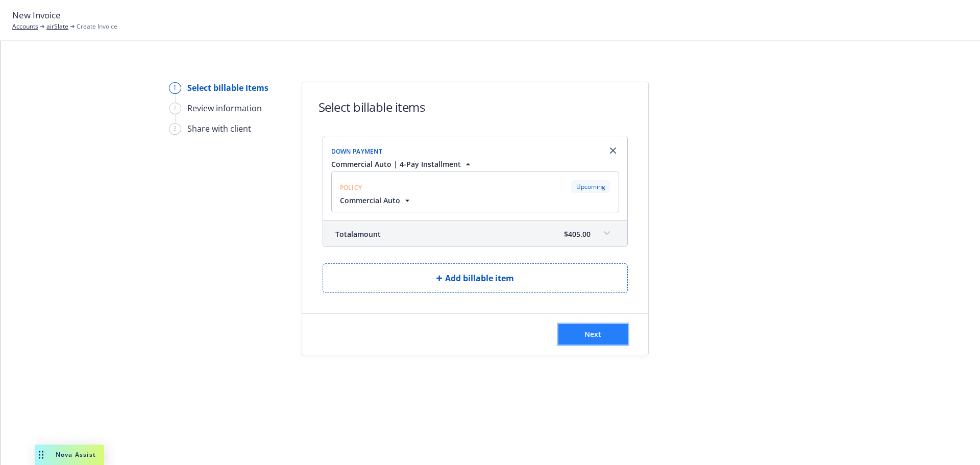
click at [619, 341] on button "Next" at bounding box center [592, 334] width 69 height 20
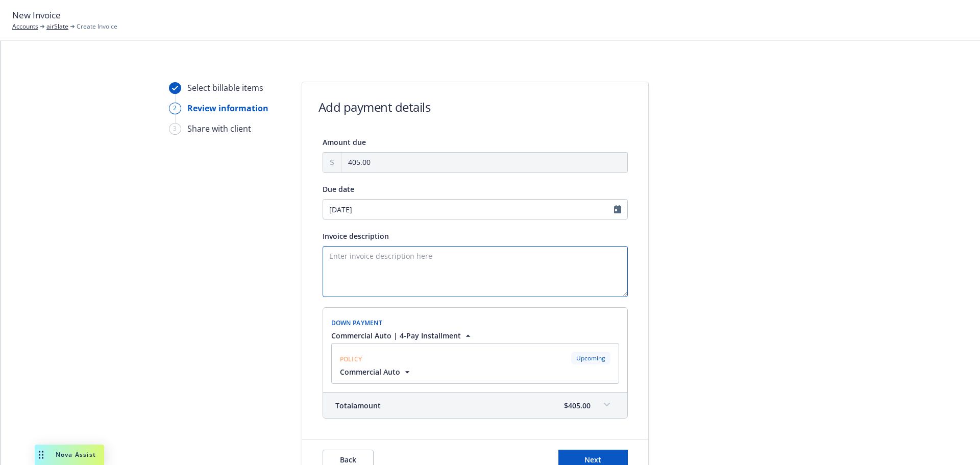
click at [479, 276] on textarea "Invoice description" at bounding box center [474, 271] width 305 height 51
paste textarea "Payment Plan: Annual Please remit payment upon receipt. Thank you!"
click at [394, 256] on textarea "Payment Plan: Annual Please remit payment upon receipt. Thank you!" at bounding box center [474, 271] width 305 height 51
type textarea "Payment Plan: Quarterly. Please remit payment upon receipt. Thank you!"
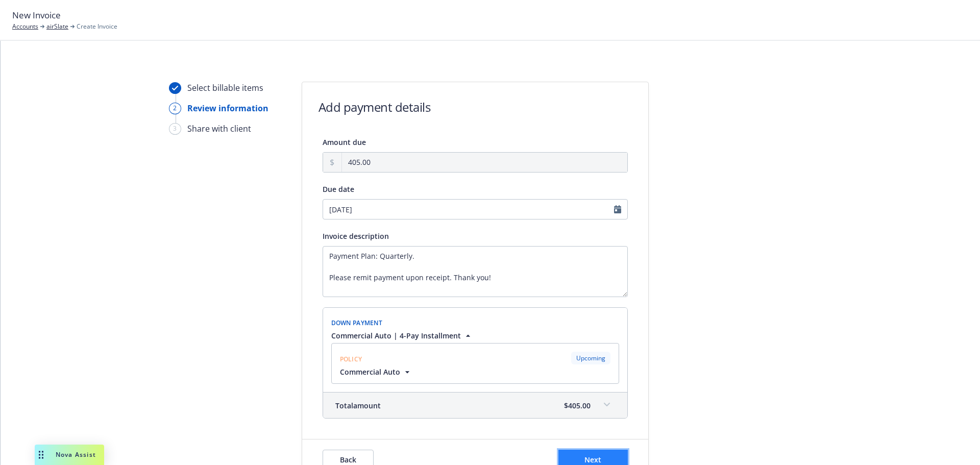
click at [578, 462] on button "Next" at bounding box center [592, 460] width 69 height 20
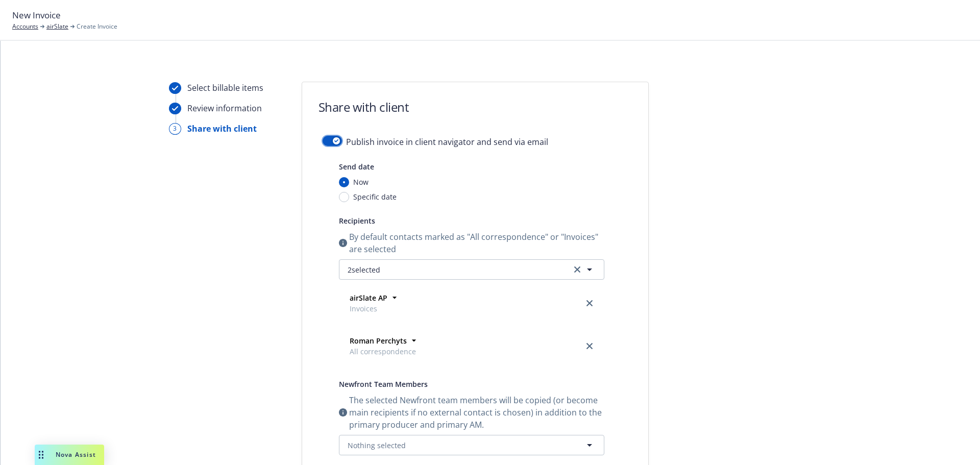
click at [325, 136] on button "button" at bounding box center [331, 141] width 19 height 10
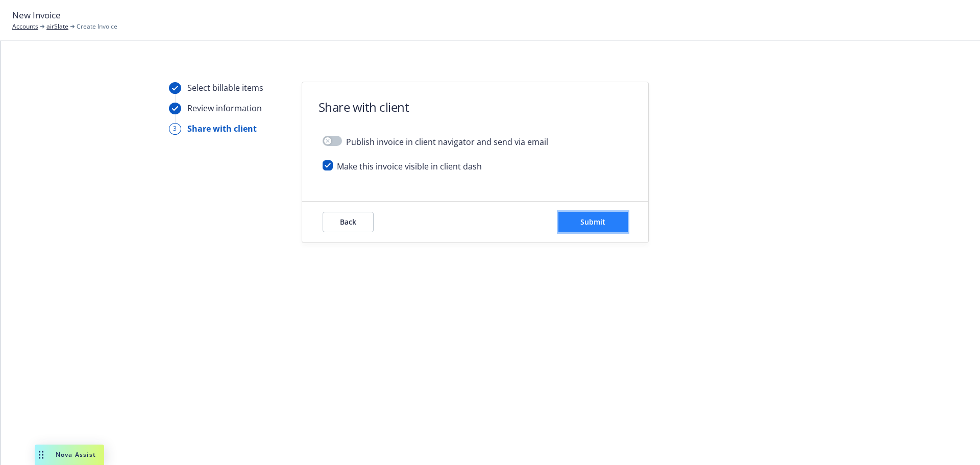
click at [572, 224] on button "Submit" at bounding box center [592, 222] width 69 height 20
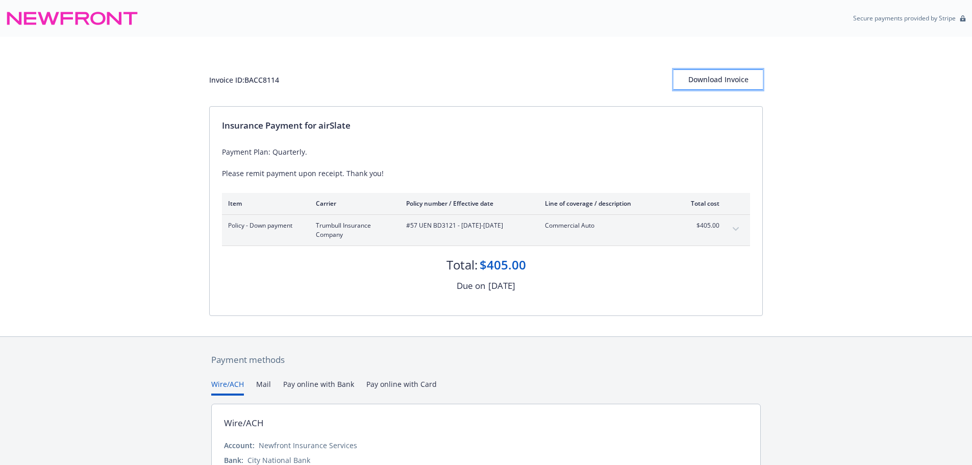
click at [735, 77] on div "Download Invoice" at bounding box center [718, 79] width 89 height 19
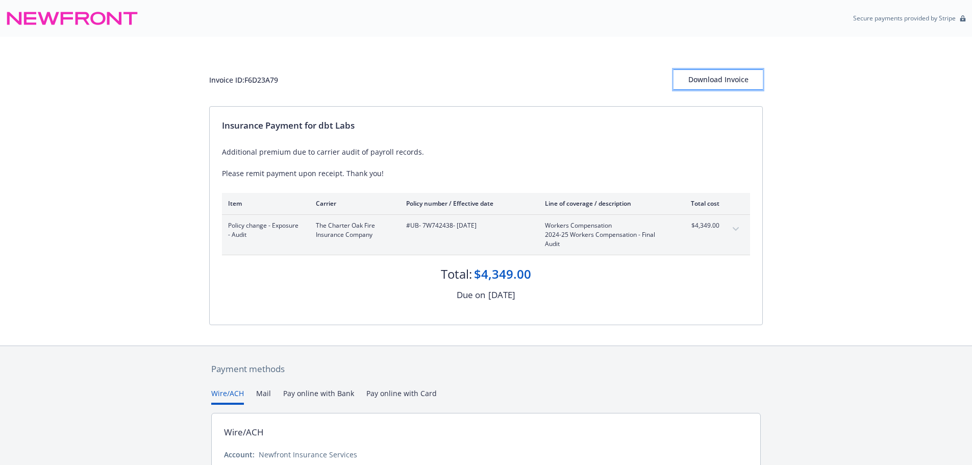
click at [723, 81] on div "Download Invoice" at bounding box center [718, 79] width 89 height 19
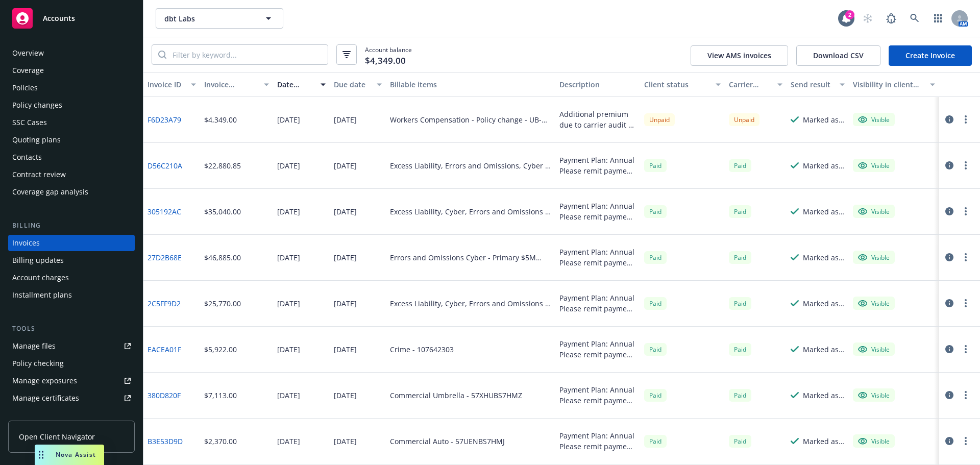
click at [53, 152] on div "Contacts" at bounding box center [71, 157] width 118 height 16
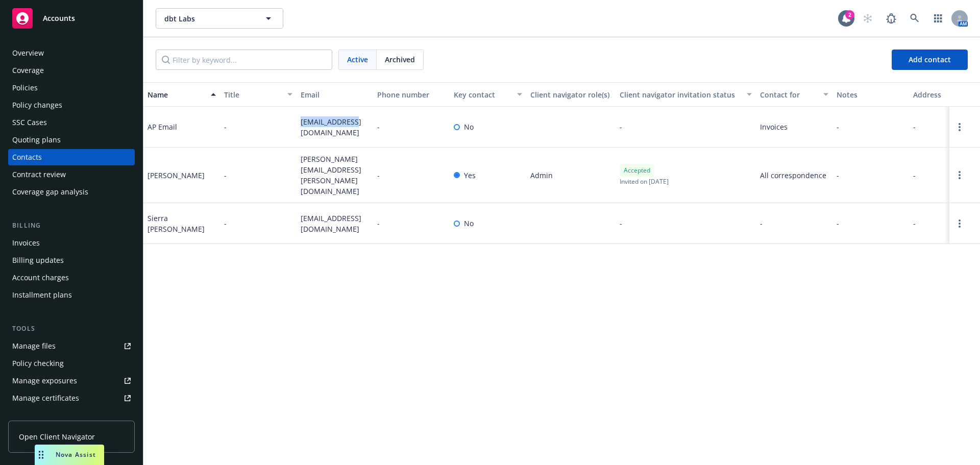
drag, startPoint x: 359, startPoint y: 134, endPoint x: 299, endPoint y: 133, distance: 60.2
click at [299, 133] on div "[EMAIL_ADDRESS][DOMAIN_NAME]" at bounding box center [334, 127] width 77 height 41
copy span "[EMAIL_ADDRESS][DOMAIN_NAME]"
drag, startPoint x: 330, startPoint y: 178, endPoint x: 298, endPoint y: 163, distance: 35.6
click at [298, 163] on div "[PERSON_NAME][EMAIL_ADDRESS][PERSON_NAME][DOMAIN_NAME]" at bounding box center [334, 175] width 77 height 56
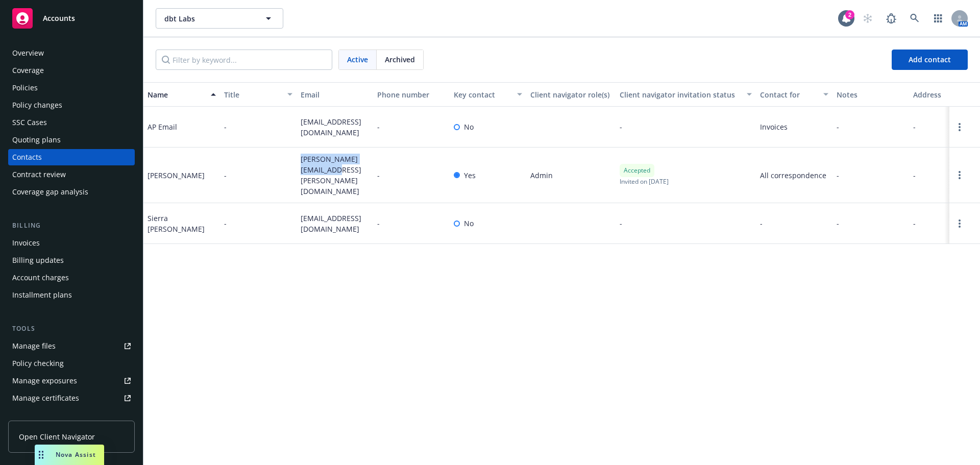
copy span "[PERSON_NAME][EMAIL_ADDRESS][PERSON_NAME][DOMAIN_NAME]"
click at [84, 95] on div "Policies" at bounding box center [71, 88] width 118 height 16
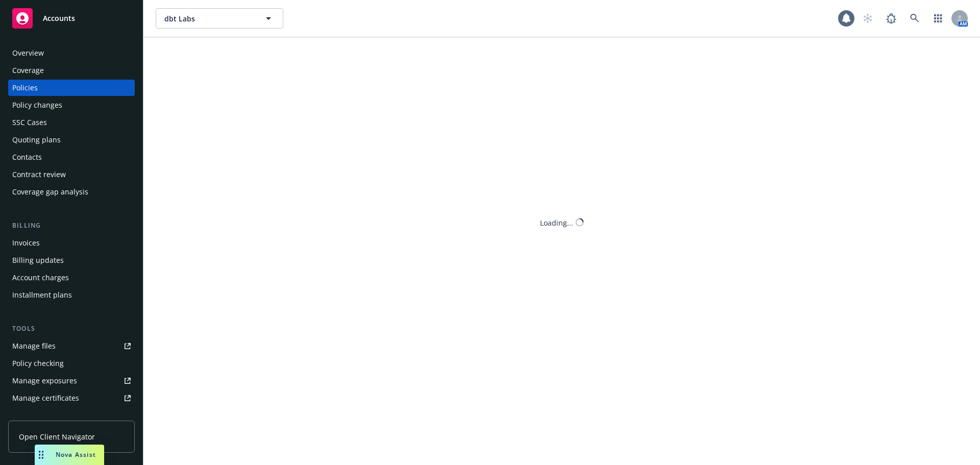
click at [80, 104] on div "Policy changes" at bounding box center [71, 105] width 118 height 16
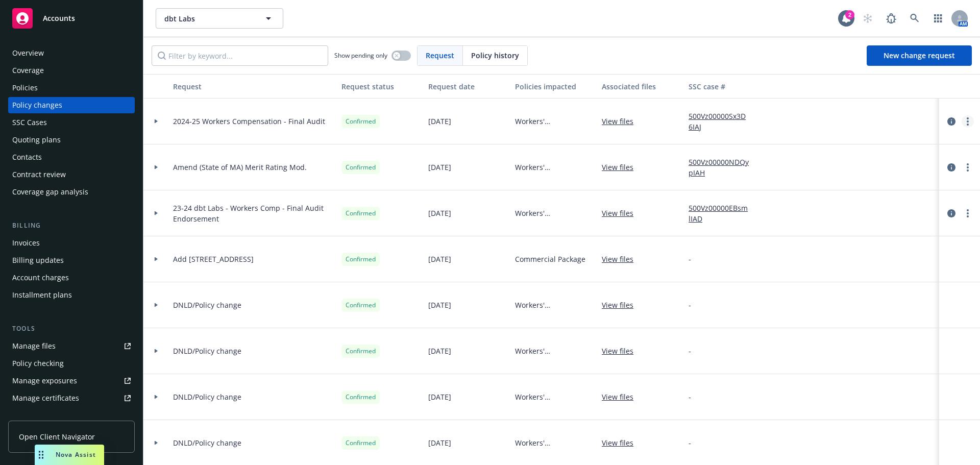
click at [961, 121] on link "more" at bounding box center [967, 121] width 12 height 12
click at [941, 143] on link "Copy logging email" at bounding box center [877, 142] width 175 height 20
click at [912, 17] on icon at bounding box center [914, 18] width 9 height 9
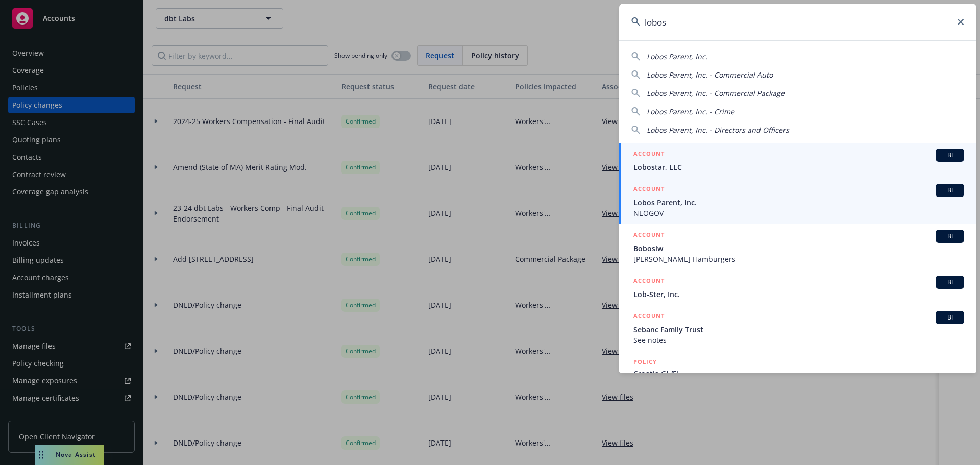
type input "lobos"
click at [743, 205] on span "Lobos Parent, Inc." at bounding box center [798, 202] width 331 height 11
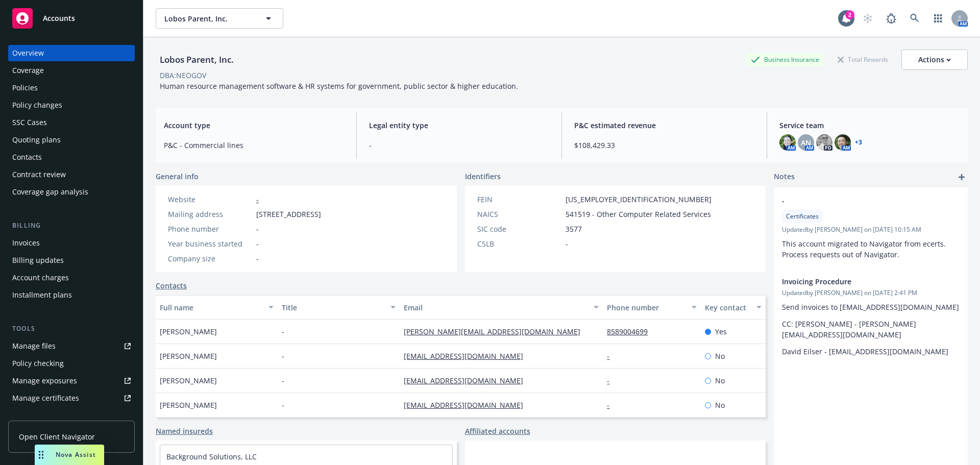
click at [98, 80] on div "Policies" at bounding box center [71, 88] width 118 height 16
